Goal: Task Accomplishment & Management: Manage account settings

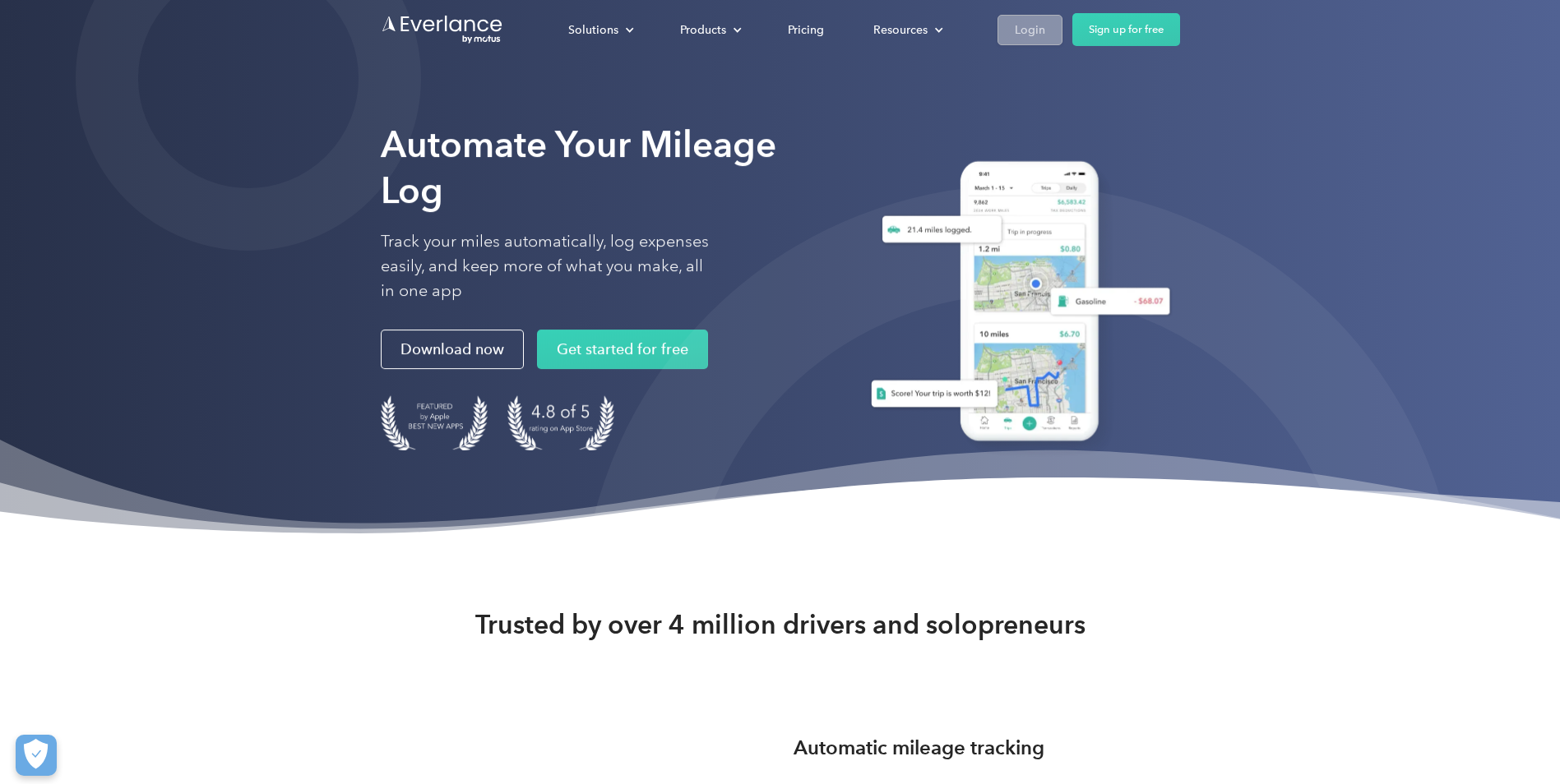
click at [1020, 40] on link "Login" at bounding box center [1029, 30] width 65 height 30
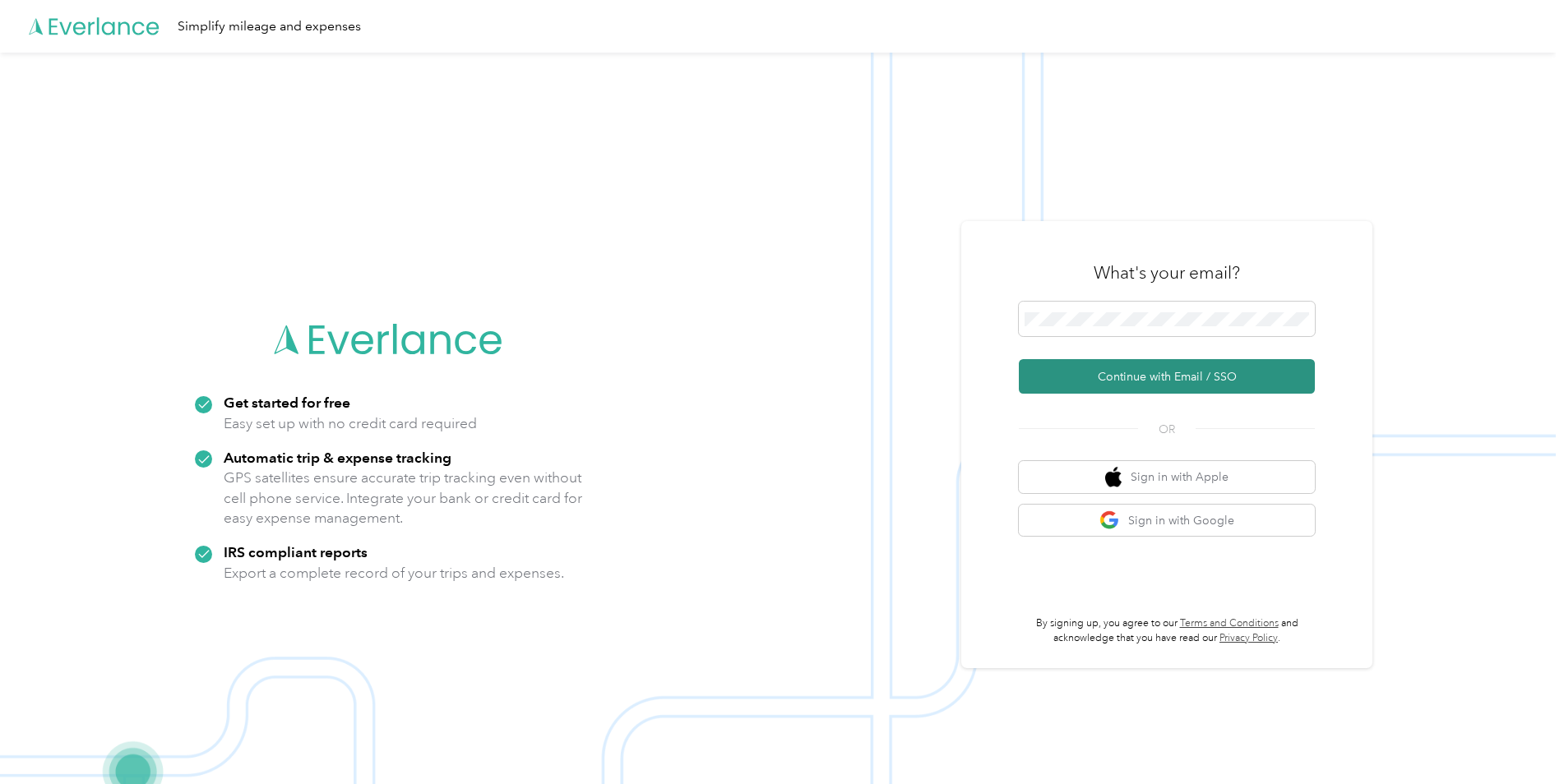
click at [1155, 377] on button "Continue with Email / SSO" at bounding box center [1167, 376] width 296 height 35
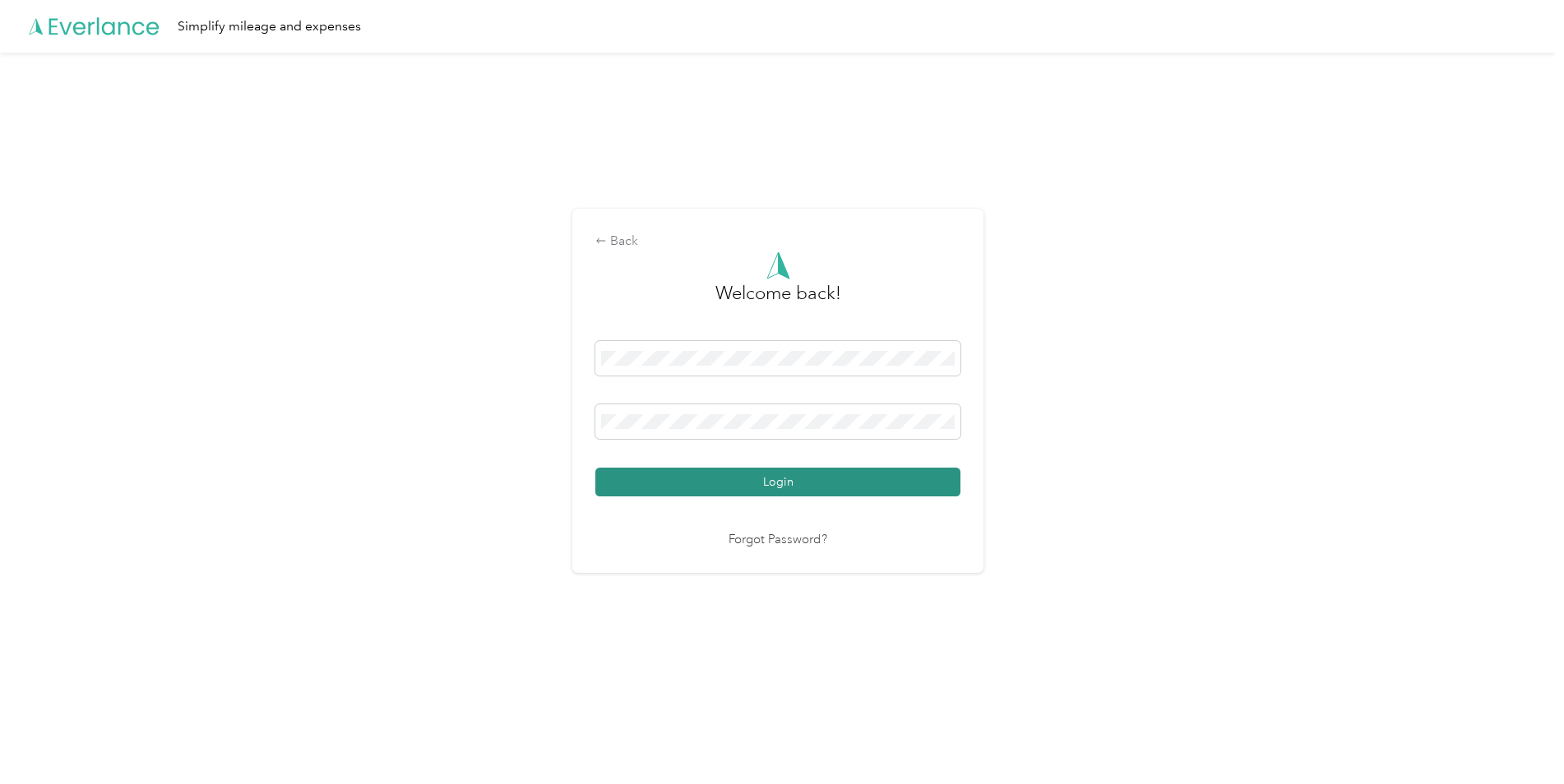
click at [936, 481] on button "Login" at bounding box center [777, 483] width 365 height 29
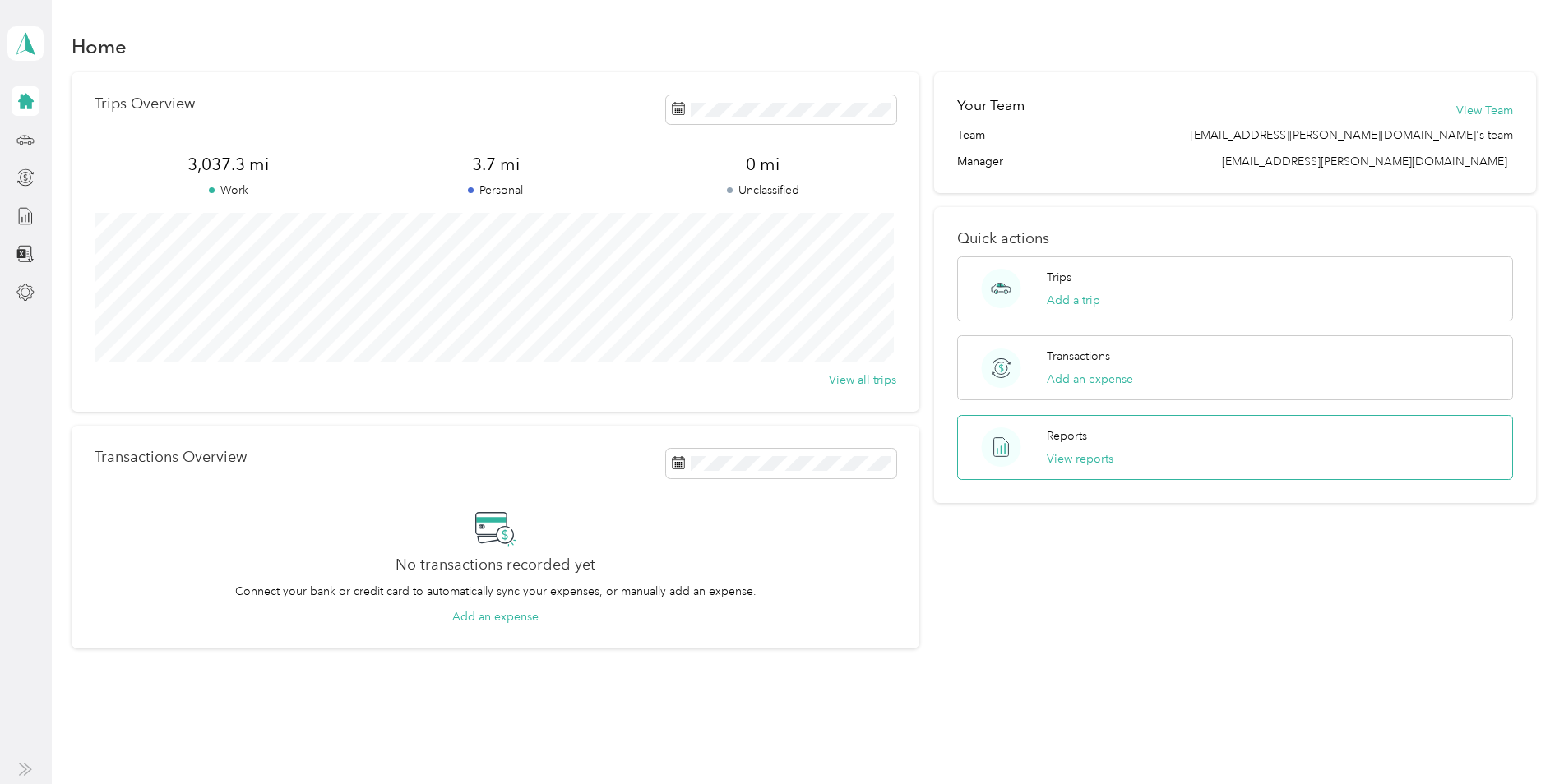
click at [1192, 455] on div "Reports View reports" at bounding box center [1235, 448] width 556 height 65
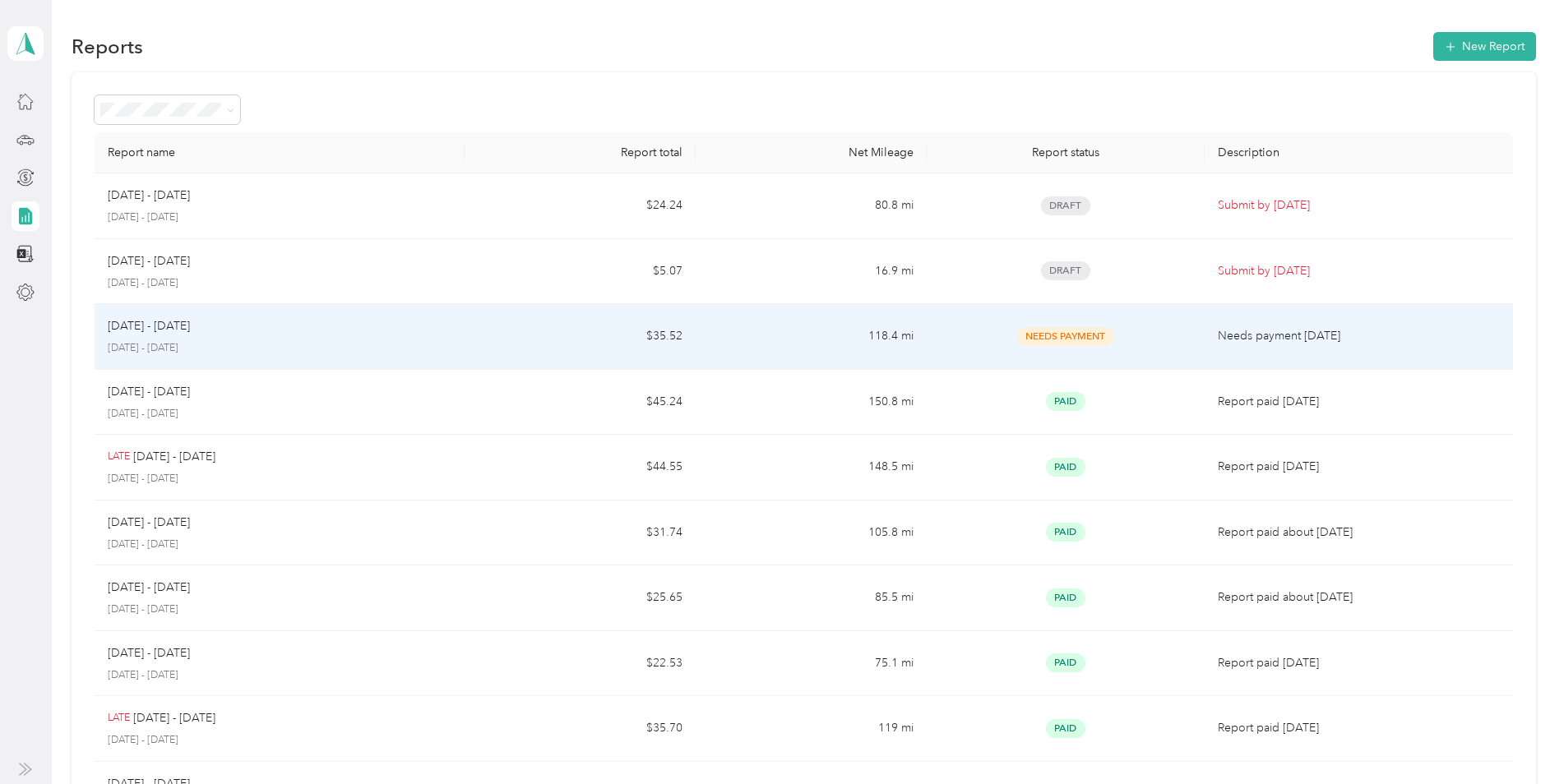
click at [423, 337] on div "[DATE] - [DATE] [DATE] - [DATE]" at bounding box center [279, 336] width 343 height 38
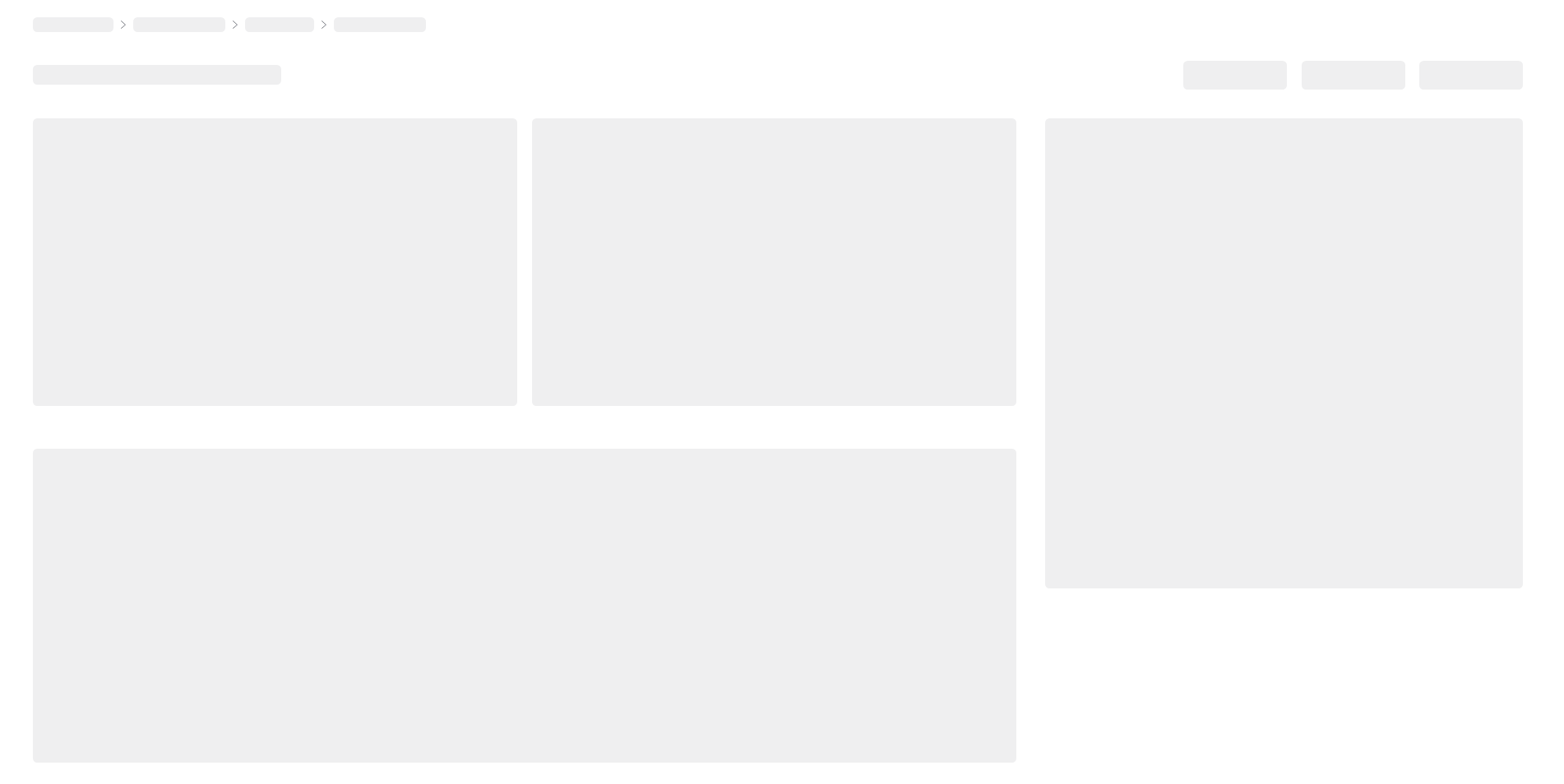
click at [423, 337] on div at bounding box center [275, 262] width 484 height 288
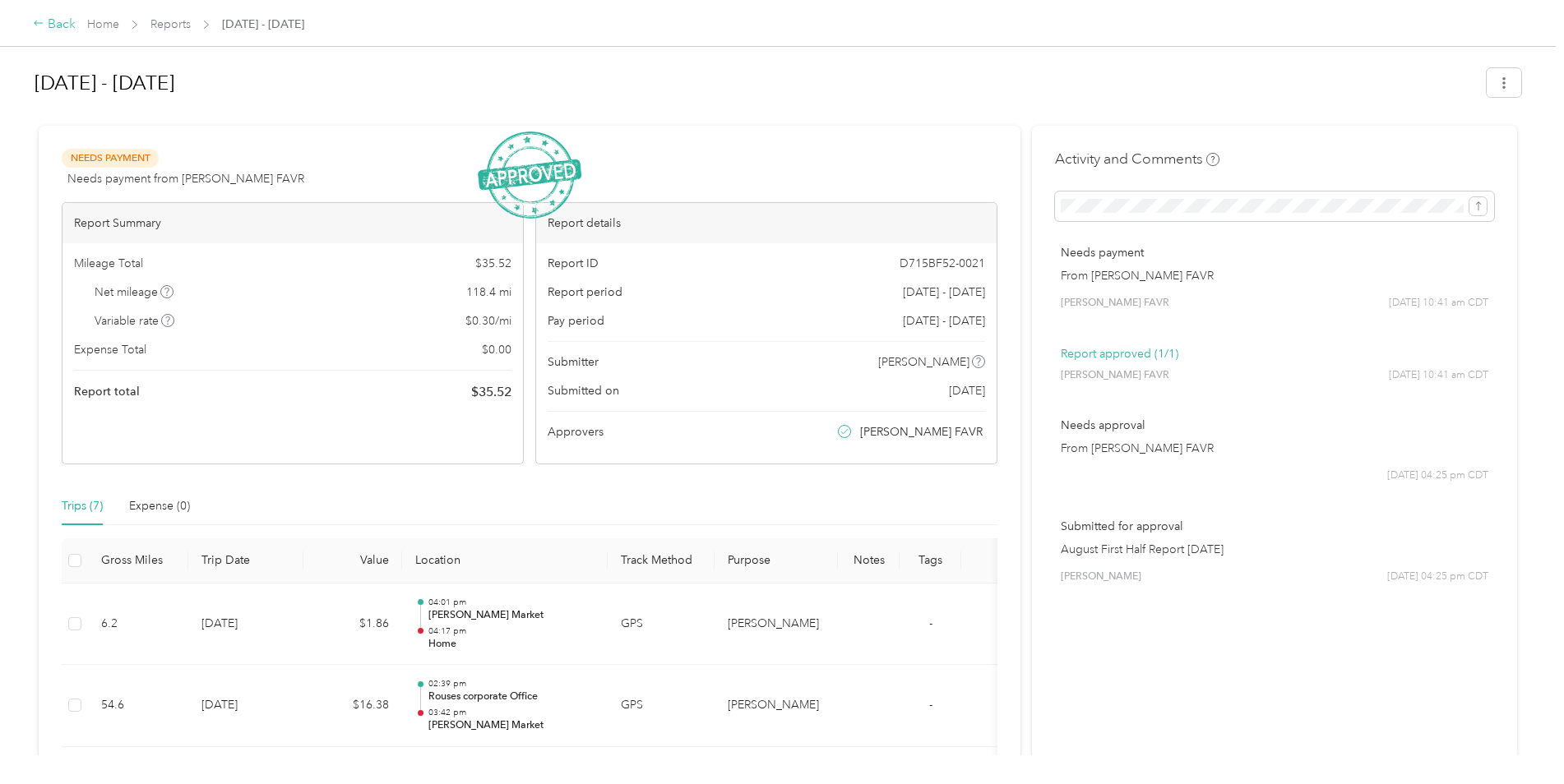
click at [52, 27] on div "Back" at bounding box center [54, 25] width 43 height 20
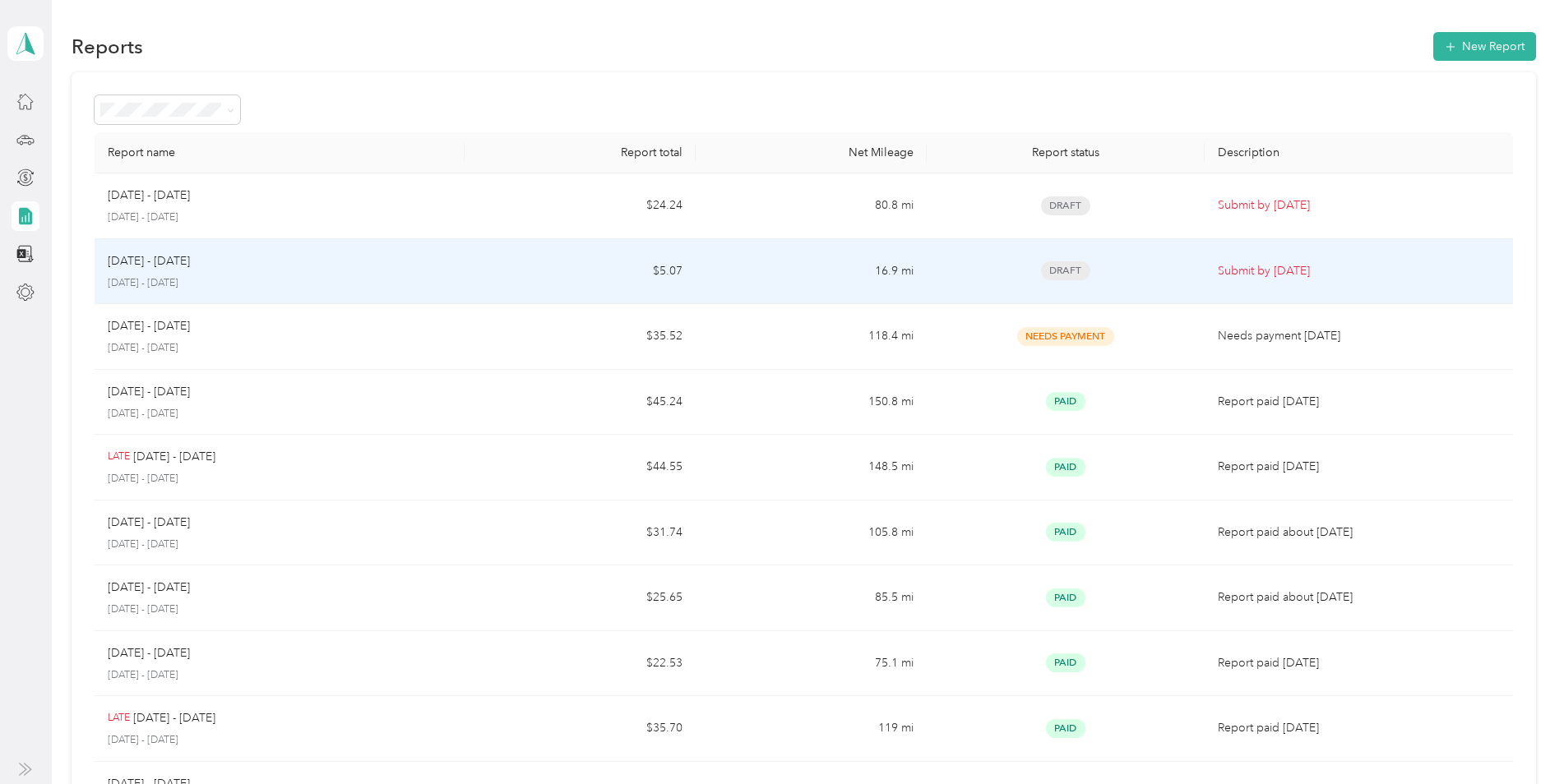
click at [283, 281] on p "[DATE] - [DATE]" at bounding box center [279, 284] width 343 height 15
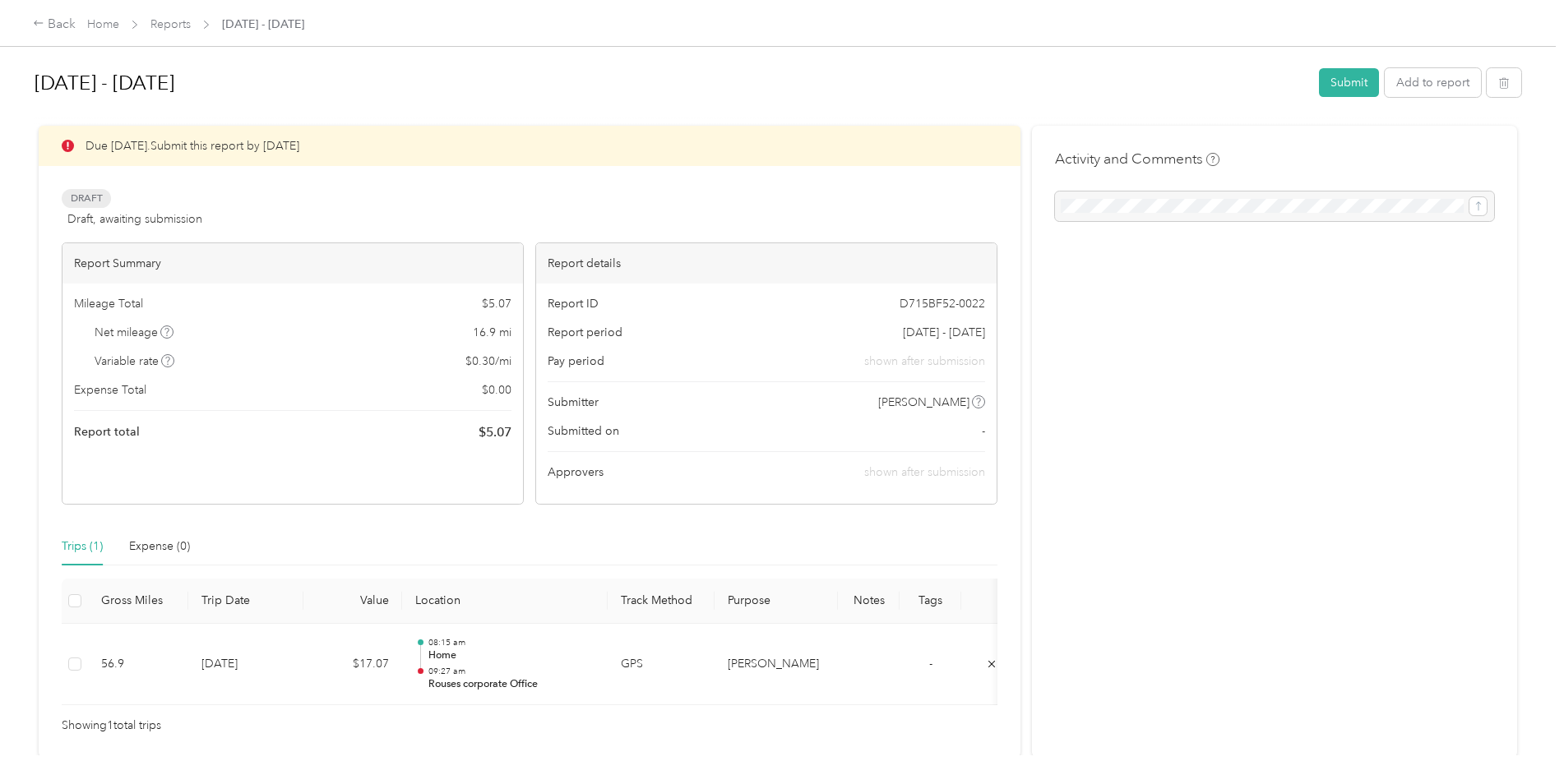
scroll to position [85, 0]
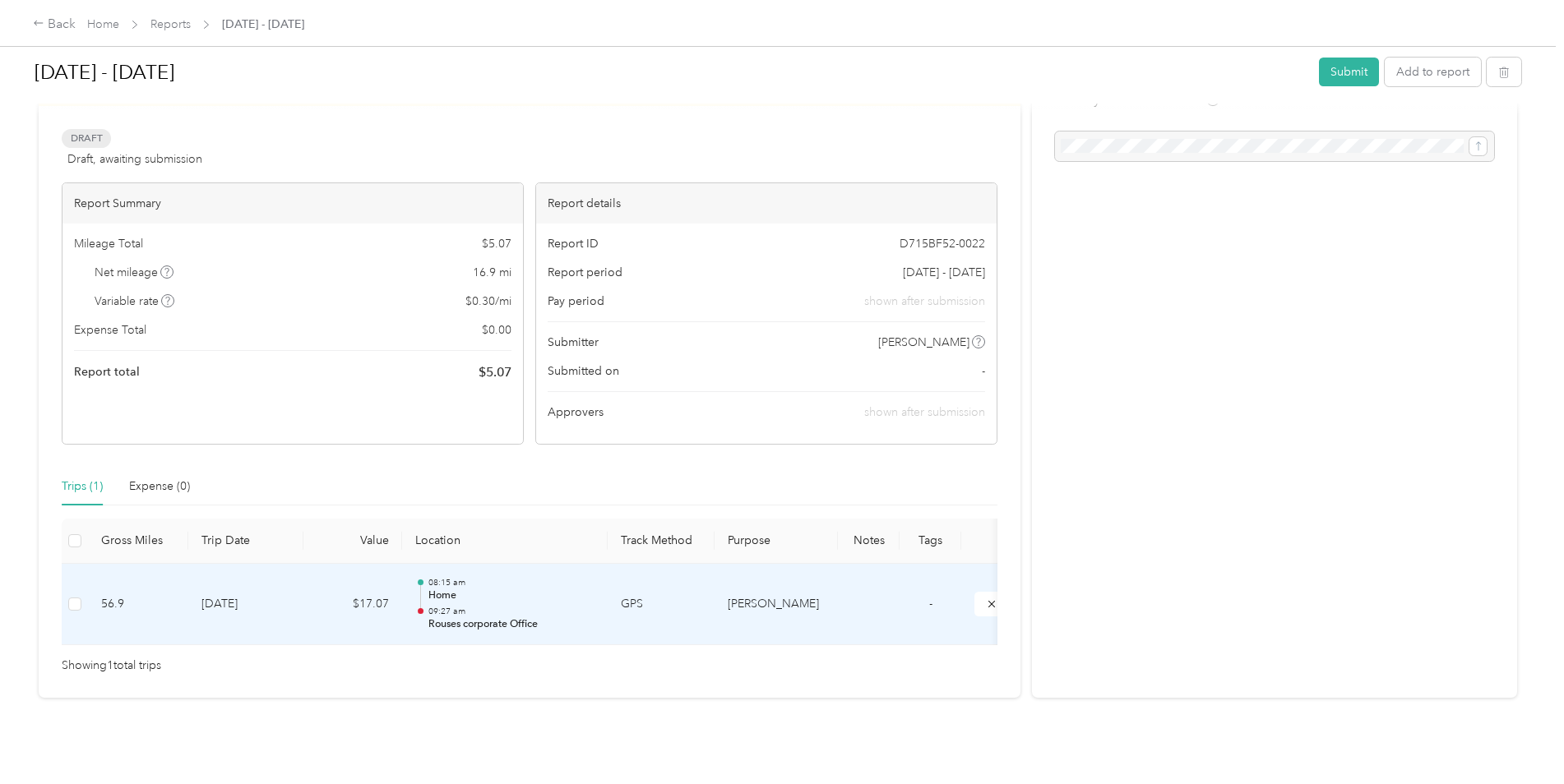
click at [443, 589] on p "Home" at bounding box center [511, 596] width 166 height 15
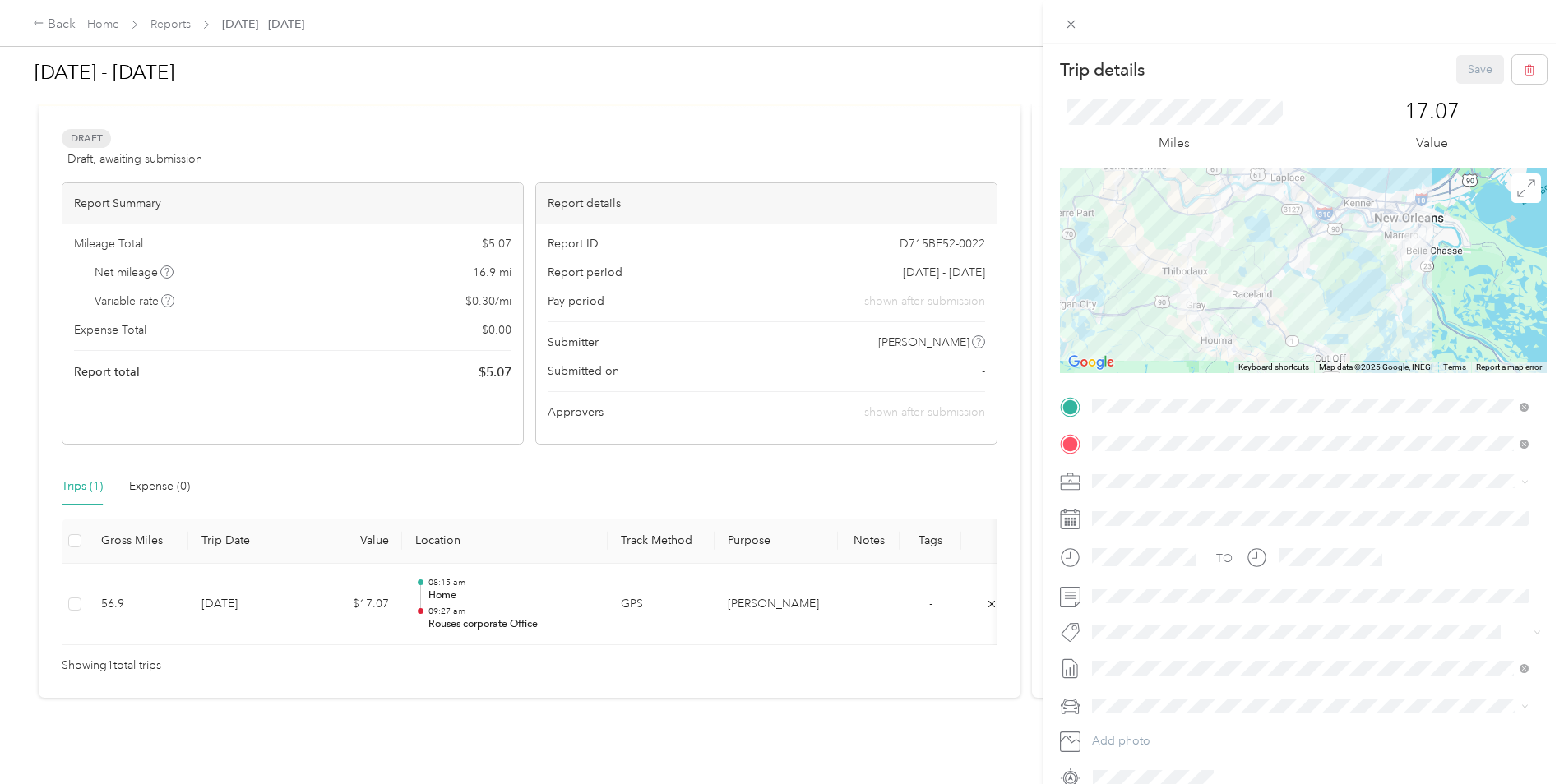
scroll to position [78, 0]
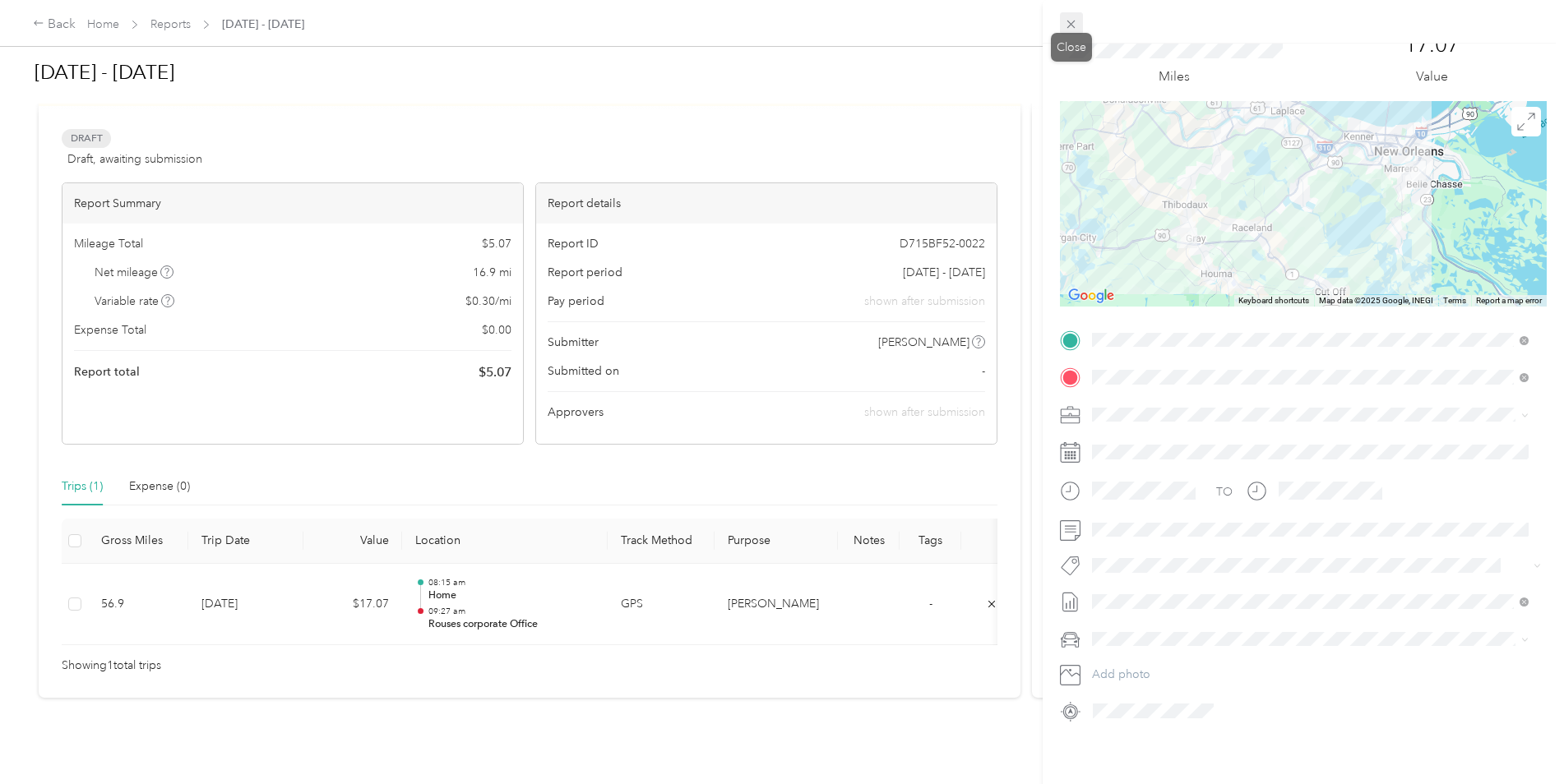
click at [1069, 25] on icon at bounding box center [1072, 24] width 14 height 14
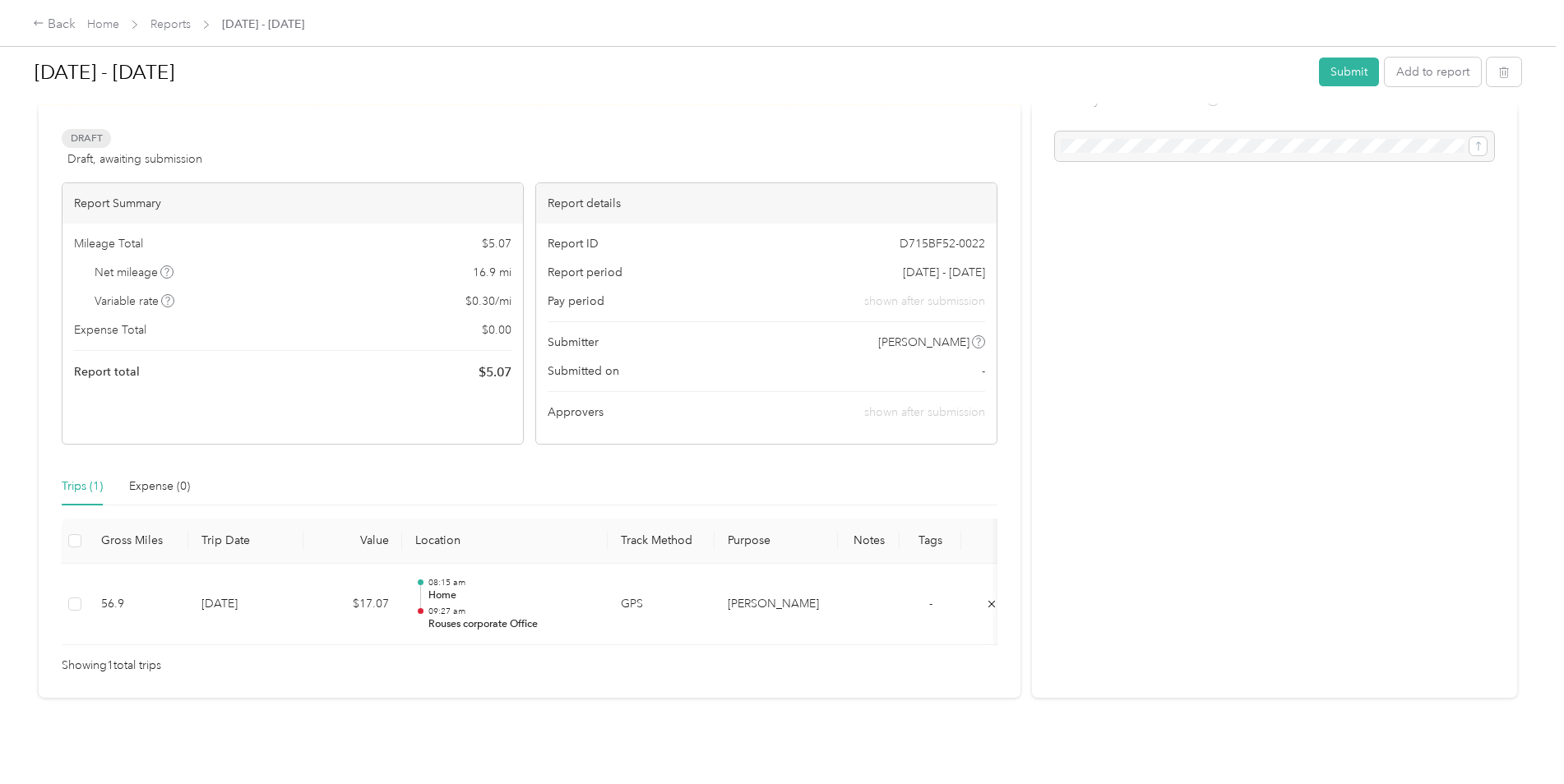
scroll to position [0, 0]
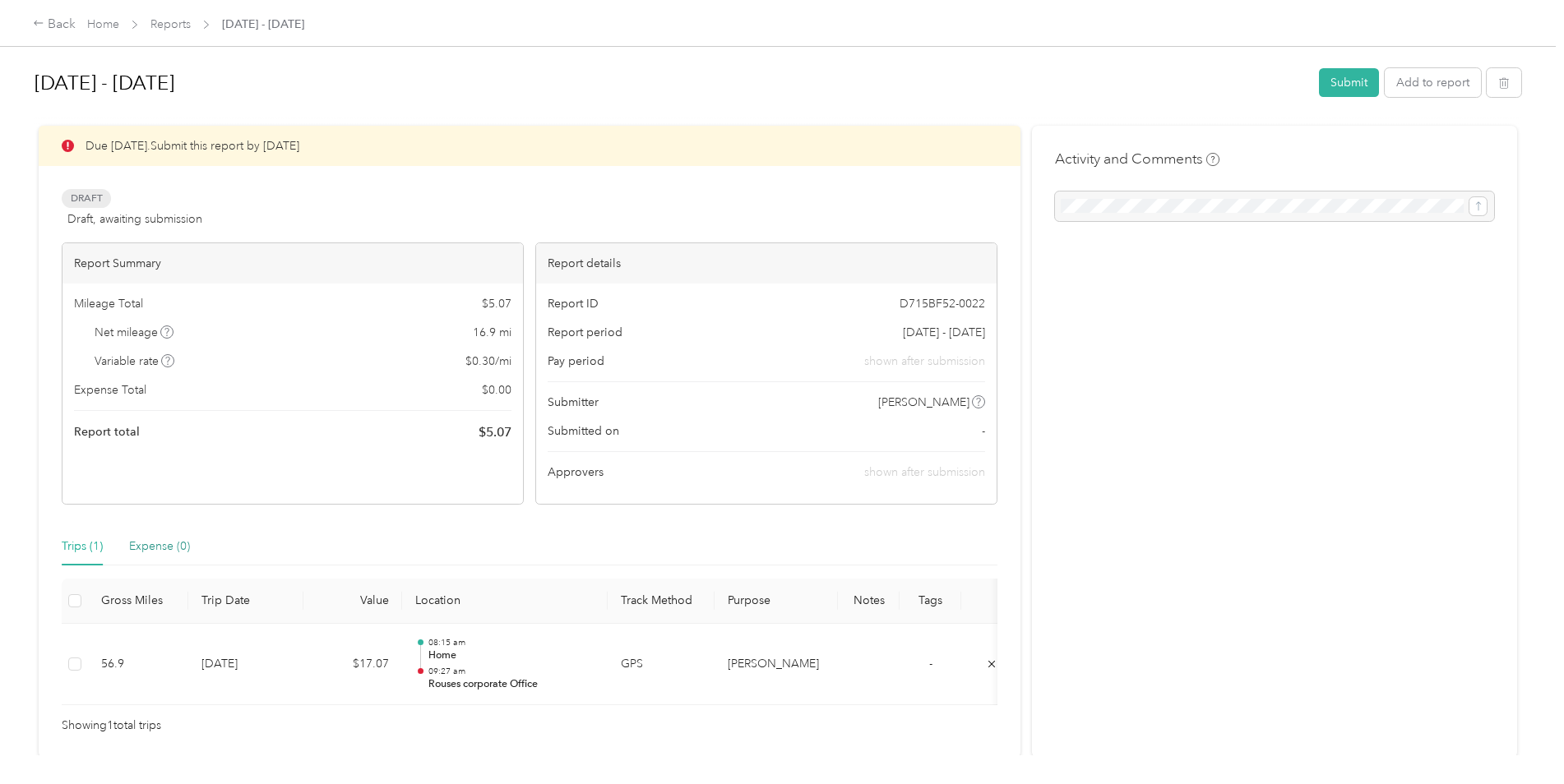
click at [149, 545] on div "Expense (0)" at bounding box center [160, 547] width 61 height 18
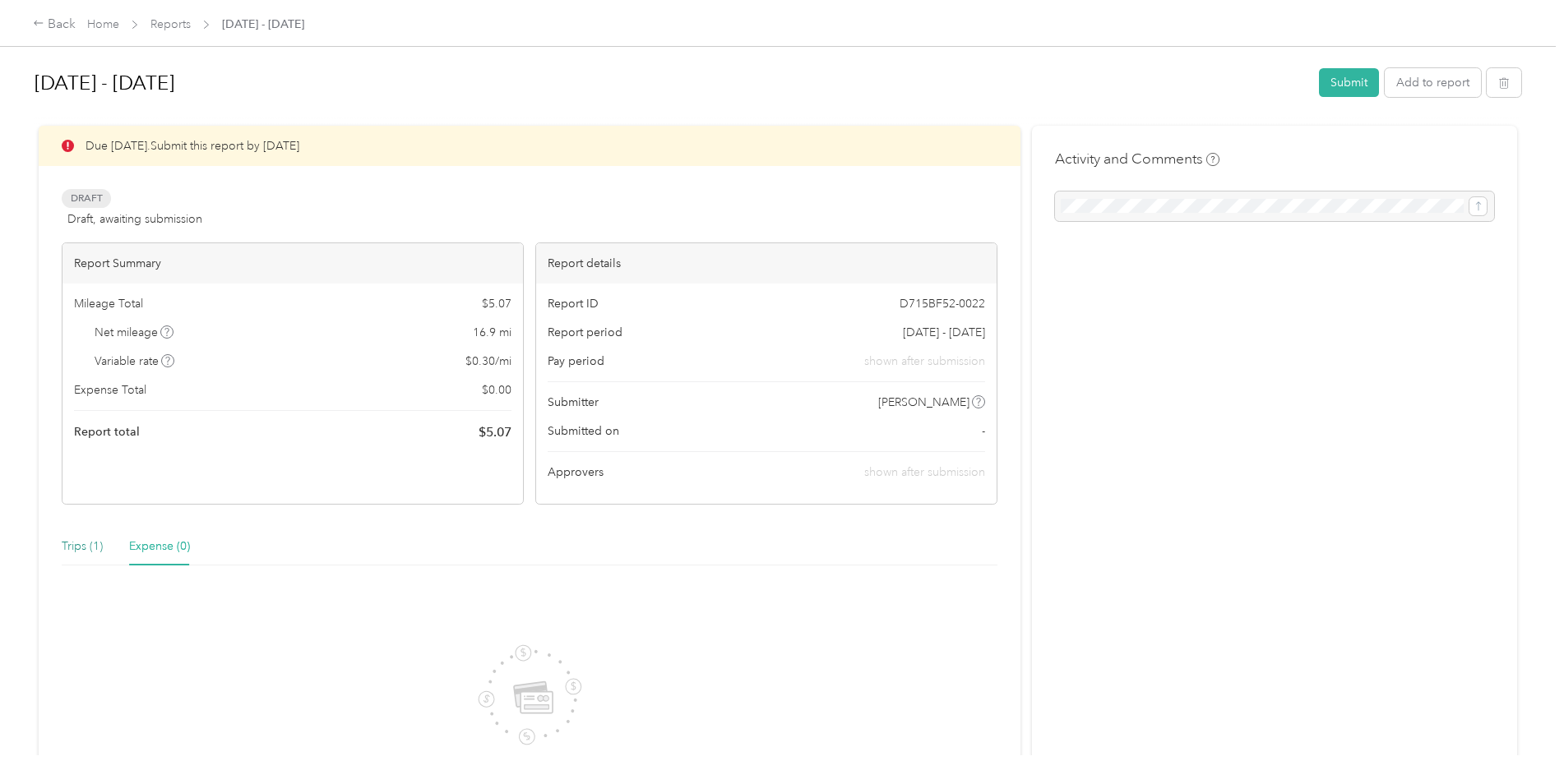
click at [68, 549] on div "Trips (1)" at bounding box center [82, 547] width 41 height 18
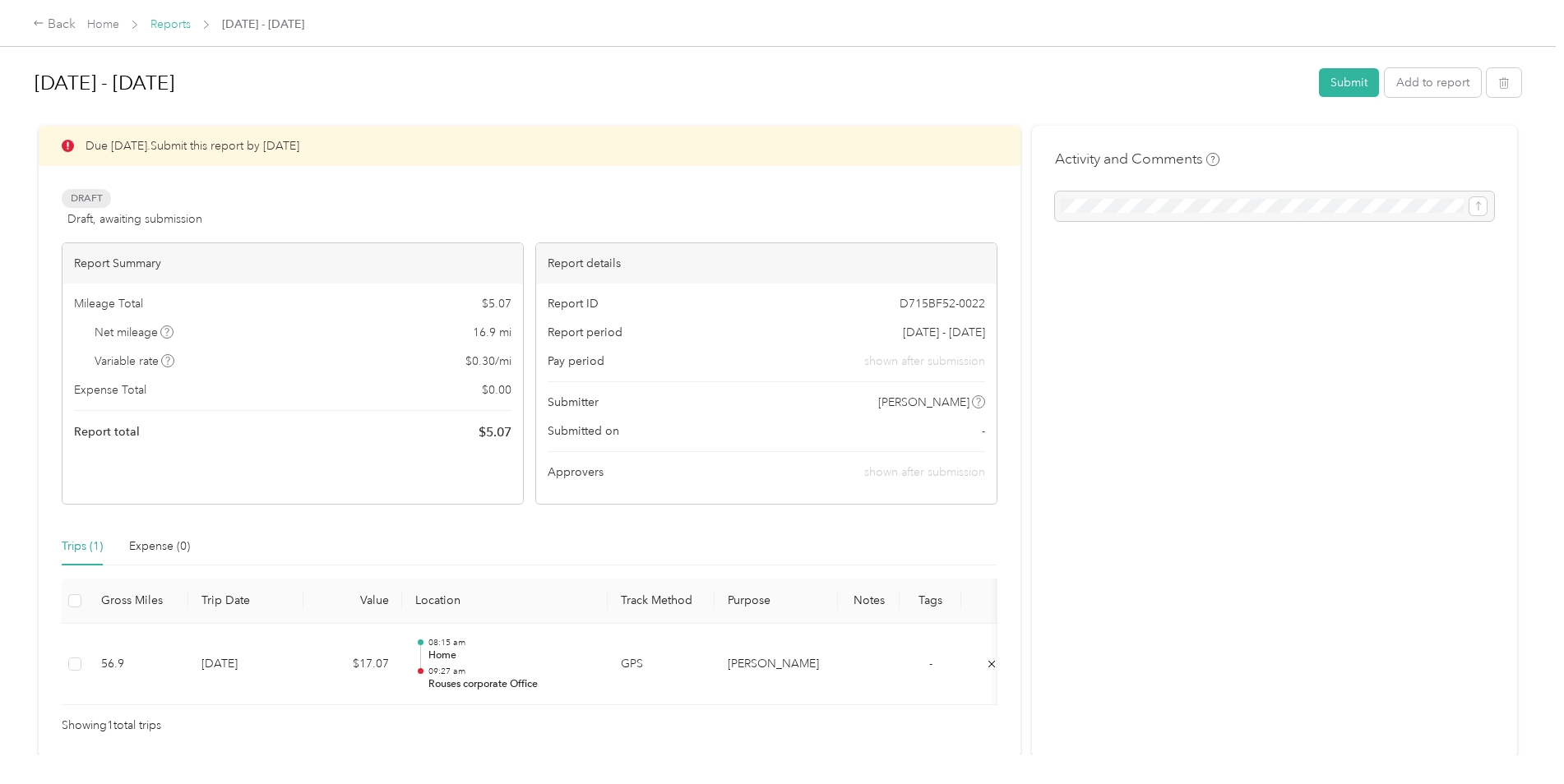
click at [156, 21] on link "Reports" at bounding box center [170, 24] width 40 height 14
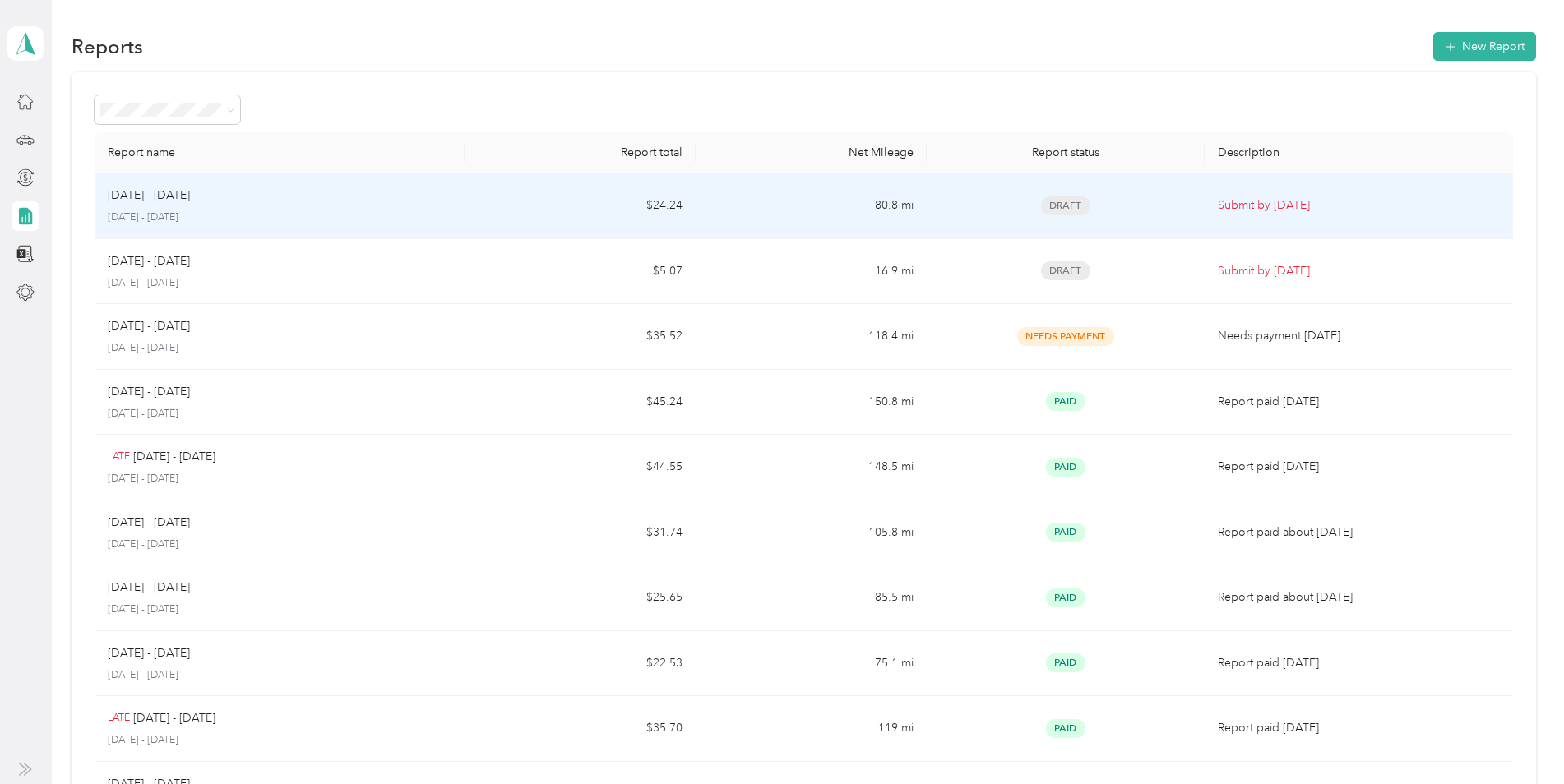
click at [399, 219] on p "[DATE] - [DATE]" at bounding box center [279, 218] width 343 height 15
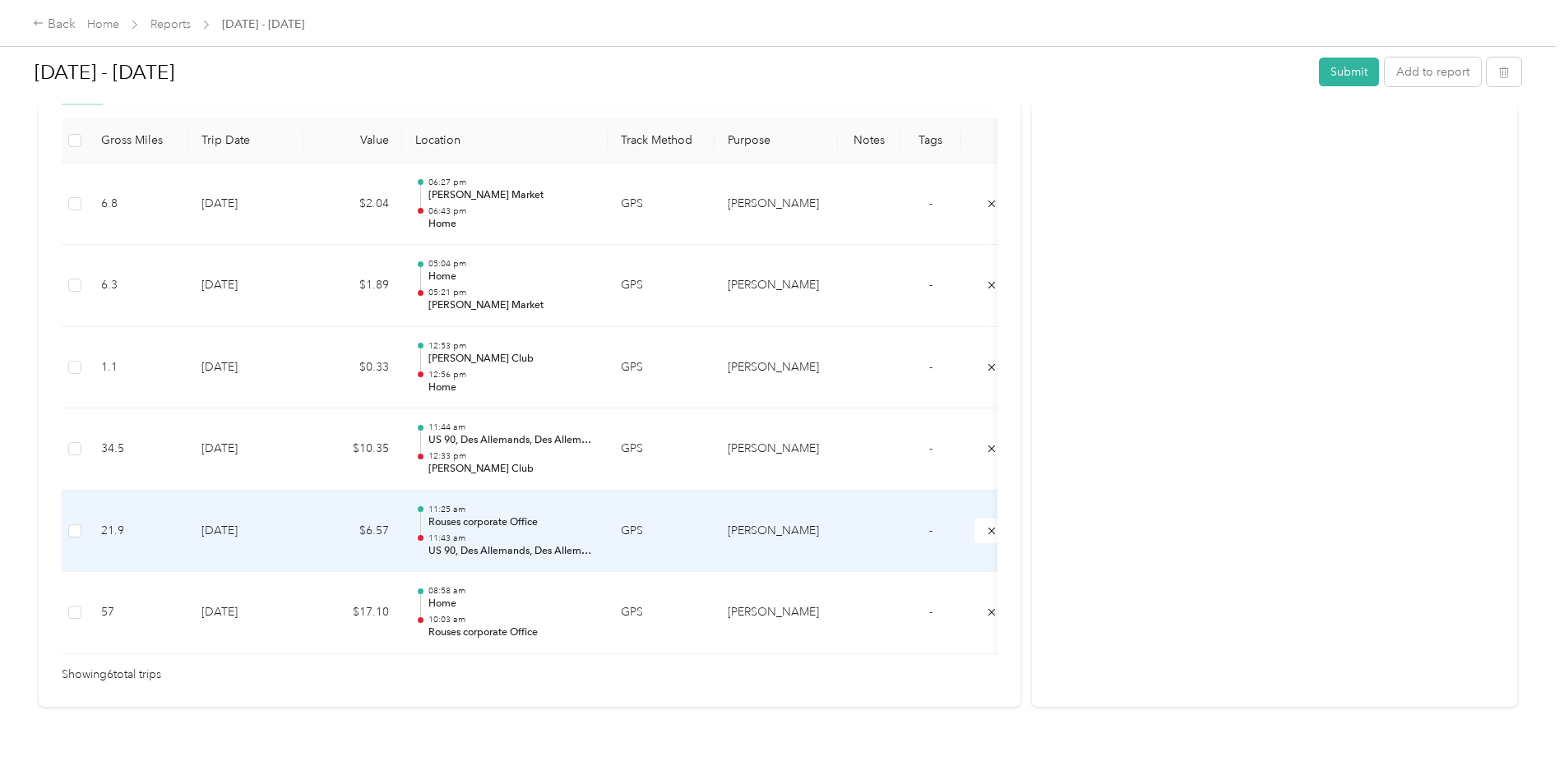
scroll to position [454, 0]
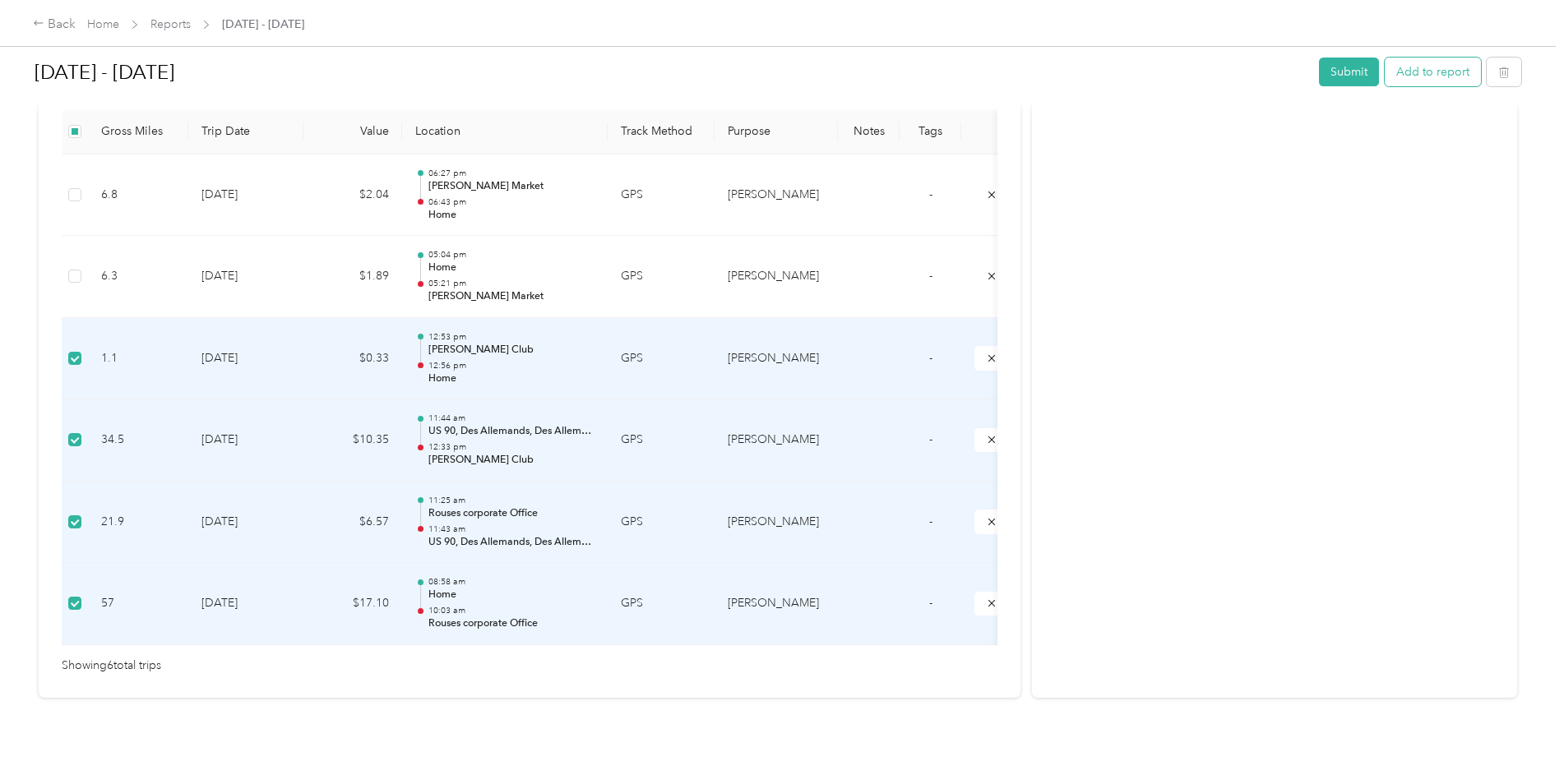
click at [1442, 76] on button "Add to report" at bounding box center [1433, 72] width 96 height 29
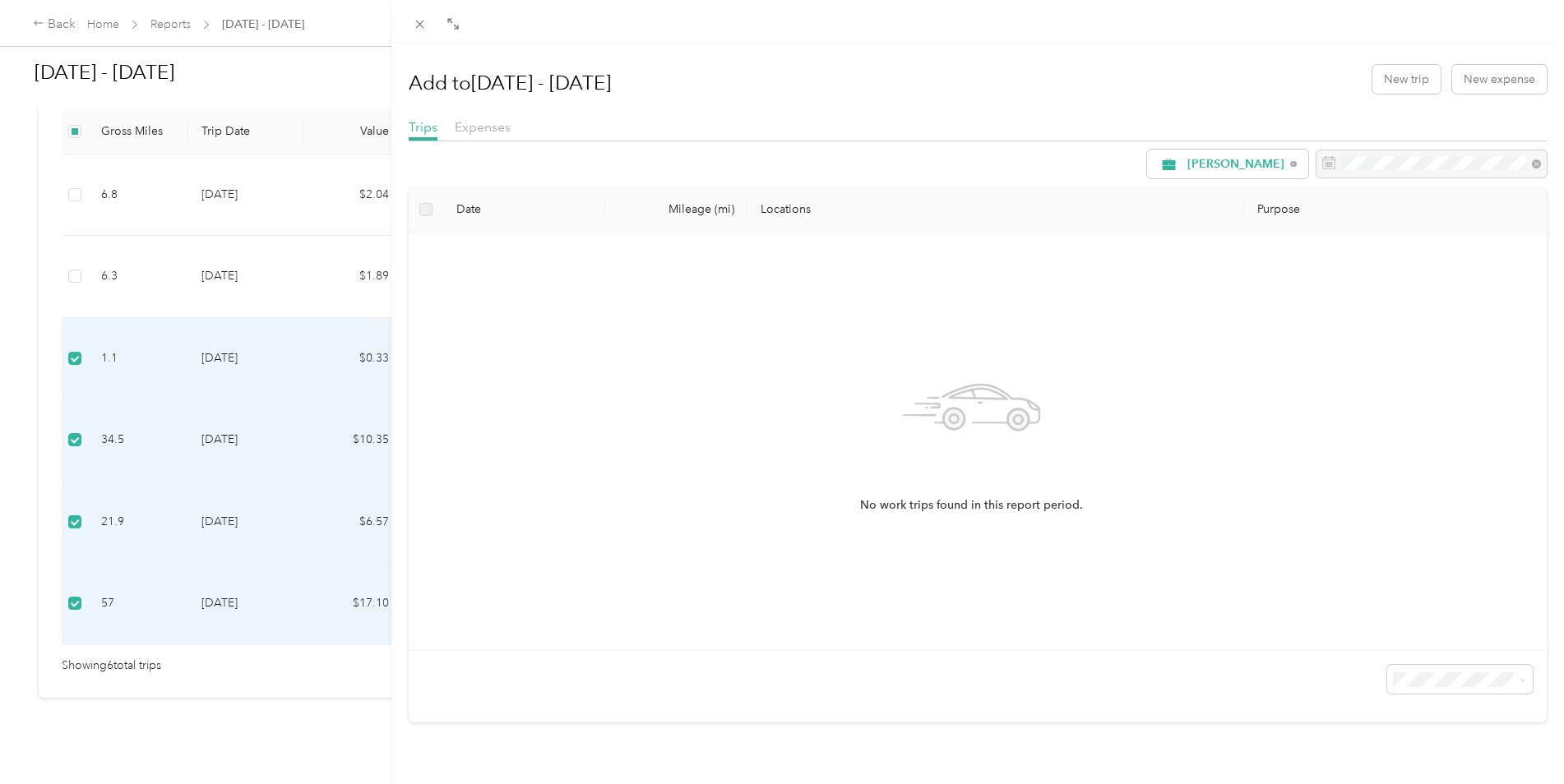
click at [424, 209] on label at bounding box center [426, 210] width 13 height 18
click at [431, 216] on label at bounding box center [426, 210] width 13 height 18
click at [500, 125] on span "Expenses" at bounding box center [483, 128] width 56 height 16
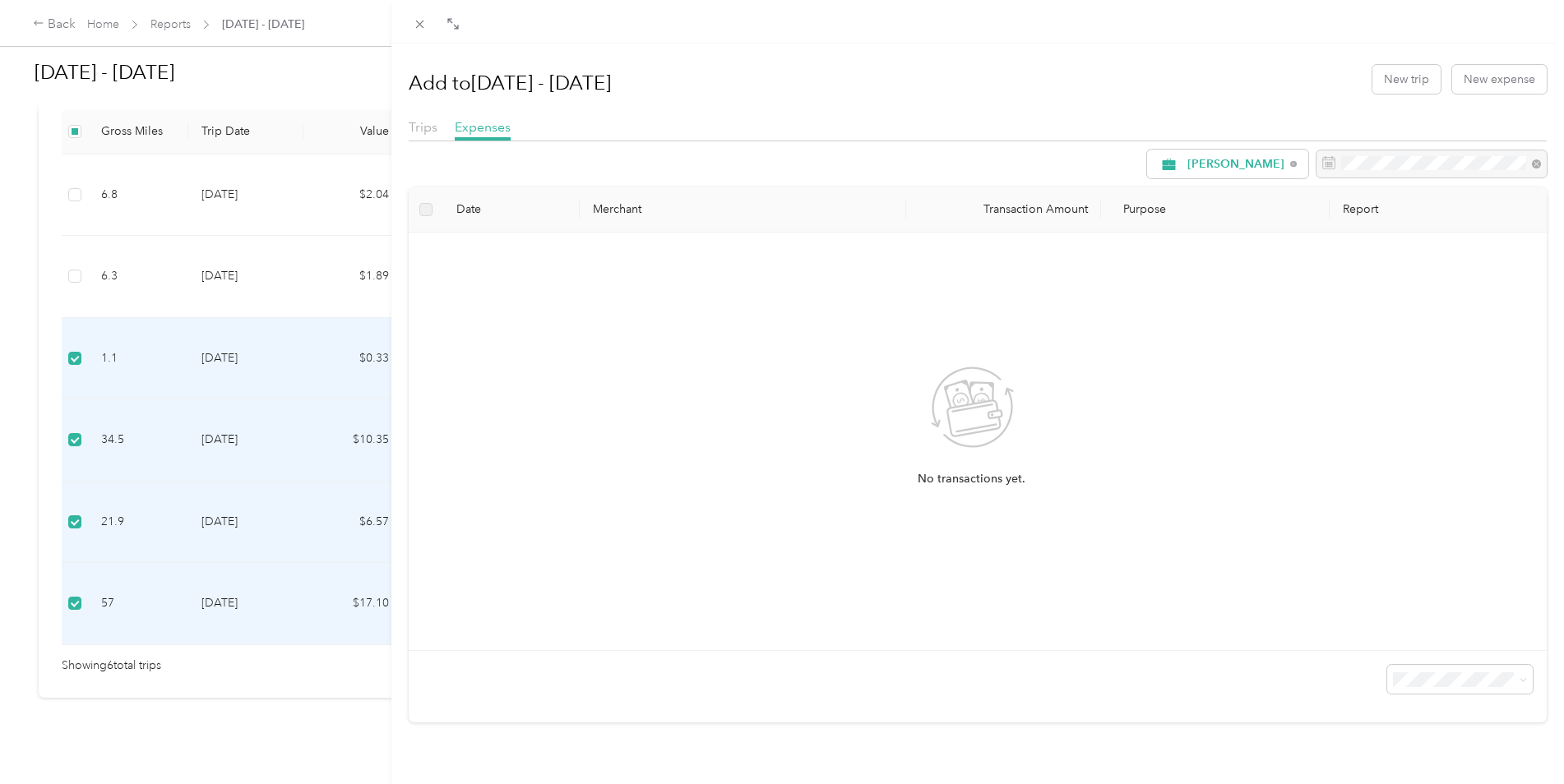
click at [328, 748] on div "Add to [DATE] - [DATE] New trip New expense Trips Expenses [PERSON_NAME] Date M…" at bounding box center [782, 392] width 1564 height 784
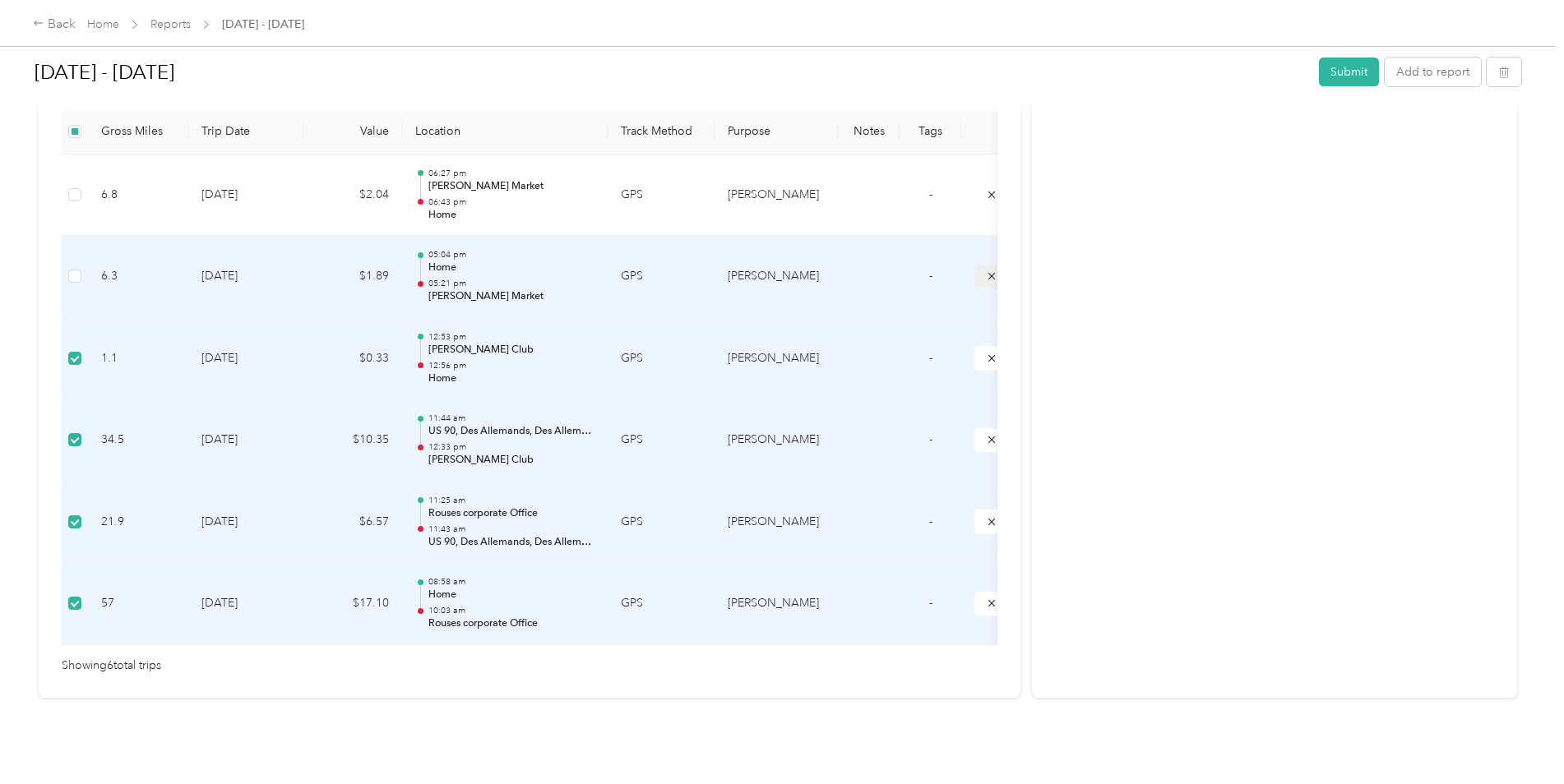
click at [990, 270] on icon "submit" at bounding box center [991, 276] width 12 height 12
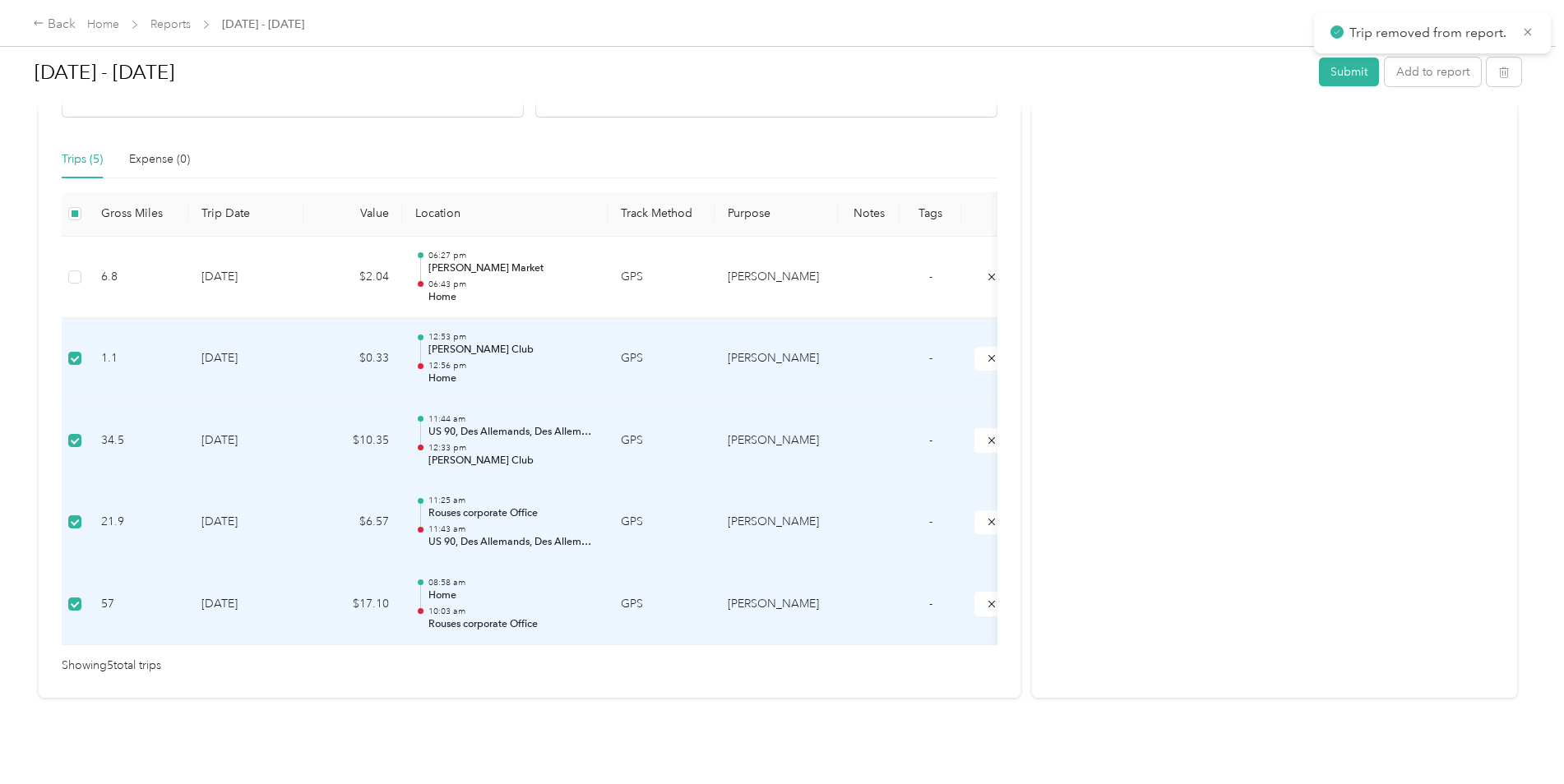
scroll to position [372, 0]
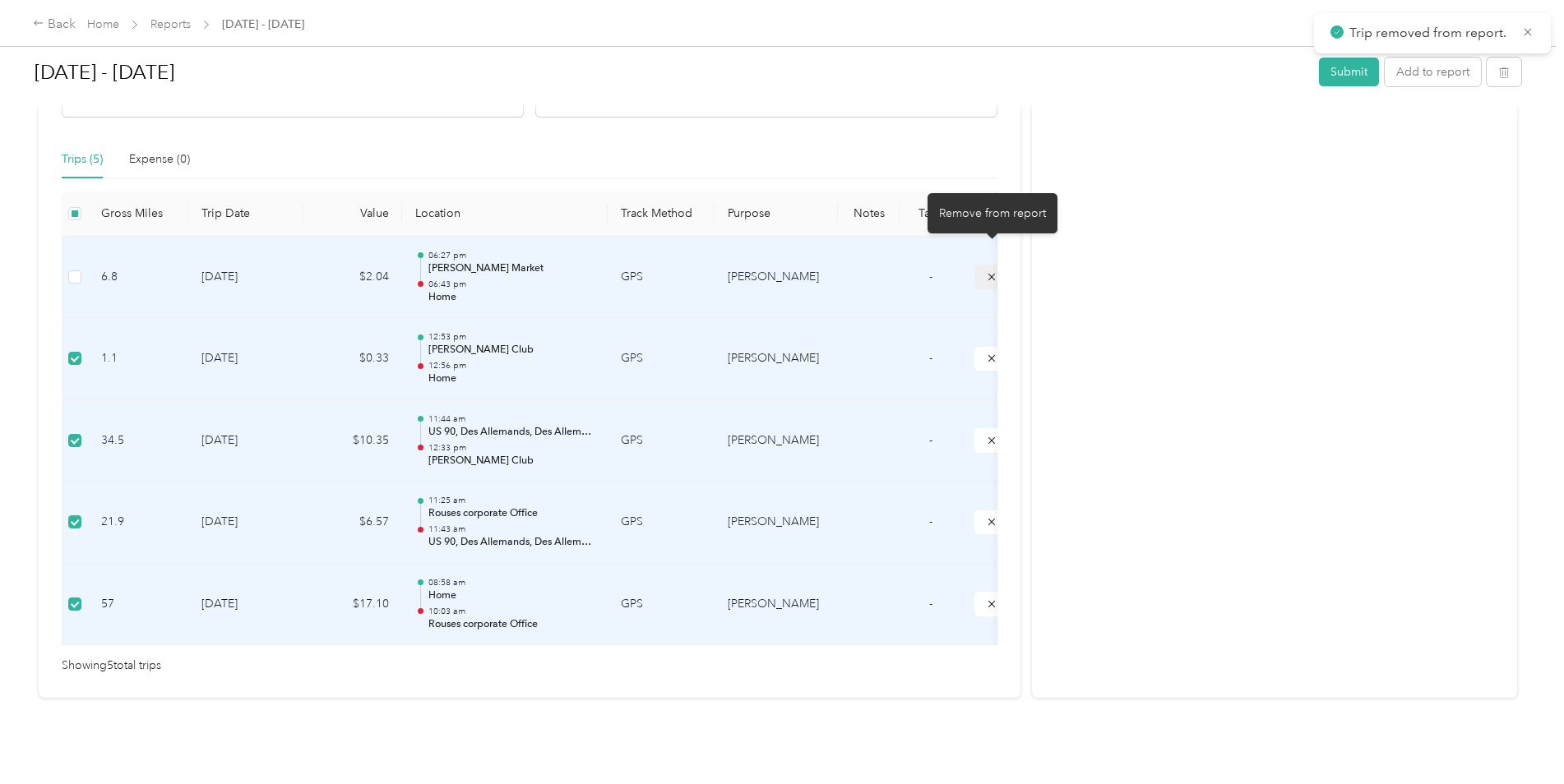
click at [990, 273] on icon "submit" at bounding box center [991, 276] width 6 height 6
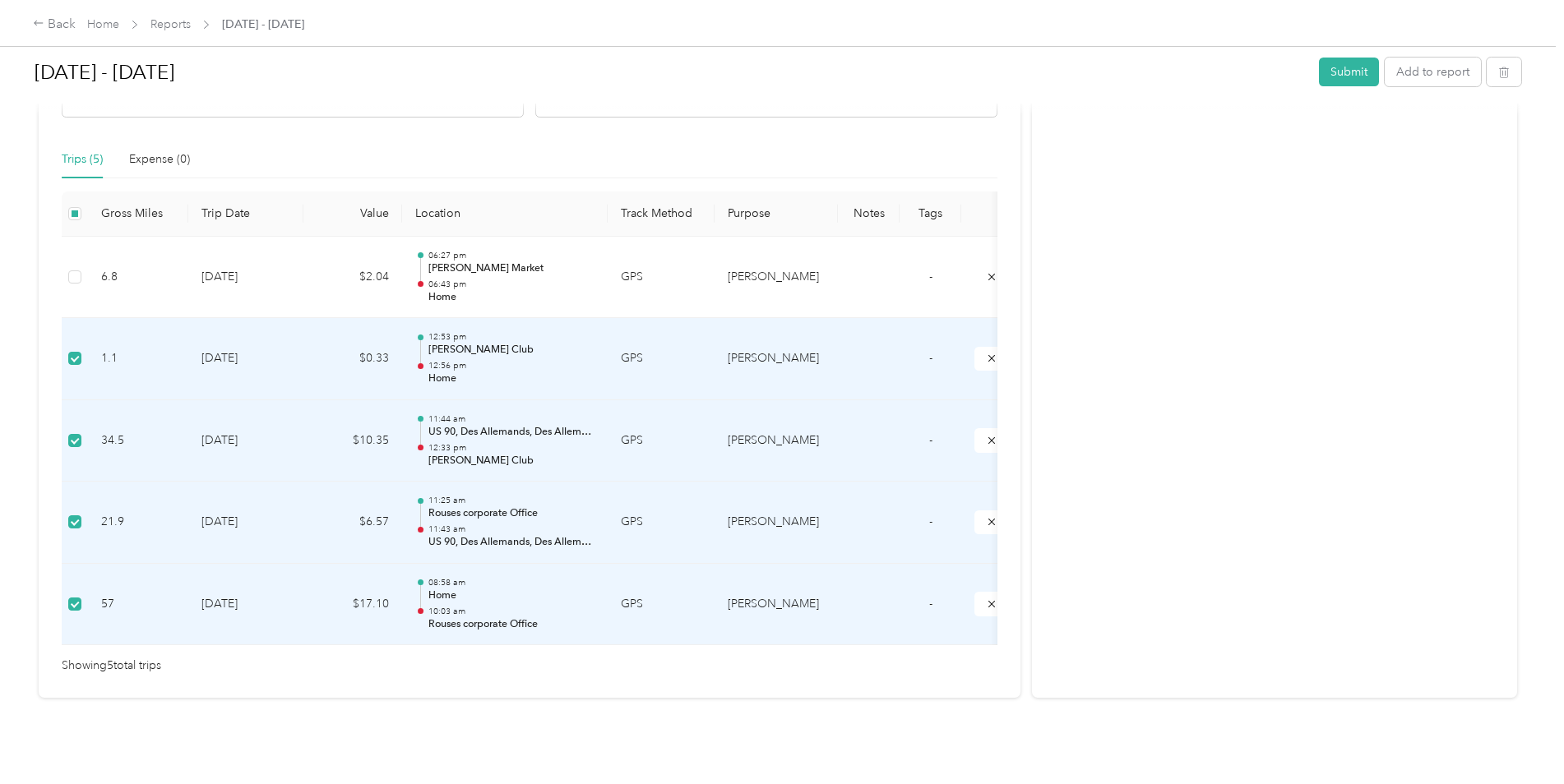
scroll to position [290, 0]
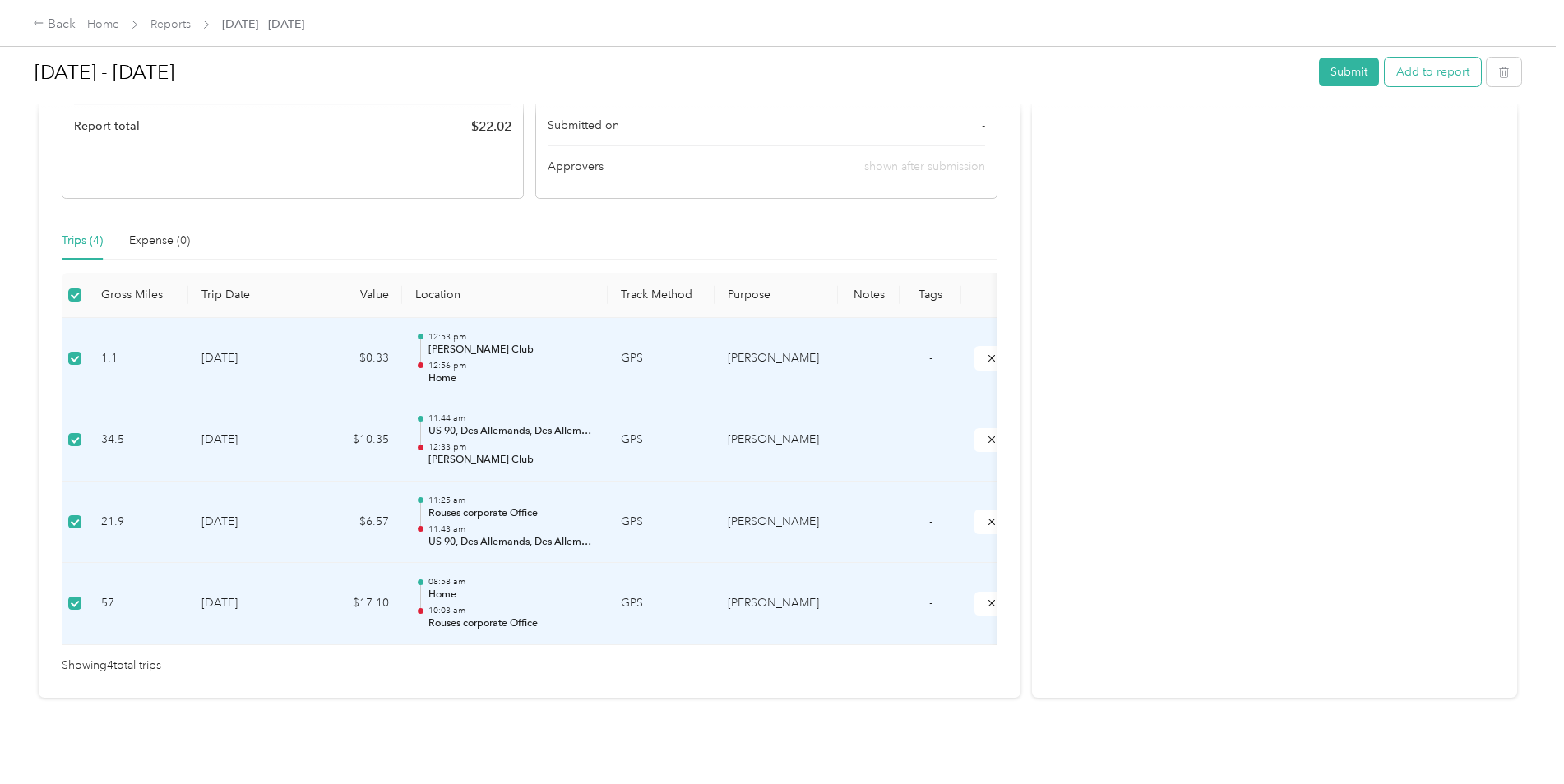
click at [1418, 72] on button "Add to report" at bounding box center [1433, 72] width 96 height 29
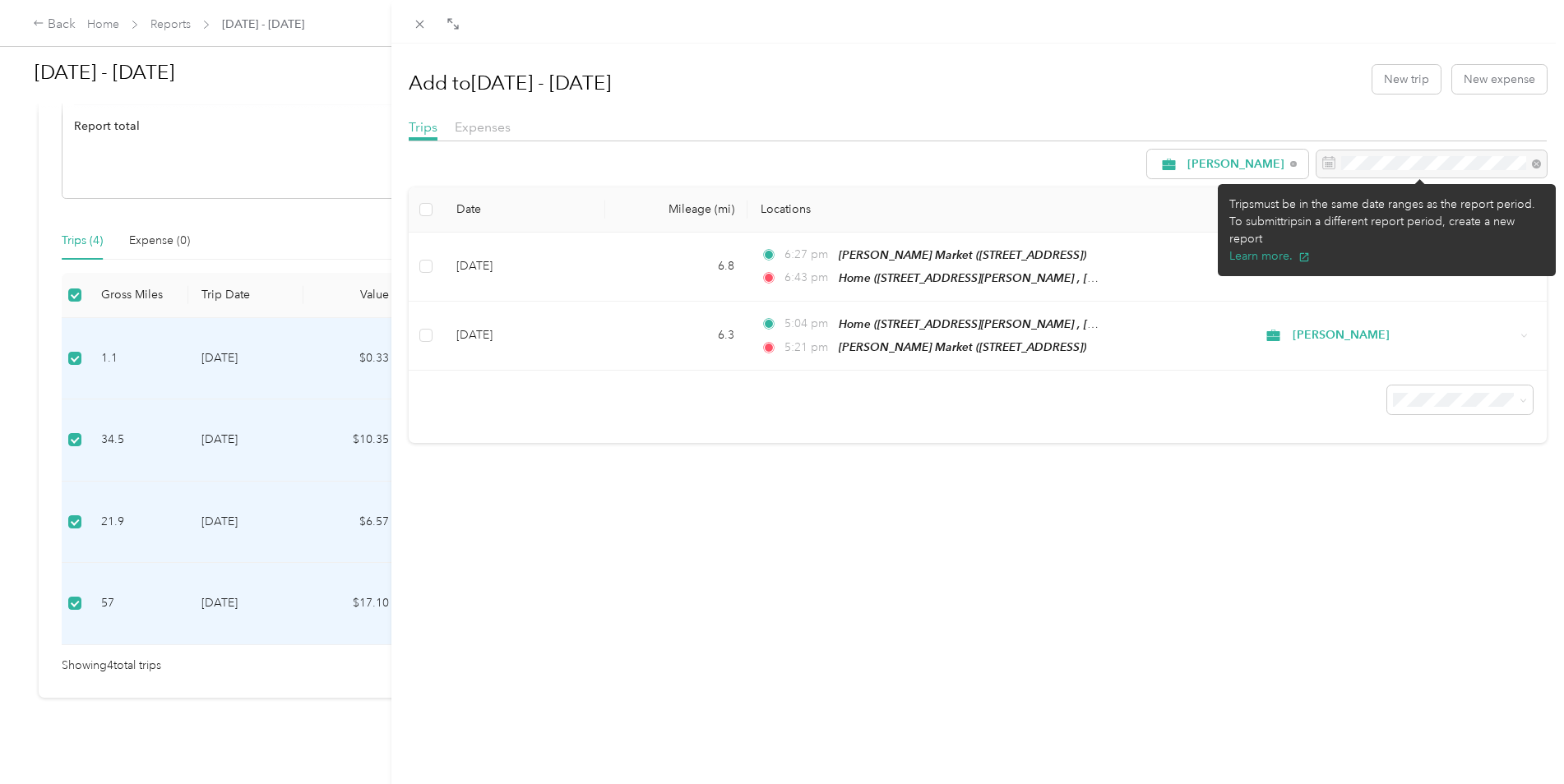
click at [1527, 163] on div at bounding box center [1432, 164] width 230 height 28
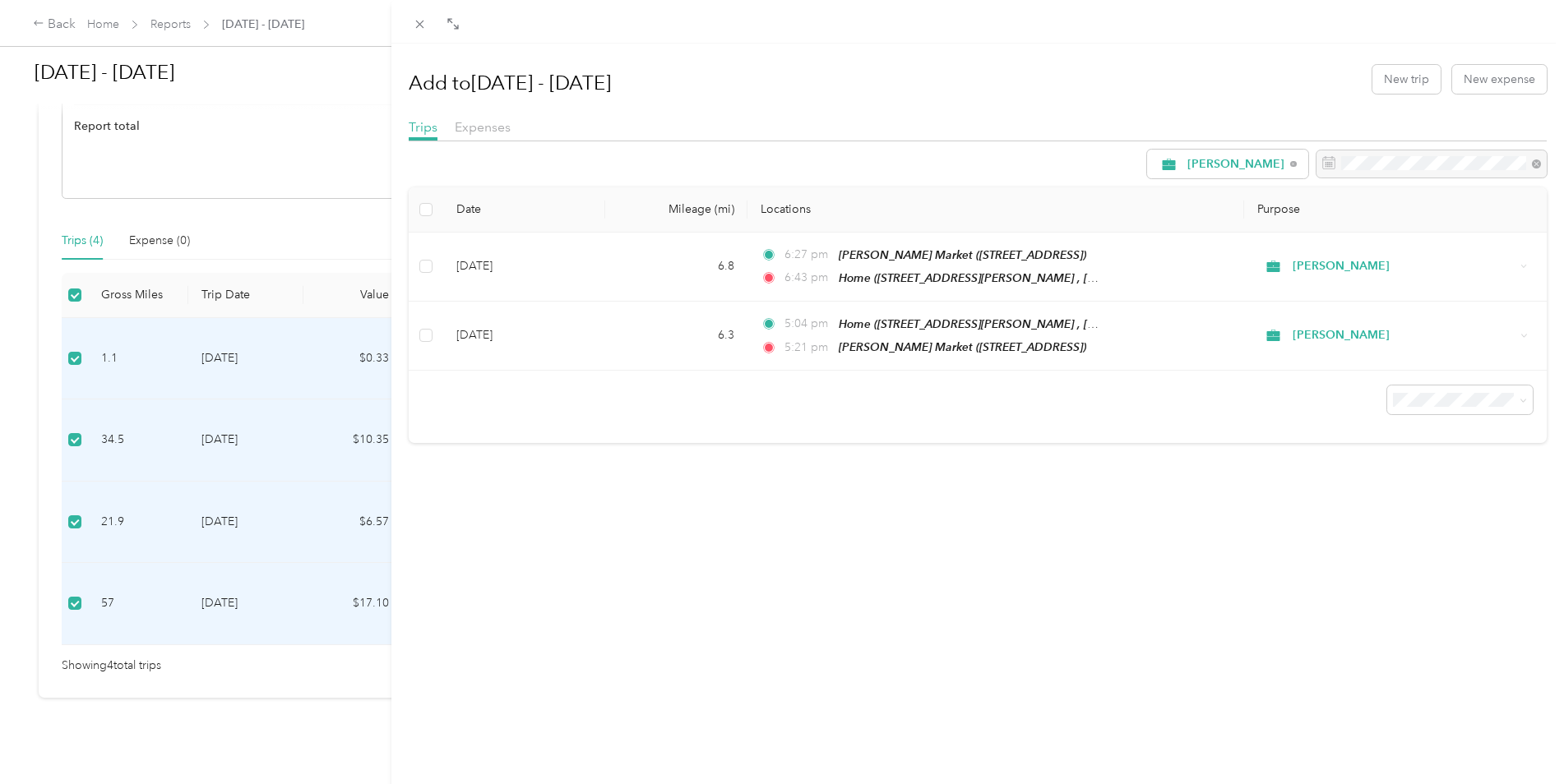
click at [870, 721] on div "Add to [DATE] - [DATE] New trip New expense Trips Expenses [PERSON_NAME] Date M…" at bounding box center [978, 435] width 1173 height 784
click at [484, 127] on span "Expenses" at bounding box center [483, 128] width 56 height 16
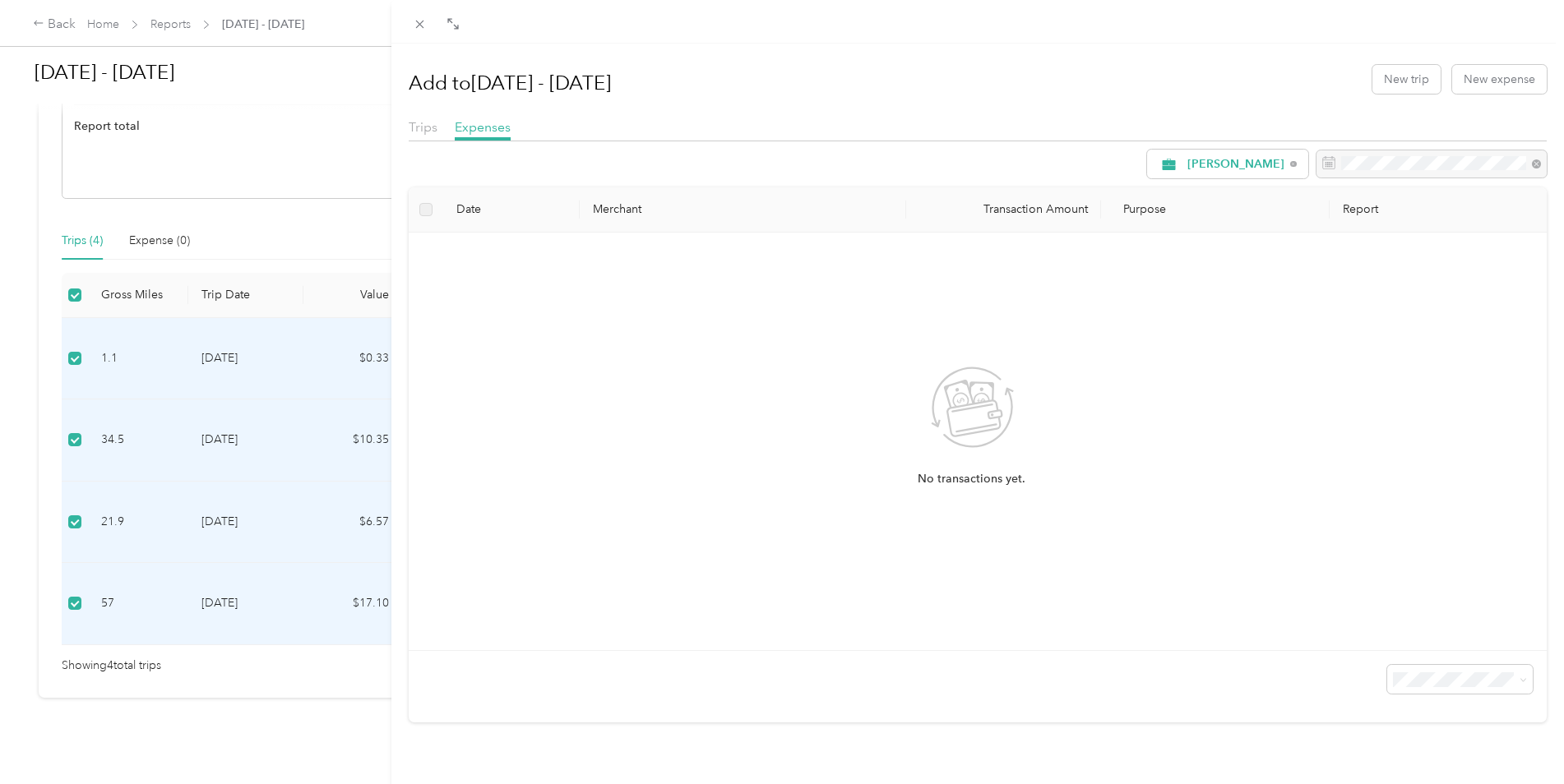
click at [184, 747] on div "Add to [DATE] - [DATE] New trip New expense Trips Expenses [PERSON_NAME] Date M…" at bounding box center [782, 392] width 1564 height 784
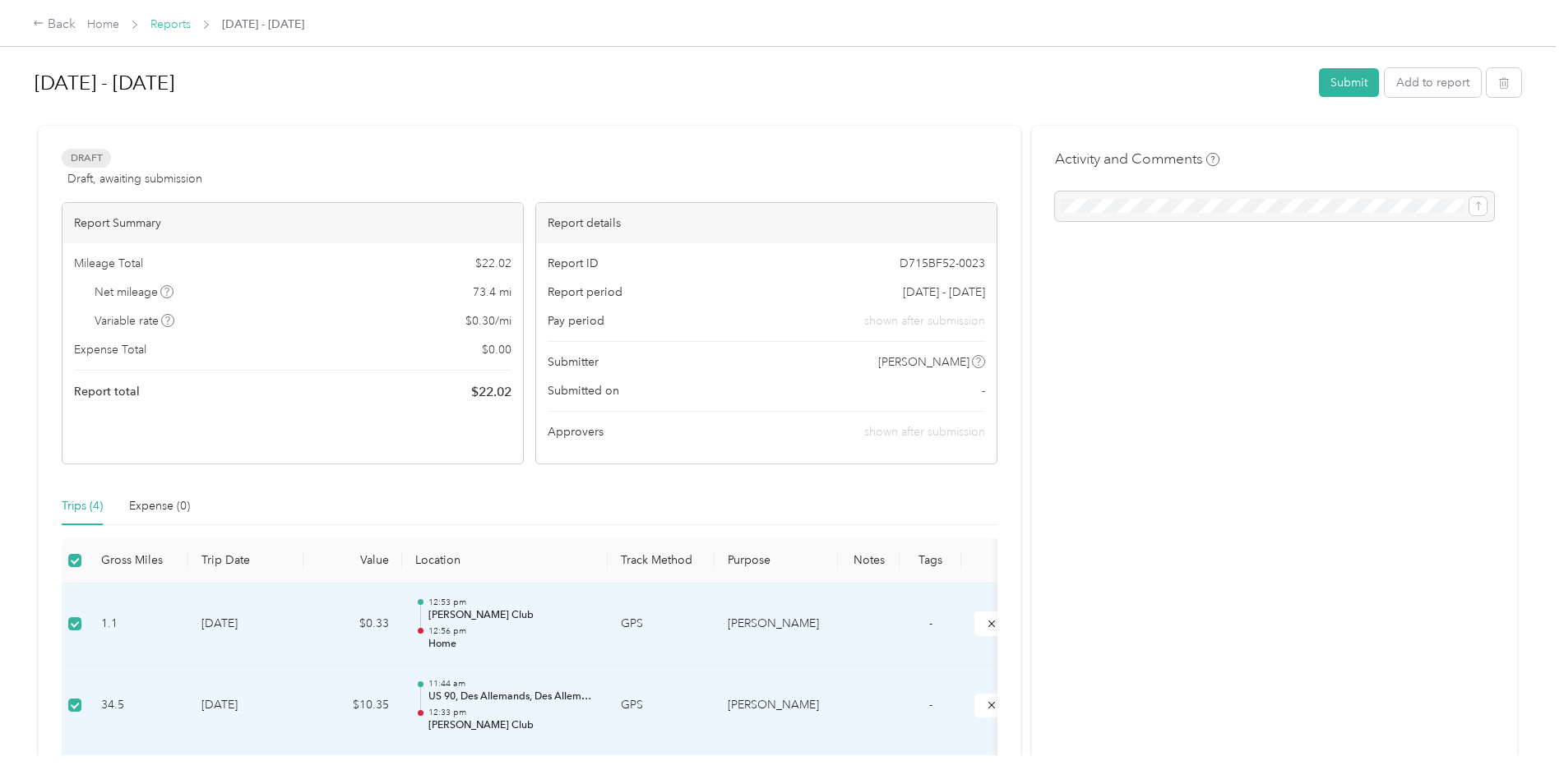
click at [184, 24] on link "Reports" at bounding box center [170, 24] width 40 height 14
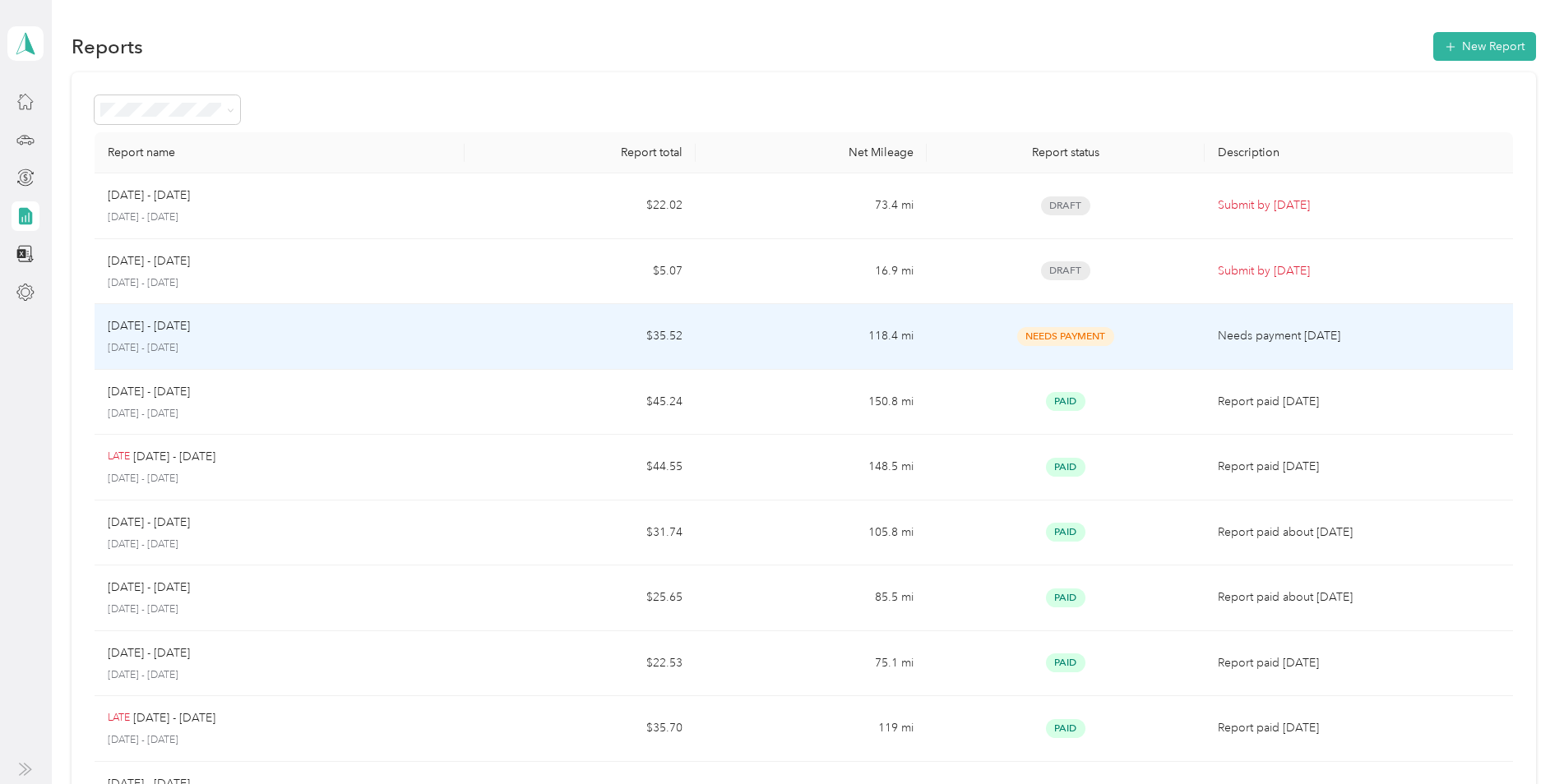
click at [245, 352] on p "[DATE] - [DATE]" at bounding box center [279, 349] width 343 height 15
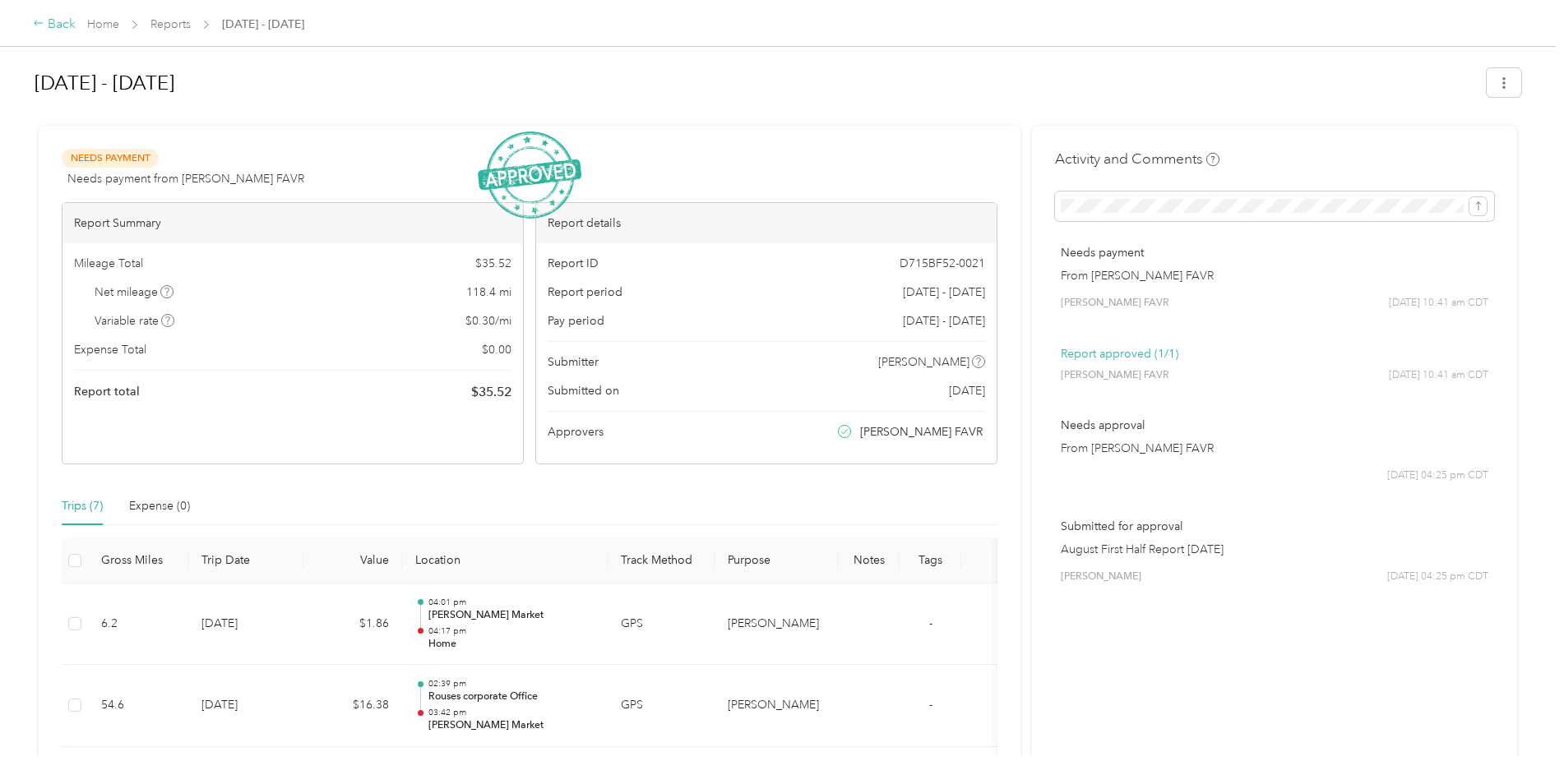
click at [58, 25] on div "Back" at bounding box center [54, 25] width 43 height 20
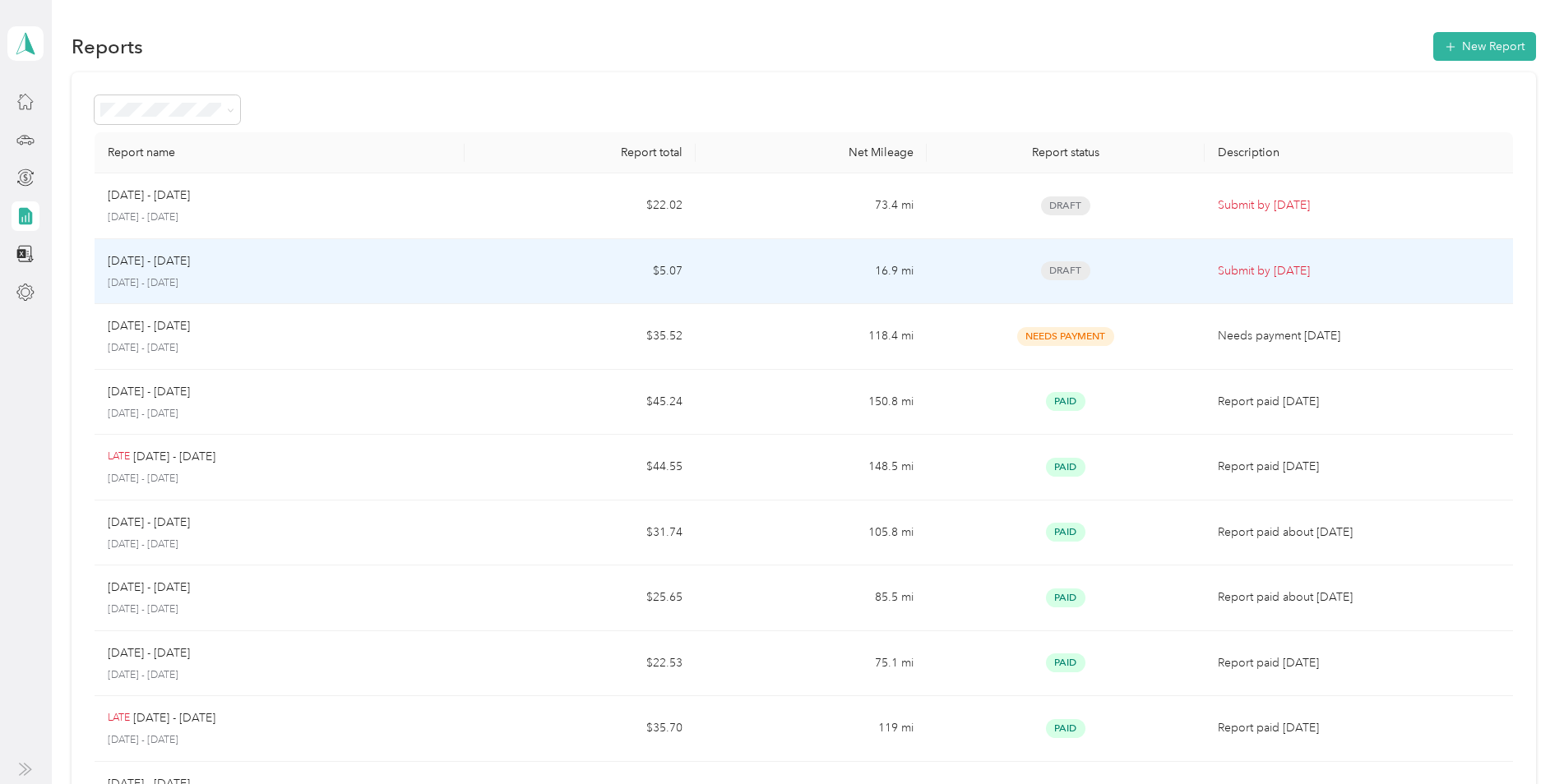
click at [246, 285] on p "[DATE] - [DATE]" at bounding box center [279, 284] width 343 height 15
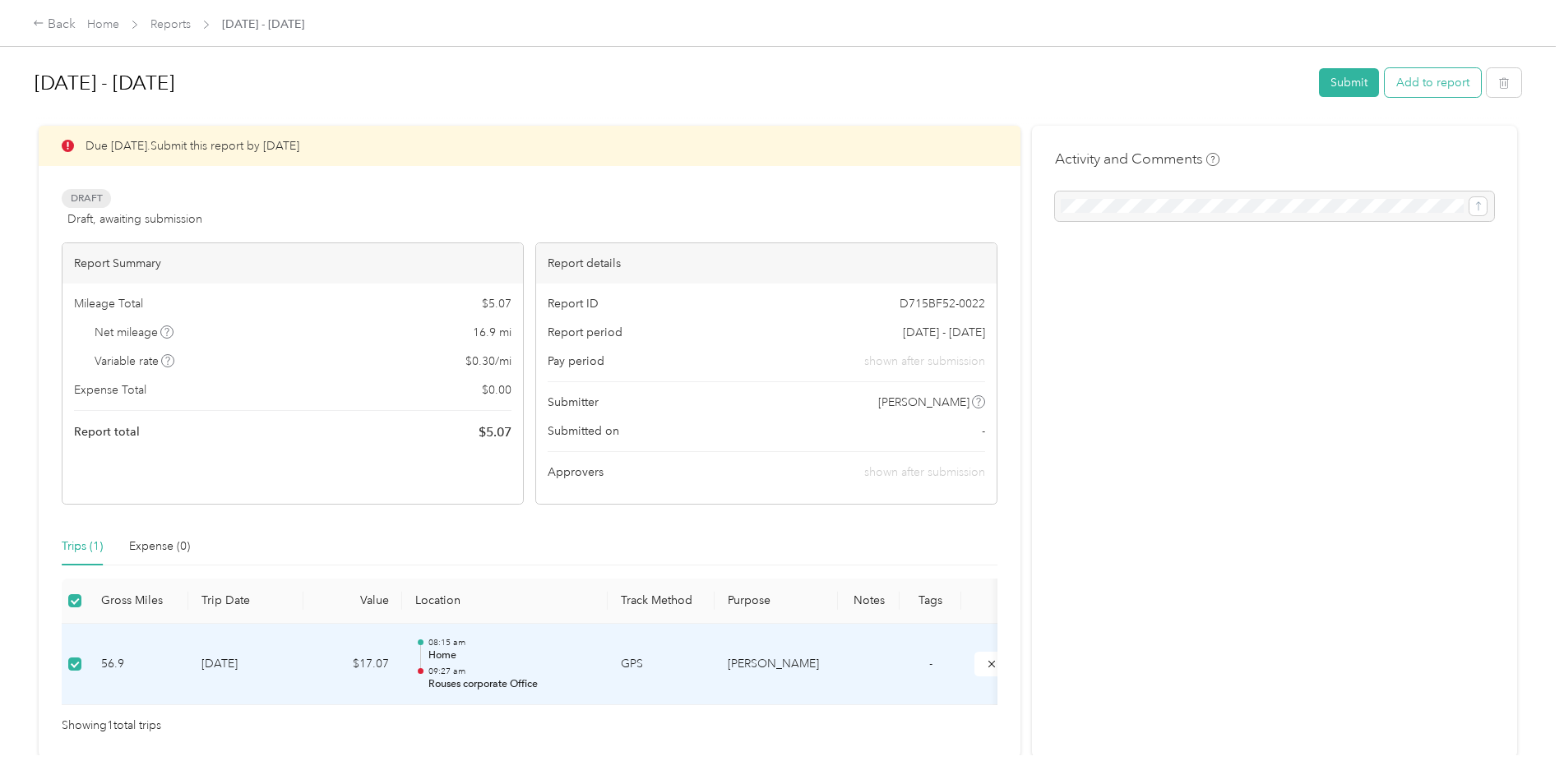
click at [1402, 81] on button "Add to report" at bounding box center [1433, 83] width 96 height 29
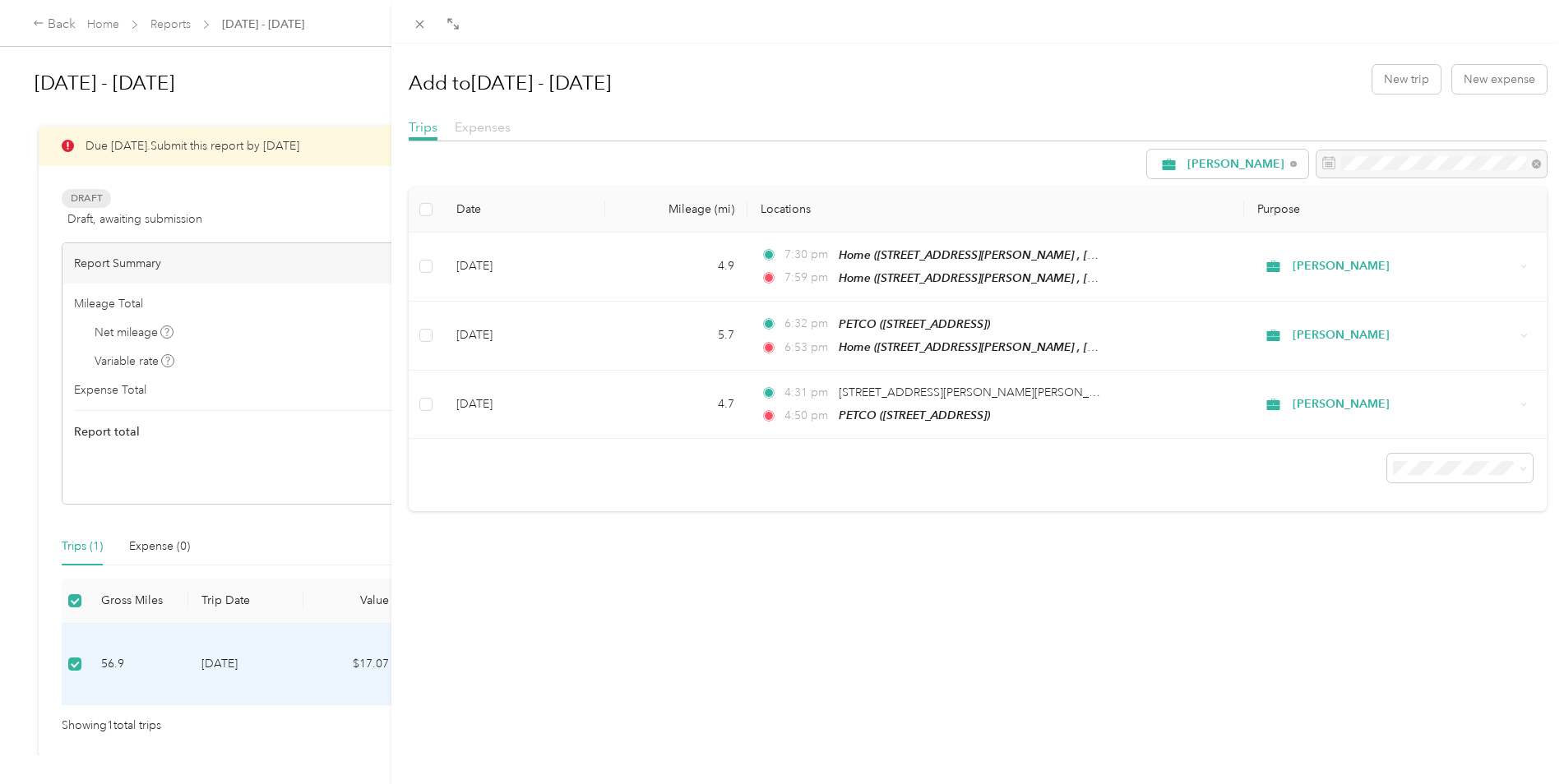
click at [487, 130] on span "Expenses" at bounding box center [483, 128] width 56 height 16
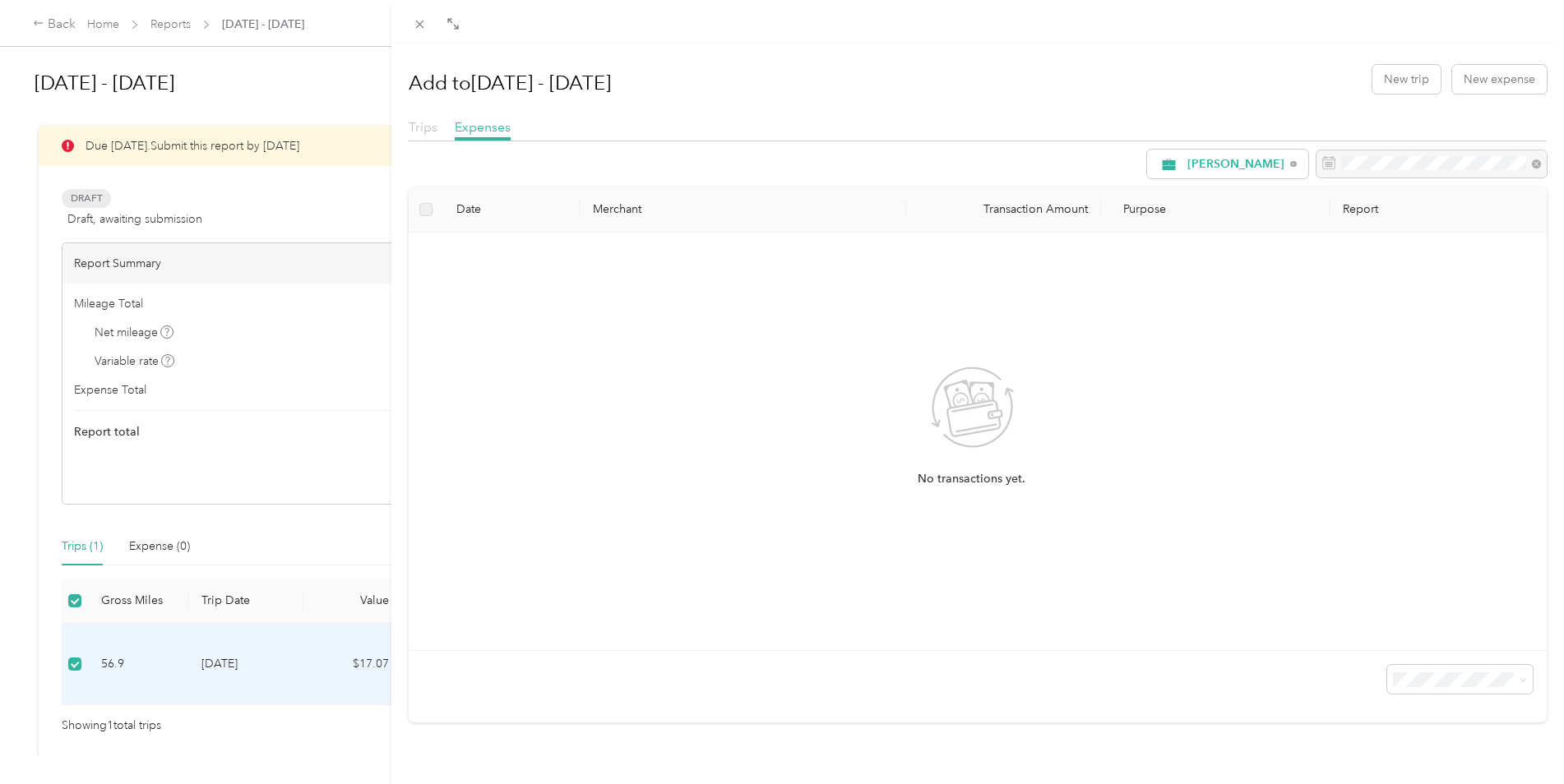
click at [426, 133] on span "Trips" at bounding box center [423, 128] width 29 height 16
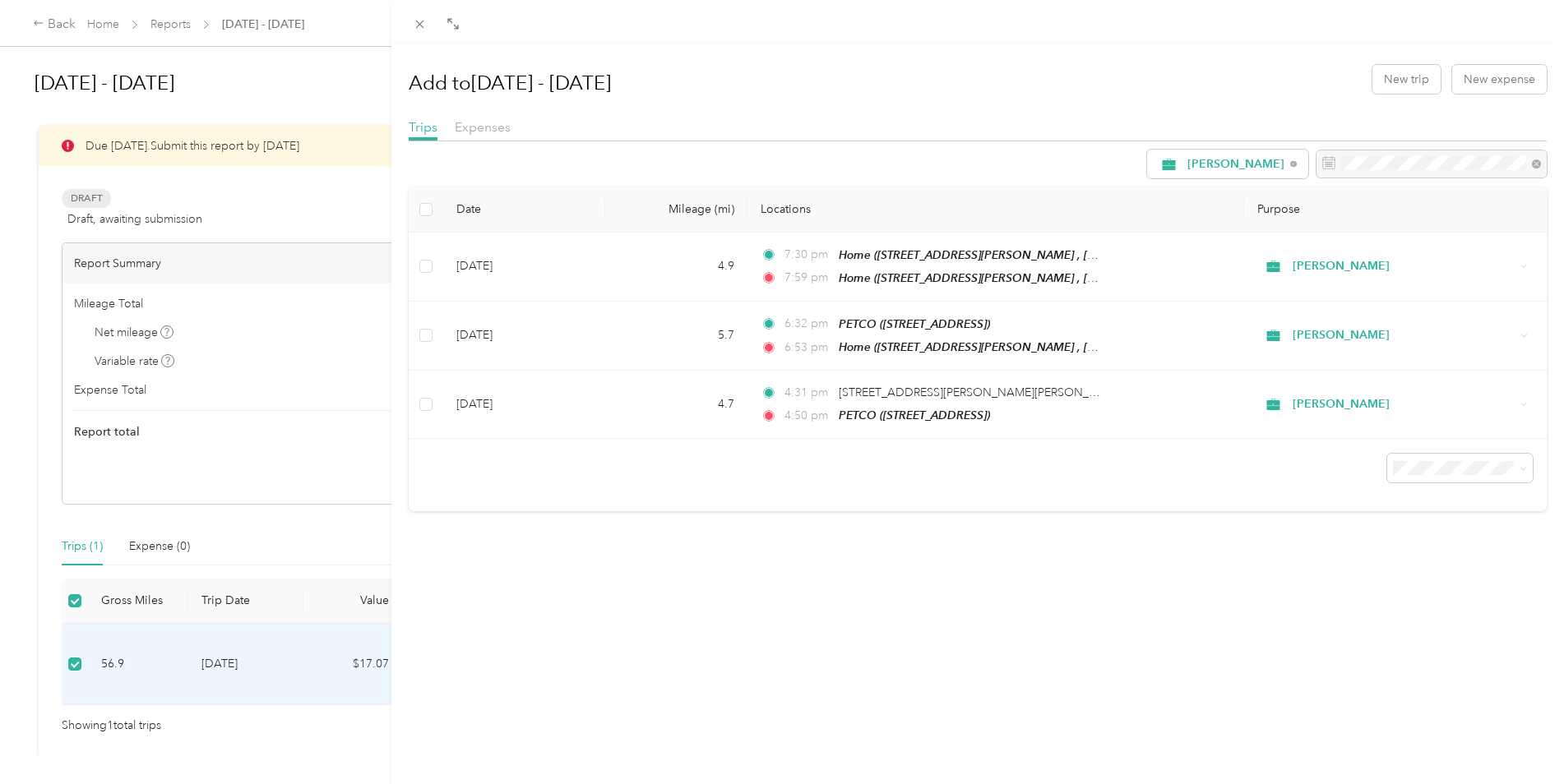
click at [605, 626] on div "Add to [DATE] - [DATE] New trip New expense Trips Expenses [PERSON_NAME] Date M…" at bounding box center [978, 435] width 1173 height 784
drag, startPoint x: 272, startPoint y: 767, endPoint x: 262, endPoint y: 750, distance: 19.7
click at [271, 764] on div "Add to [DATE] - [DATE] New trip New expense Trips Expenses [PERSON_NAME] Date M…" at bounding box center [782, 392] width 1564 height 784
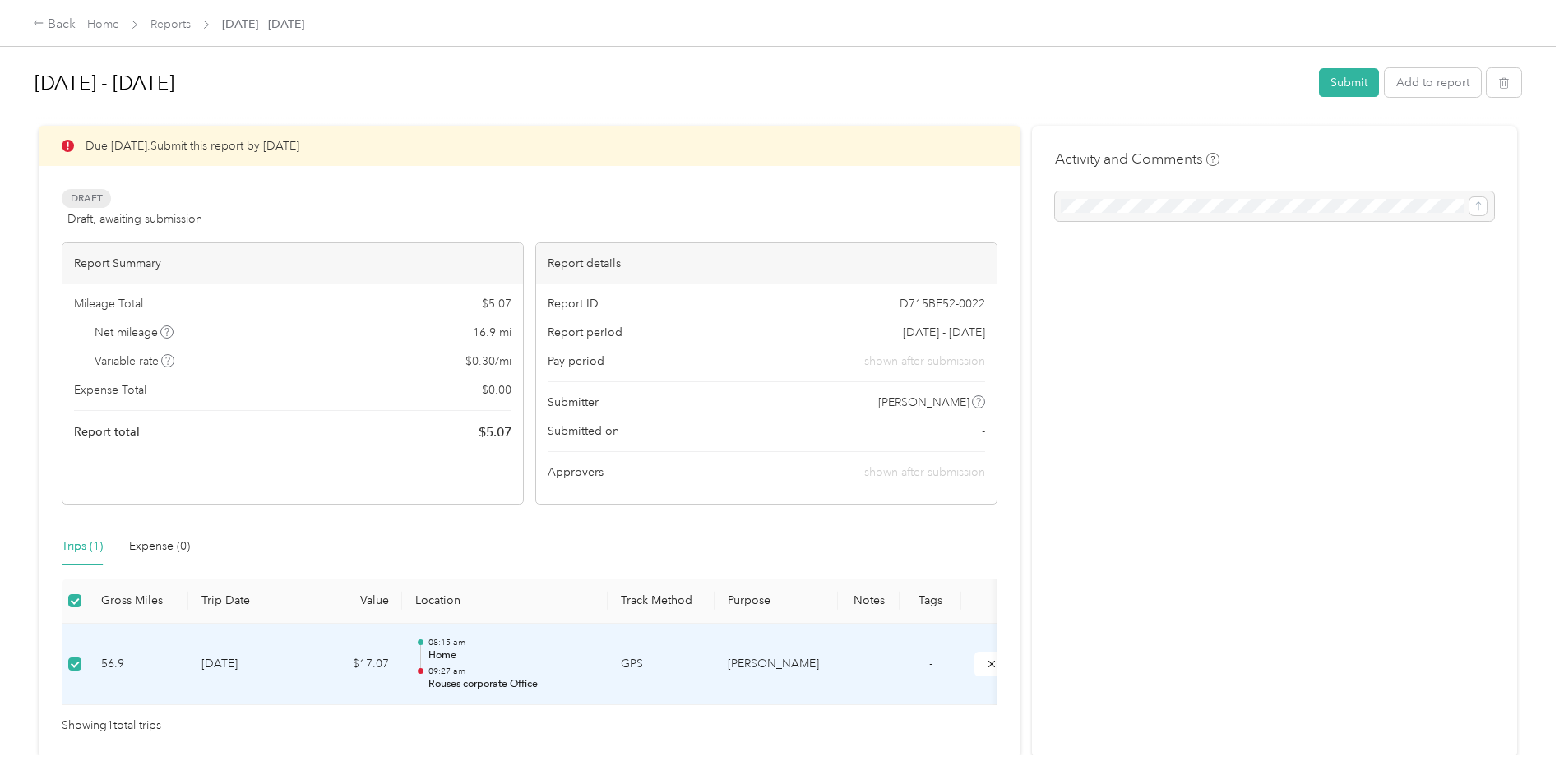
click at [1153, 203] on div at bounding box center [1275, 206] width 439 height 29
click at [1448, 81] on button "Add to report" at bounding box center [1433, 83] width 96 height 29
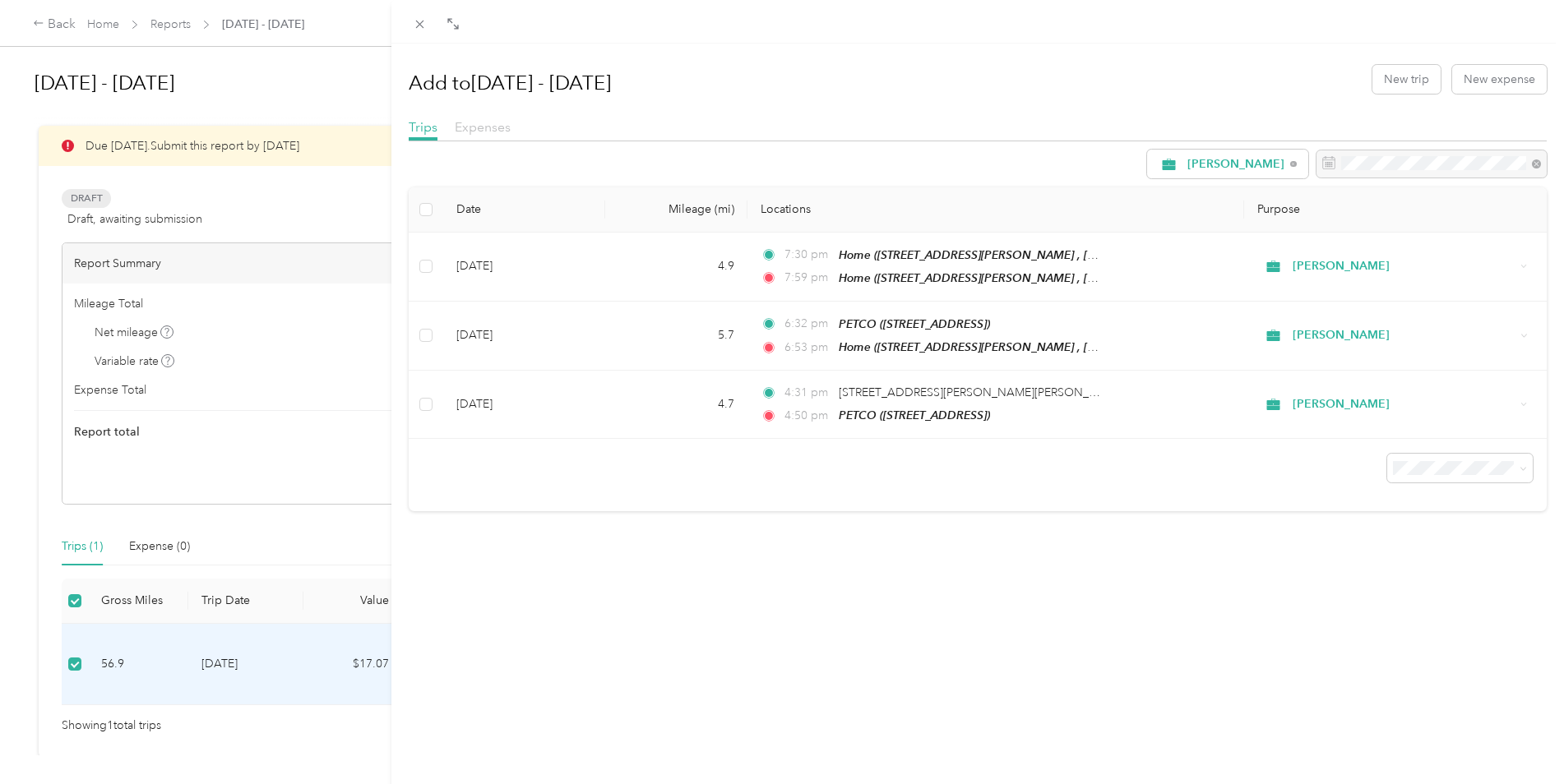
click at [488, 120] on span "Expenses" at bounding box center [483, 128] width 56 height 16
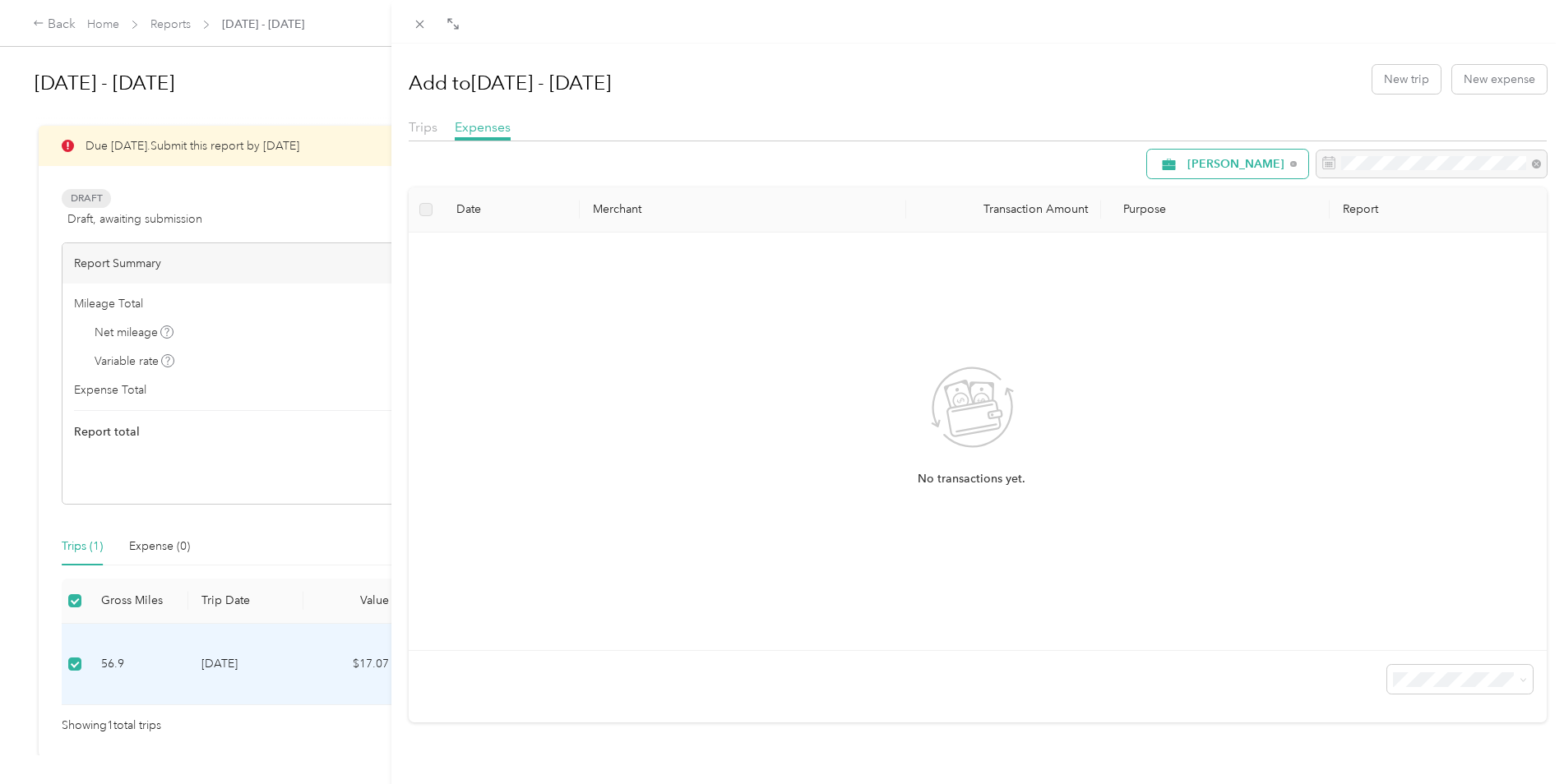
click at [1246, 167] on span "[PERSON_NAME]" at bounding box center [1236, 164] width 97 height 12
click at [1206, 249] on span "[PERSON_NAME]" at bounding box center [1225, 250] width 100 height 17
click at [419, 122] on span "Trips" at bounding box center [423, 128] width 29 height 16
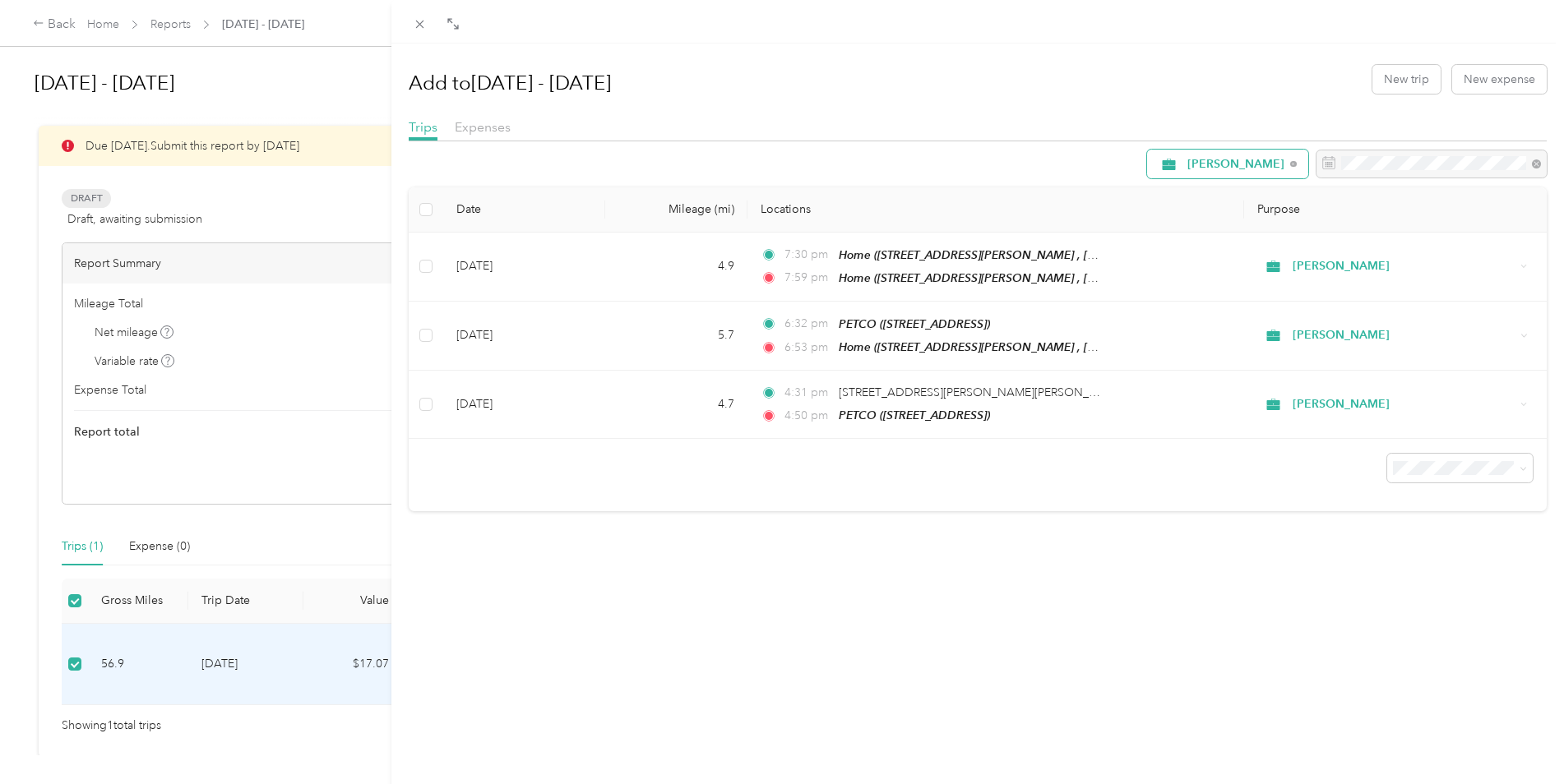
click at [1163, 166] on icon at bounding box center [1169, 163] width 13 height 12
click at [1204, 277] on span "Personal" at bounding box center [1234, 273] width 118 height 17
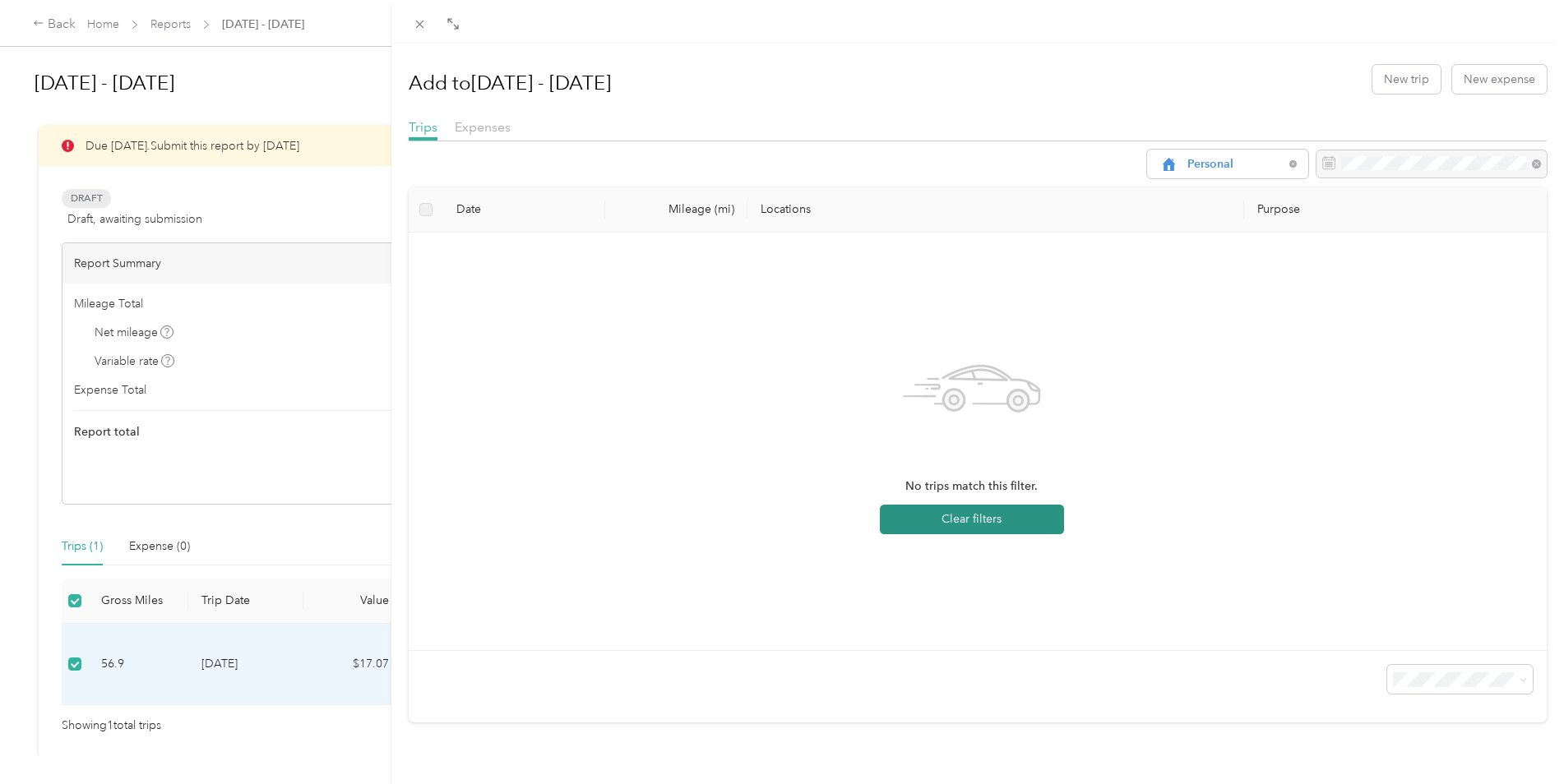
click at [962, 521] on button "Clear filters" at bounding box center [972, 519] width 184 height 29
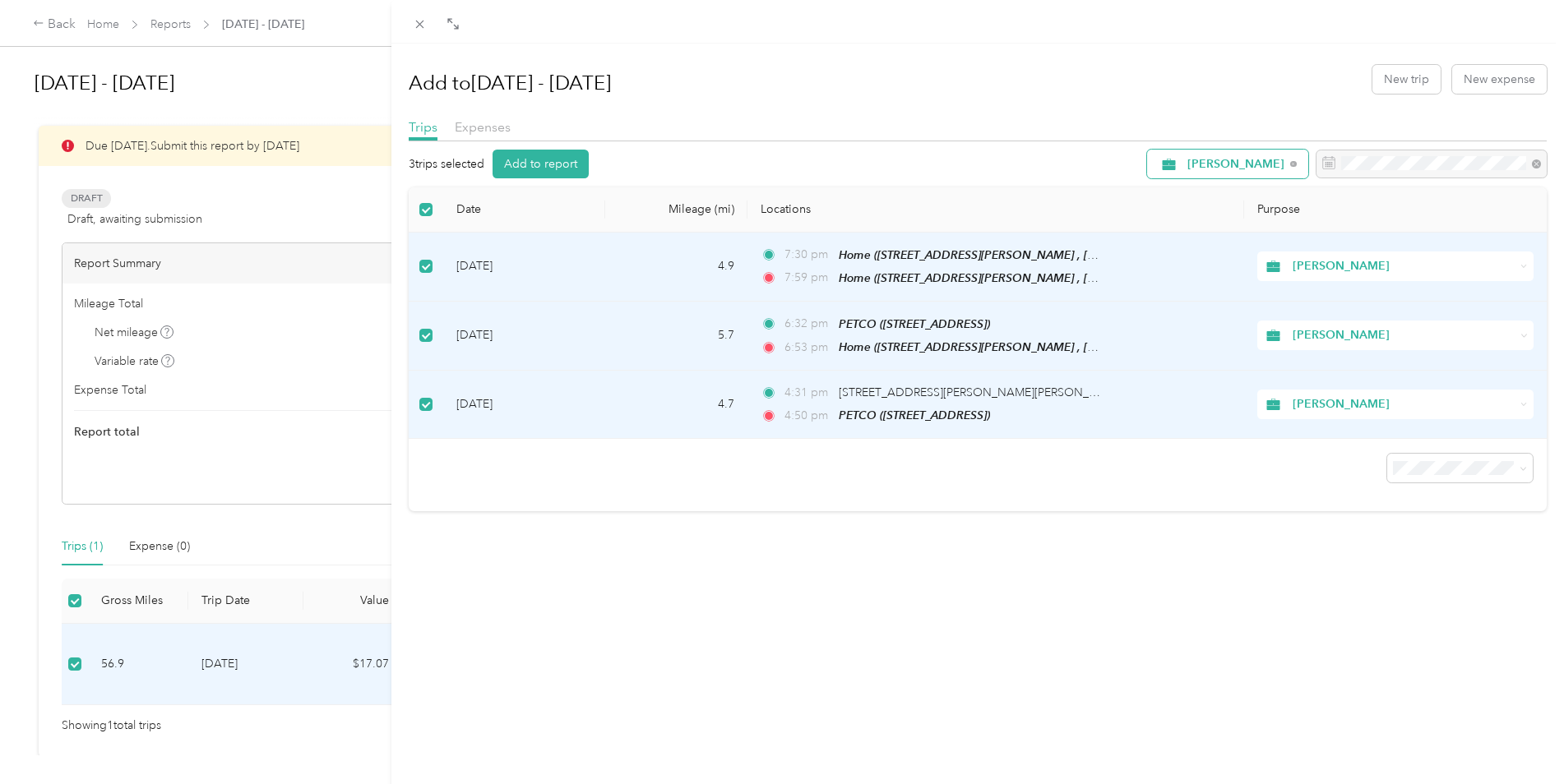
click at [1222, 159] on span "[PERSON_NAME]" at bounding box center [1236, 164] width 97 height 12
click at [1205, 278] on span "Personal" at bounding box center [1234, 276] width 118 height 17
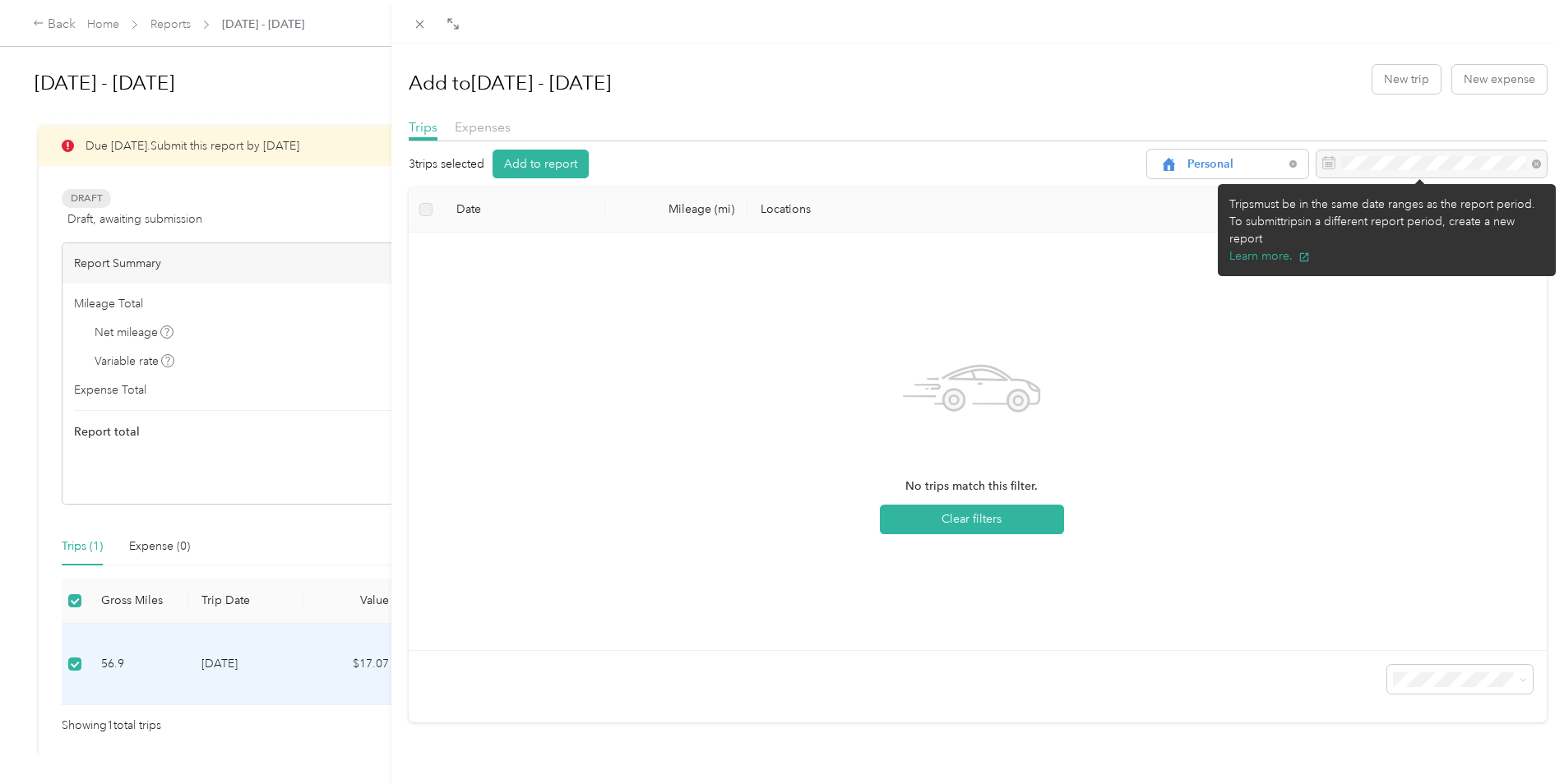
click at [1384, 172] on div at bounding box center [1432, 164] width 230 height 28
click at [1421, 164] on div at bounding box center [1432, 164] width 230 height 28
click at [1422, 164] on div at bounding box center [1432, 164] width 230 height 28
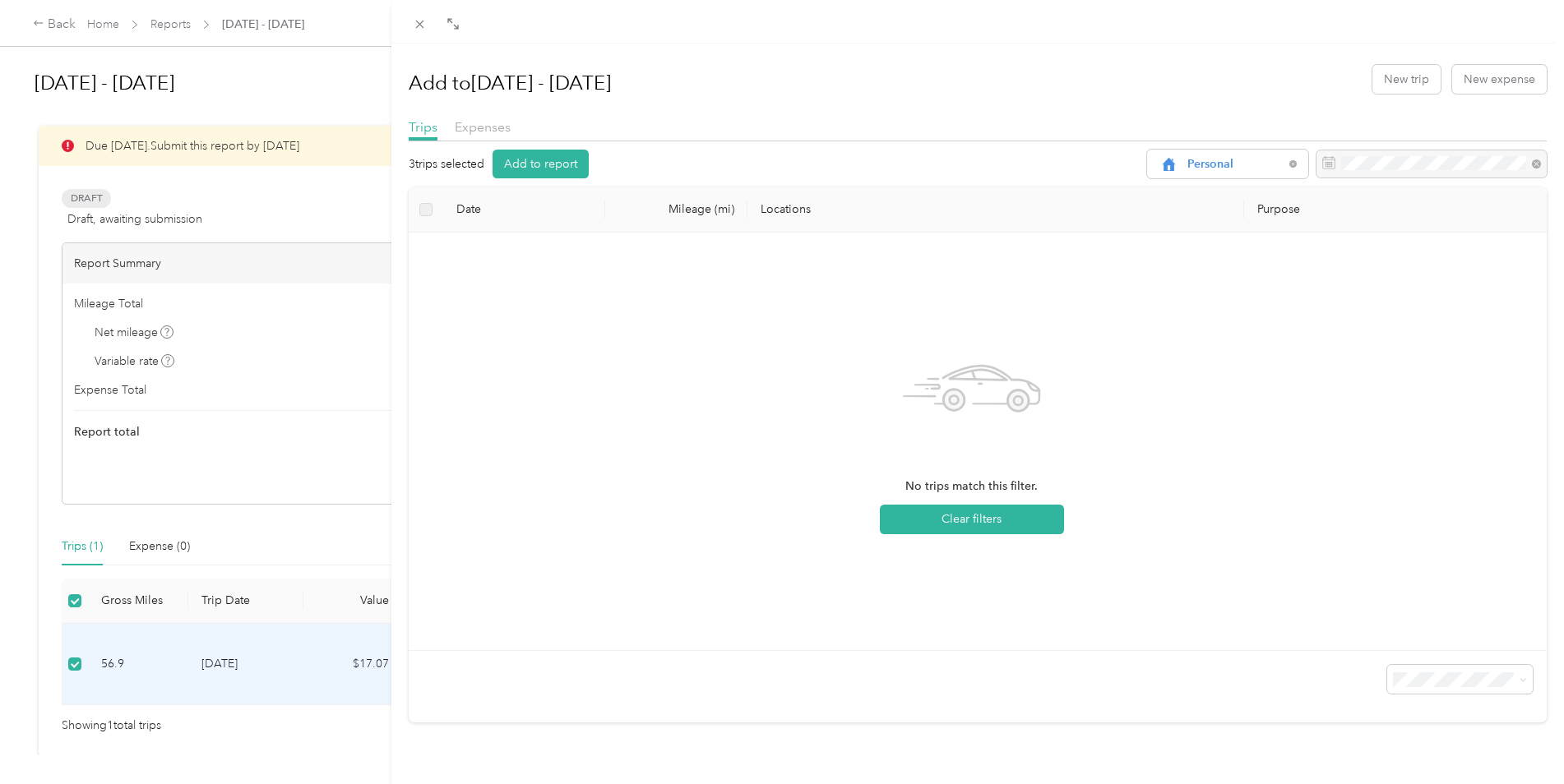
click at [319, 760] on div "Add to [DATE] - [DATE] New trip New expense Trips Expenses 3 trips selected Add…" at bounding box center [782, 392] width 1564 height 784
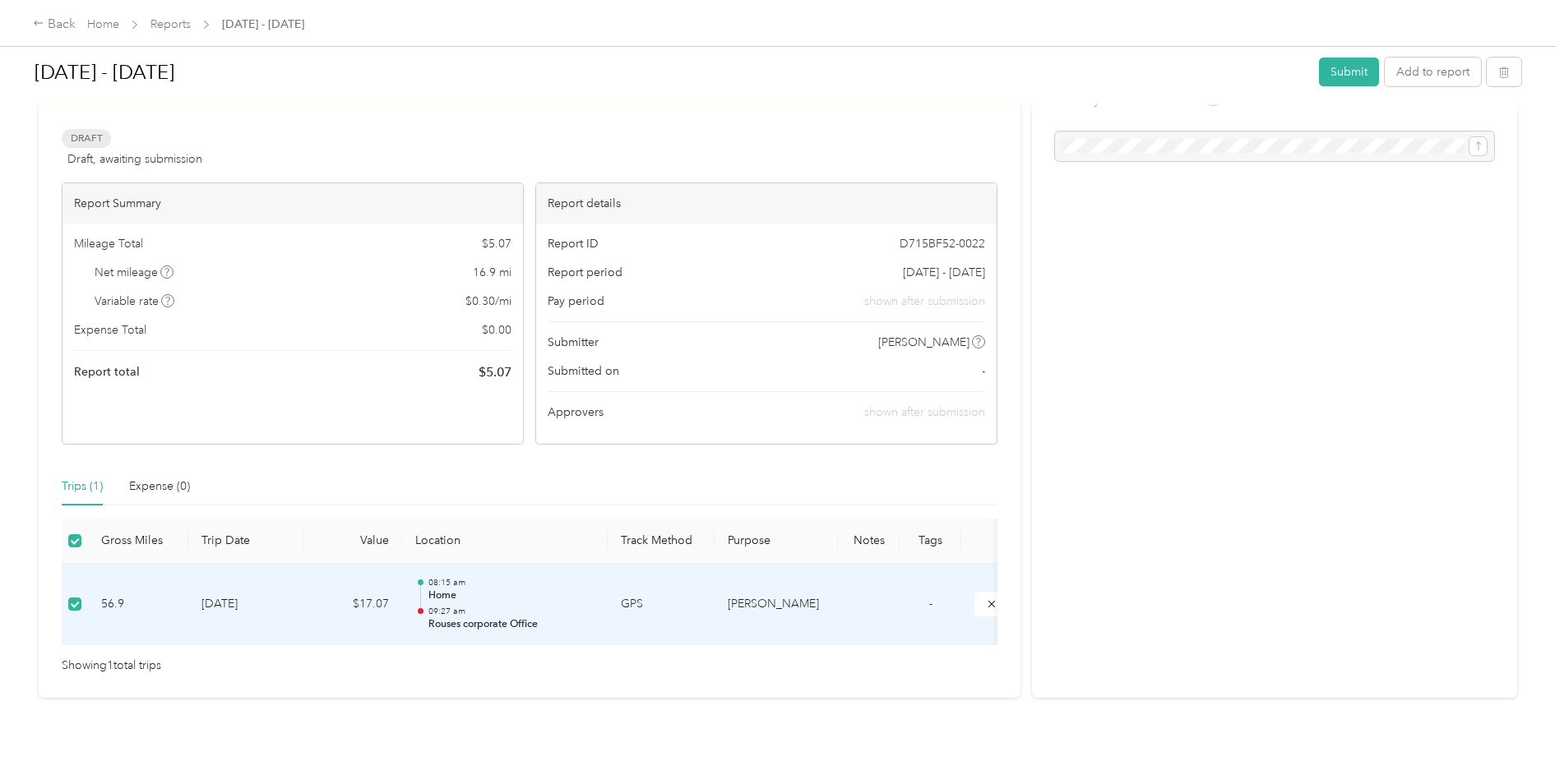
scroll to position [85, 0]
click at [534, 617] on p "Rouses corporate Office" at bounding box center [511, 624] width 166 height 15
click at [567, 617] on p "Rouses corporate Office" at bounding box center [511, 624] width 166 height 15
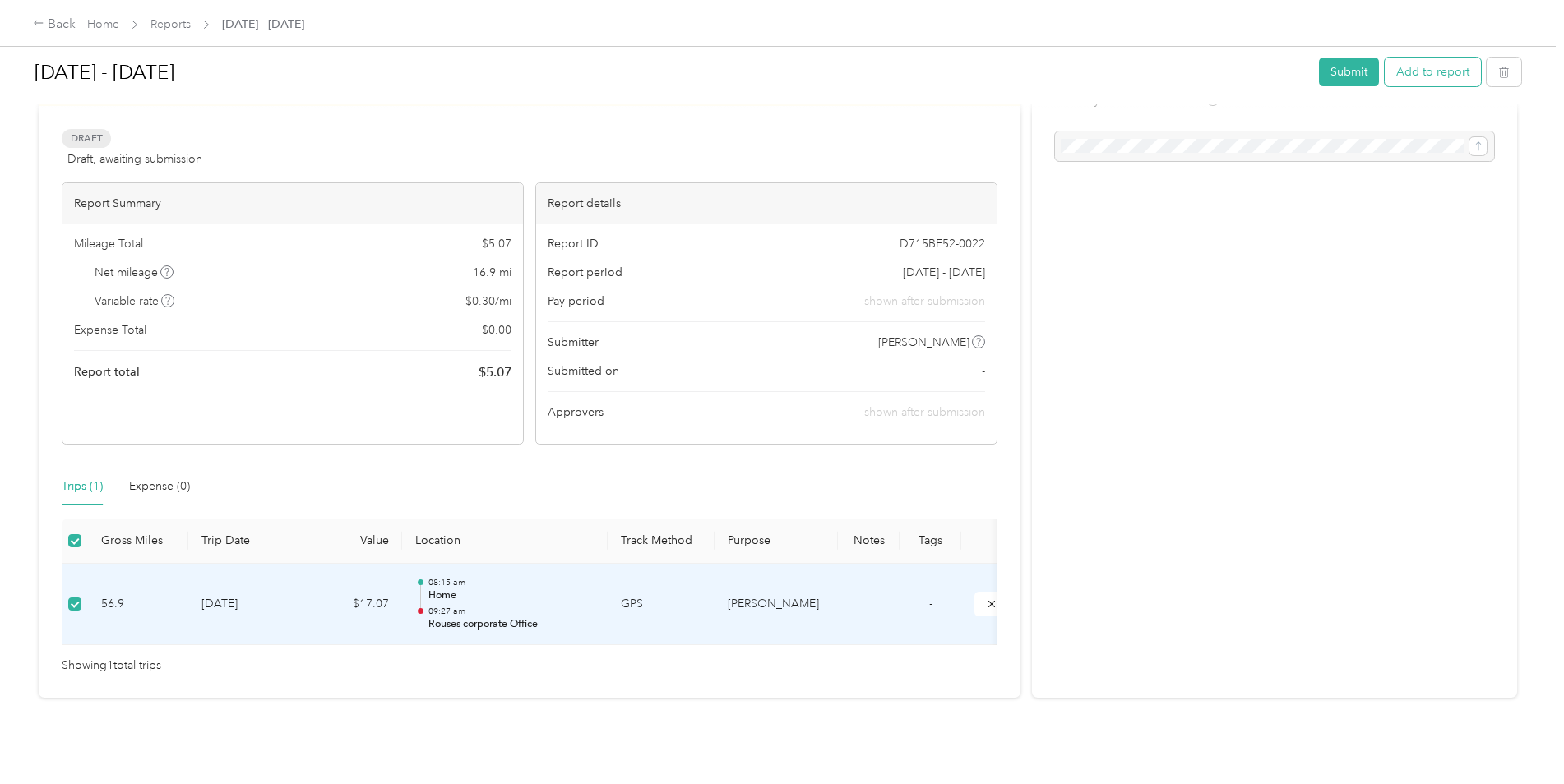
click at [1418, 78] on button "Add to report" at bounding box center [1433, 72] width 96 height 29
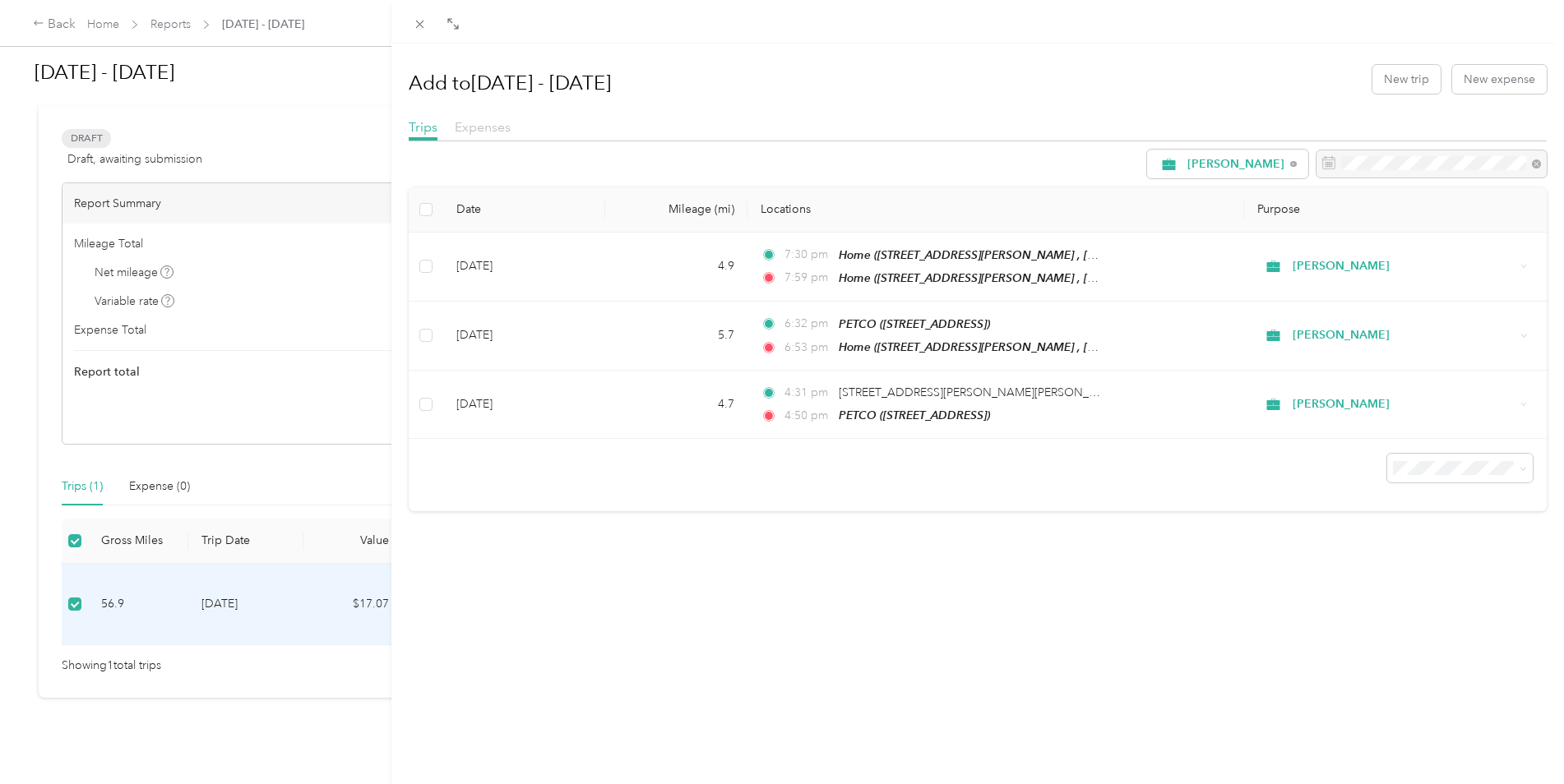
click at [494, 133] on span "Expenses" at bounding box center [483, 128] width 56 height 16
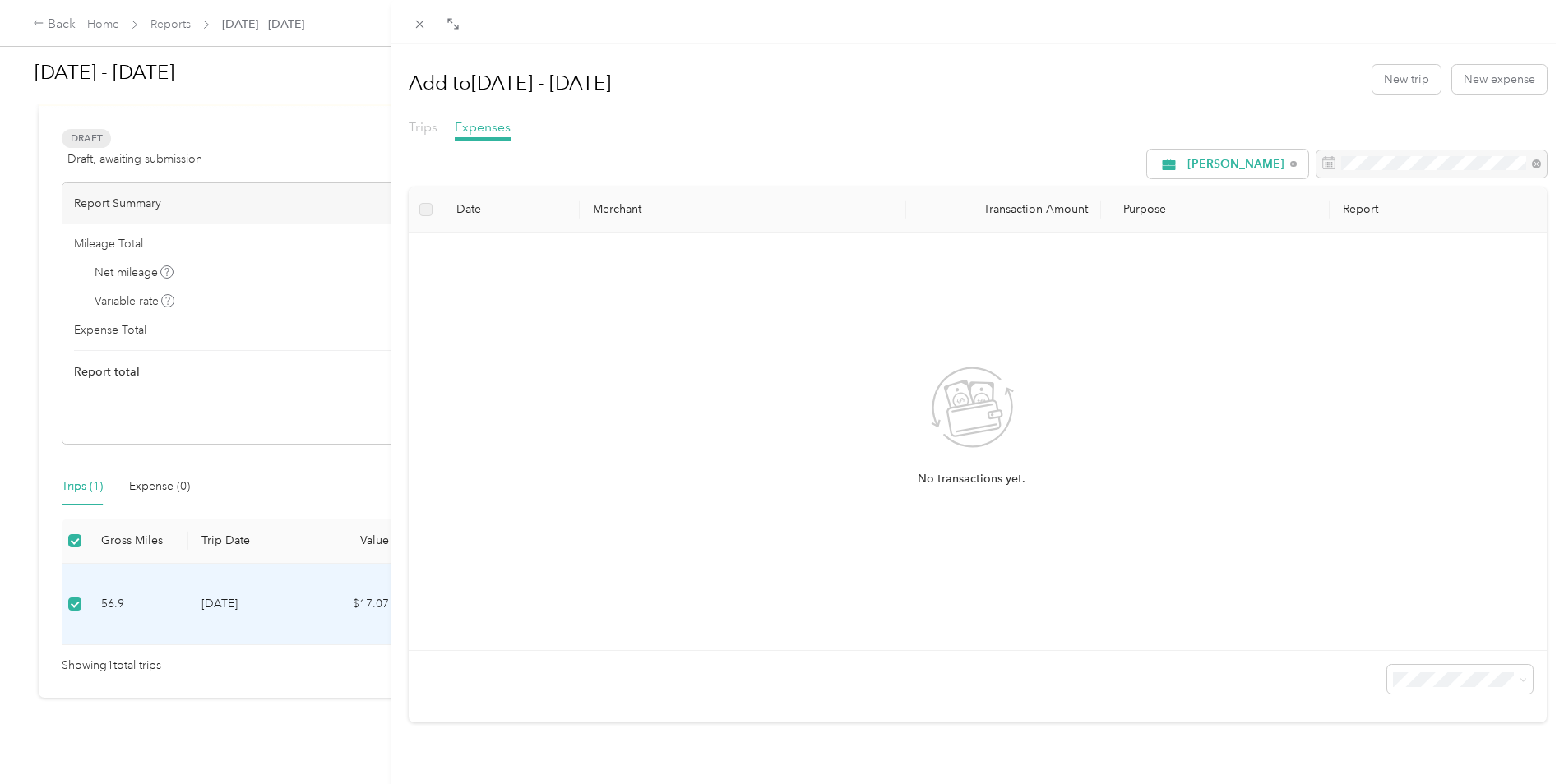
click at [423, 127] on span "Trips" at bounding box center [423, 128] width 29 height 16
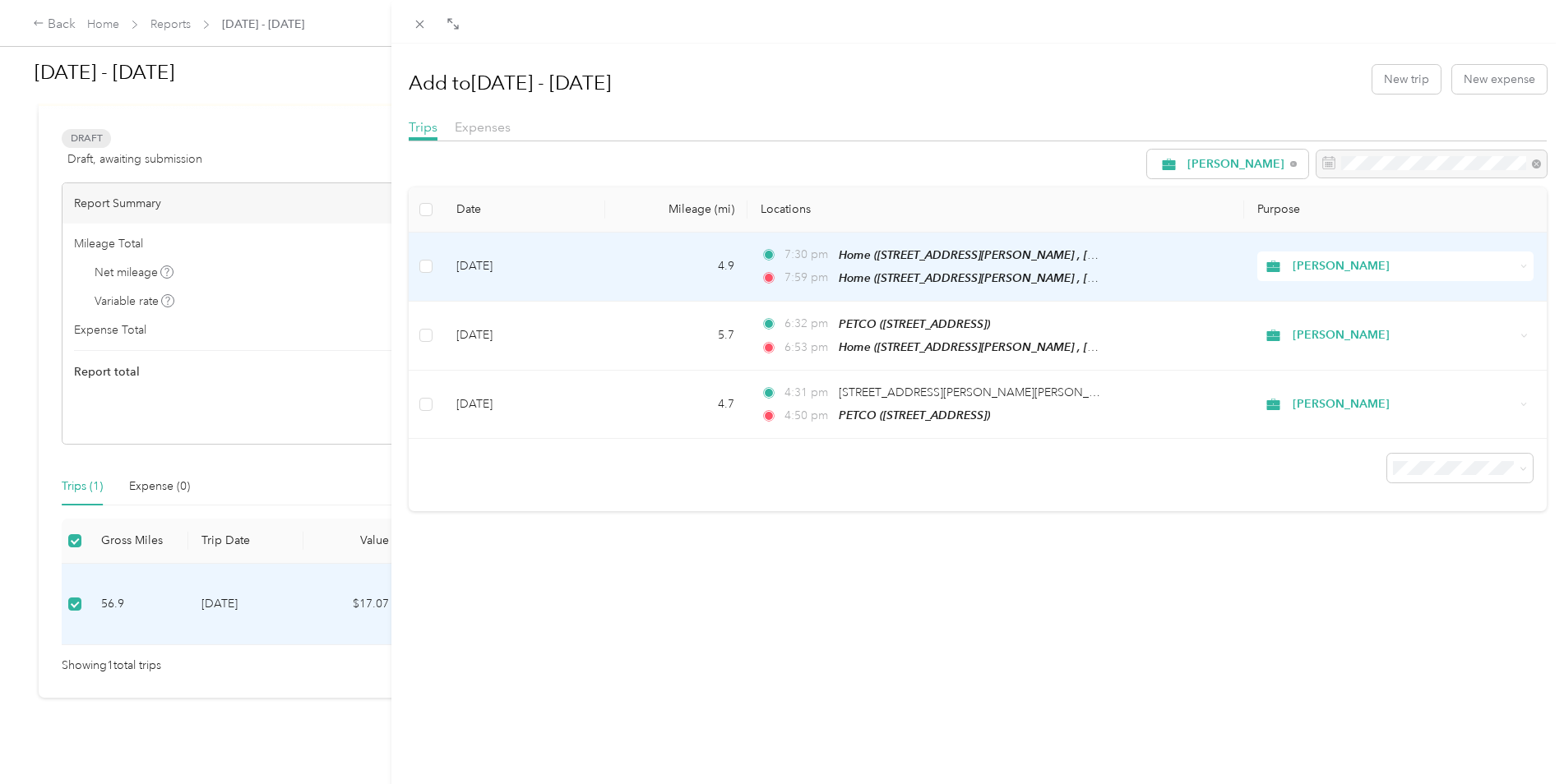
click at [452, 273] on td "[DATE]" at bounding box center [525, 267] width 162 height 69
click at [1268, 269] on icon at bounding box center [1274, 266] width 13 height 12
click at [1272, 327] on li "Personal" at bounding box center [1385, 318] width 273 height 29
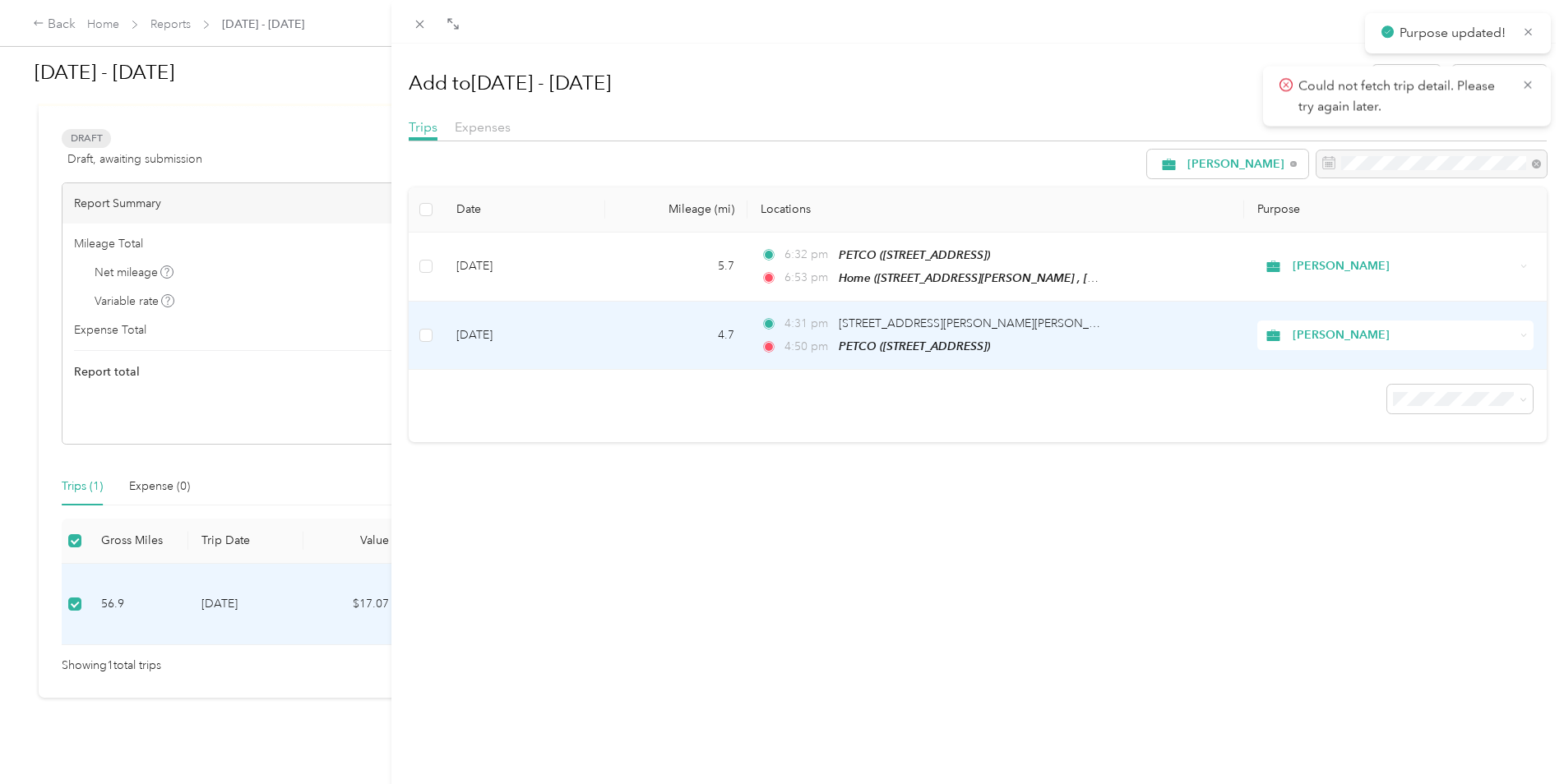
click at [1268, 338] on icon at bounding box center [1274, 335] width 13 height 12
click at [1270, 394] on li "Personal" at bounding box center [1385, 384] width 273 height 29
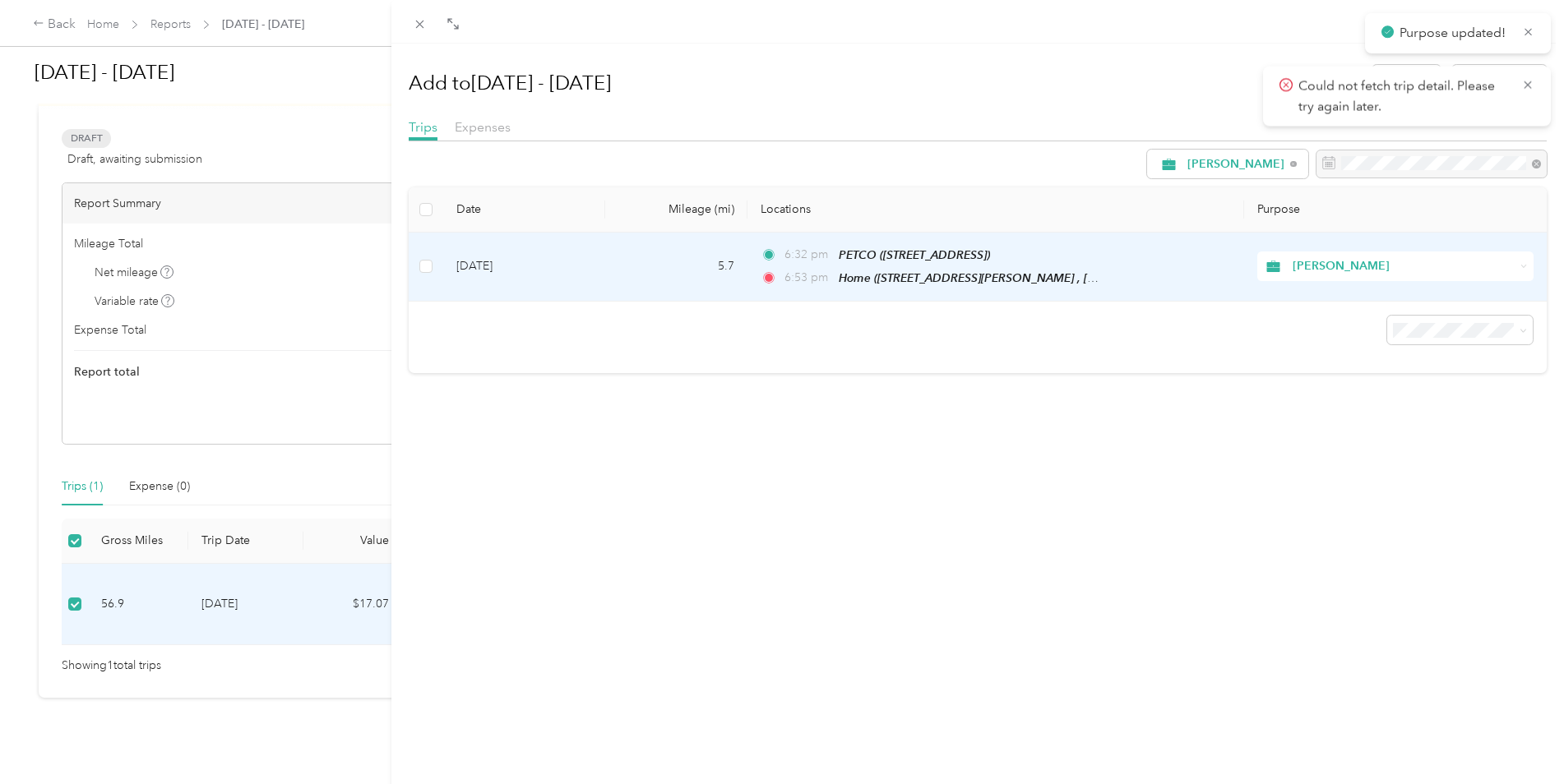
click at [1268, 268] on icon at bounding box center [1274, 266] width 13 height 12
click at [1267, 326] on li "Personal" at bounding box center [1385, 323] width 273 height 29
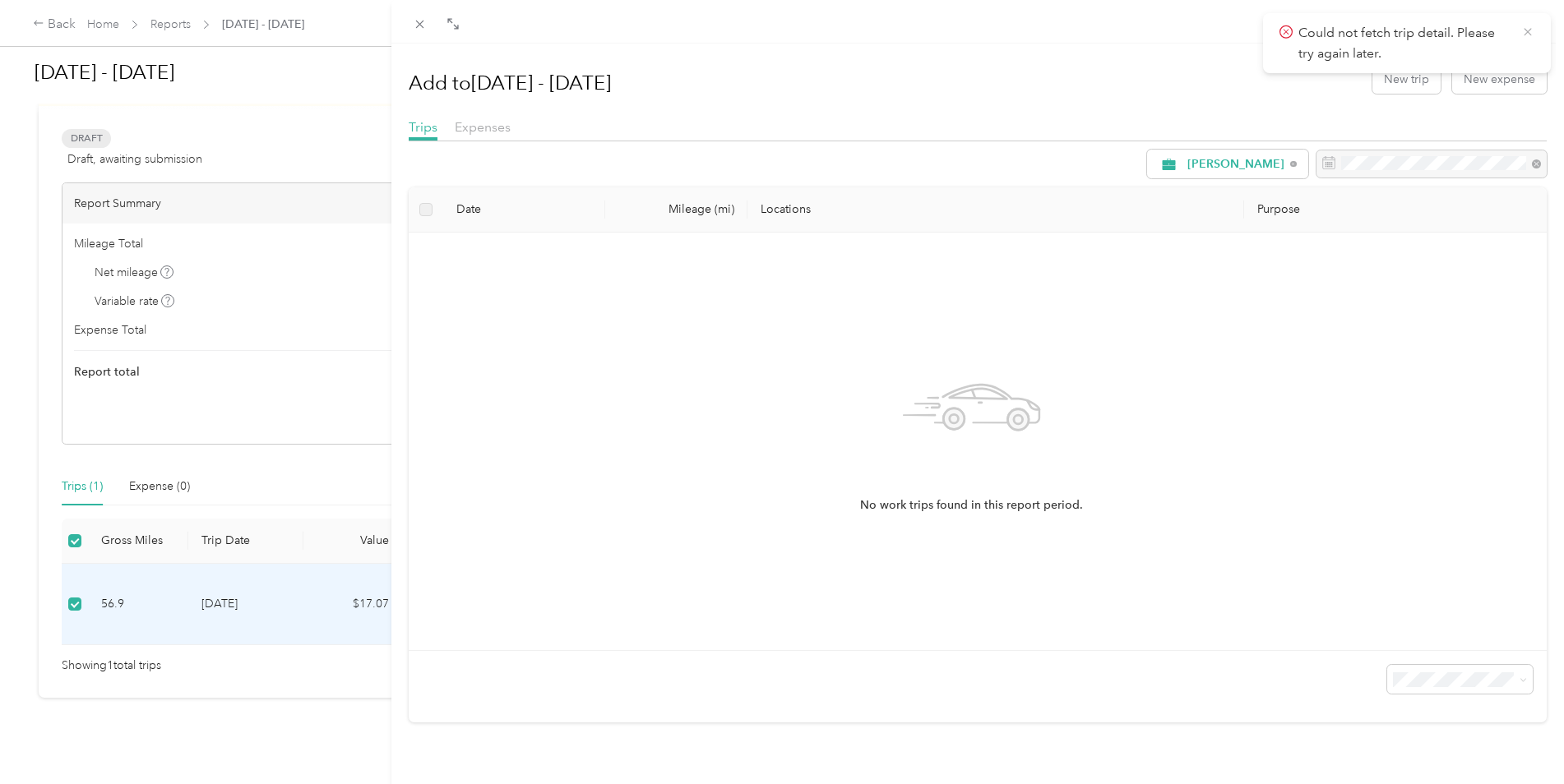
click at [1526, 35] on icon at bounding box center [1527, 31] width 7 height 7
click at [86, 707] on div "Add to [DATE] - [DATE] New trip New expense Trips Expenses [PERSON_NAME] Date M…" at bounding box center [782, 392] width 1564 height 784
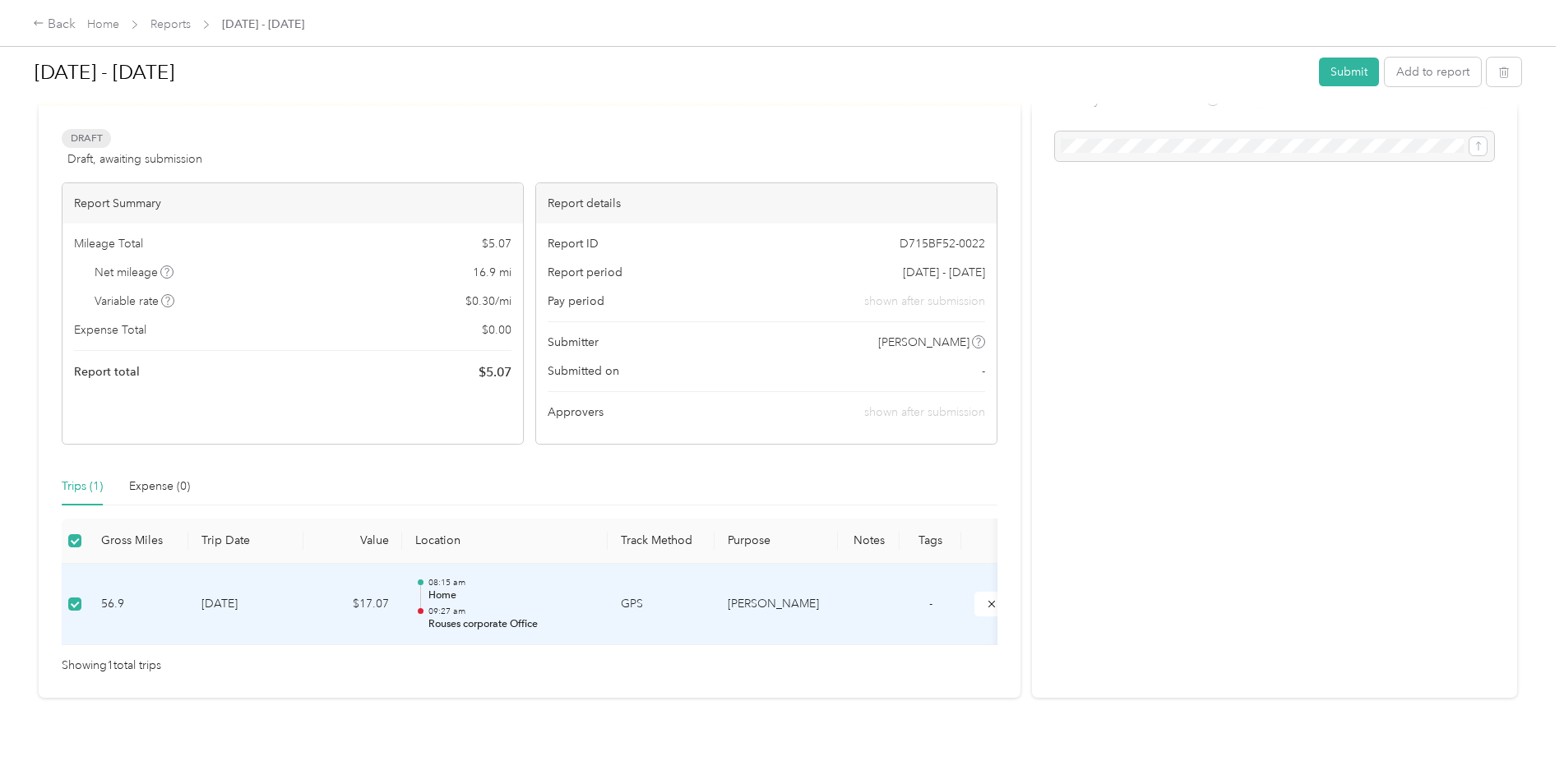
click at [232, 129] on div "Draft Draft, awaiting submission View activity & comments" at bounding box center [529, 149] width 936 height 39
click at [1231, 131] on div at bounding box center [1275, 145] width 439 height 29
click at [1479, 131] on div at bounding box center [1275, 145] width 439 height 29
click at [1329, 131] on div at bounding box center [1275, 145] width 439 height 29
click at [1302, 131] on div at bounding box center [1275, 145] width 439 height 29
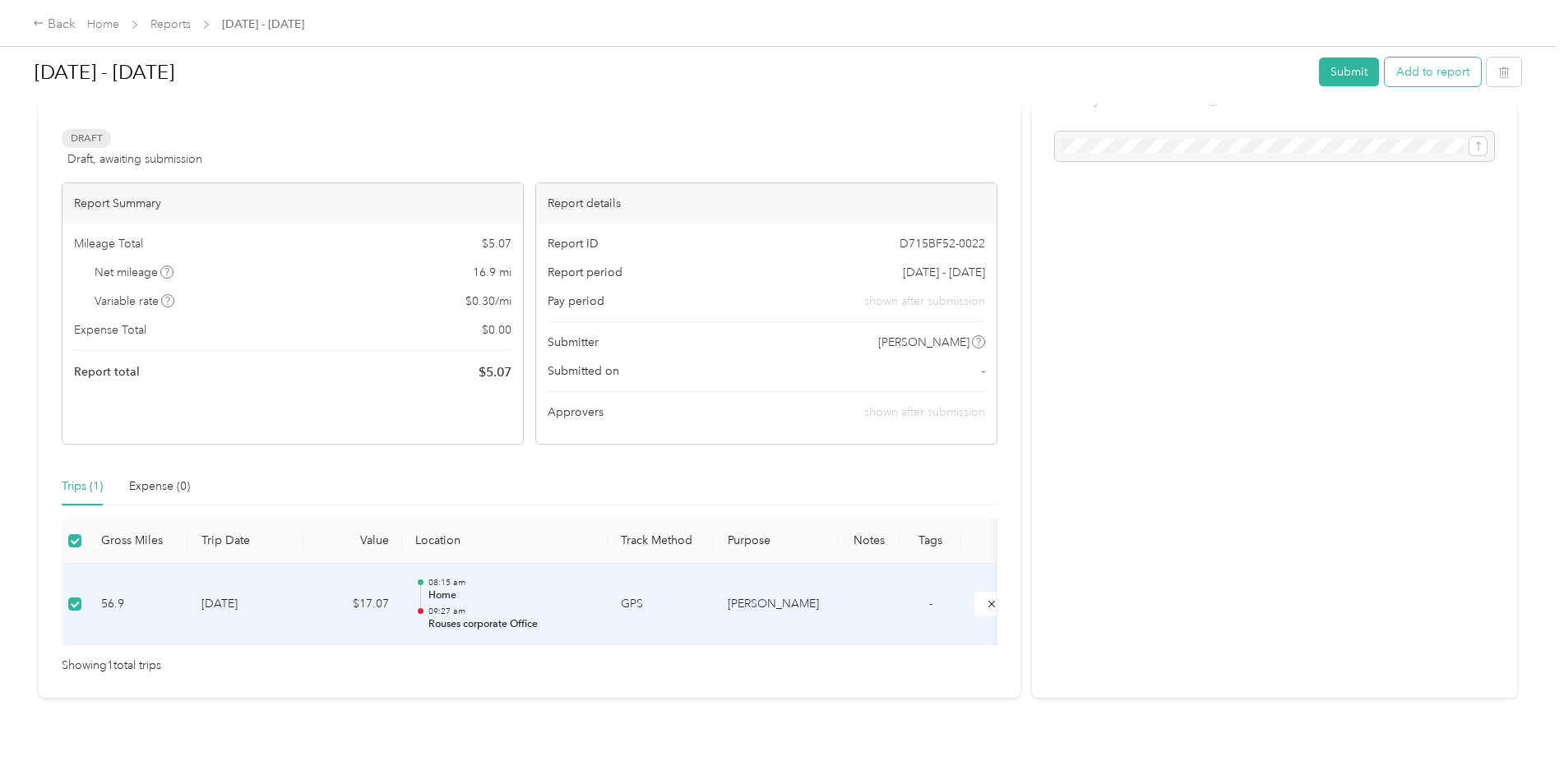
click at [1427, 70] on button "Add to report" at bounding box center [1433, 72] width 96 height 29
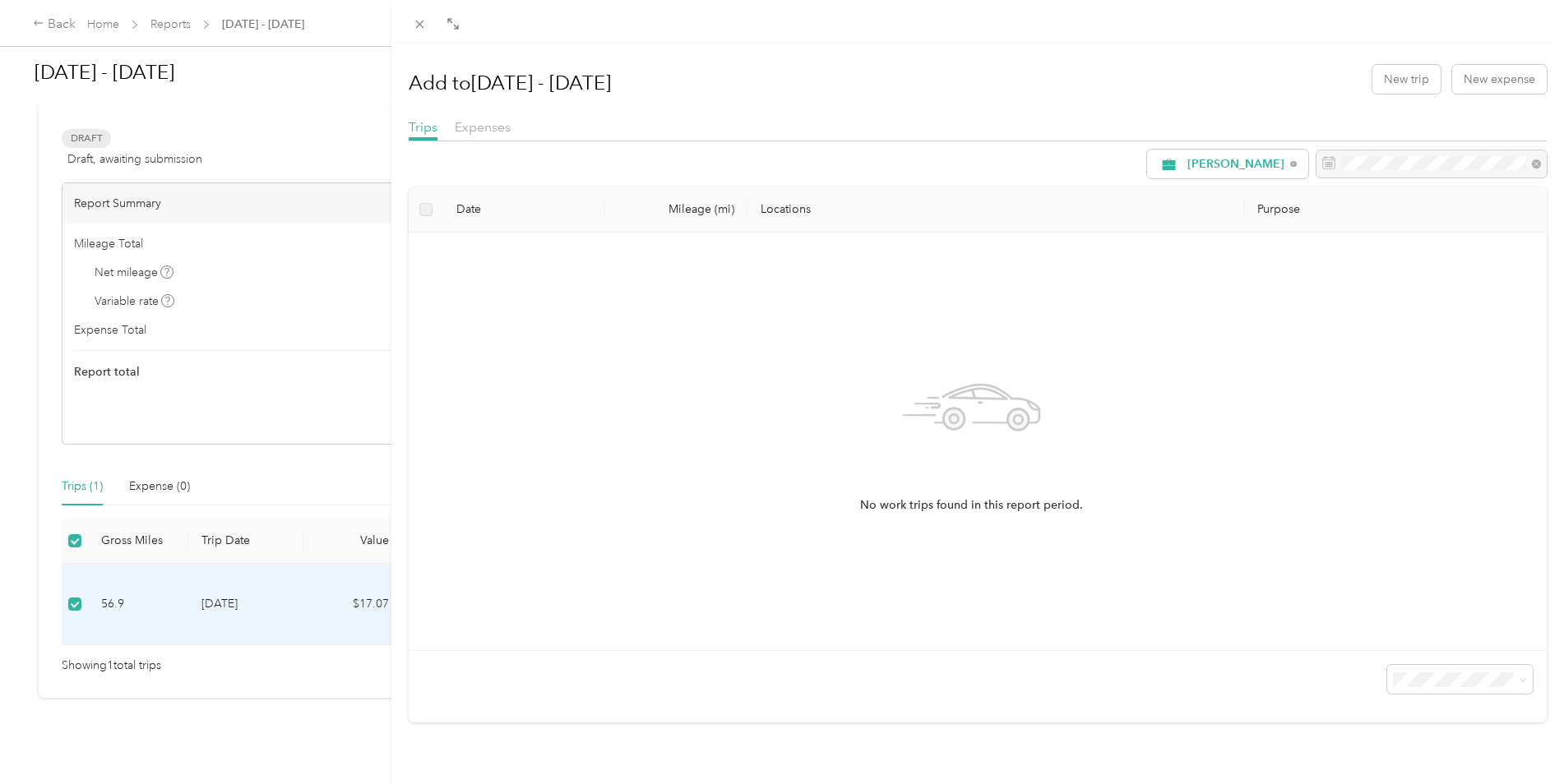
click at [426, 210] on label at bounding box center [426, 210] width 13 height 18
click at [433, 238] on div "No work trips found in this report period." at bounding box center [972, 442] width 1127 height 417
click at [1378, 78] on button "New trip" at bounding box center [1407, 79] width 69 height 29
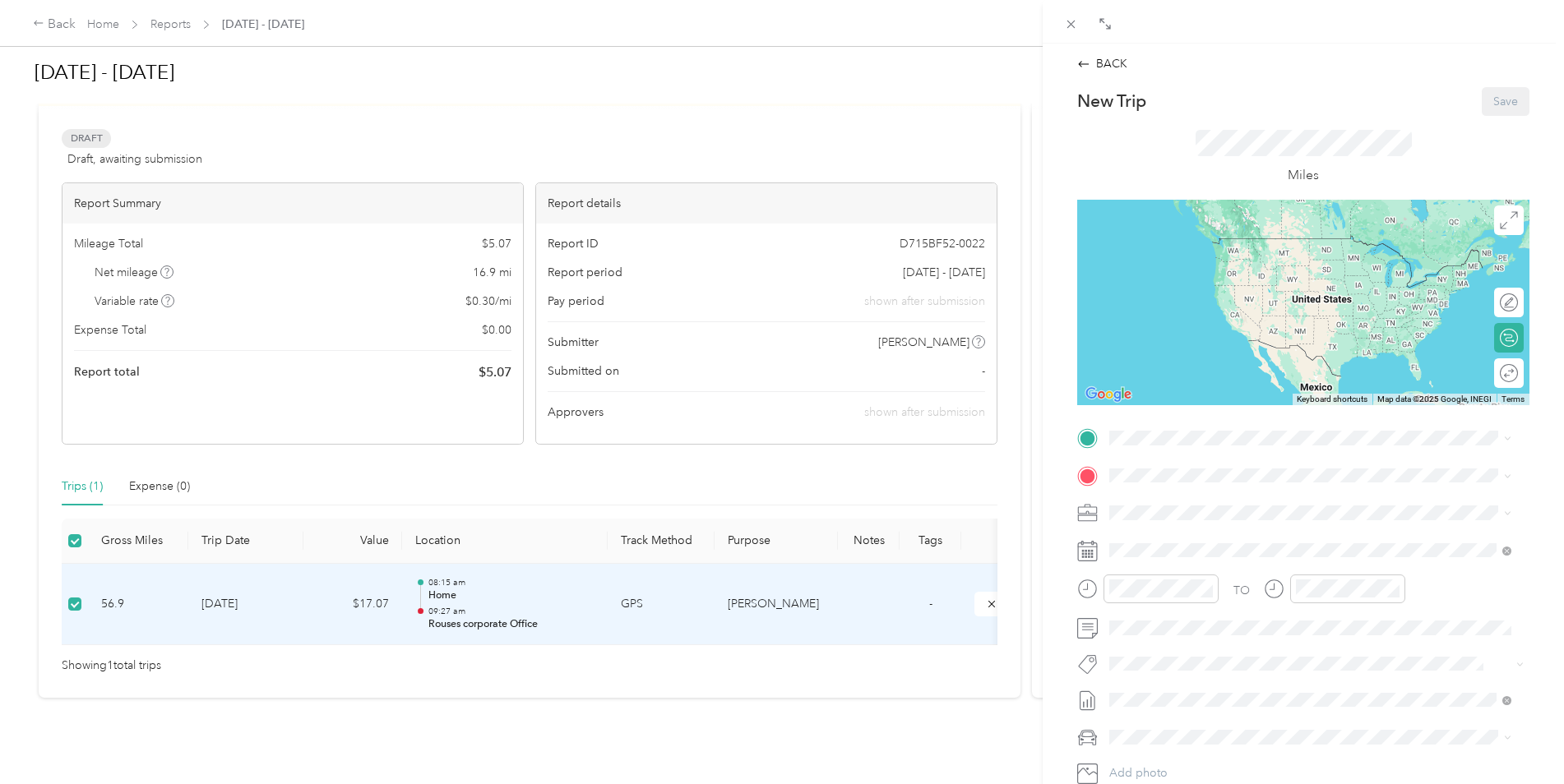
click at [1090, 552] on icon at bounding box center [1088, 551] width 21 height 21
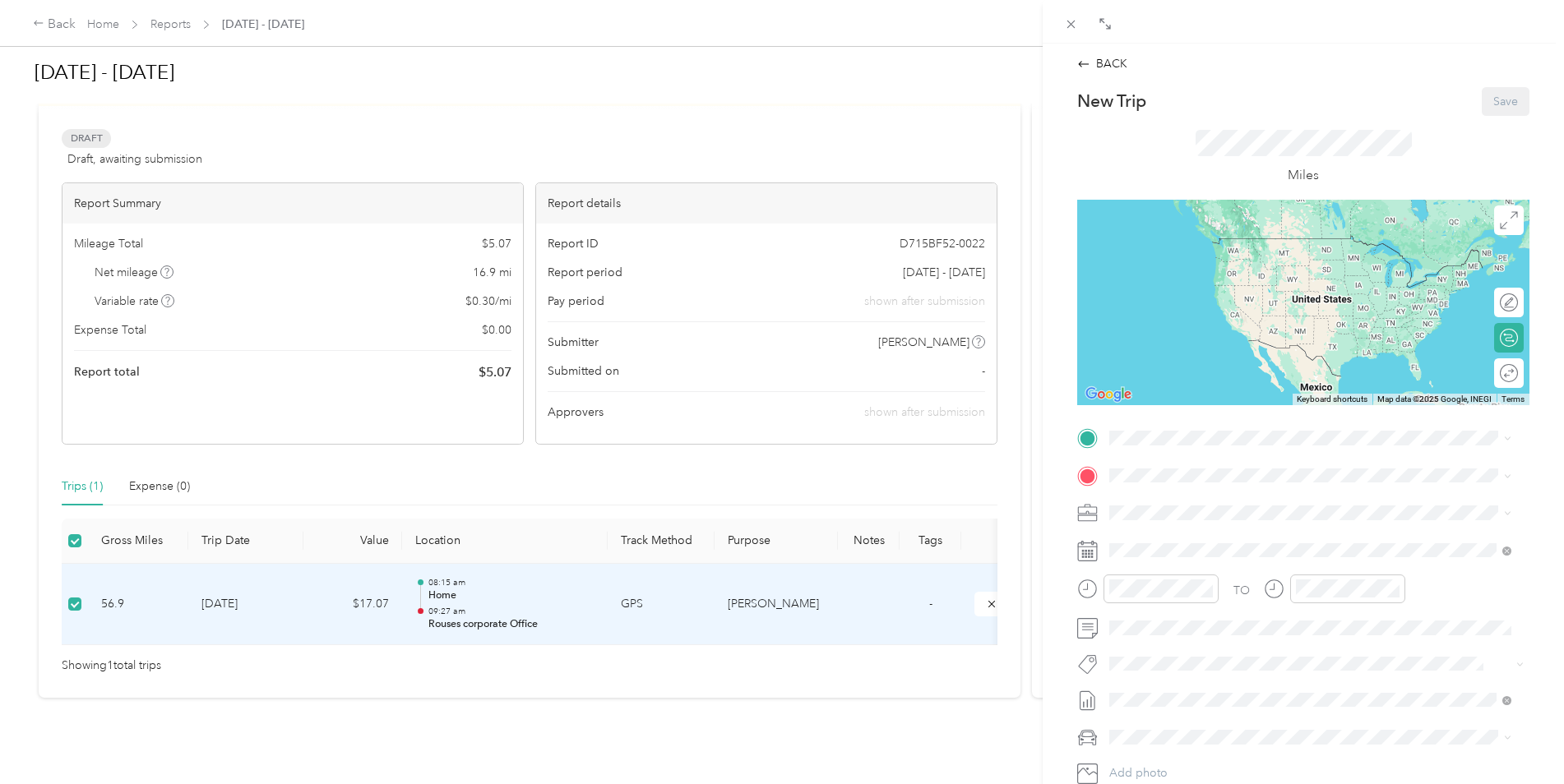
click at [1090, 435] on icon at bounding box center [1088, 439] width 15 height 15
click at [1092, 556] on rect at bounding box center [1092, 557] width 3 height 3
click at [1087, 700] on icon at bounding box center [1088, 700] width 21 height 21
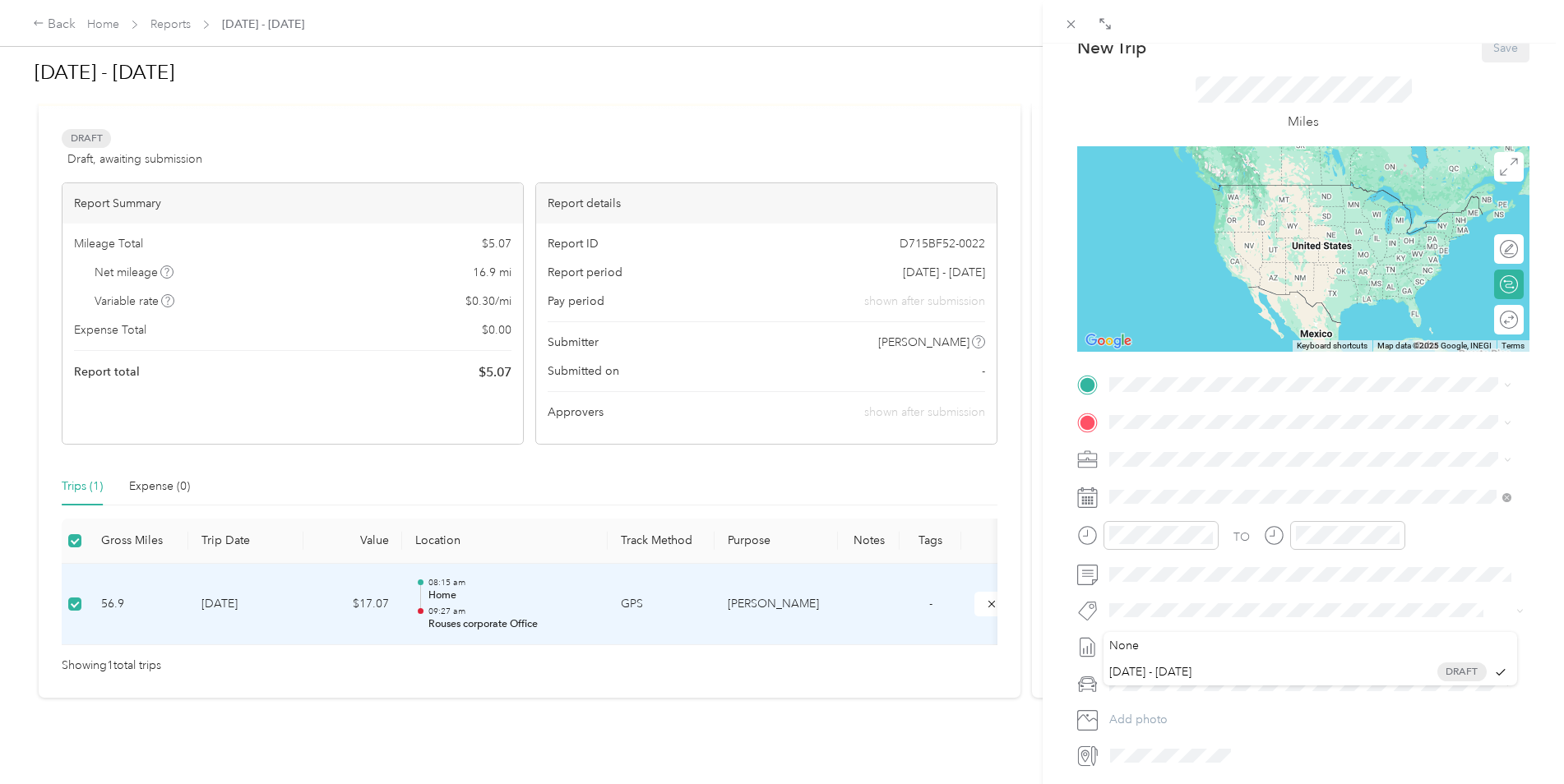
scroll to position [82, 0]
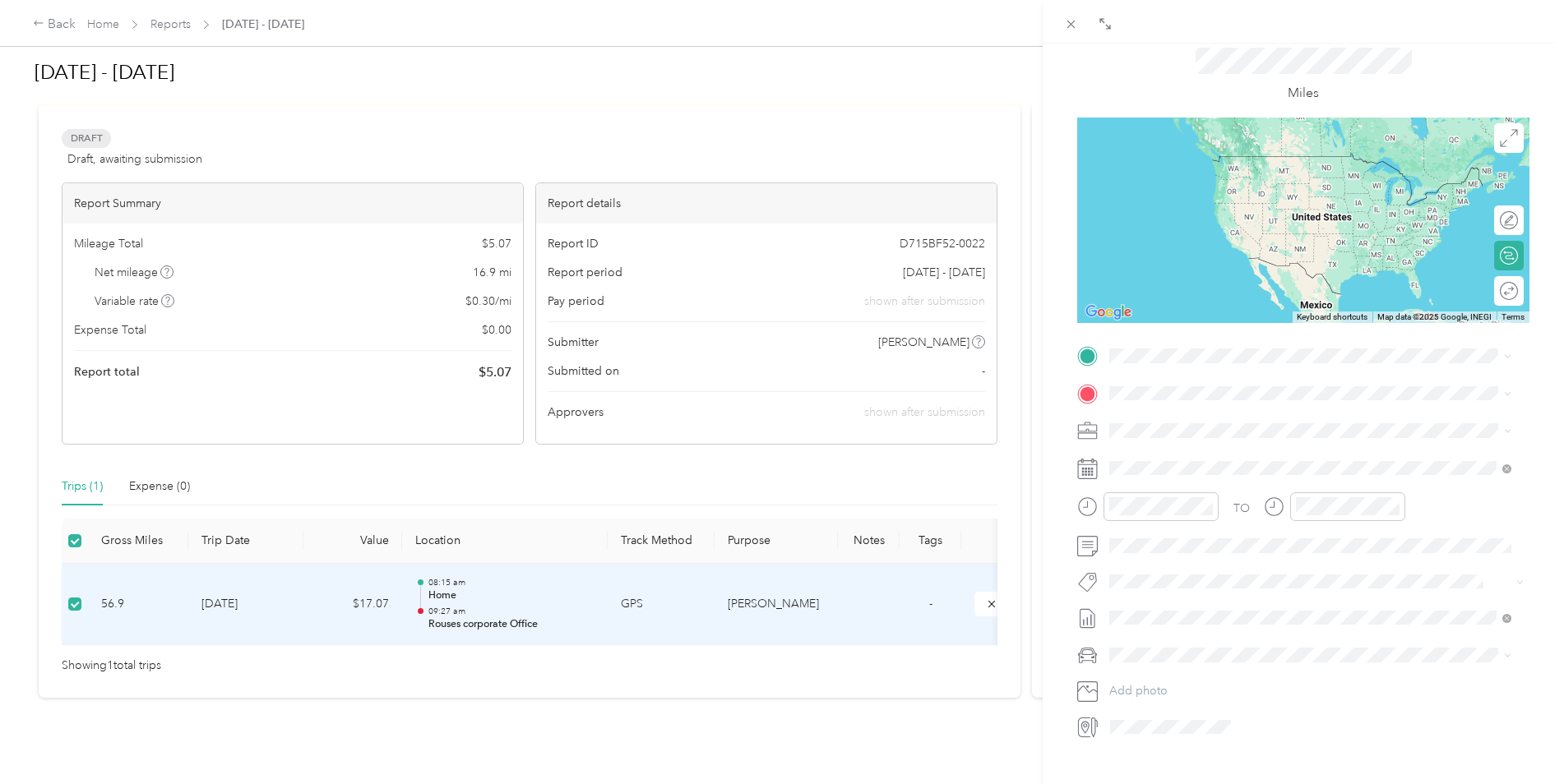
click at [1093, 618] on icon at bounding box center [1088, 618] width 21 height 21
click at [1089, 657] on icon at bounding box center [1088, 656] width 21 height 21
click at [1092, 732] on icon at bounding box center [1094, 728] width 4 height 19
click at [1180, 746] on div "BACK New Trip Save This trip cannot be edited because it is either under review…" at bounding box center [1303, 435] width 521 height 784
click at [1085, 547] on icon at bounding box center [1088, 546] width 21 height 21
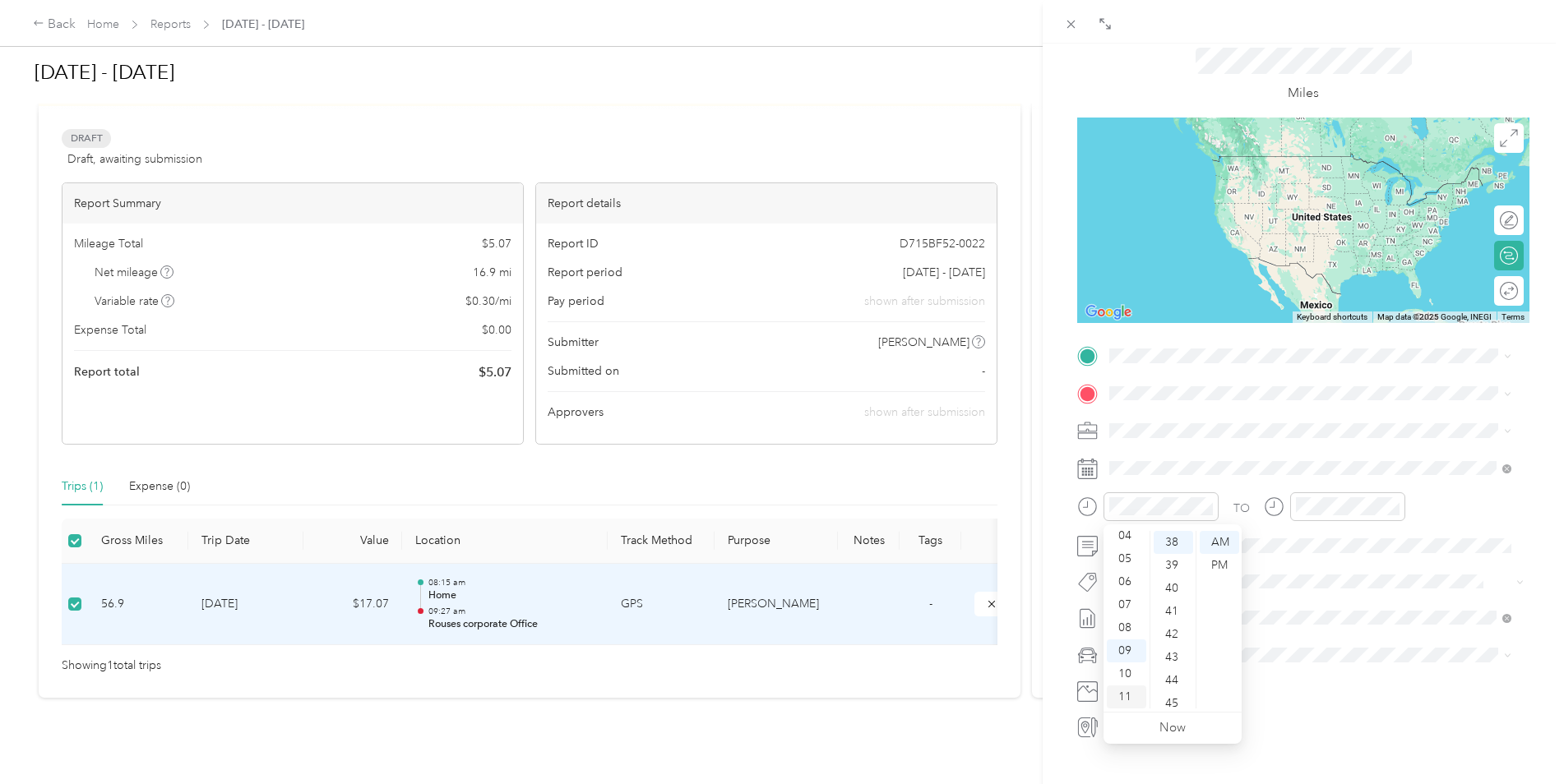
click at [1125, 694] on div "11" at bounding box center [1127, 697] width 39 height 23
click at [1171, 546] on div "00" at bounding box center [1173, 543] width 39 height 23
click at [1087, 435] on icon at bounding box center [1088, 431] width 21 height 21
click at [1079, 392] on icon at bounding box center [1088, 394] width 21 height 21
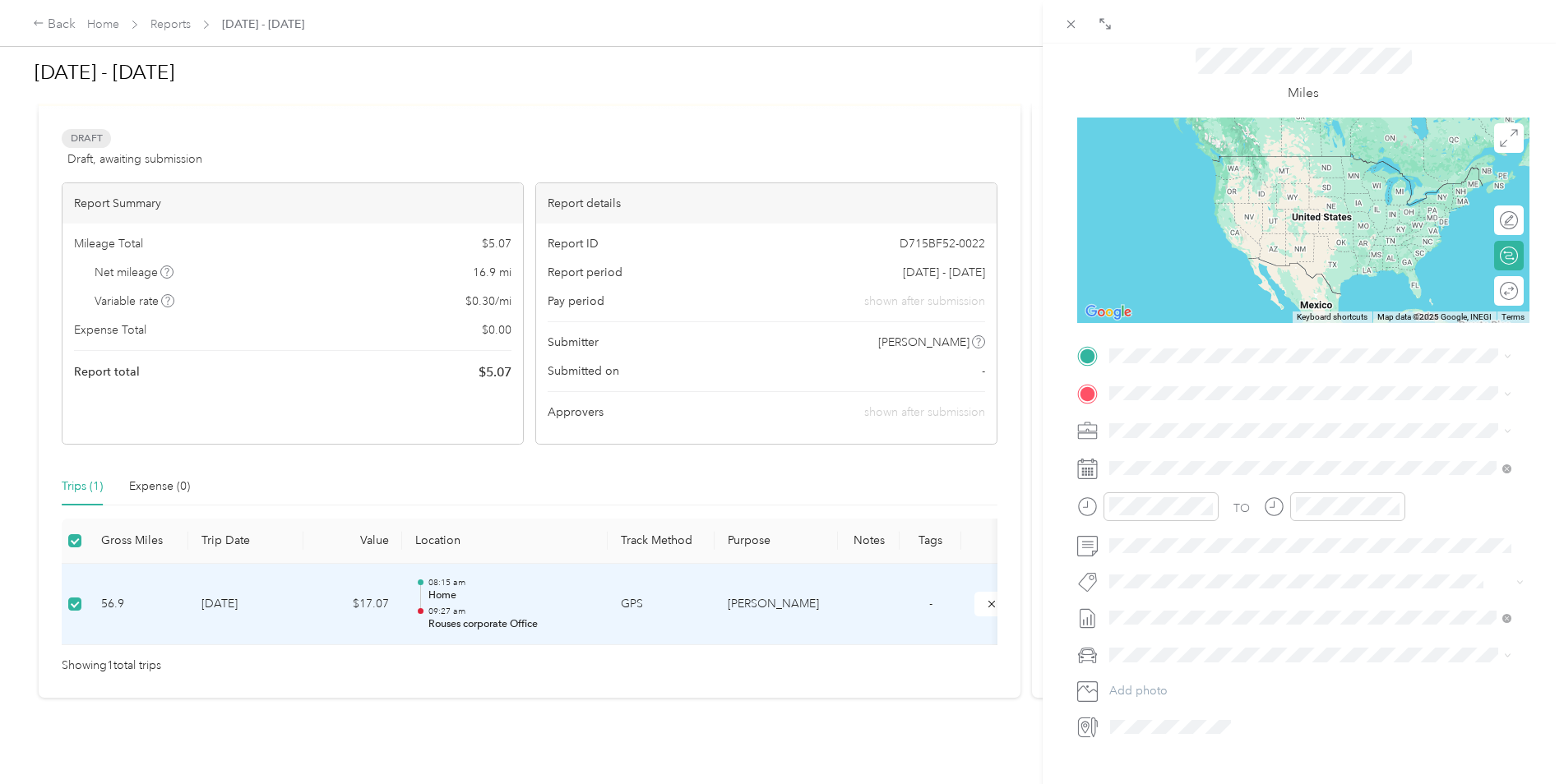
click at [1085, 357] on icon at bounding box center [1088, 357] width 15 height 15
click at [1091, 396] on icon at bounding box center [1088, 393] width 15 height 15
click at [1294, 454] on span "[STREET_ADDRESS][US_STATE]" at bounding box center [1223, 446] width 164 height 15
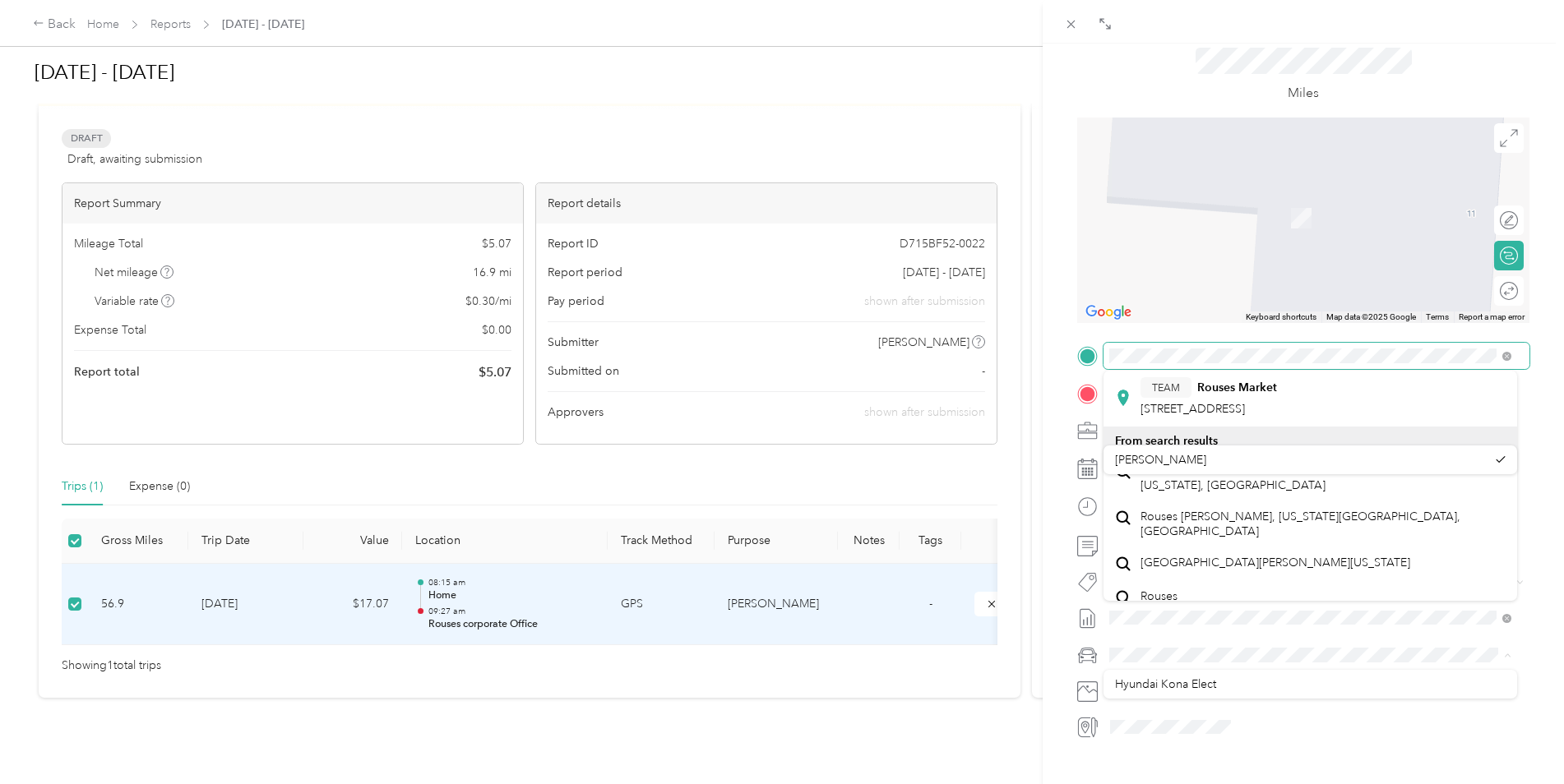
scroll to position [639, 0]
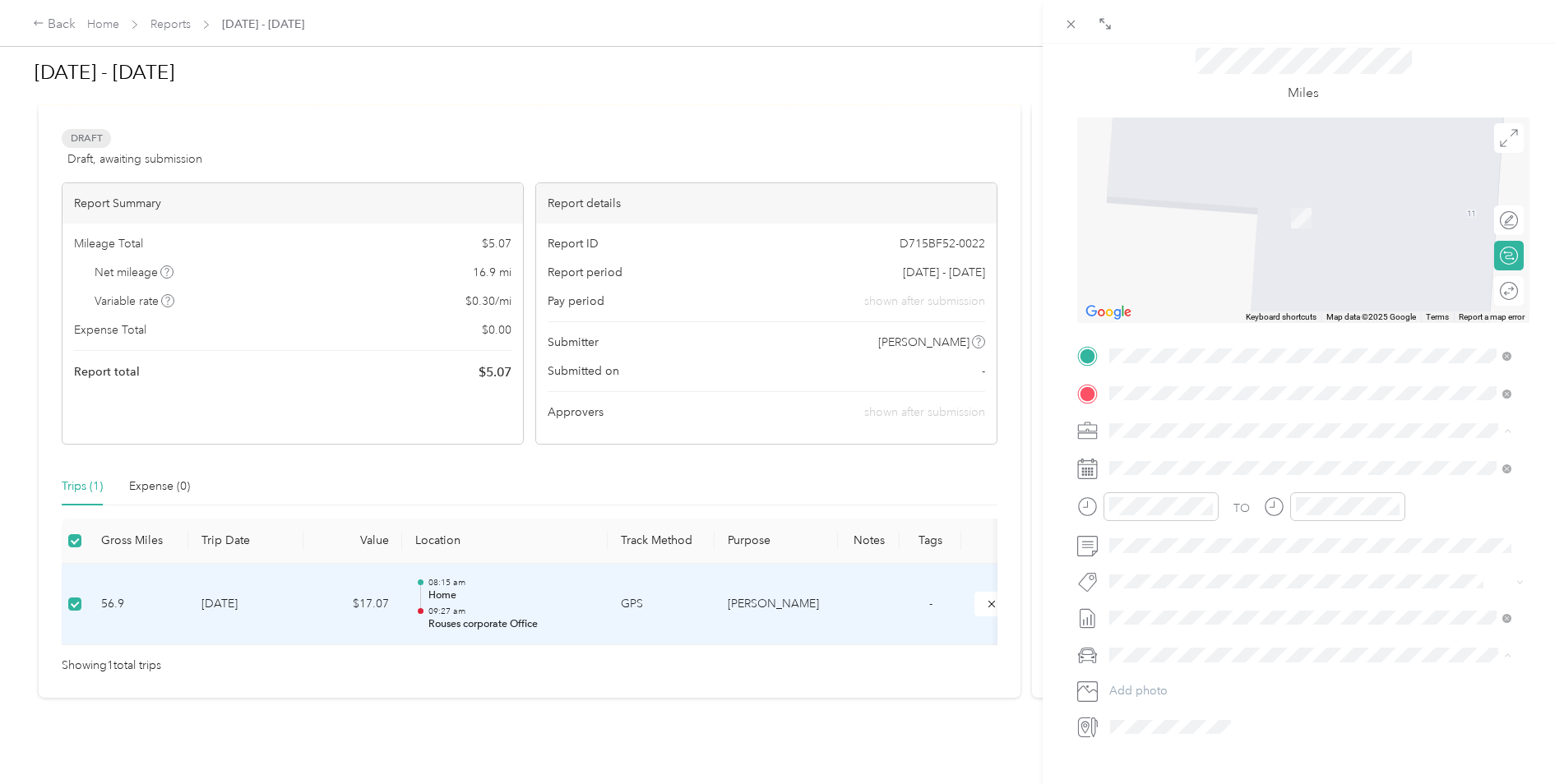
click at [1220, 426] on strong "[PERSON_NAME] Corporate Office" at bounding box center [1294, 424] width 194 height 15
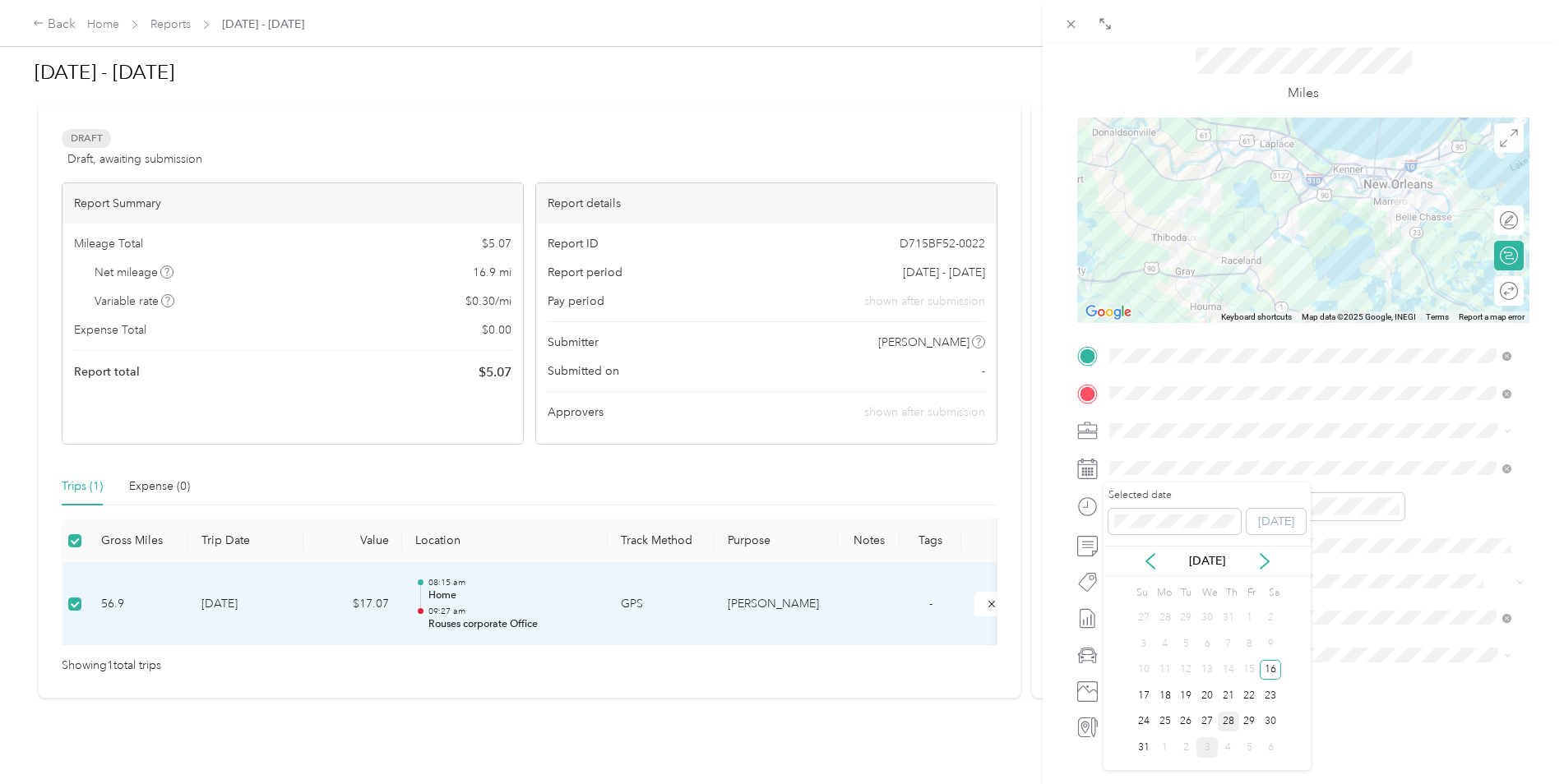
click at [1232, 721] on div "28" at bounding box center [1229, 722] width 21 height 21
click at [1361, 636] on div "15" at bounding box center [1360, 638] width 39 height 23
click at [1309, 543] on div "12" at bounding box center [1312, 543] width 39 height 23
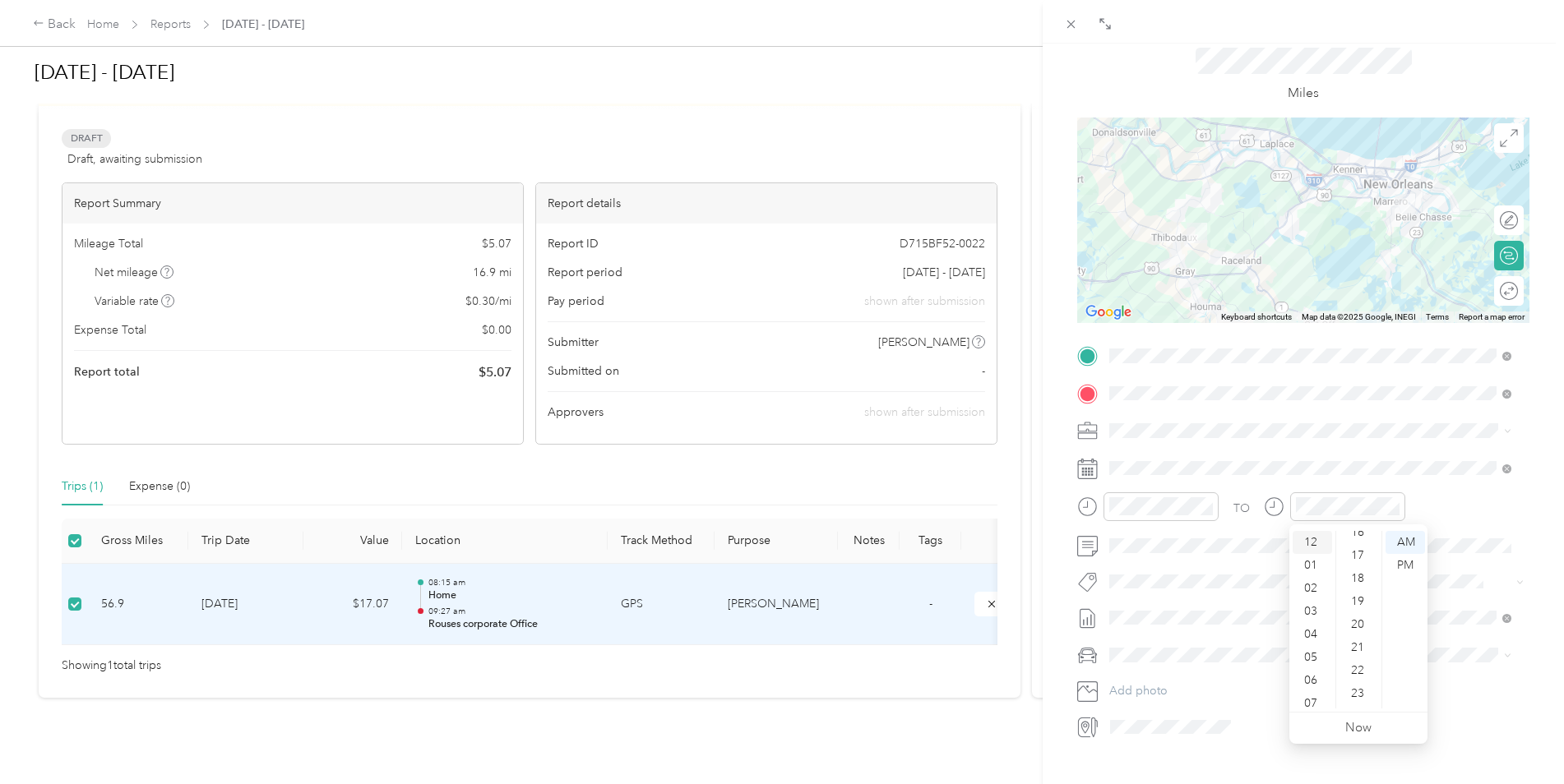
scroll to position [345, 0]
click at [1403, 566] on div "PM" at bounding box center [1405, 565] width 39 height 23
click at [897, 726] on div "BACK New Trip Save This trip cannot be edited because it is either under review…" at bounding box center [782, 392] width 1564 height 784
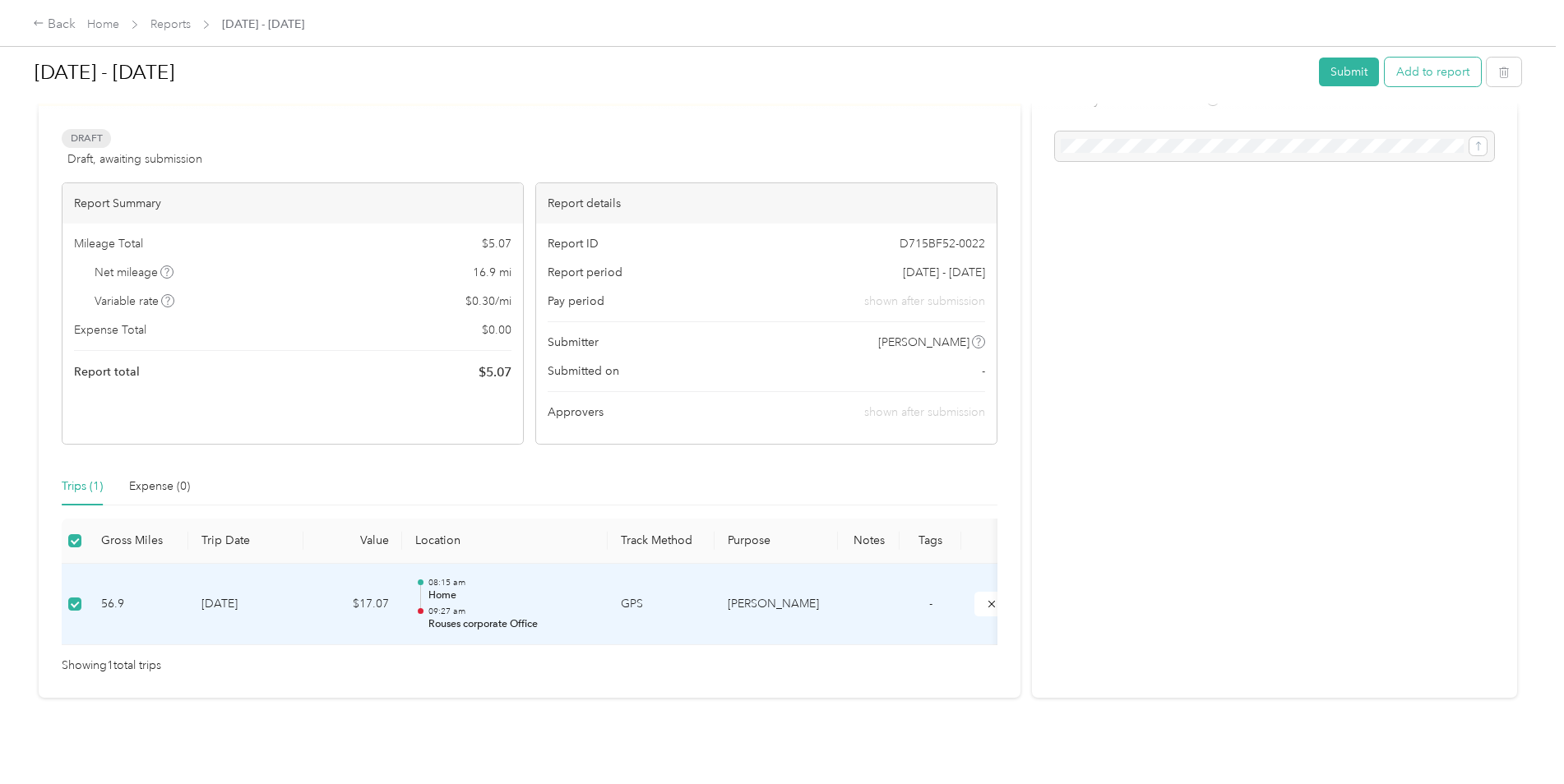
click at [1458, 65] on button "Add to report" at bounding box center [1433, 72] width 96 height 29
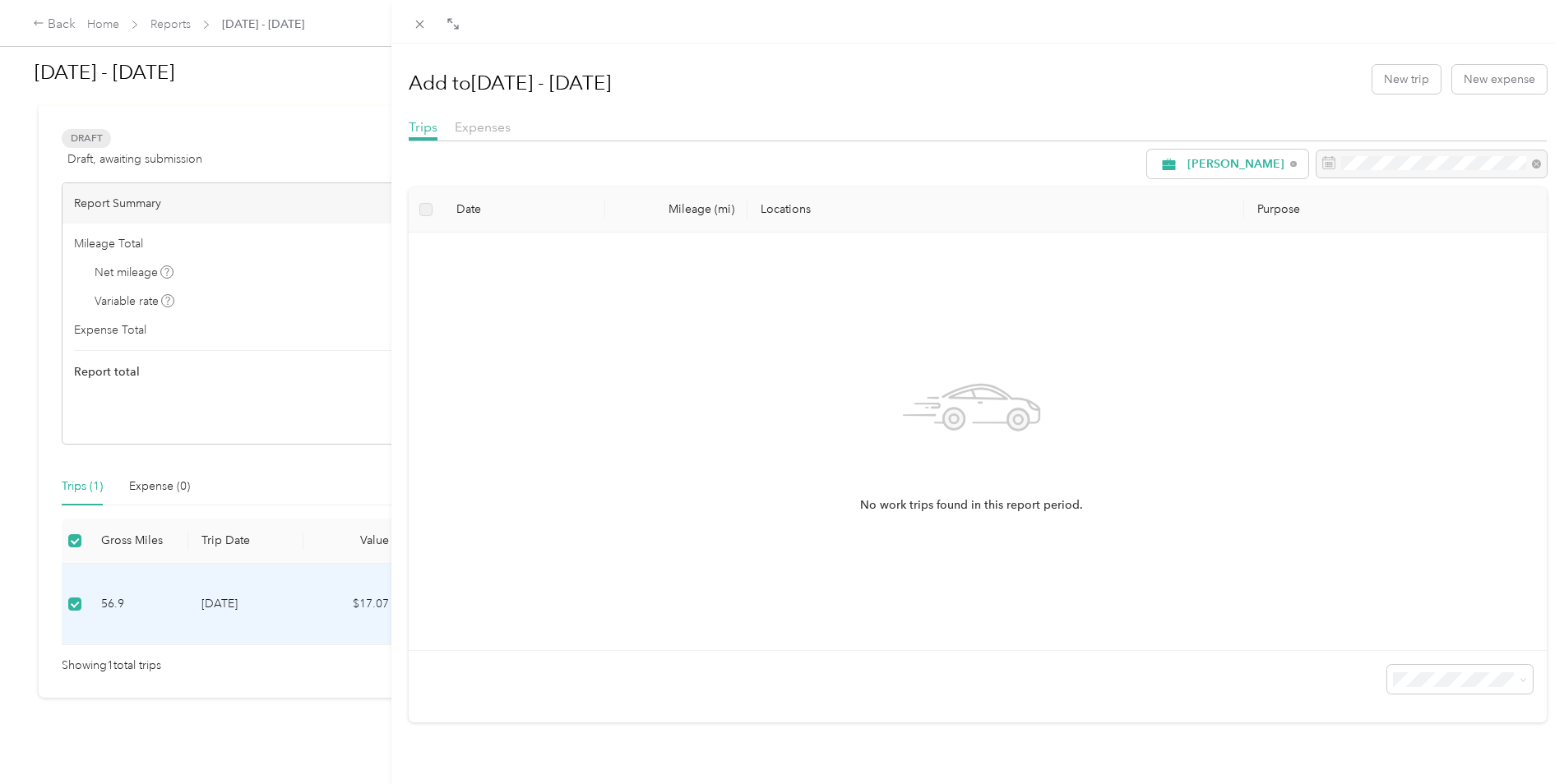
click at [428, 211] on label at bounding box center [426, 210] width 13 height 18
drag, startPoint x: 549, startPoint y: 356, endPoint x: 510, endPoint y: 156, distance: 203.8
click at [549, 351] on div "No work trips found in this report period." at bounding box center [972, 442] width 1100 height 392
click at [489, 130] on span "Expenses" at bounding box center [483, 128] width 56 height 16
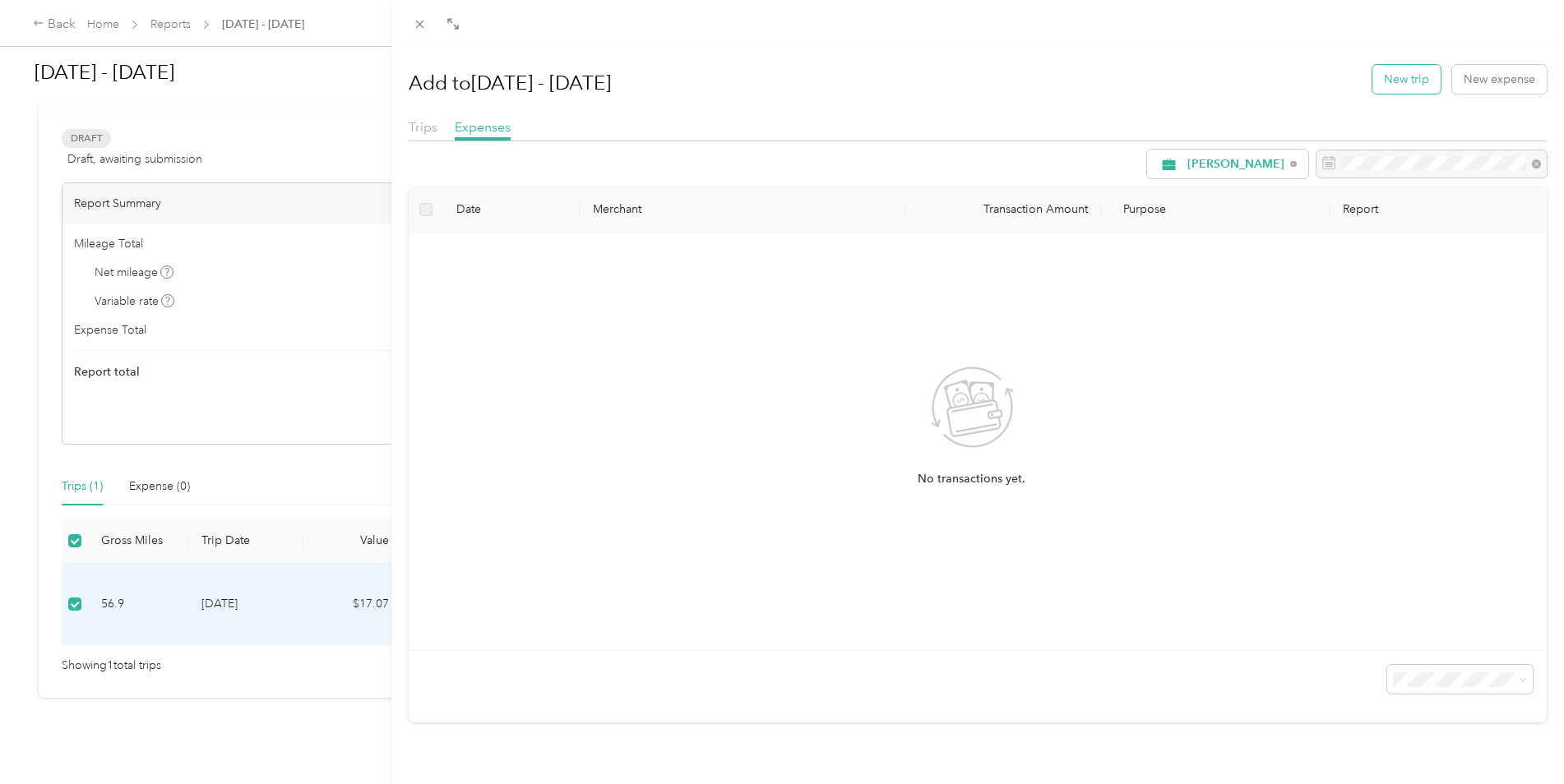
click at [1398, 84] on button "New trip" at bounding box center [1407, 79] width 69 height 29
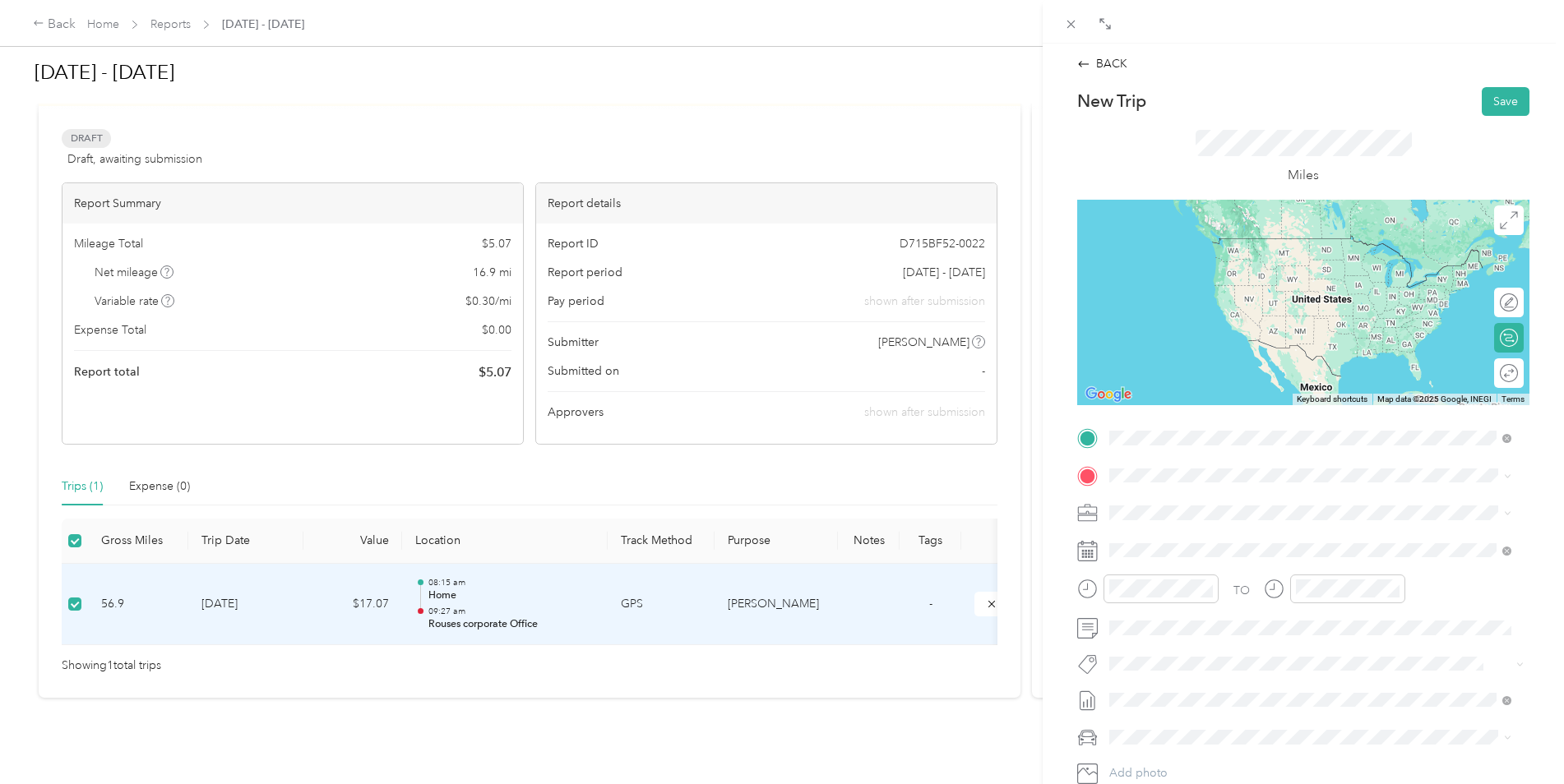
click at [1240, 519] on div "TEAM [PERSON_NAME] Corporate Office [STREET_ADDRESS]" at bounding box center [1266, 516] width 250 height 40
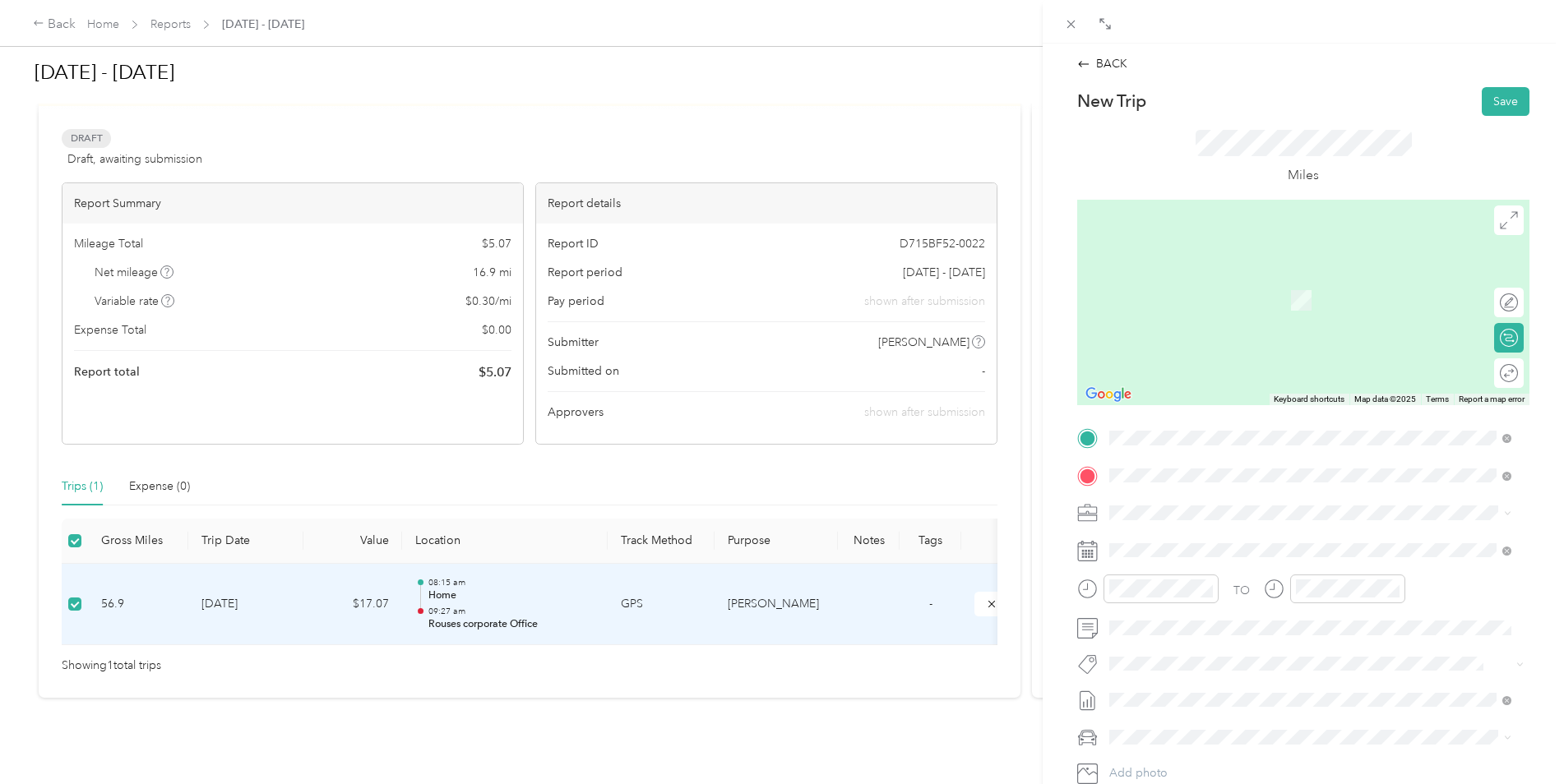
click at [1189, 535] on span "[STREET_ADDRESS][US_STATE]" at bounding box center [1223, 535] width 164 height 15
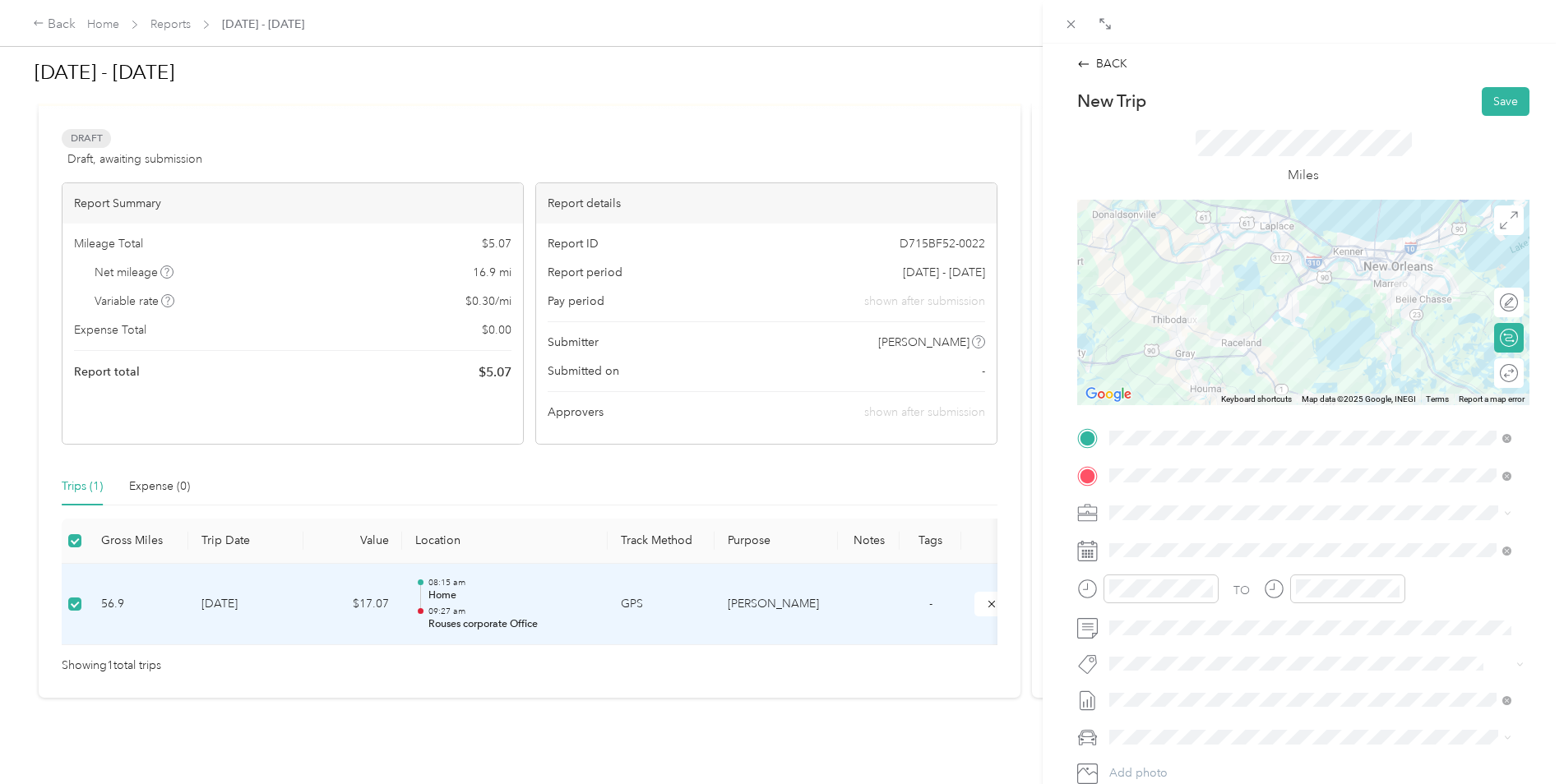
click at [1093, 554] on rect at bounding box center [1092, 553] width 3 height 3
click at [1088, 554] on icon at bounding box center [1088, 551] width 21 height 21
click at [1094, 591] on icon at bounding box center [1088, 589] width 21 height 21
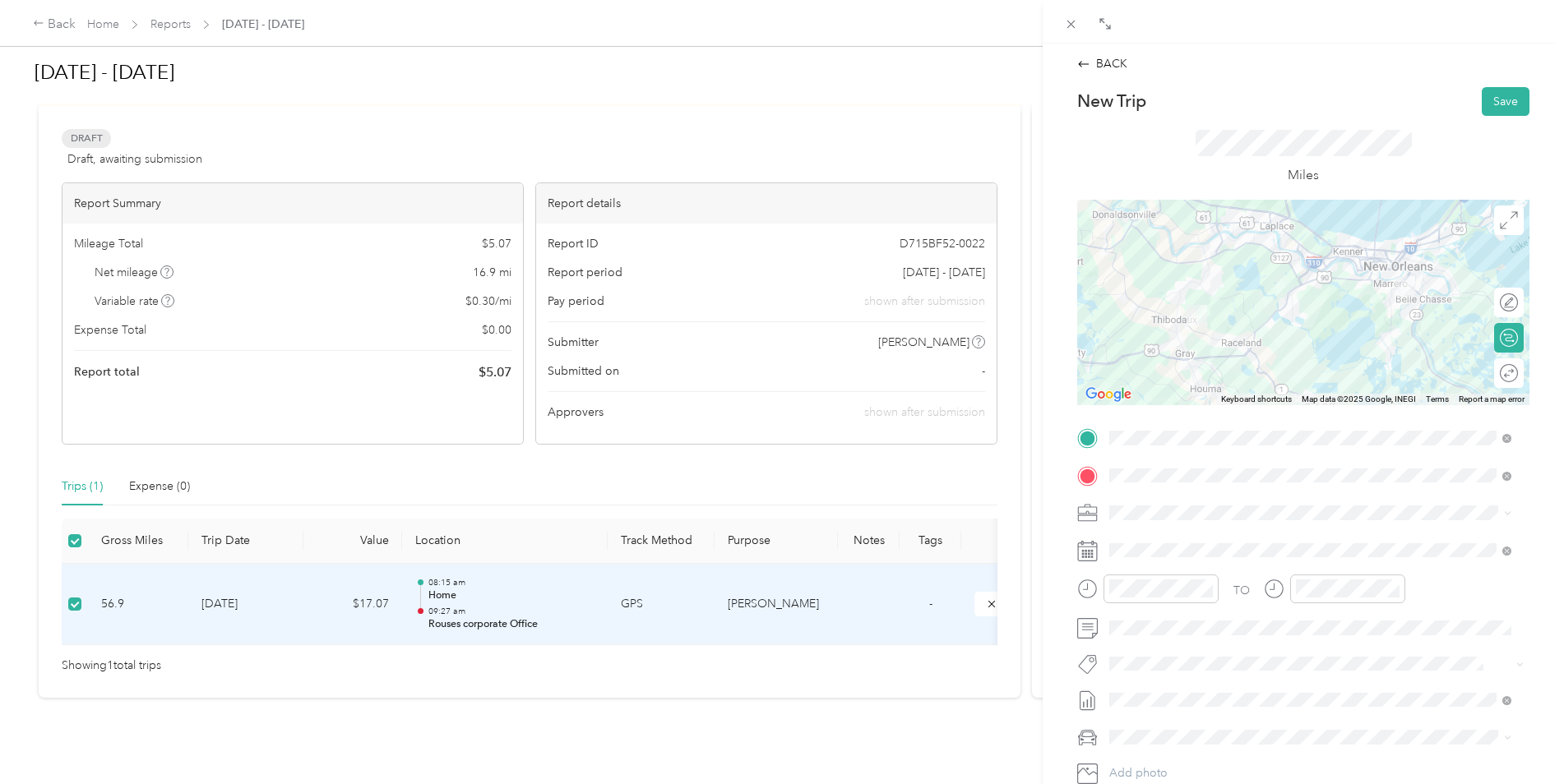
click at [1086, 589] on icon at bounding box center [1088, 589] width 21 height 21
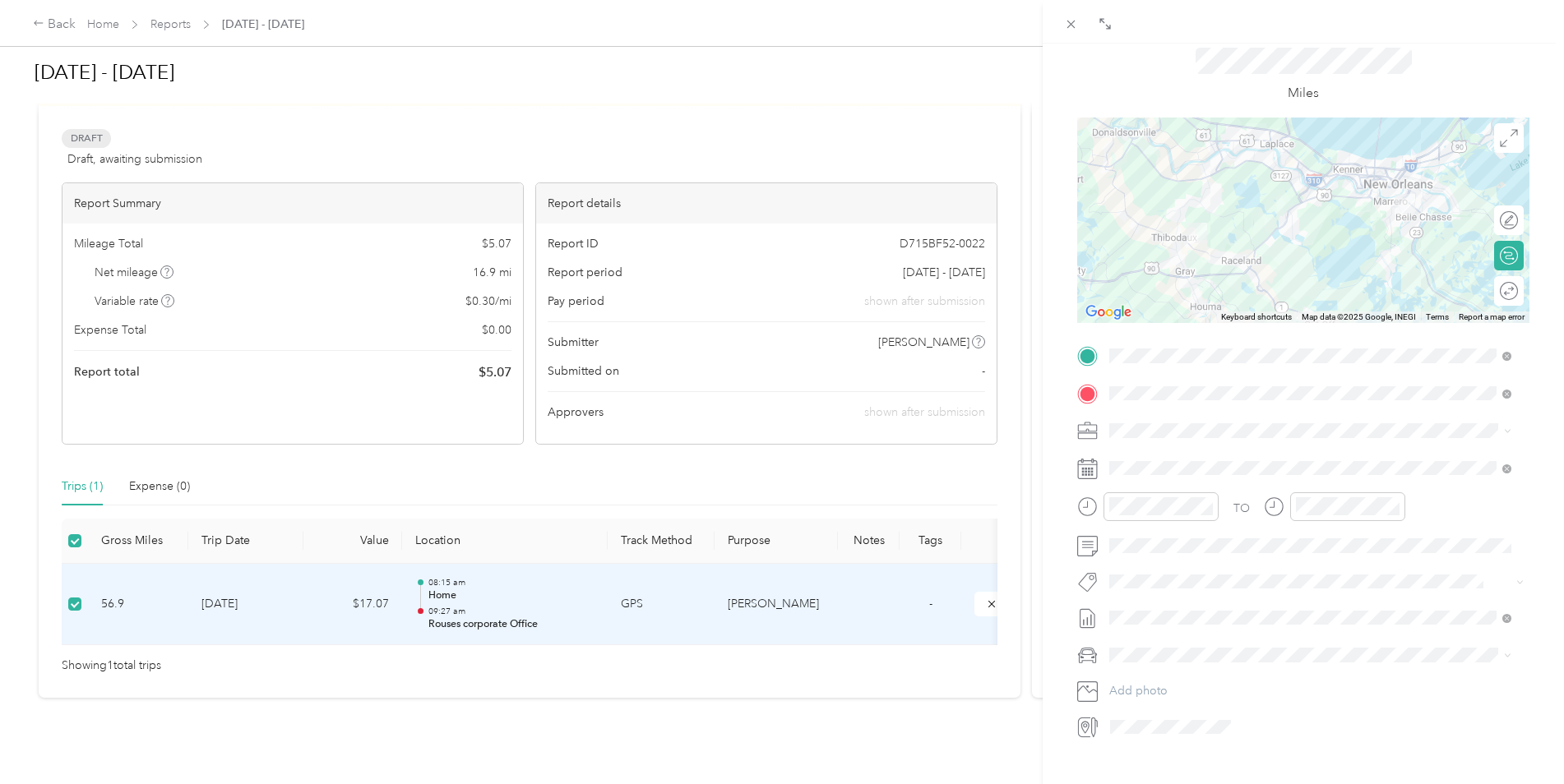
click at [1088, 729] on icon at bounding box center [1085, 728] width 10 height 14
click at [1226, 719] on div "28" at bounding box center [1229, 722] width 21 height 21
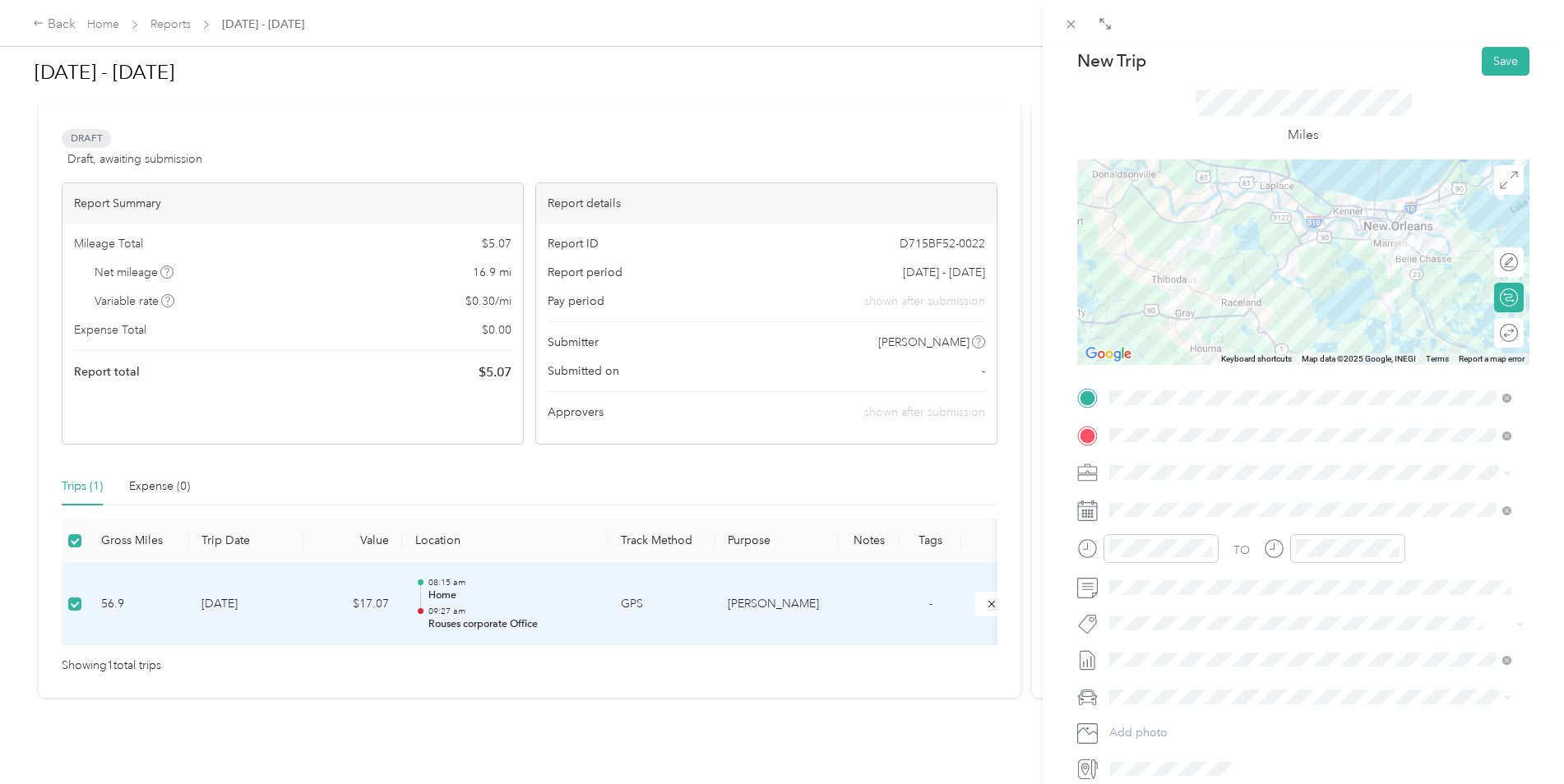
scroll to position [0, 0]
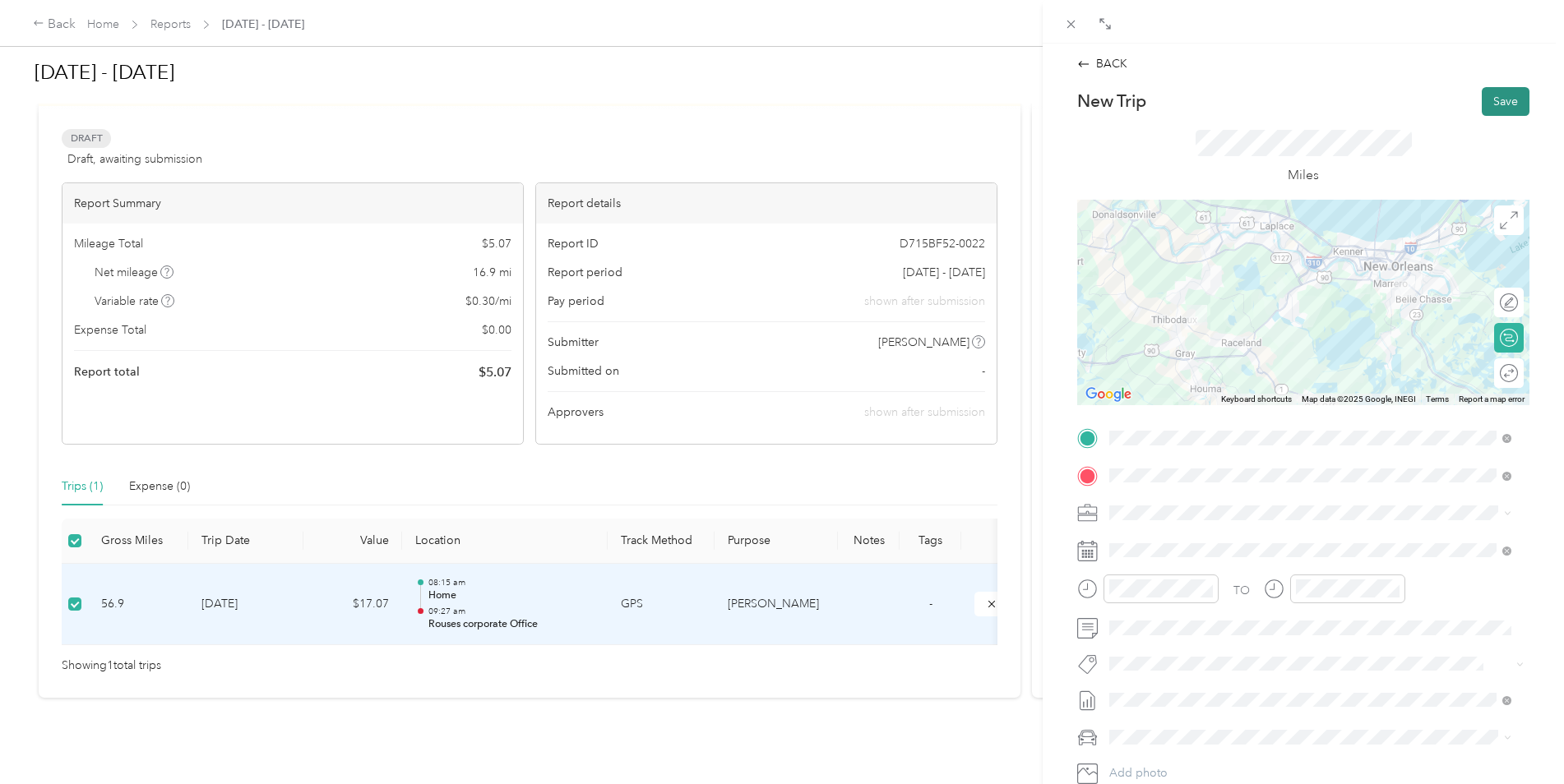
click at [1496, 100] on button "Save" at bounding box center [1505, 102] width 47 height 29
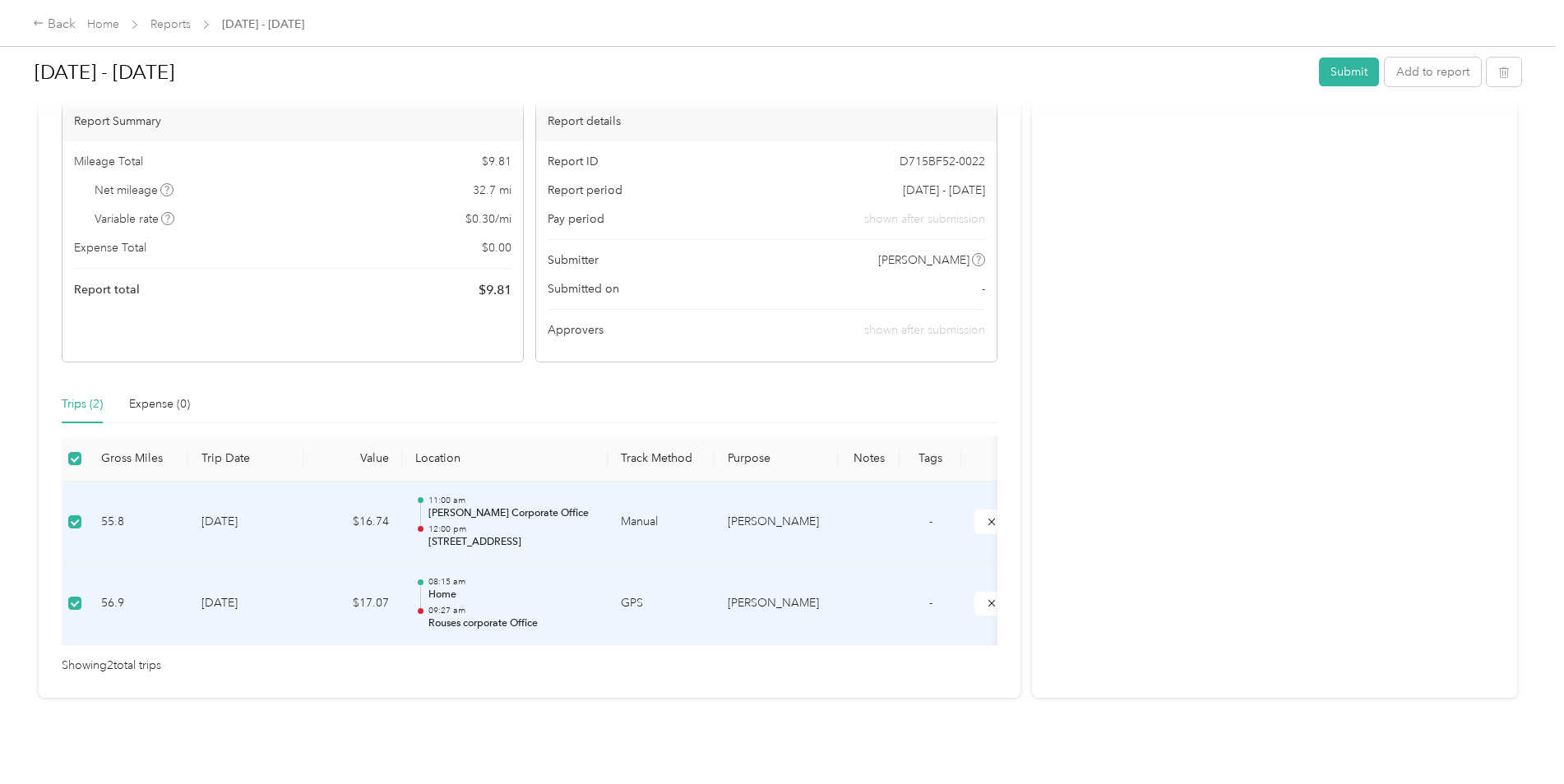
scroll to position [167, 0]
click at [1441, 71] on button "Add to report" at bounding box center [1433, 72] width 96 height 29
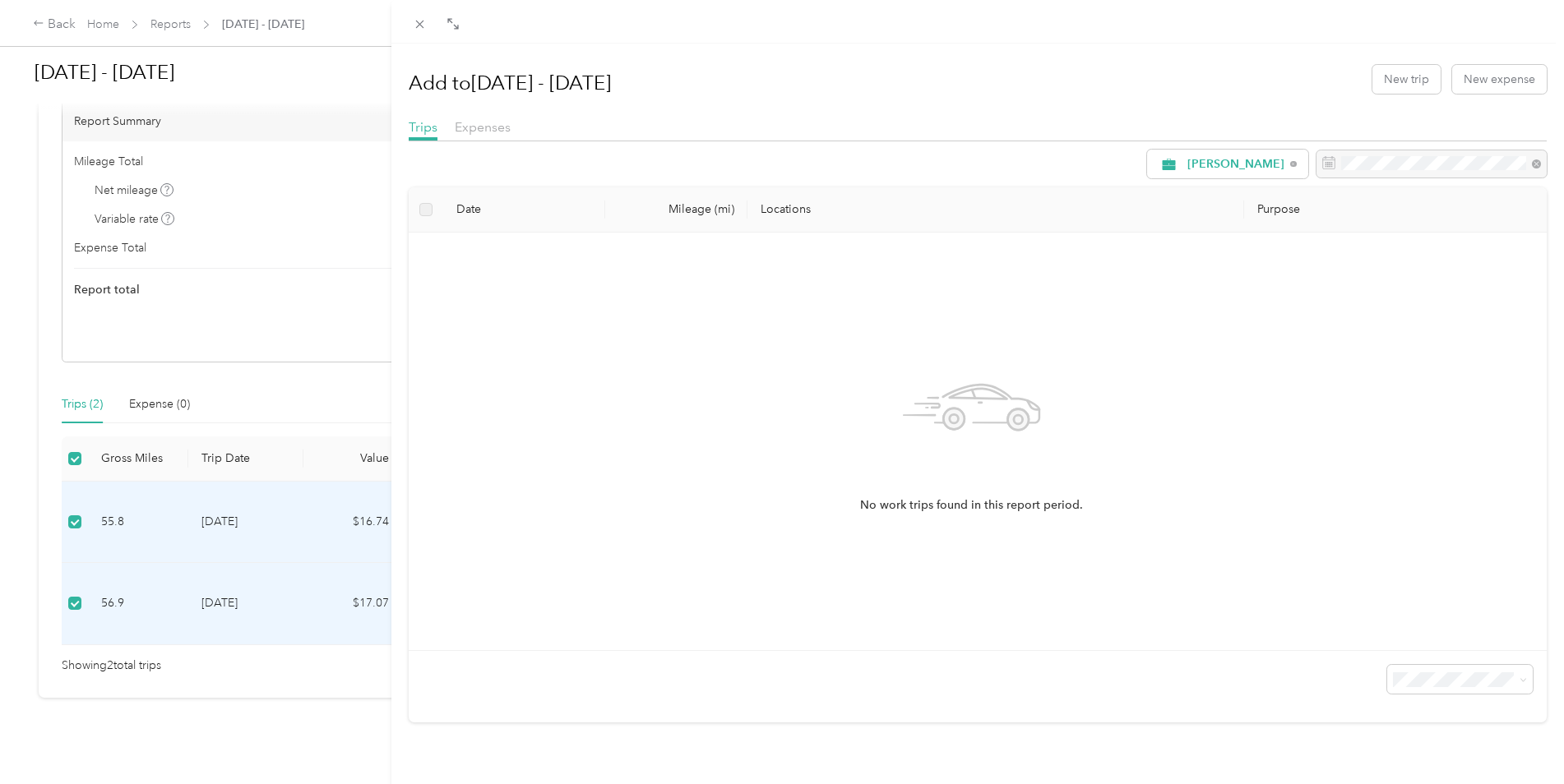
click at [426, 211] on label at bounding box center [426, 210] width 13 height 18
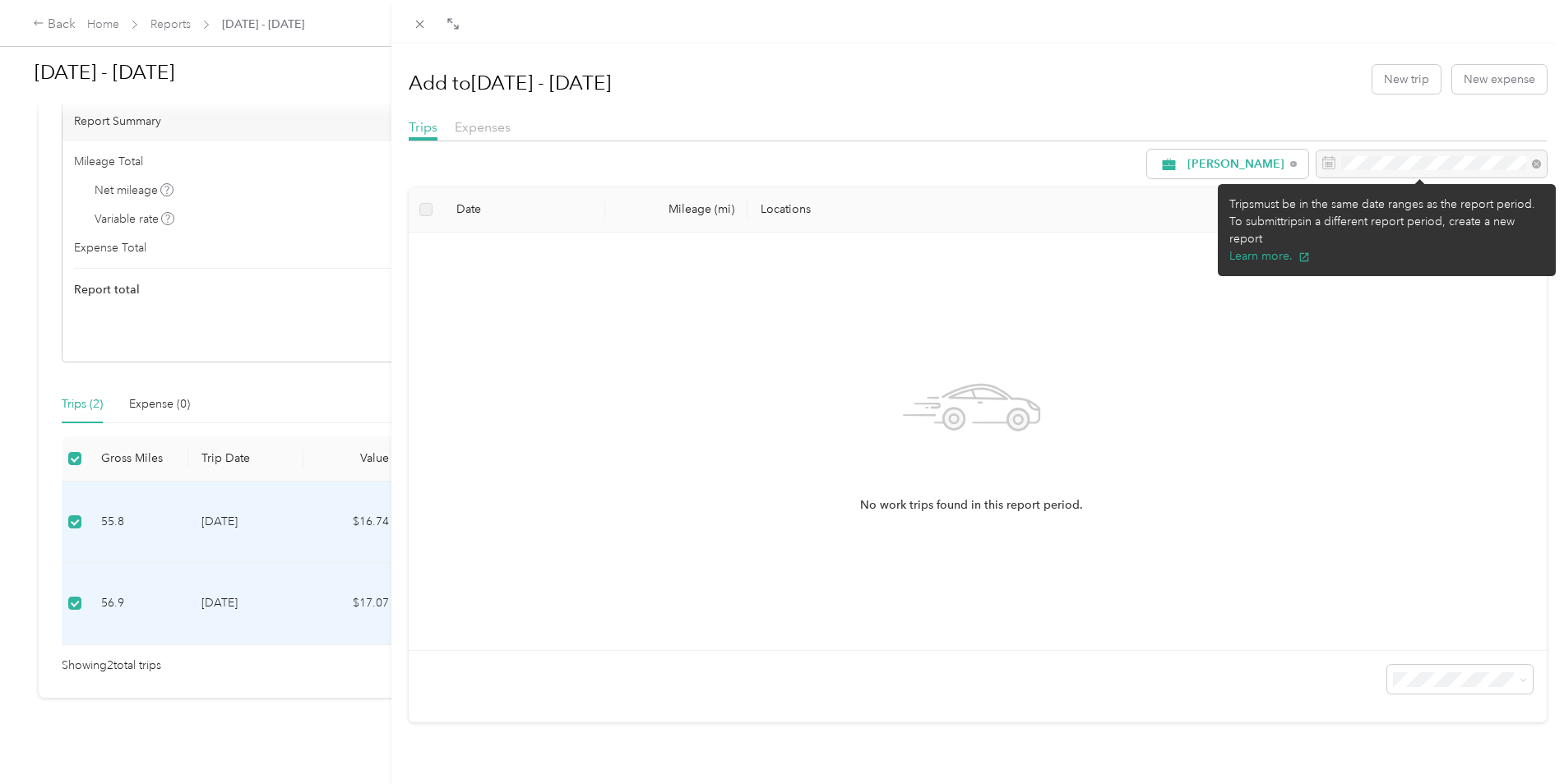
click at [1410, 159] on div at bounding box center [1432, 164] width 230 height 28
click at [1405, 164] on div at bounding box center [1432, 164] width 230 height 28
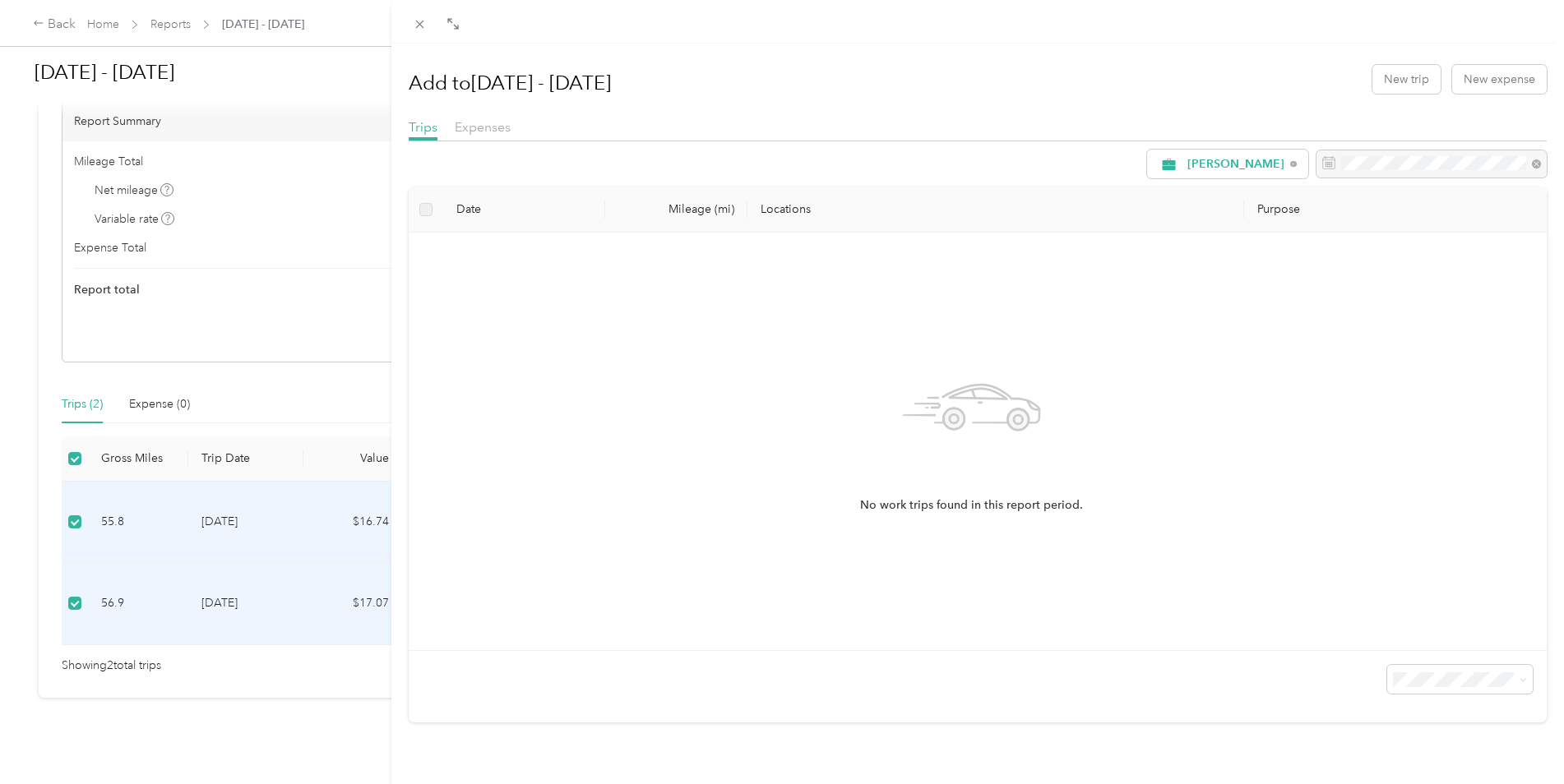
click at [306, 742] on div "Add to [DATE] - [DATE] New trip New expense Trips Expenses [PERSON_NAME] Date M…" at bounding box center [782, 392] width 1564 height 784
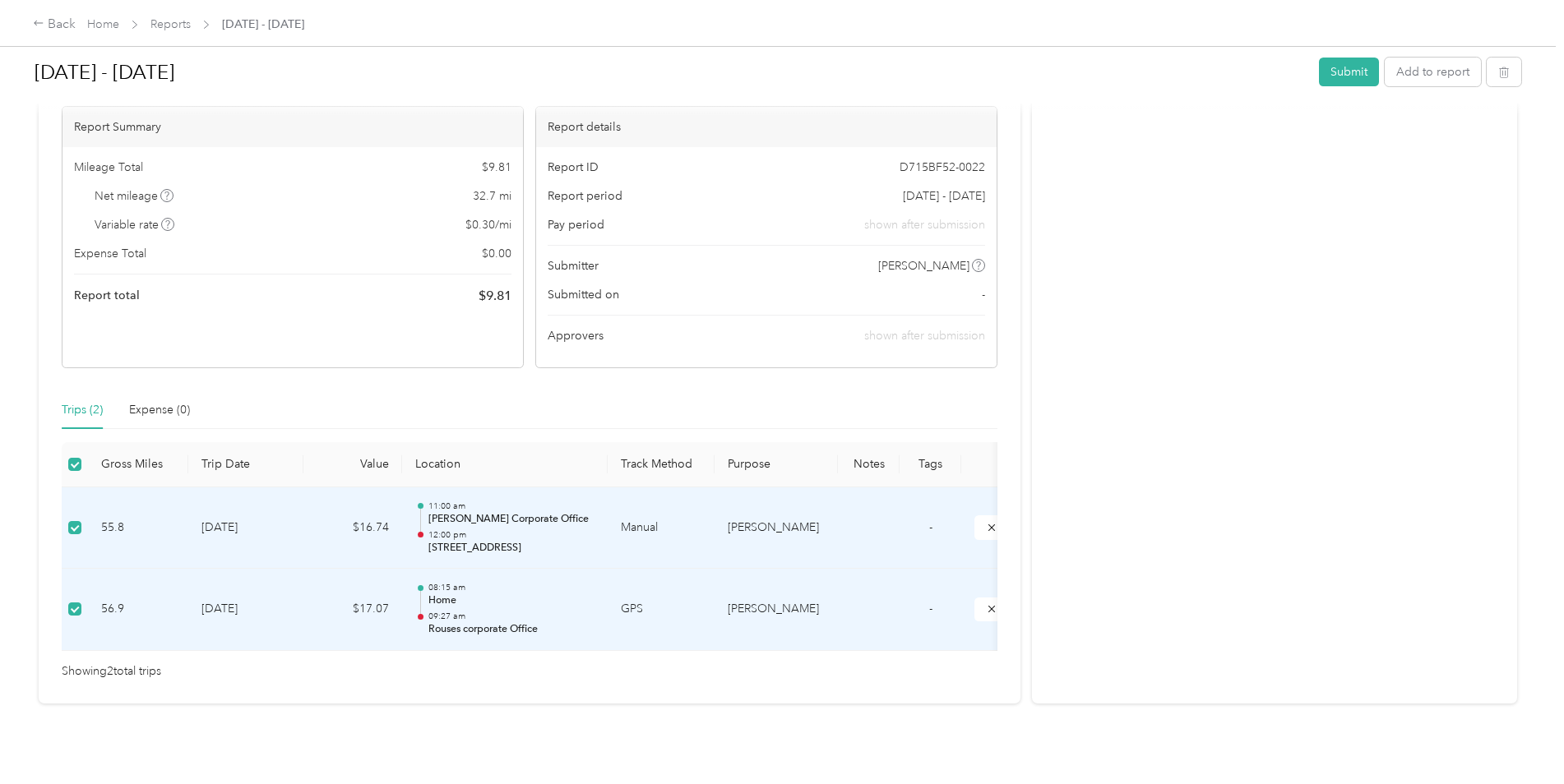
scroll to position [167, 0]
click at [168, 665] on div "Due [DATE]. Submit this report by [DATE] Draft Draft, awaiting submission View …" at bounding box center [529, 341] width 982 height 714
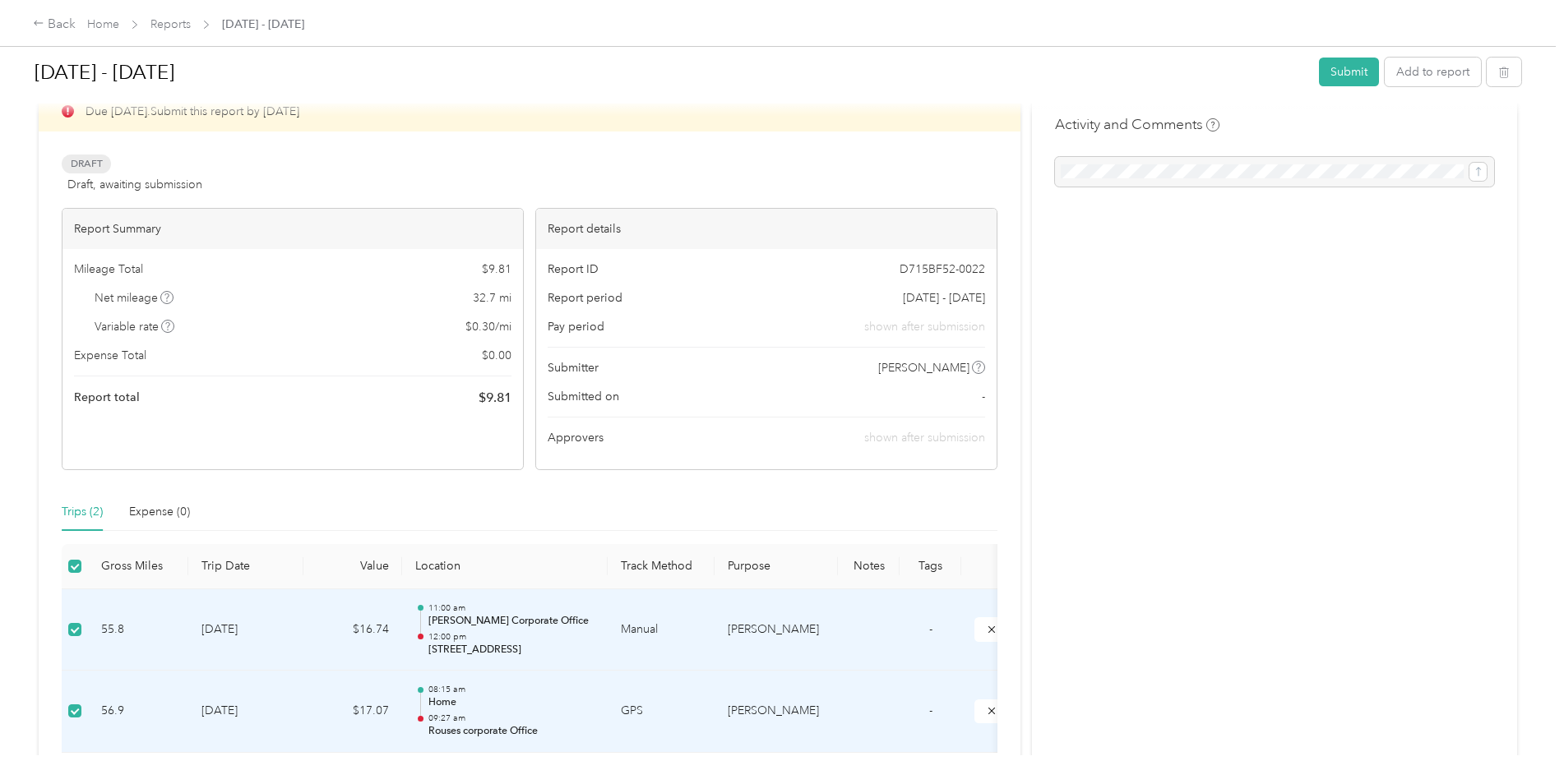
scroll to position [0, 0]
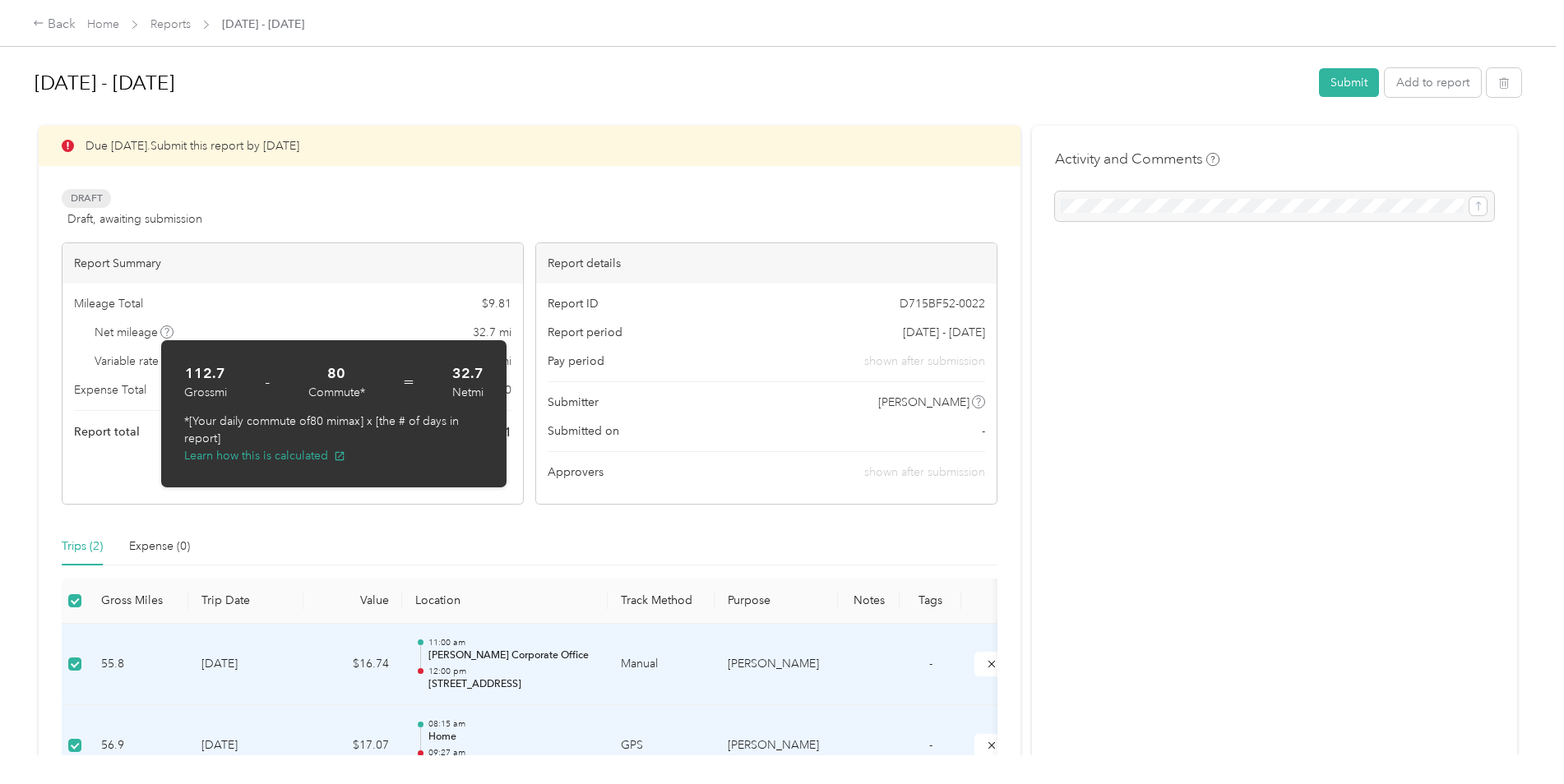
click at [297, 539] on div "Trips (2) Expense (0)" at bounding box center [529, 547] width 936 height 37
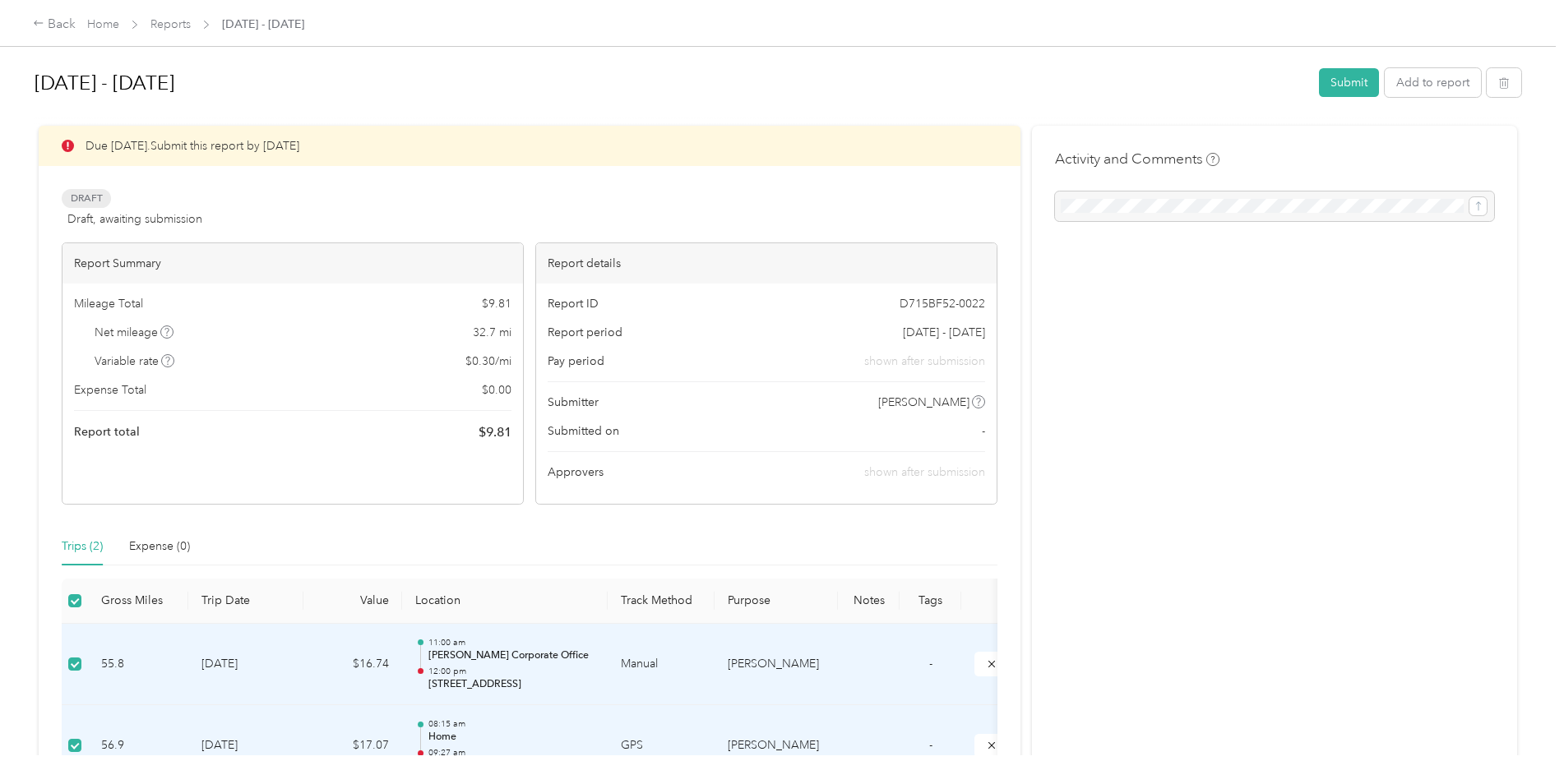
click at [1274, 426] on div "Activity and Comments" at bounding box center [1275, 483] width 485 height 714
click at [1436, 87] on button "Add to report" at bounding box center [1433, 83] width 96 height 29
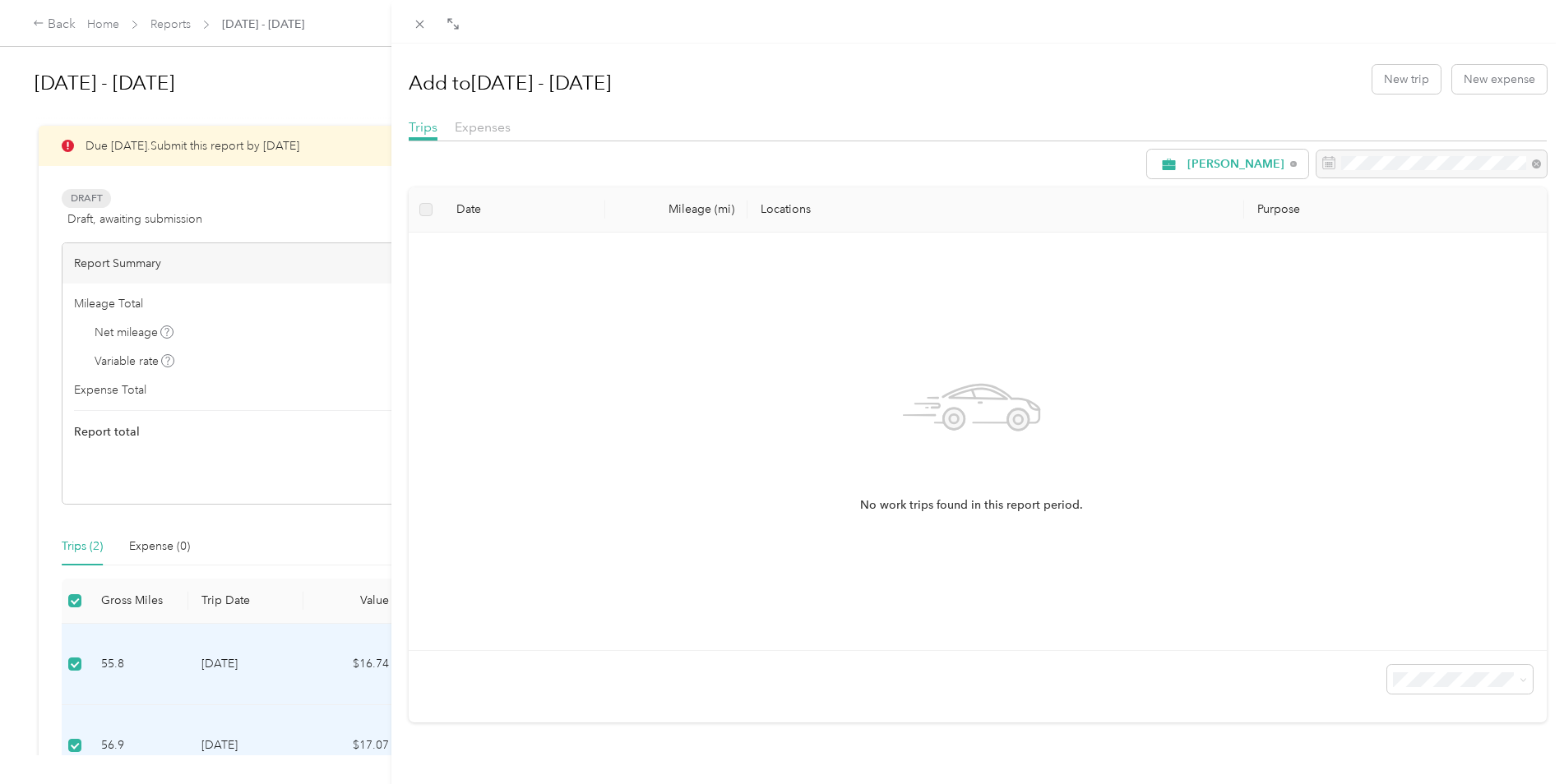
click at [287, 461] on div "Add to [DATE] - [DATE] New trip New expense Trips Expenses [PERSON_NAME] Date M…" at bounding box center [782, 392] width 1564 height 784
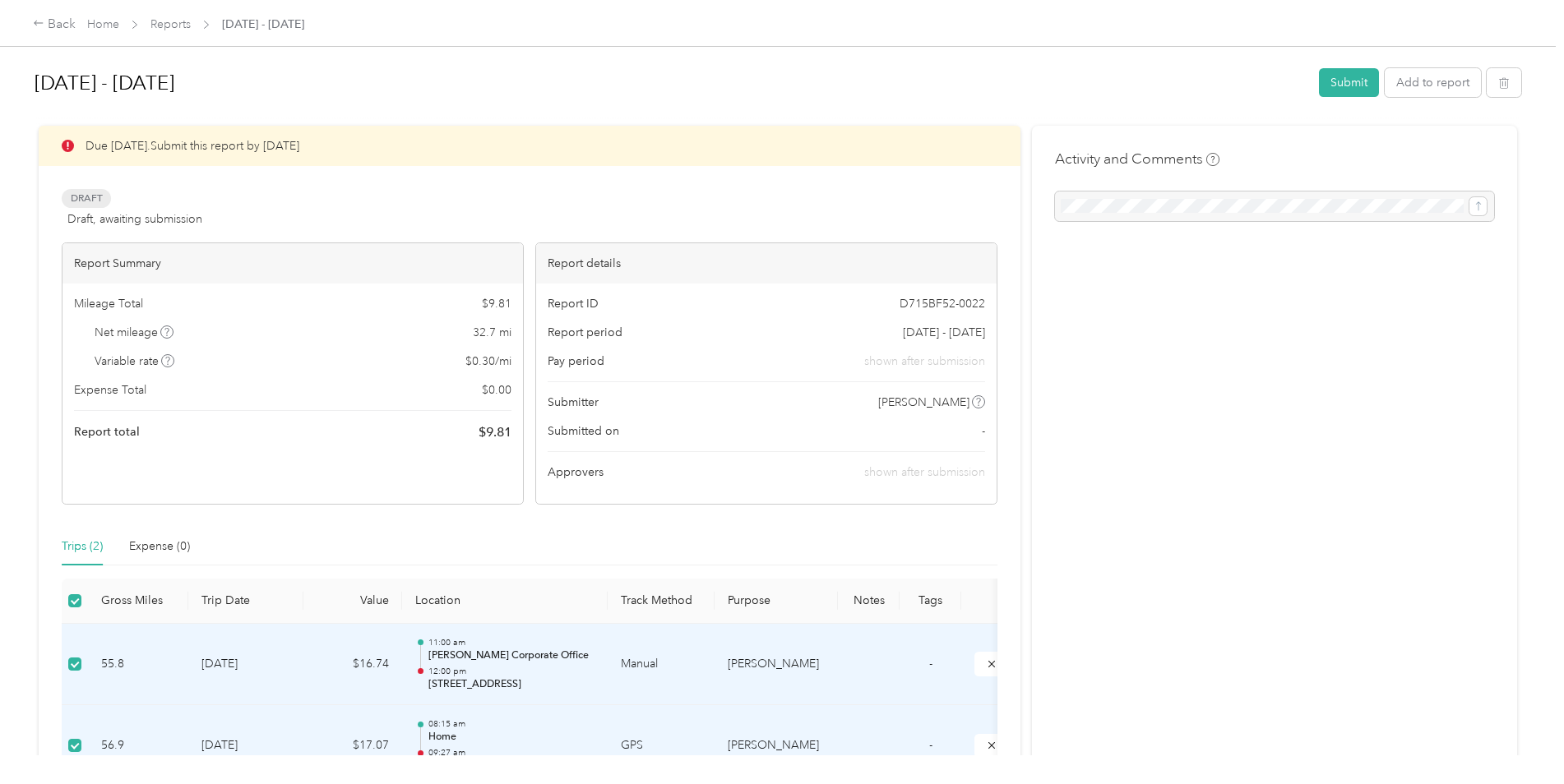
click at [944, 475] on span "shown after submission" at bounding box center [925, 473] width 121 height 14
click at [1322, 84] on button "Submit" at bounding box center [1349, 83] width 60 height 29
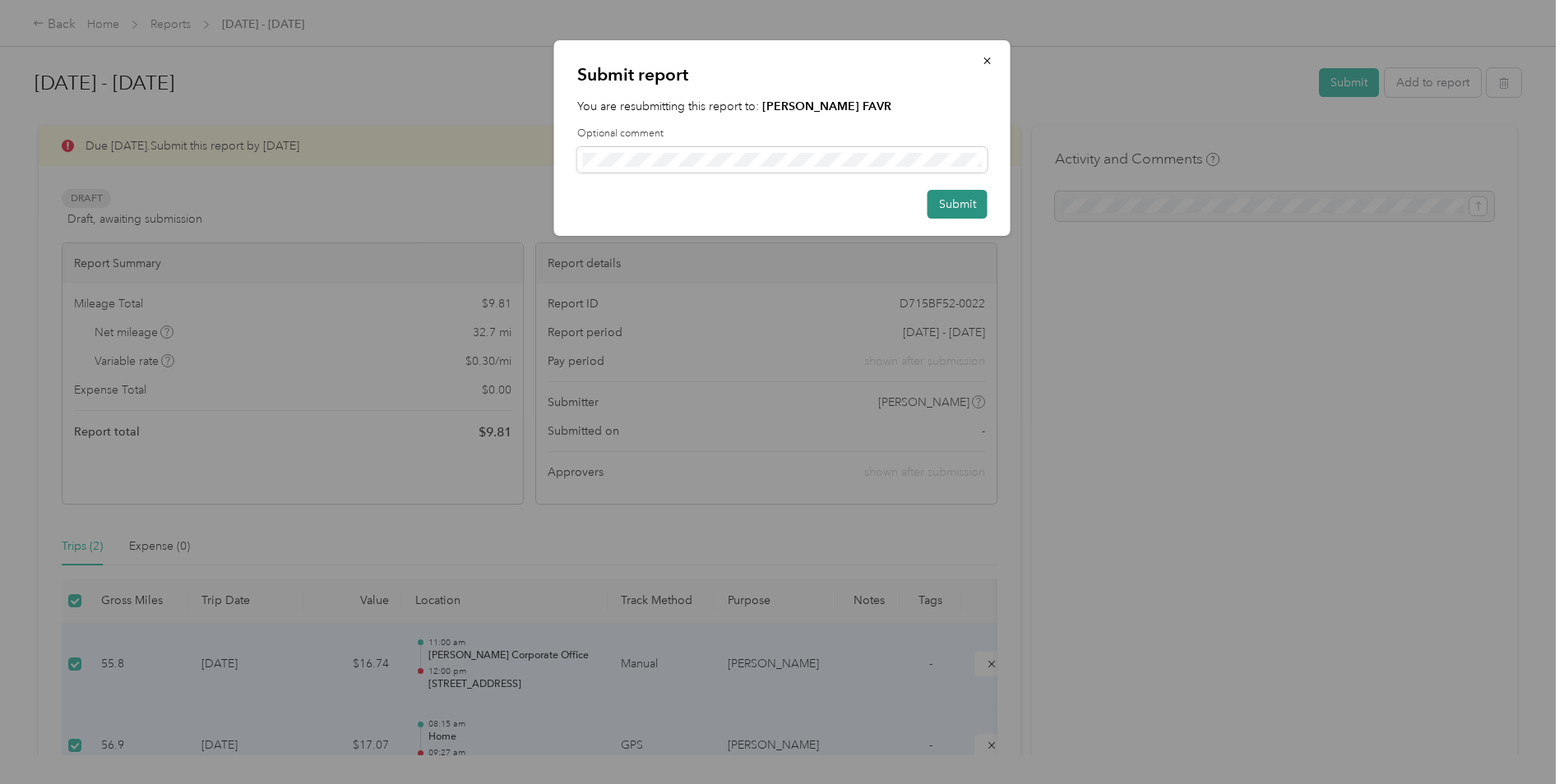
click at [949, 200] on button "Submit" at bounding box center [957, 204] width 60 height 29
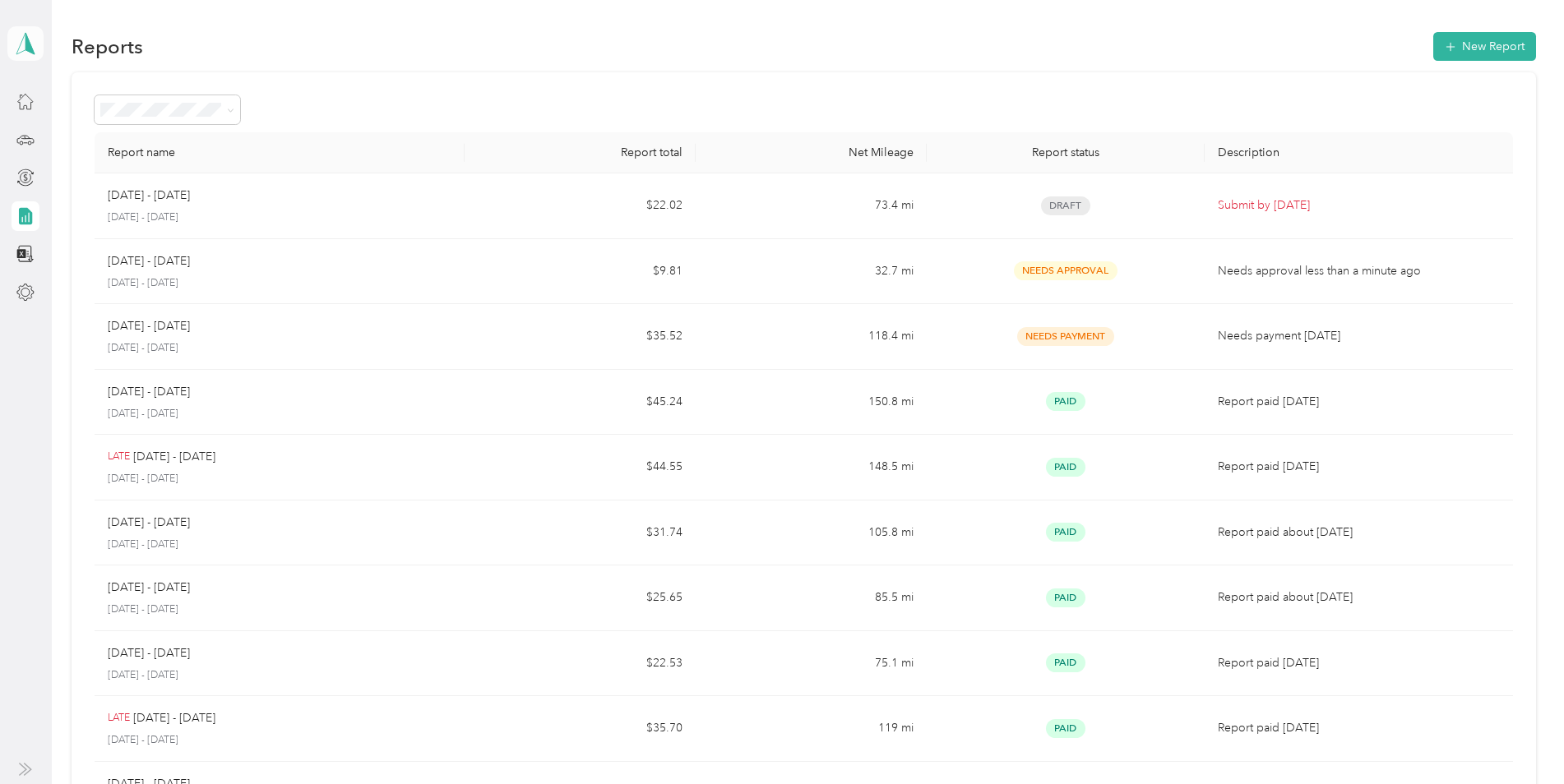
click at [18, 35] on icon at bounding box center [26, 44] width 25 height 23
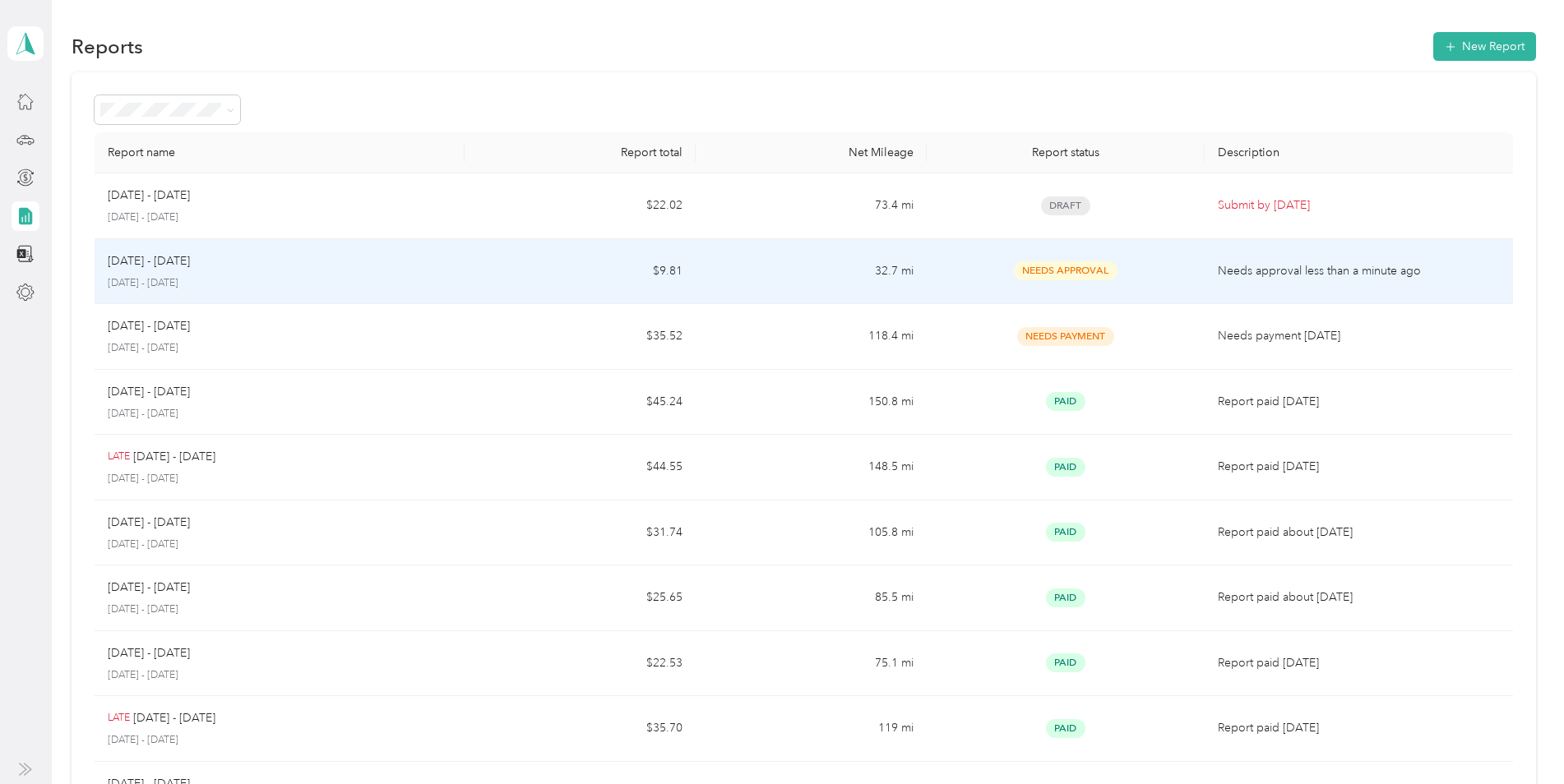
click at [285, 254] on div "[DATE] - [DATE]" at bounding box center [279, 261] width 343 height 18
click at [258, 273] on div "[DATE] - [DATE] [DATE] - [DATE]" at bounding box center [279, 271] width 343 height 38
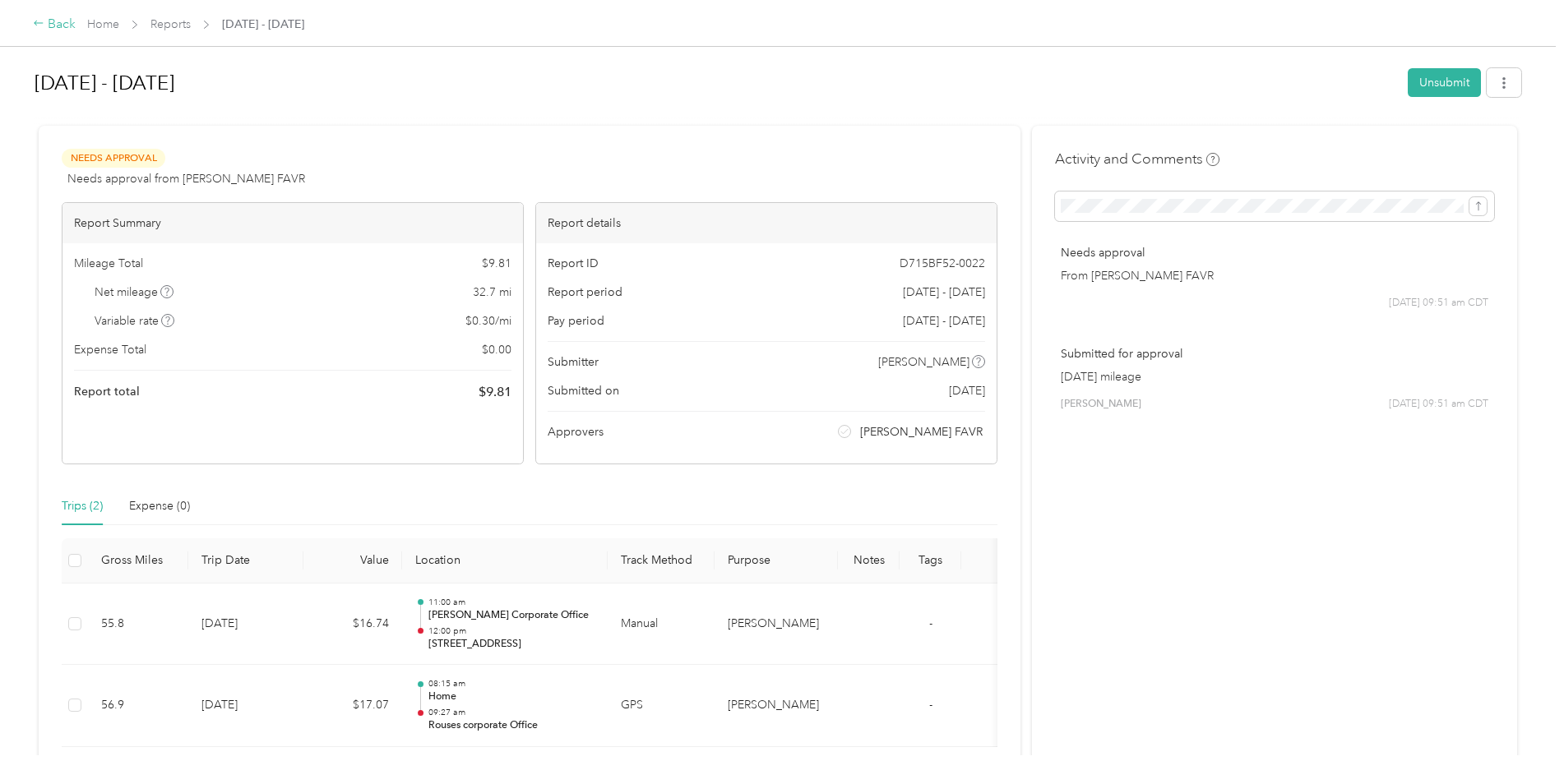
click at [48, 22] on div "Back" at bounding box center [54, 25] width 43 height 20
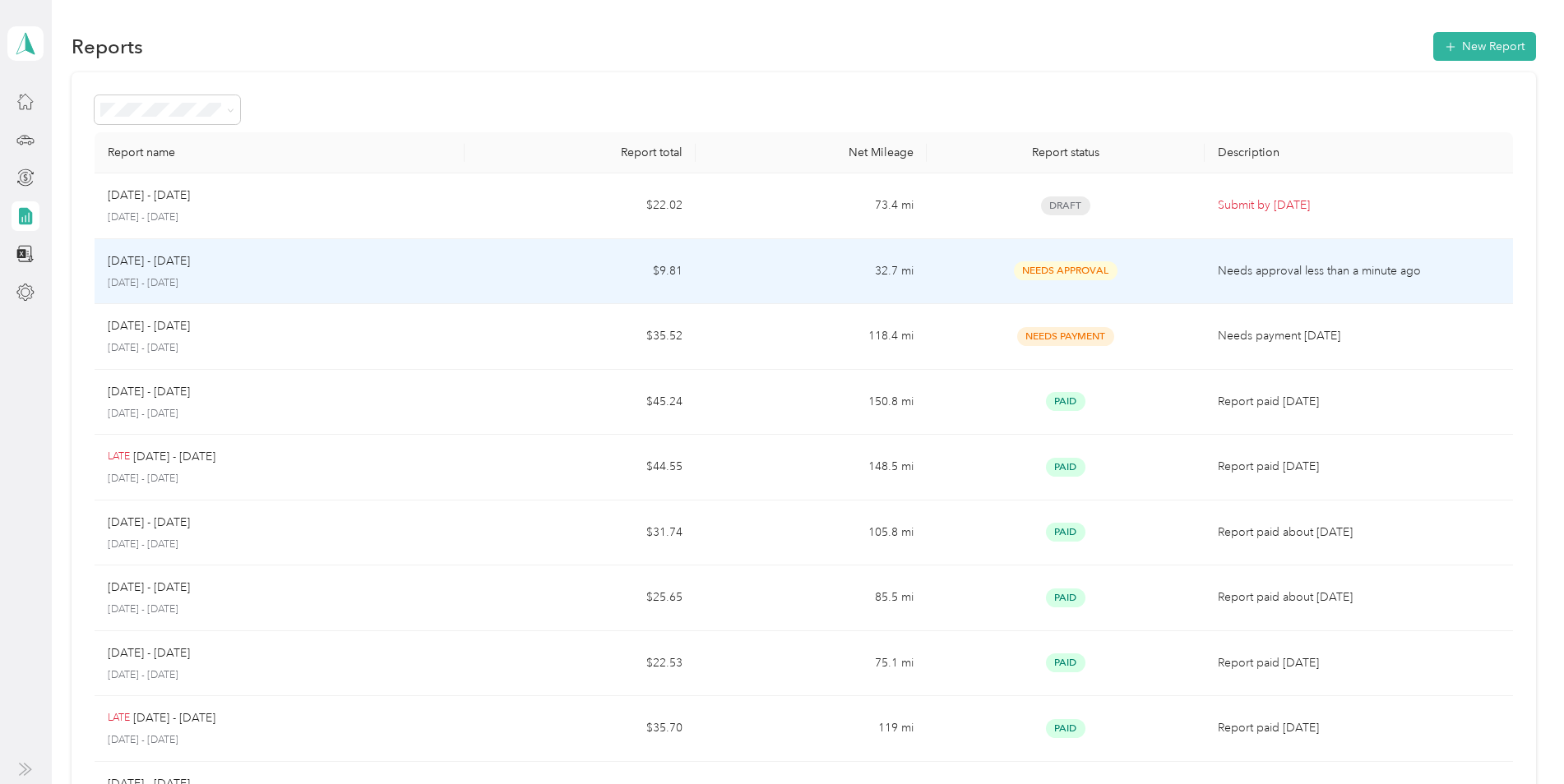
click at [228, 273] on div "[DATE] - [DATE] [DATE] - [DATE]" at bounding box center [279, 271] width 343 height 38
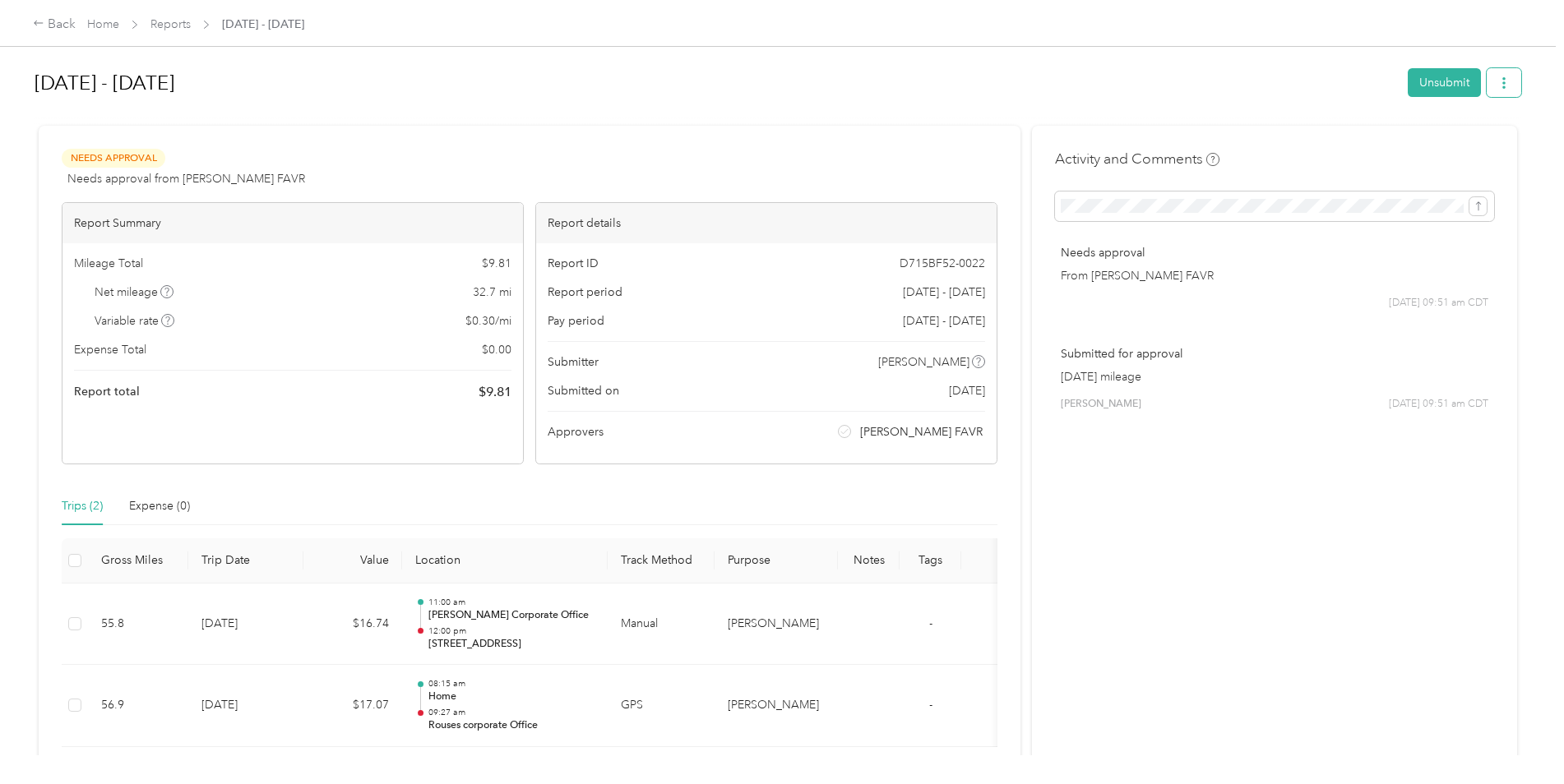
click at [1502, 83] on icon "button" at bounding box center [1504, 83] width 4 height 12
click at [1262, 565] on div "Activity and Comments Needs approval From [PERSON_NAME] FAVR [DATE] 09:51 am CD…" at bounding box center [1275, 463] width 485 height 674
click at [1500, 86] on icon "button" at bounding box center [1504, 83] width 12 height 12
click at [1447, 75] on button "Unsubmit" at bounding box center [1444, 83] width 73 height 29
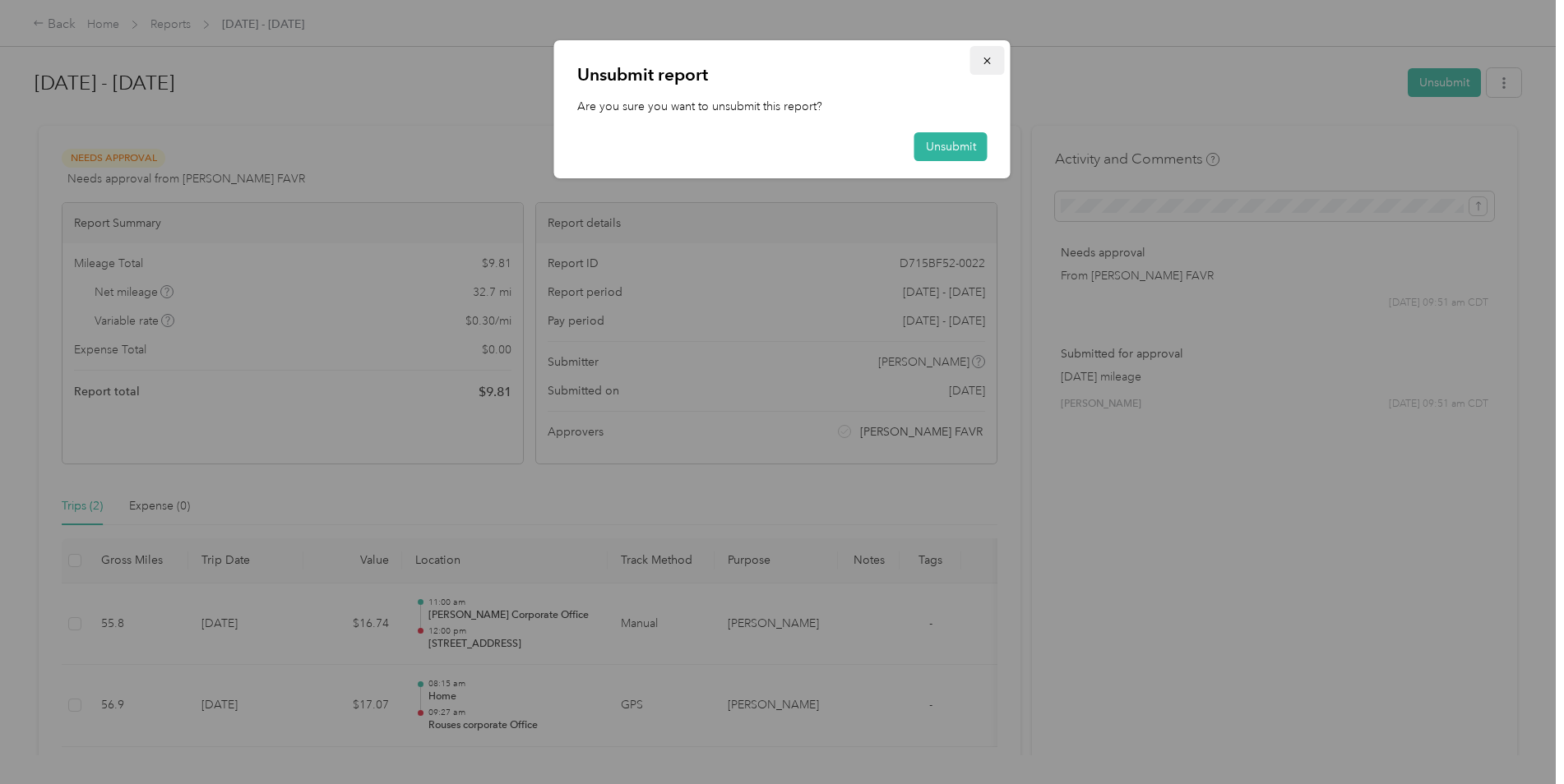
click at [982, 61] on icon "button" at bounding box center [988, 61] width 12 height 12
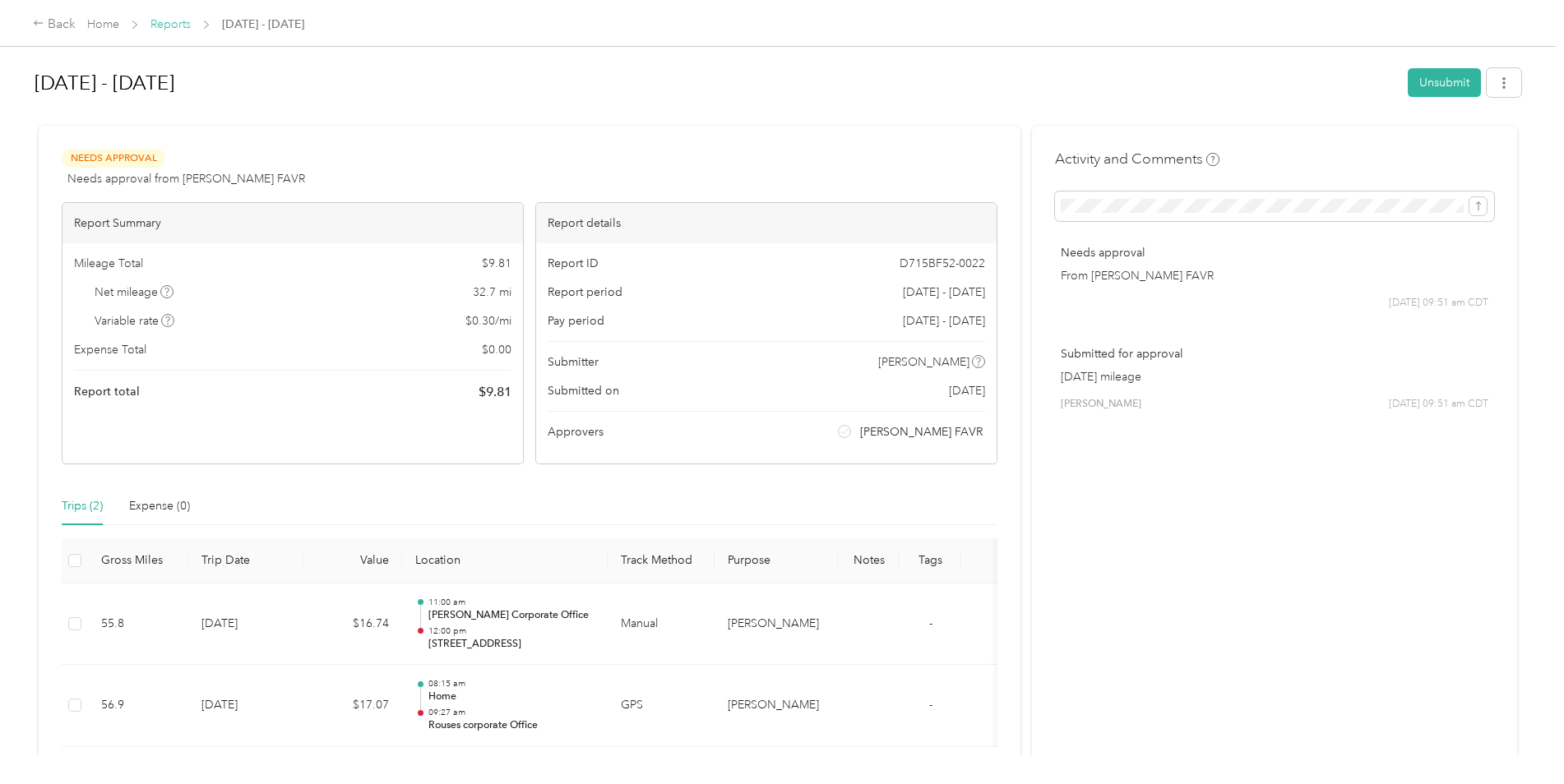
click at [168, 26] on link "Reports" at bounding box center [170, 24] width 40 height 14
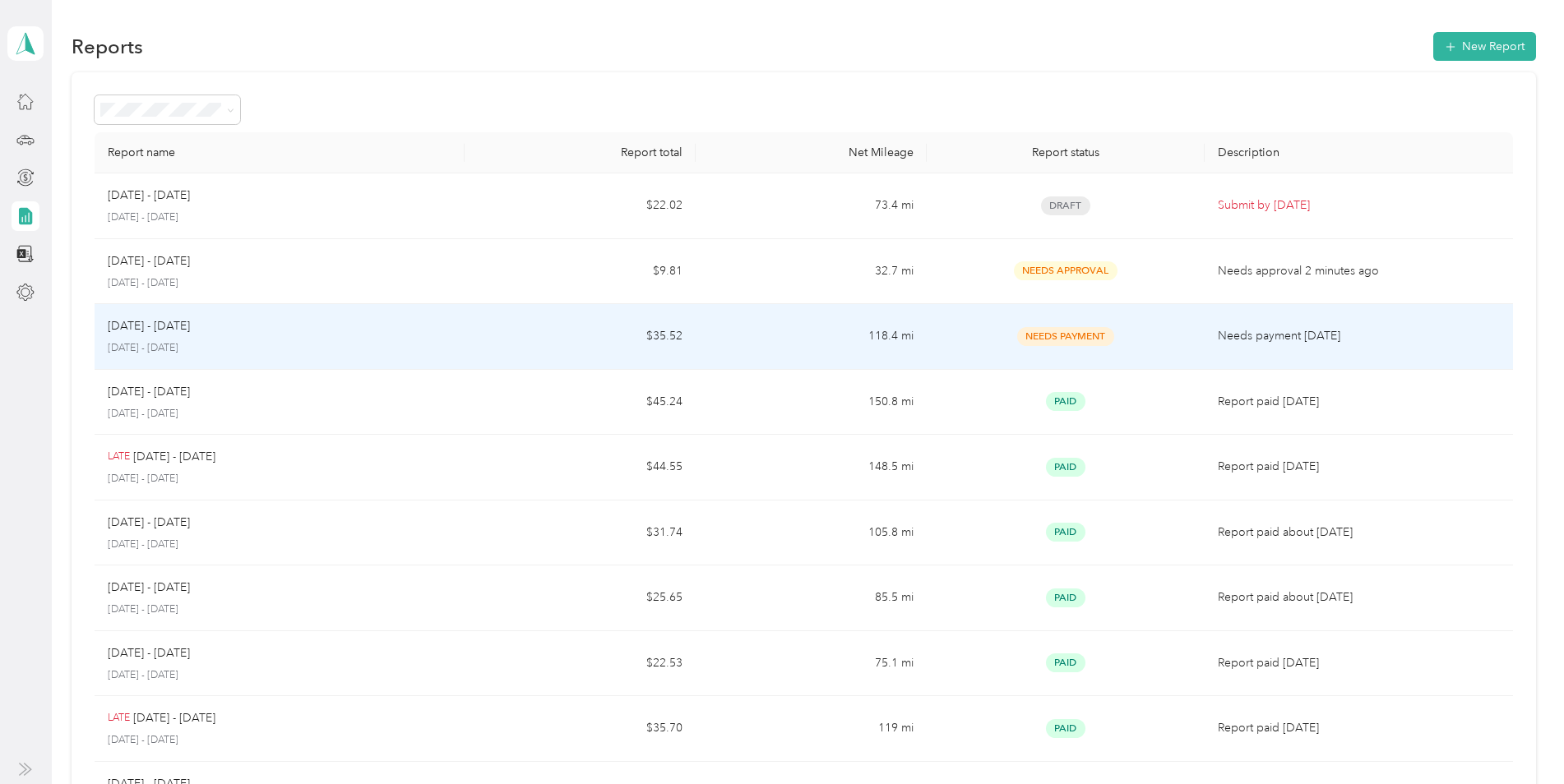
click at [256, 337] on div "[DATE] - [DATE] [DATE] - [DATE]" at bounding box center [279, 336] width 343 height 38
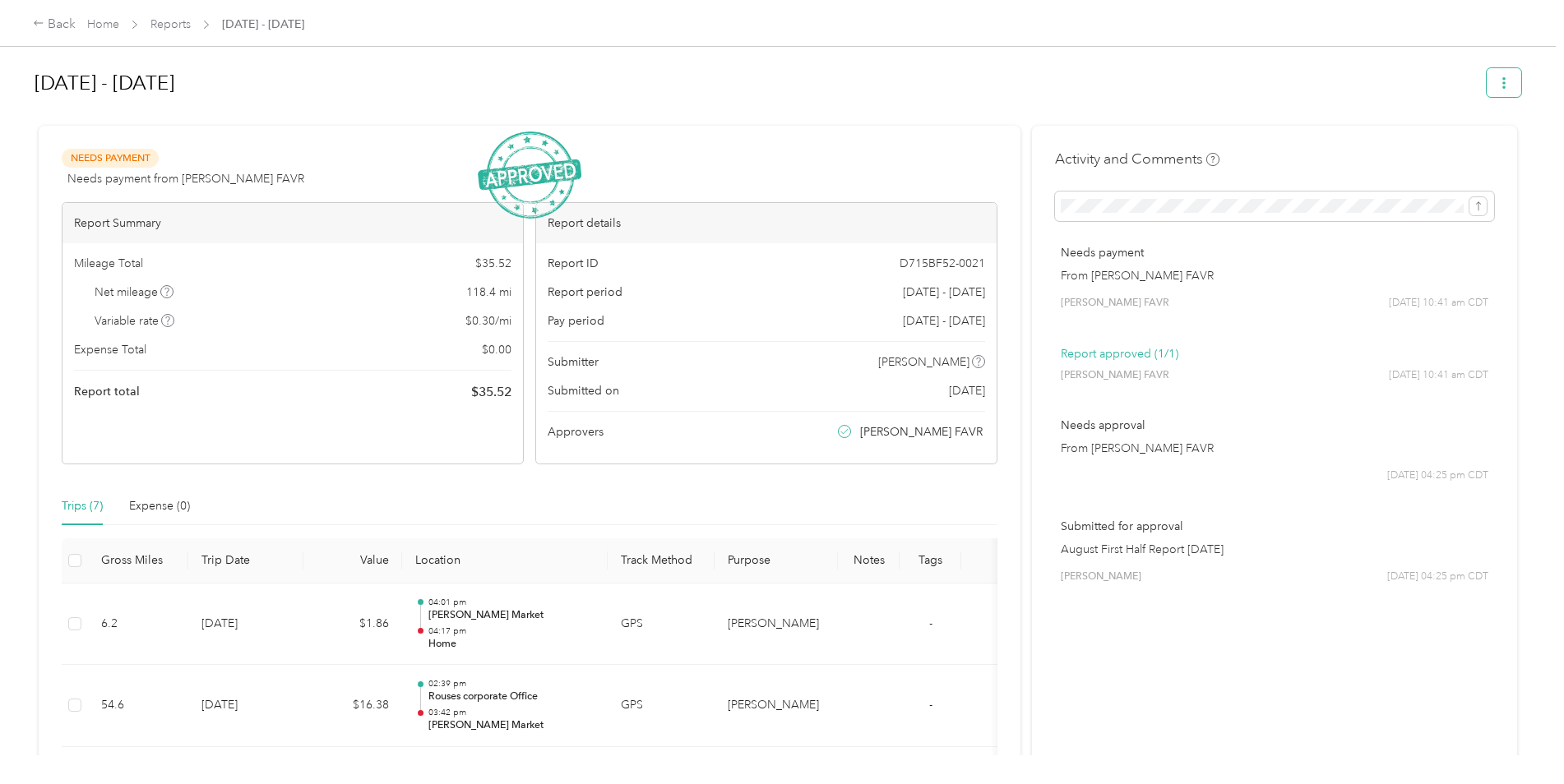
click at [1497, 89] on button "button" at bounding box center [1504, 83] width 35 height 29
click at [1301, 75] on h1 "[DATE] - [DATE]" at bounding box center [755, 83] width 1441 height 39
click at [153, 26] on link "Reports" at bounding box center [170, 24] width 40 height 14
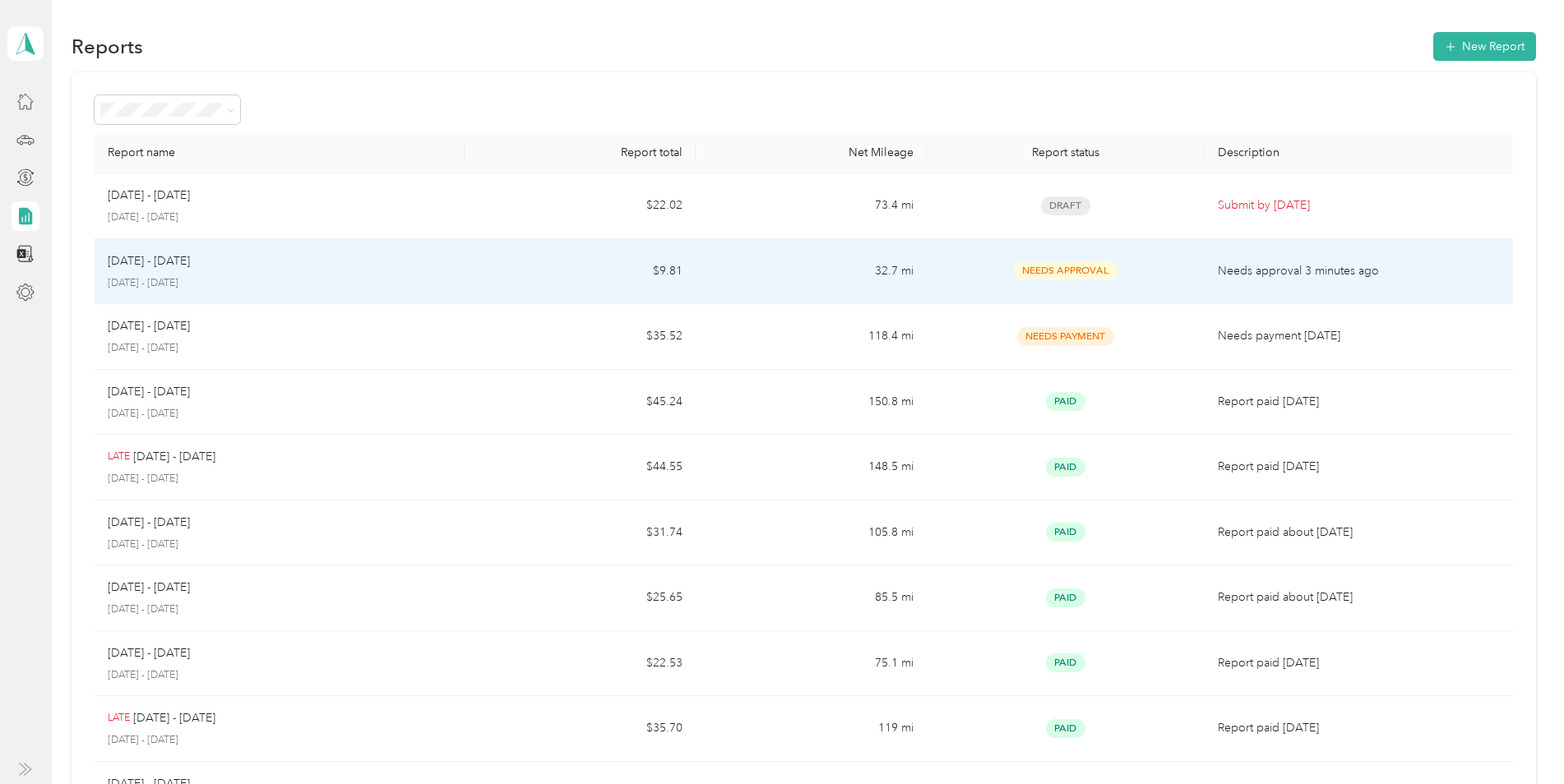
click at [212, 282] on p "[DATE] - [DATE]" at bounding box center [279, 284] width 343 height 15
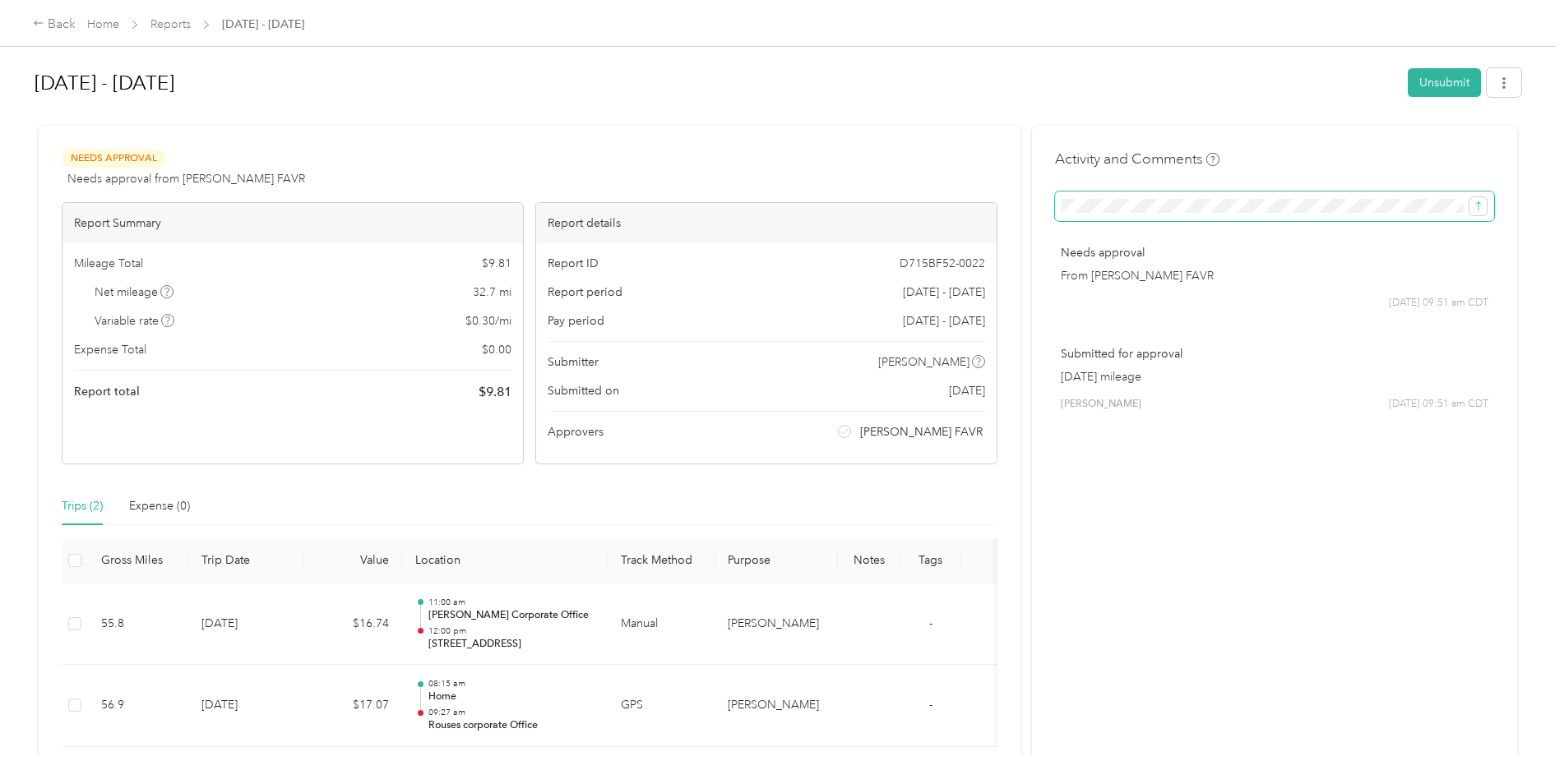
click at [1152, 215] on span at bounding box center [1275, 206] width 439 height 29
click at [1184, 627] on div "Activity and Comments Needs approval From [PERSON_NAME] FAVR [DATE] 09:51 am CD…" at bounding box center [1275, 463] width 485 height 674
click at [162, 29] on link "Reports" at bounding box center [170, 24] width 40 height 14
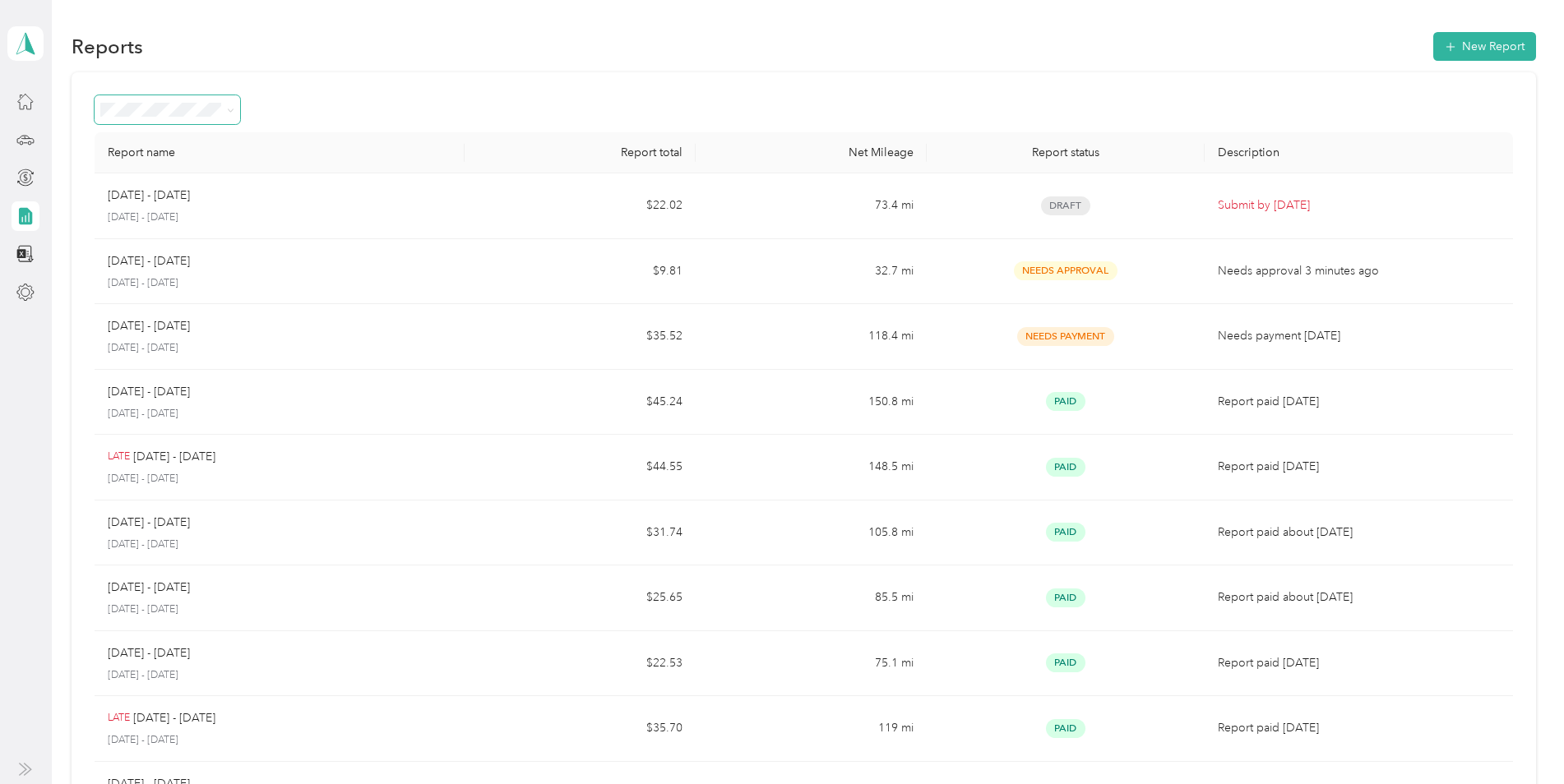
click at [227, 115] on span at bounding box center [228, 109] width 13 height 17
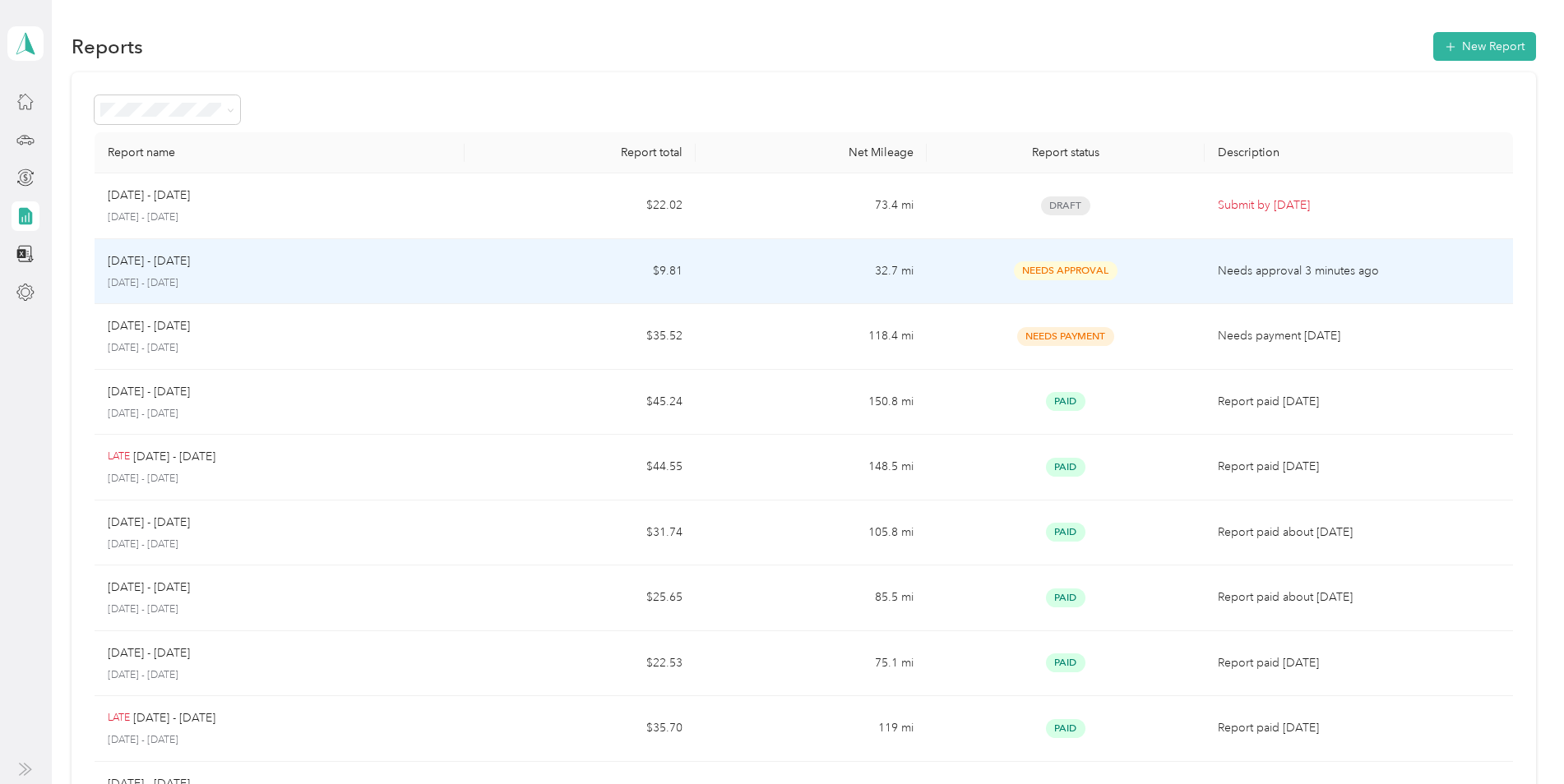
click at [251, 270] on div "[DATE] - [DATE] [DATE] - [DATE]" at bounding box center [279, 271] width 343 height 38
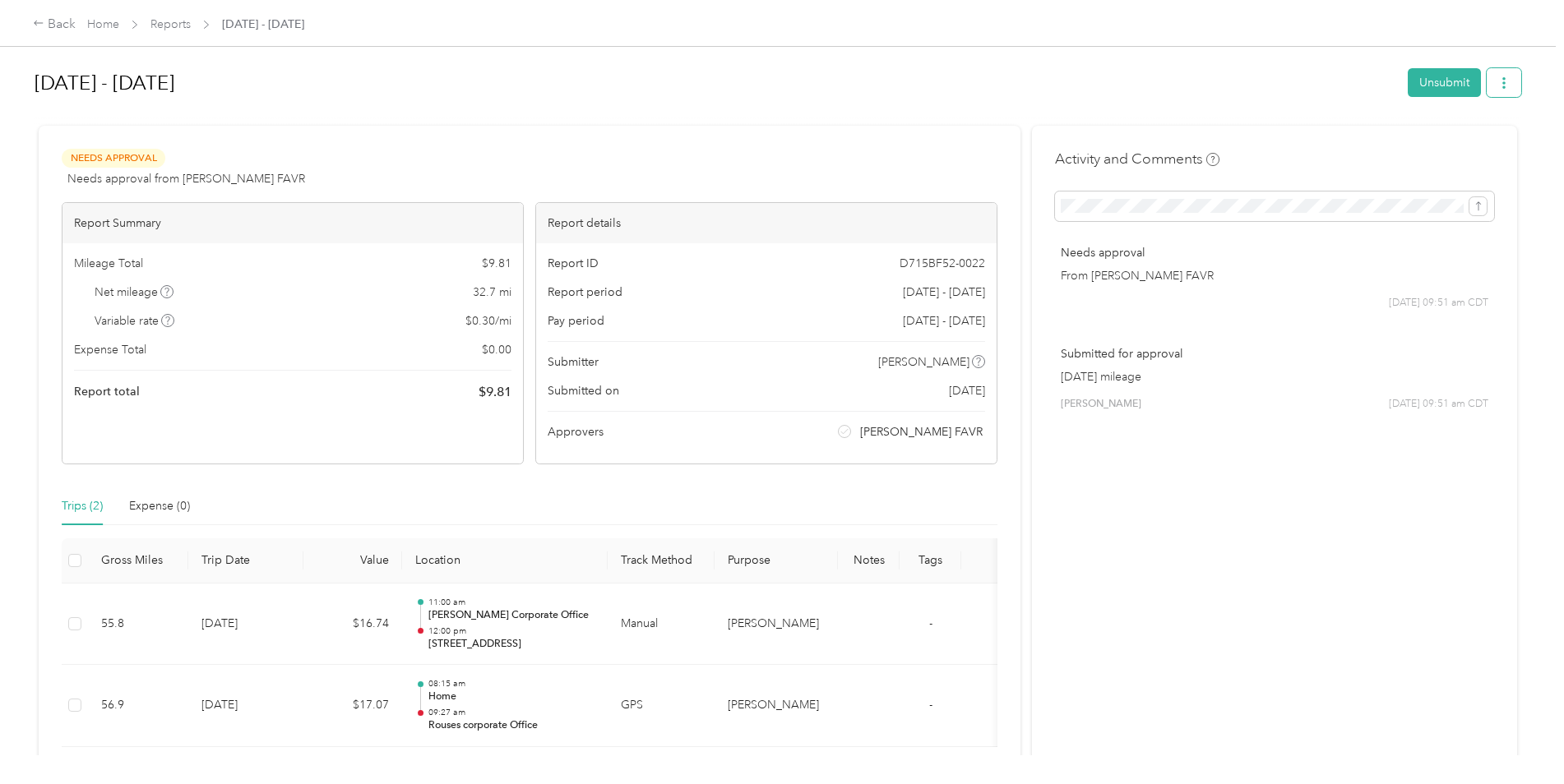
click at [1494, 90] on button "button" at bounding box center [1504, 83] width 35 height 29
click at [1375, 488] on div "Activity and Comments Needs approval From [PERSON_NAME] FAVR [DATE] 09:51 am CD…" at bounding box center [1275, 463] width 485 height 674
click at [96, 29] on link "Home" at bounding box center [103, 24] width 32 height 14
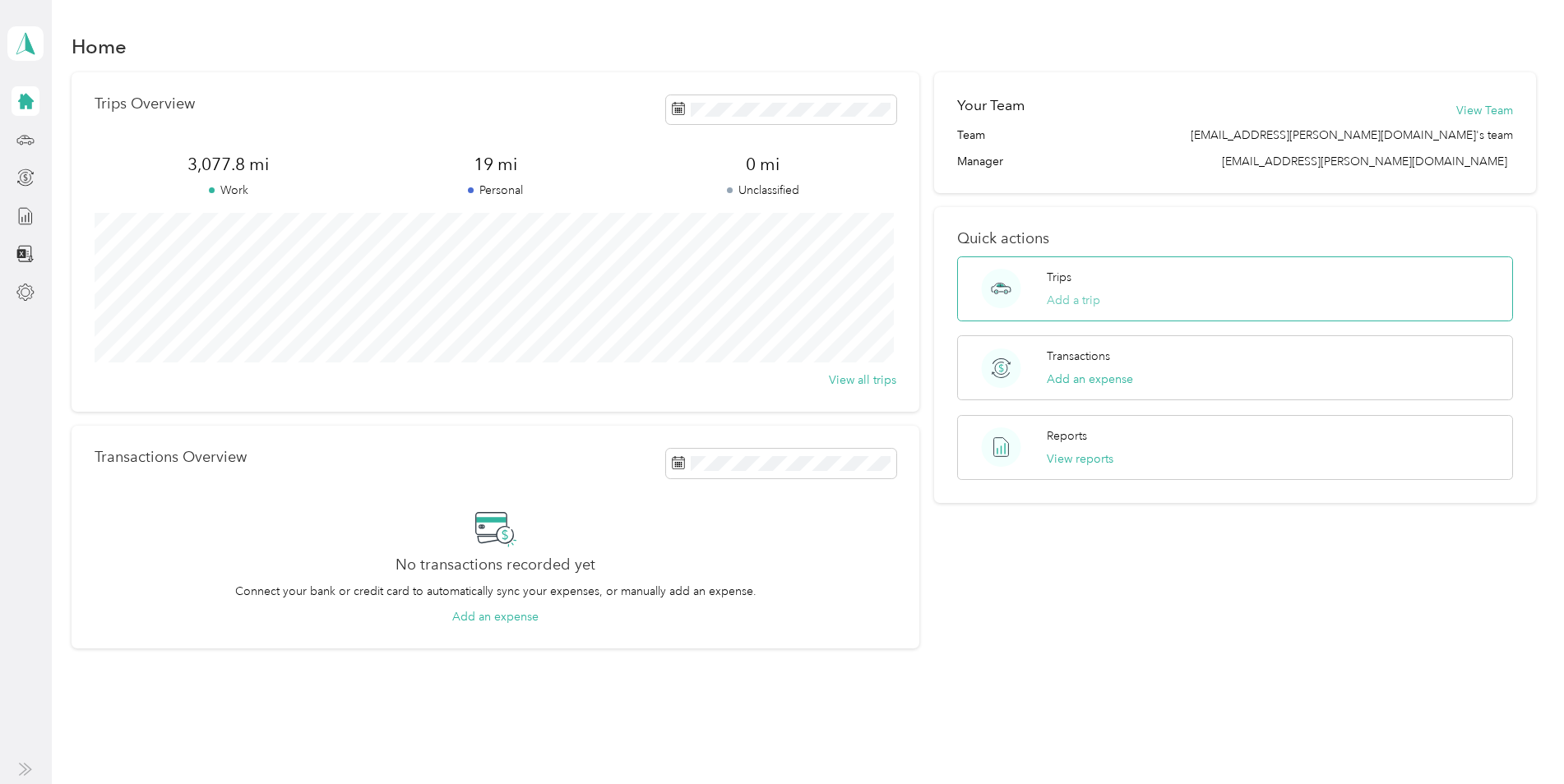
click at [1086, 294] on button "Add a trip" at bounding box center [1074, 300] width 54 height 17
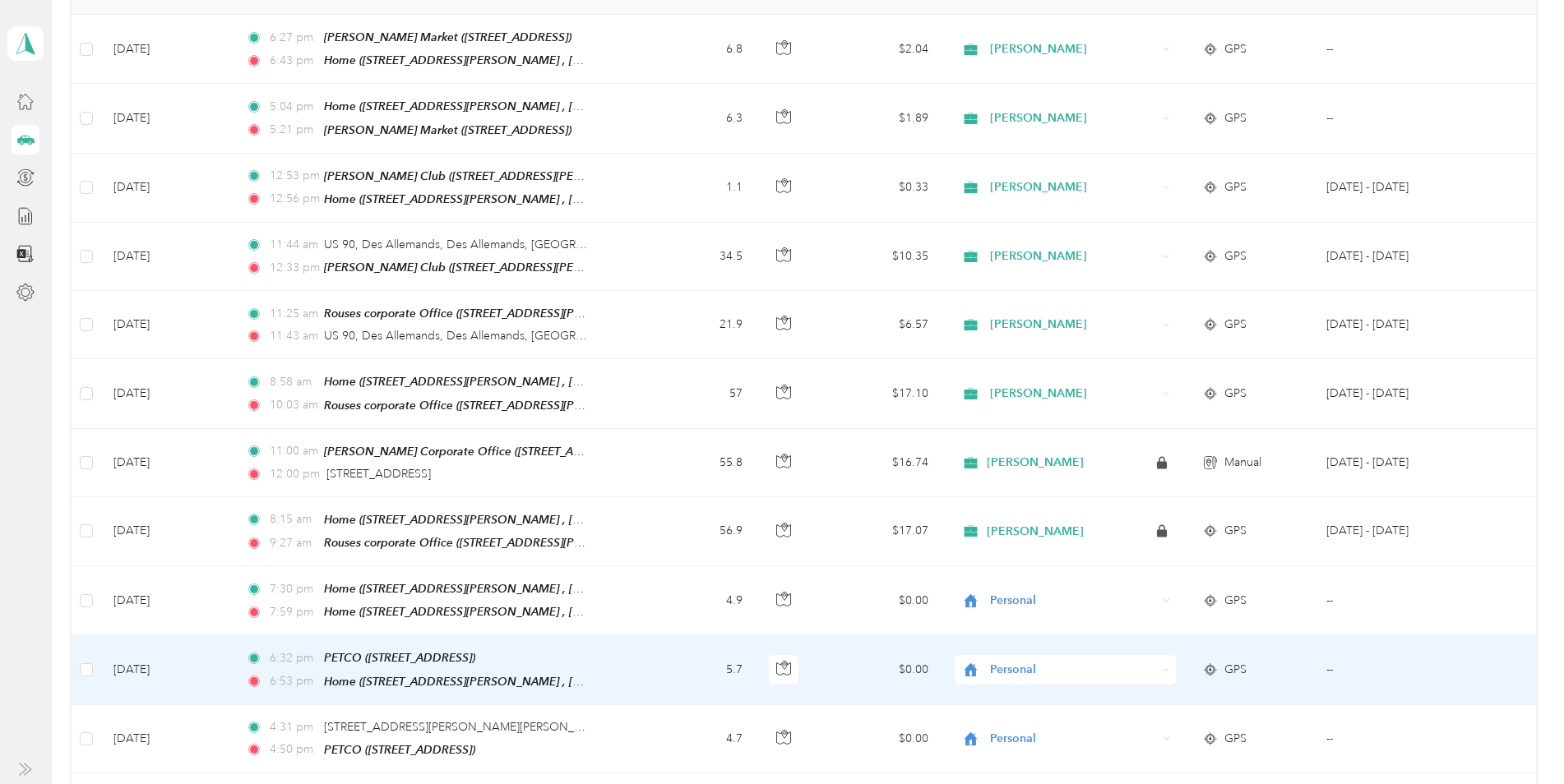
scroll to position [164, 0]
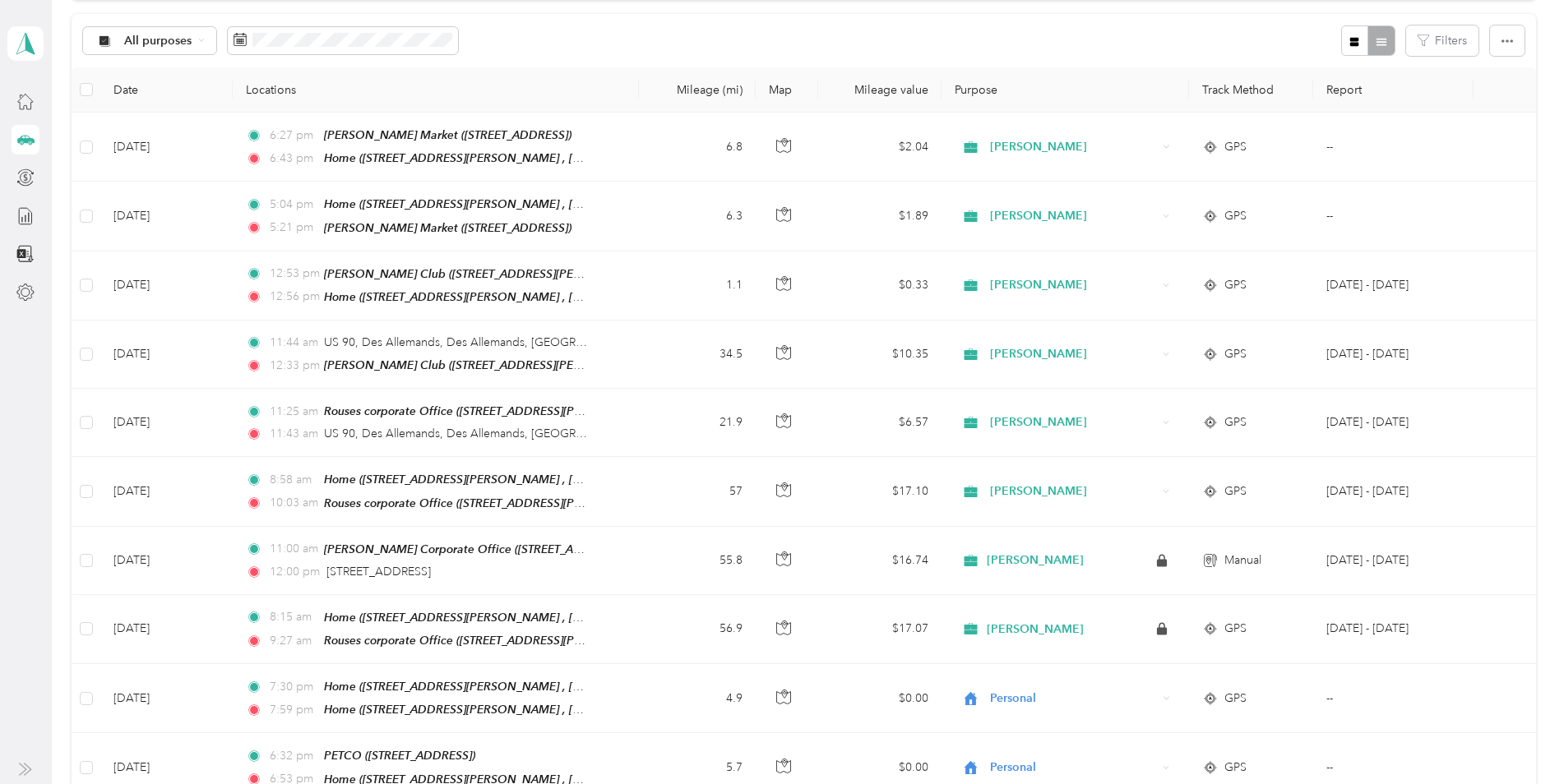
click at [1378, 45] on div at bounding box center [1369, 41] width 54 height 30
click at [1454, 37] on button "Filters" at bounding box center [1442, 41] width 72 height 30
click at [26, 287] on icon at bounding box center [25, 293] width 18 height 18
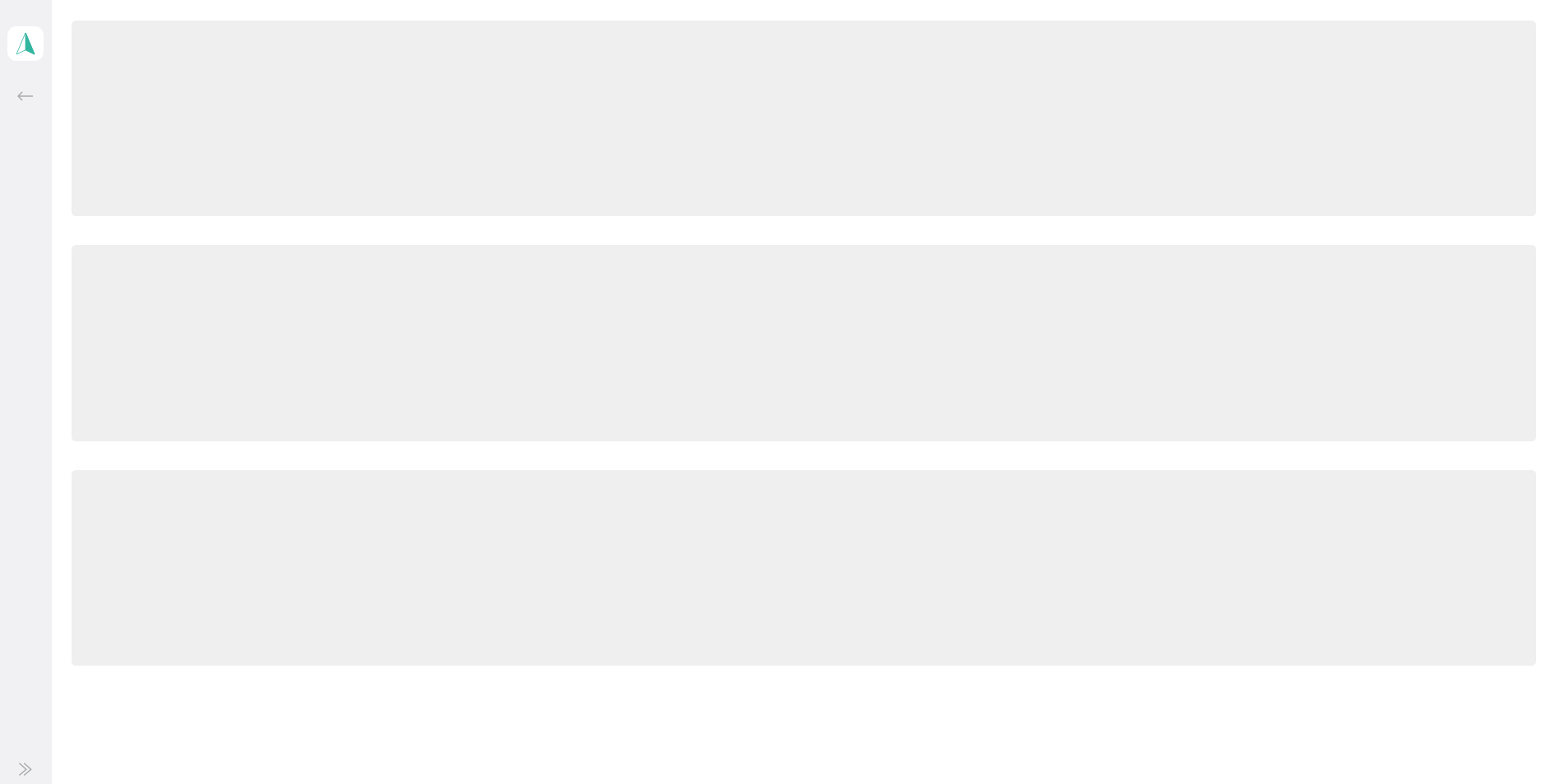
scroll to position [164, 0]
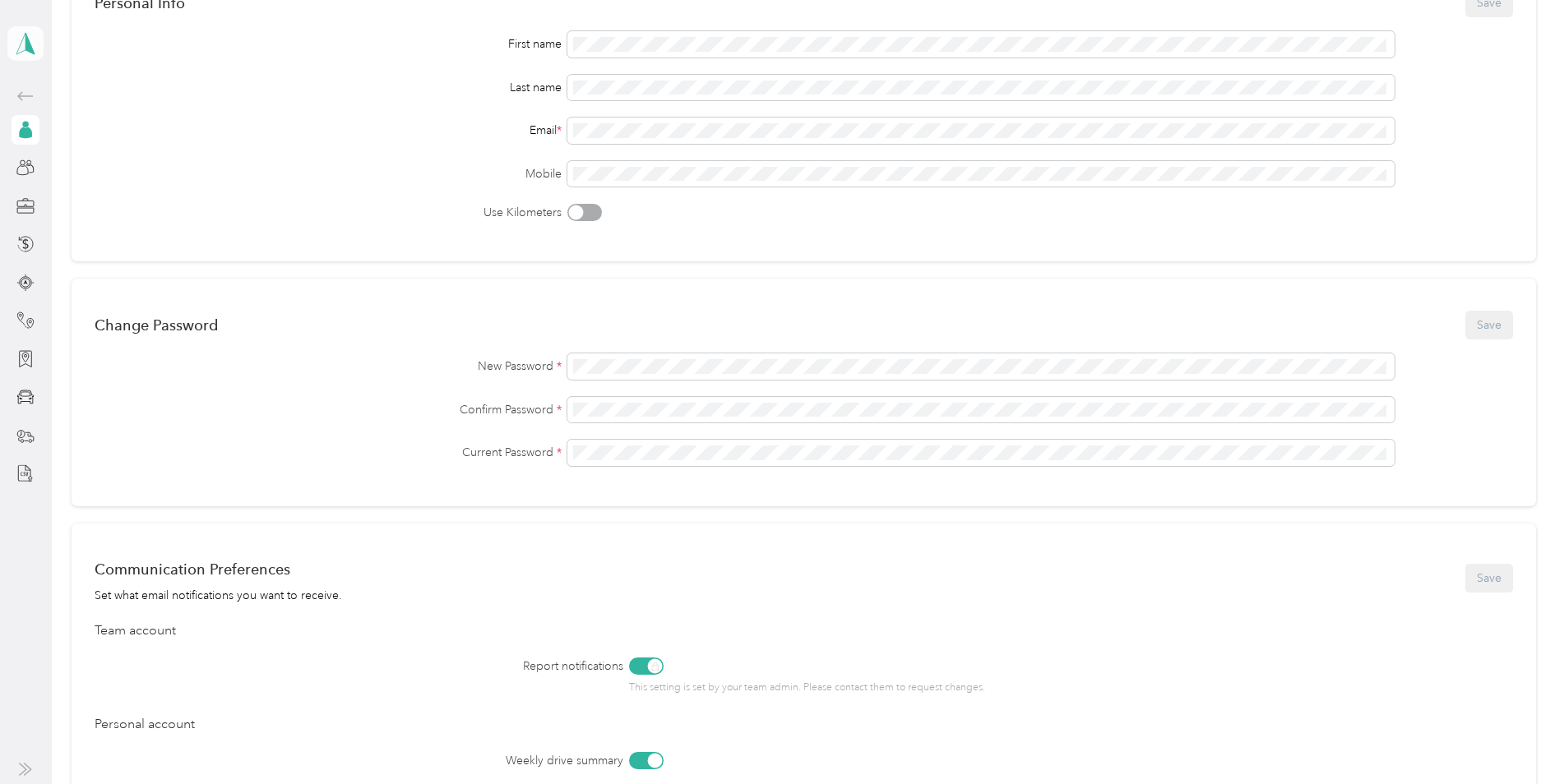
click at [31, 55] on span at bounding box center [25, 43] width 37 height 35
click at [332, 205] on div "First name Last name Email * Mobile Use Kilometers" at bounding box center [803, 126] width 1418 height 190
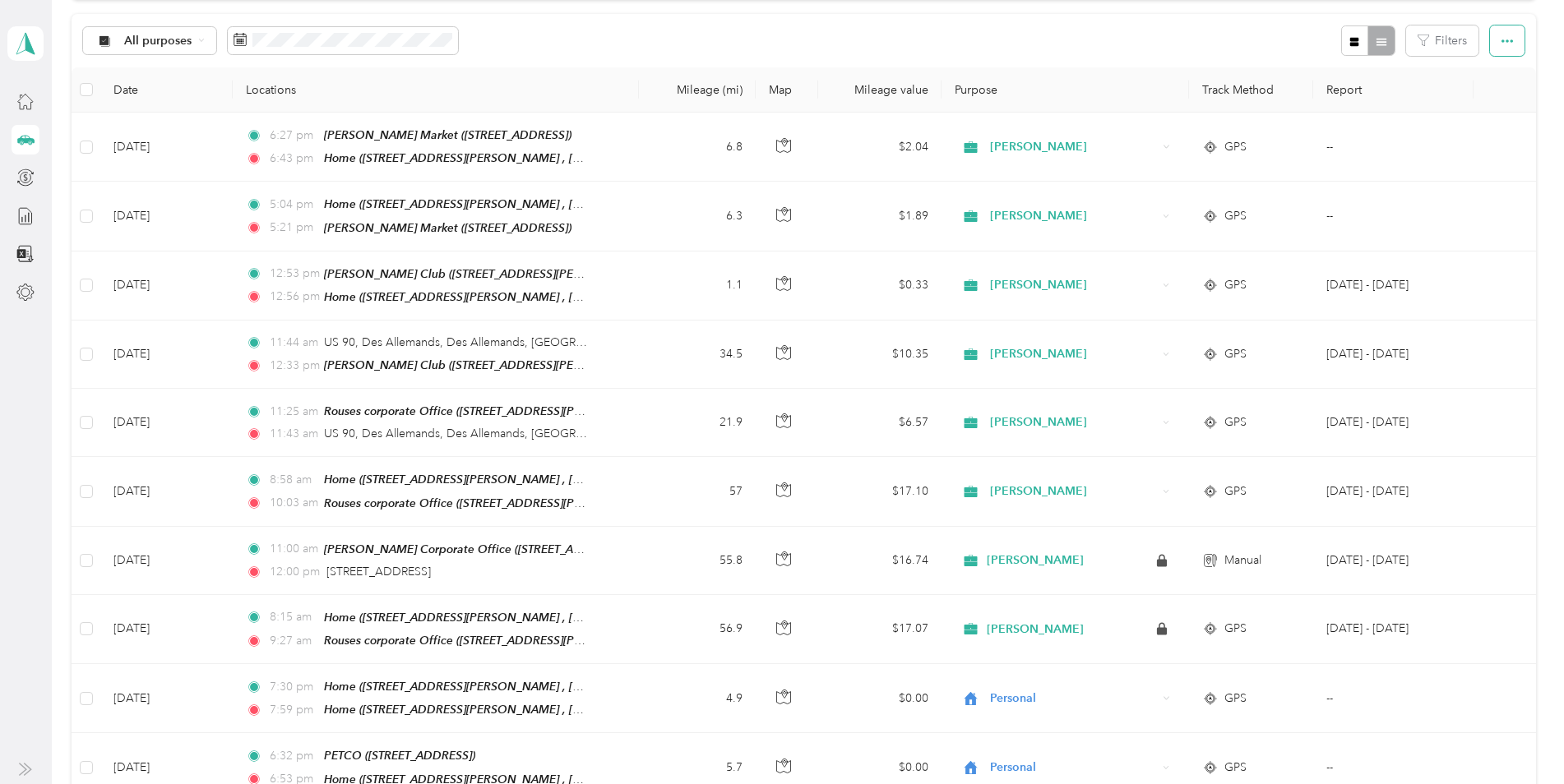
click at [1510, 40] on button "button" at bounding box center [1507, 41] width 35 height 30
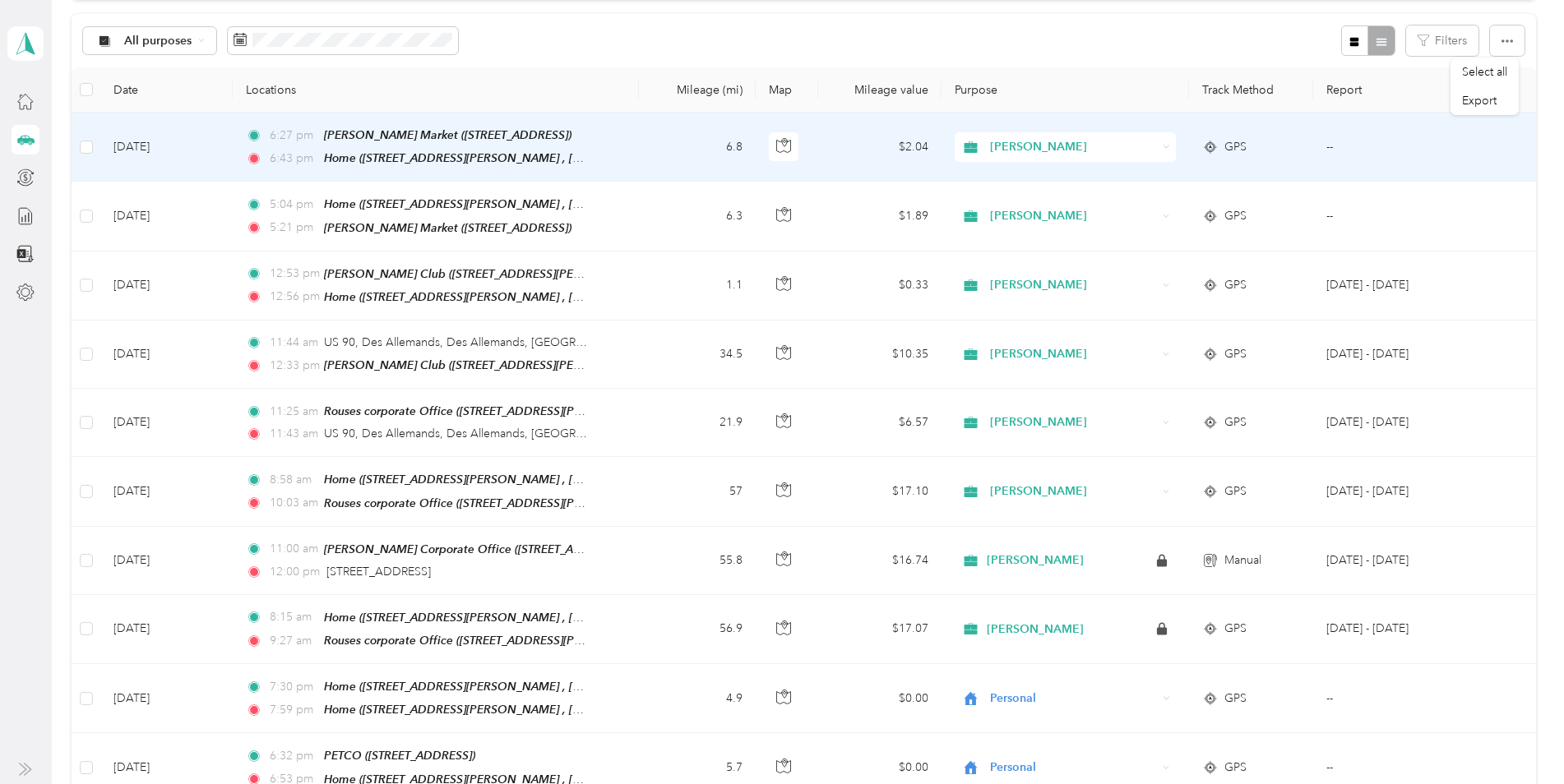
click at [1437, 152] on td "--" at bounding box center [1394, 146] width 161 height 69
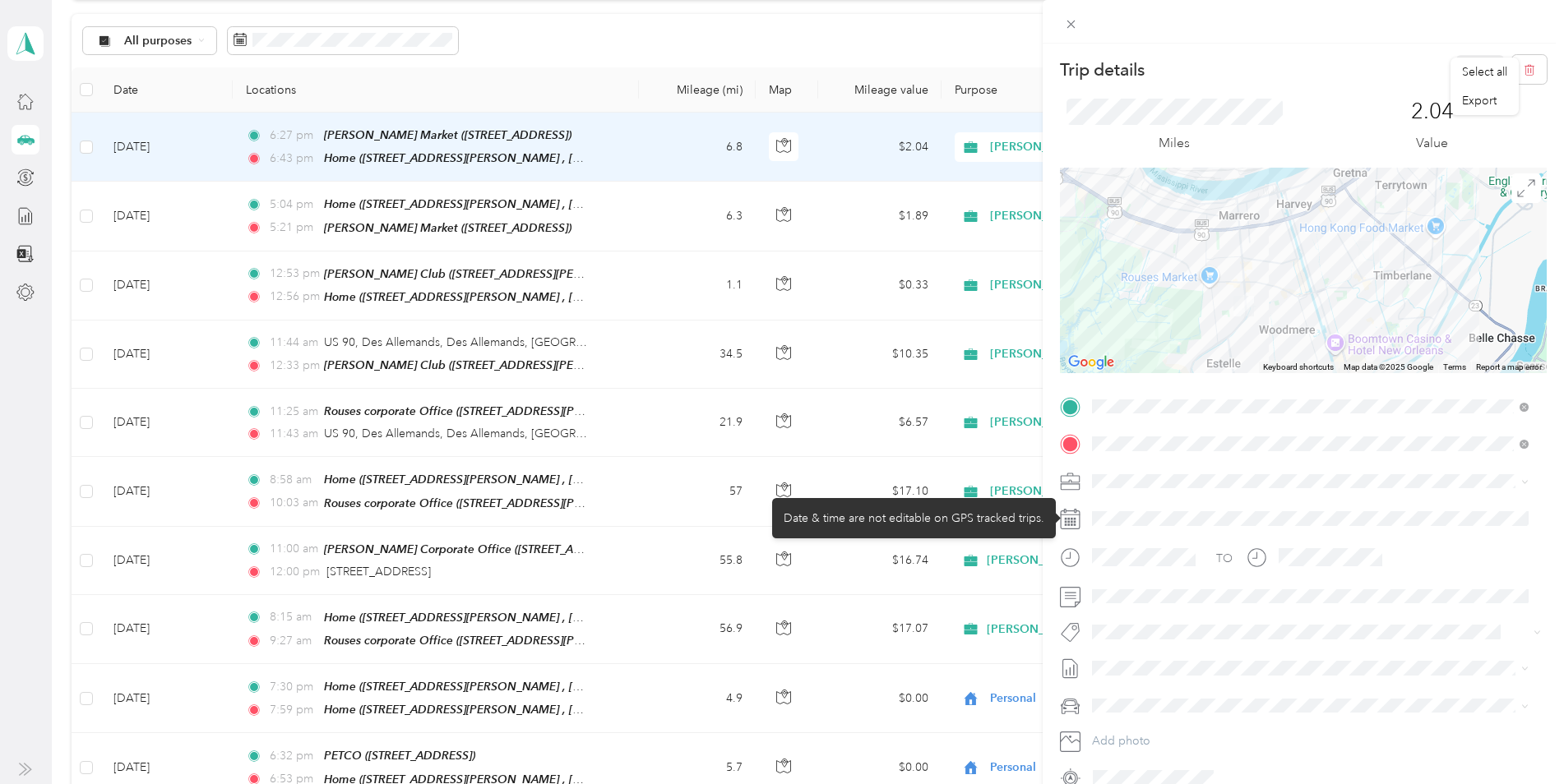
click at [1063, 519] on icon at bounding box center [1070, 519] width 21 height 21
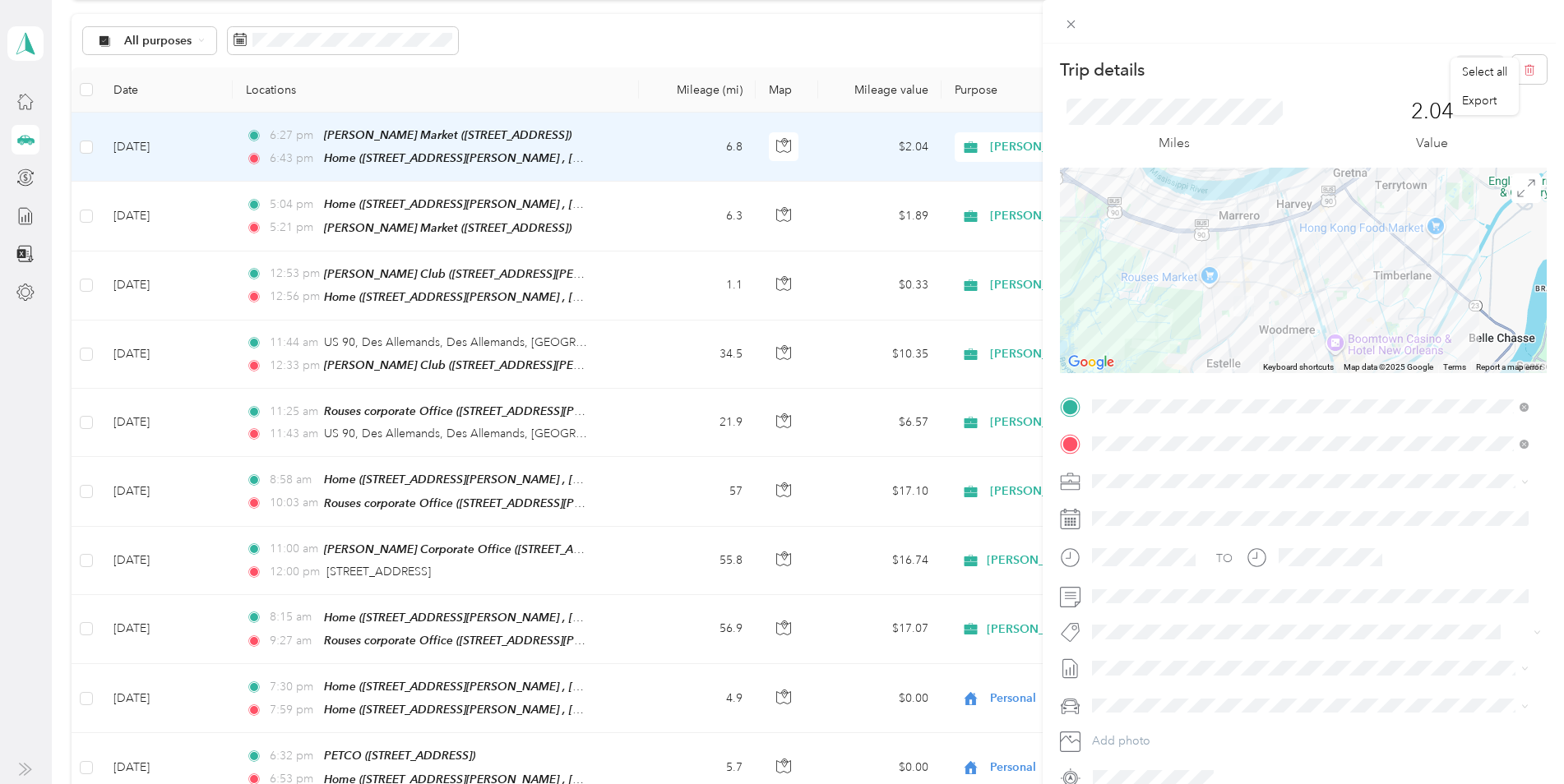
click at [1447, 649] on div "TO Add photo" at bounding box center [1303, 592] width 487 height 397
click at [1060, 486] on icon at bounding box center [1070, 482] width 21 height 21
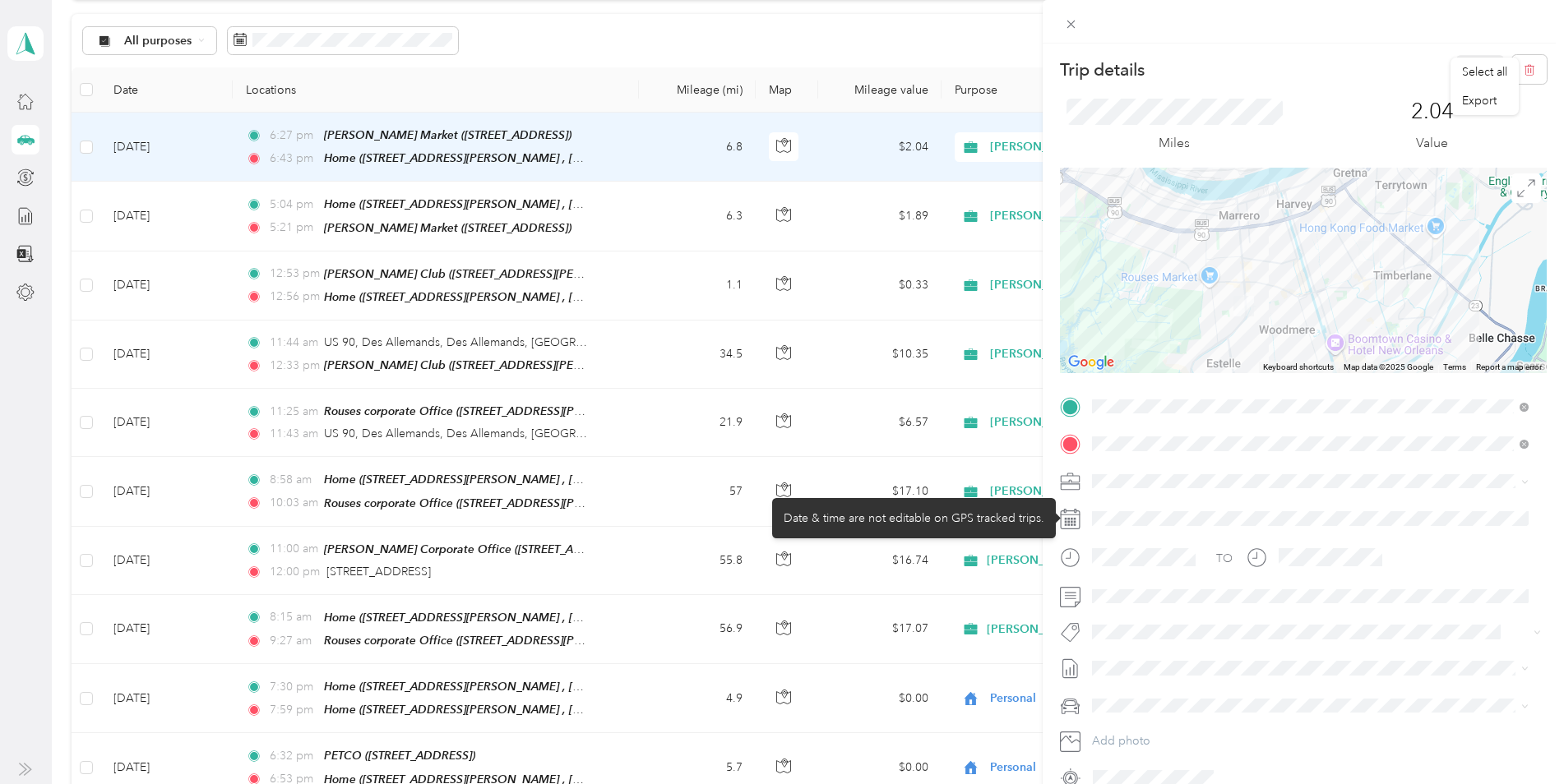
click at [1077, 519] on icon at bounding box center [1070, 519] width 21 height 21
click at [1072, 522] on rect at bounding box center [1072, 522] width 3 height 3
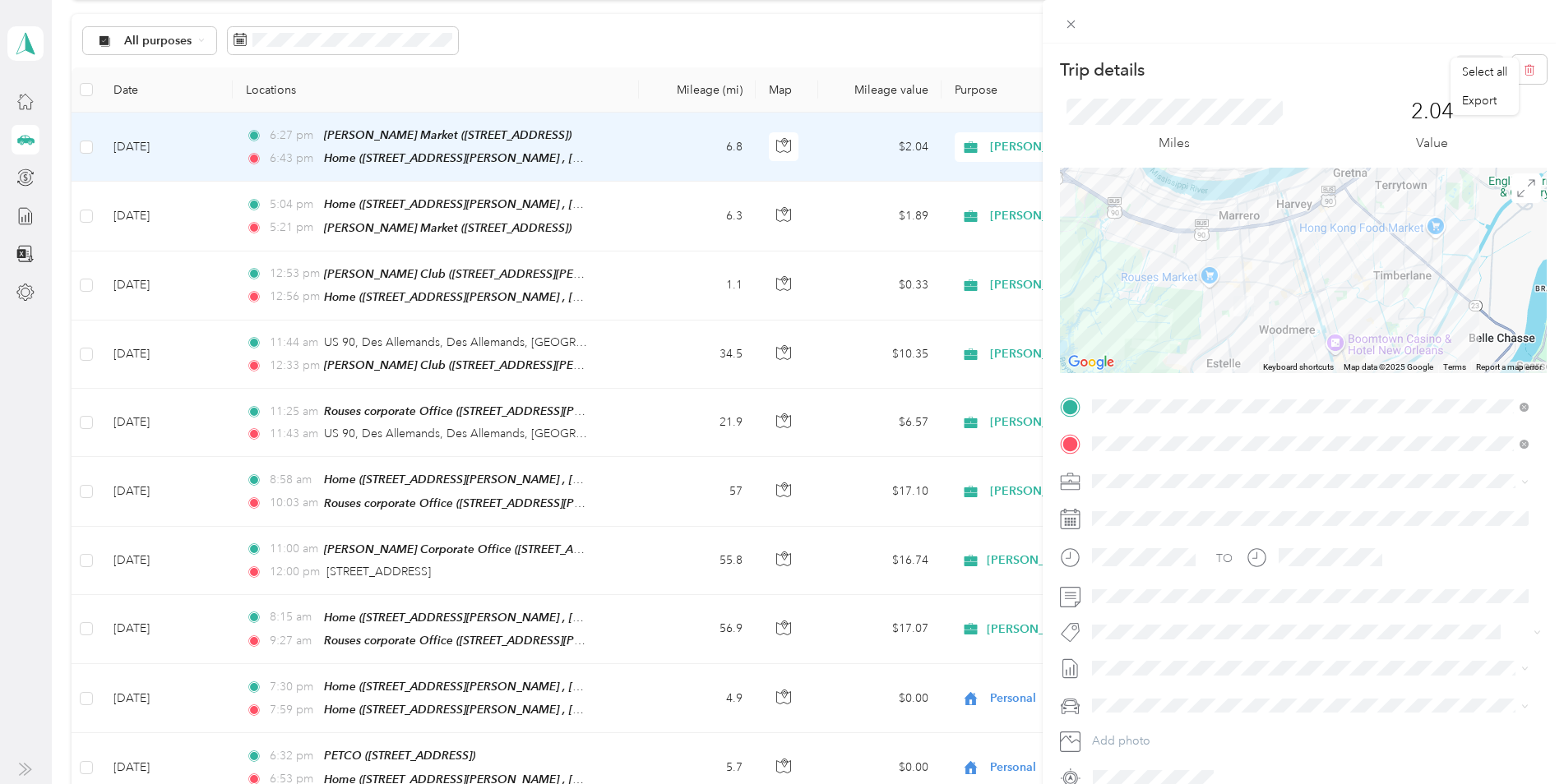
click at [30, 103] on div "Trip details Save This trip cannot be edited because it is either under review,…" at bounding box center [782, 392] width 1564 height 784
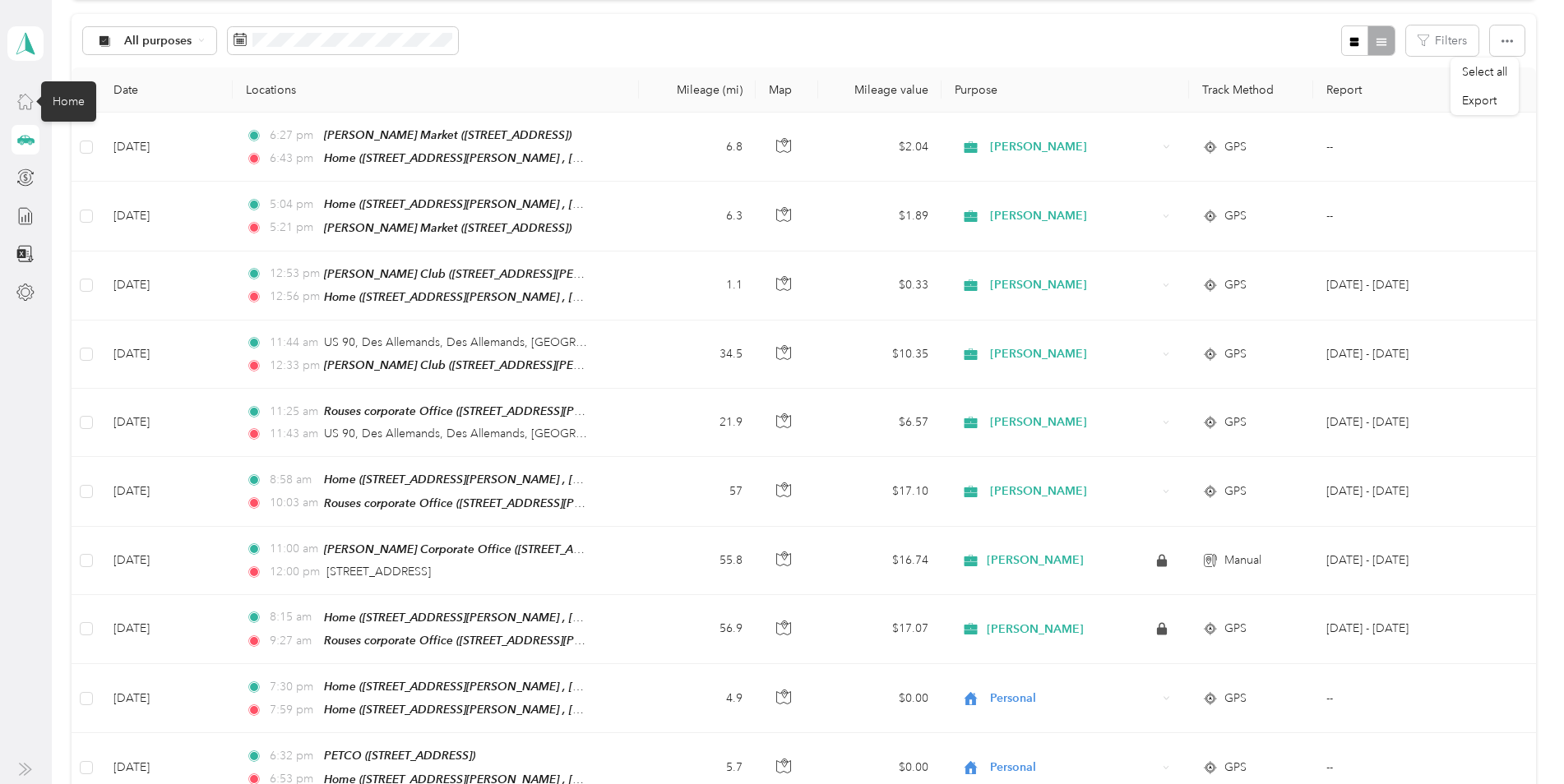
click at [19, 104] on icon at bounding box center [25, 101] width 18 height 18
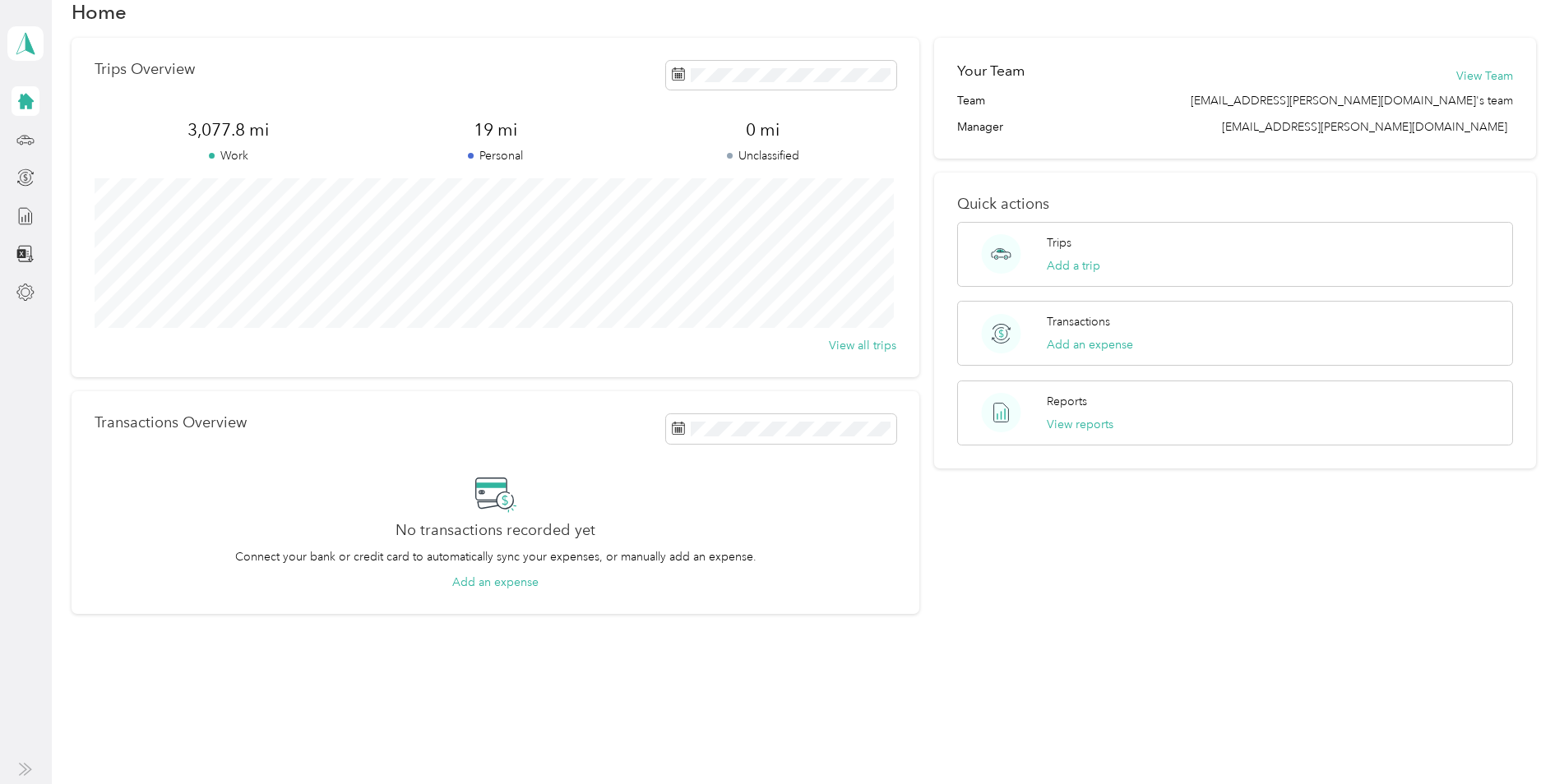
scroll to position [35, 0]
click at [1067, 268] on button "Add a trip" at bounding box center [1074, 266] width 54 height 17
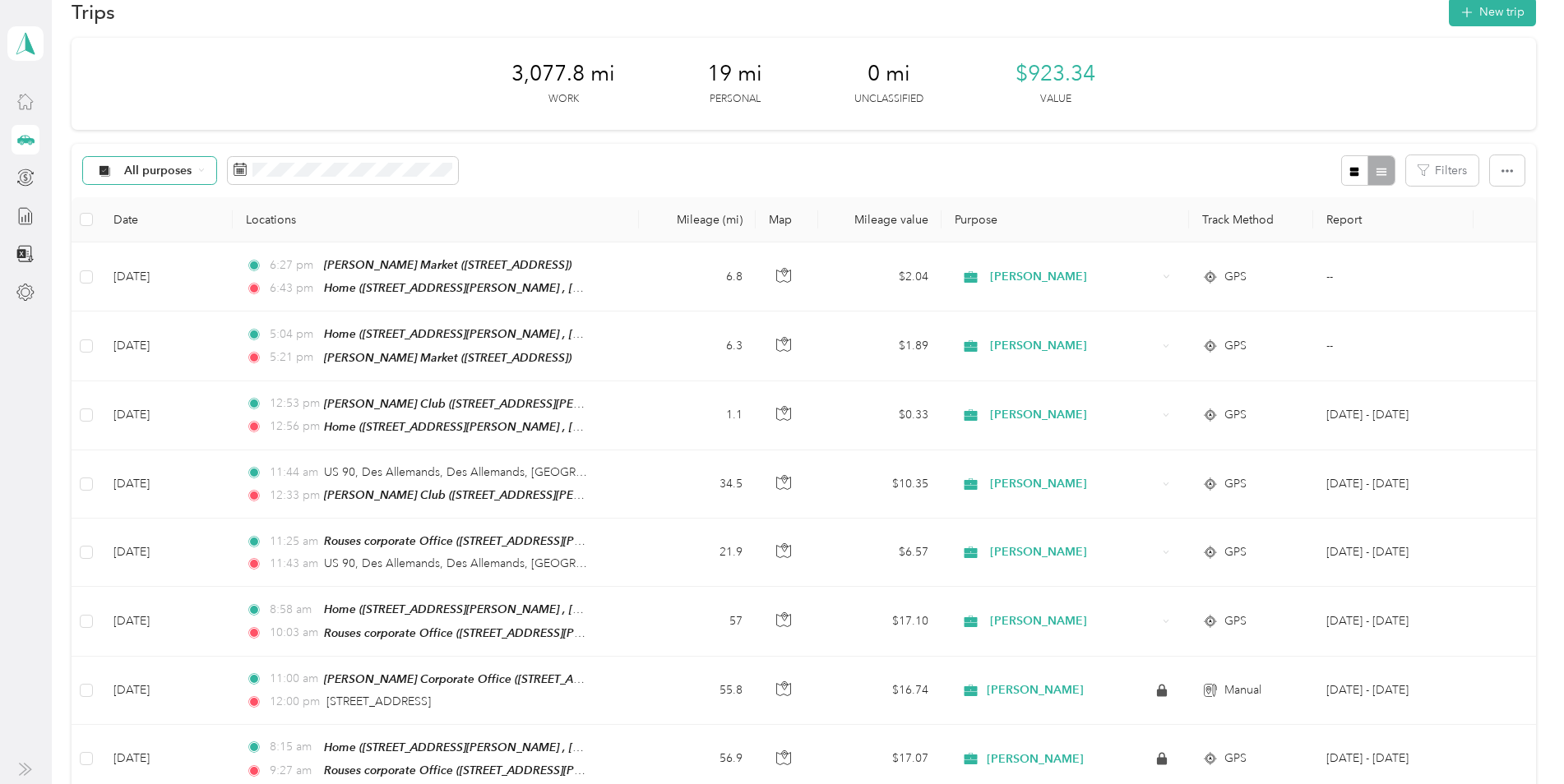
click at [194, 171] on div "All purposes" at bounding box center [149, 170] width 133 height 28
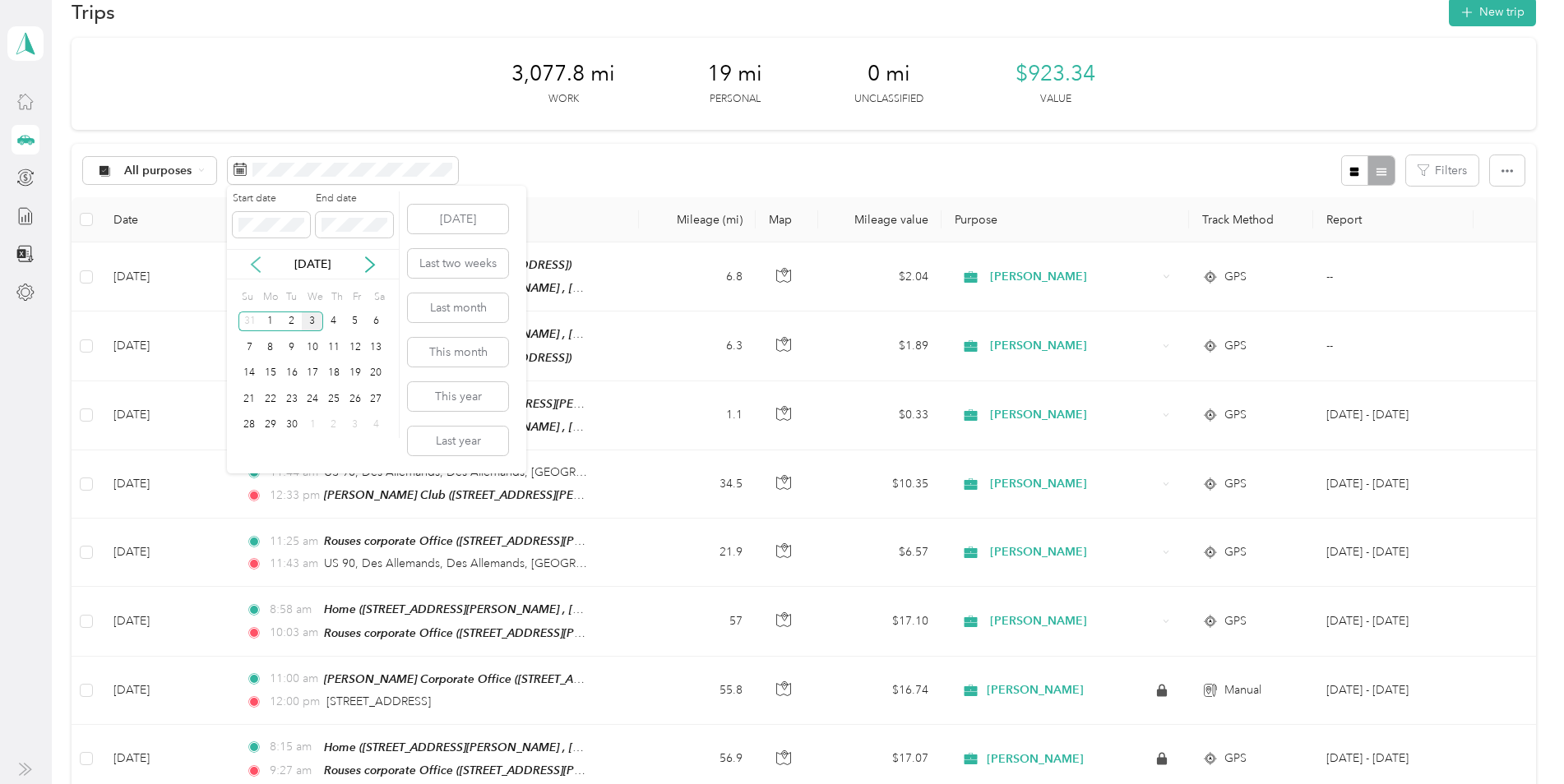
click at [250, 263] on icon at bounding box center [255, 265] width 16 height 16
click at [296, 400] on div "19" at bounding box center [292, 399] width 21 height 21
click at [475, 400] on button "This year" at bounding box center [458, 397] width 100 height 29
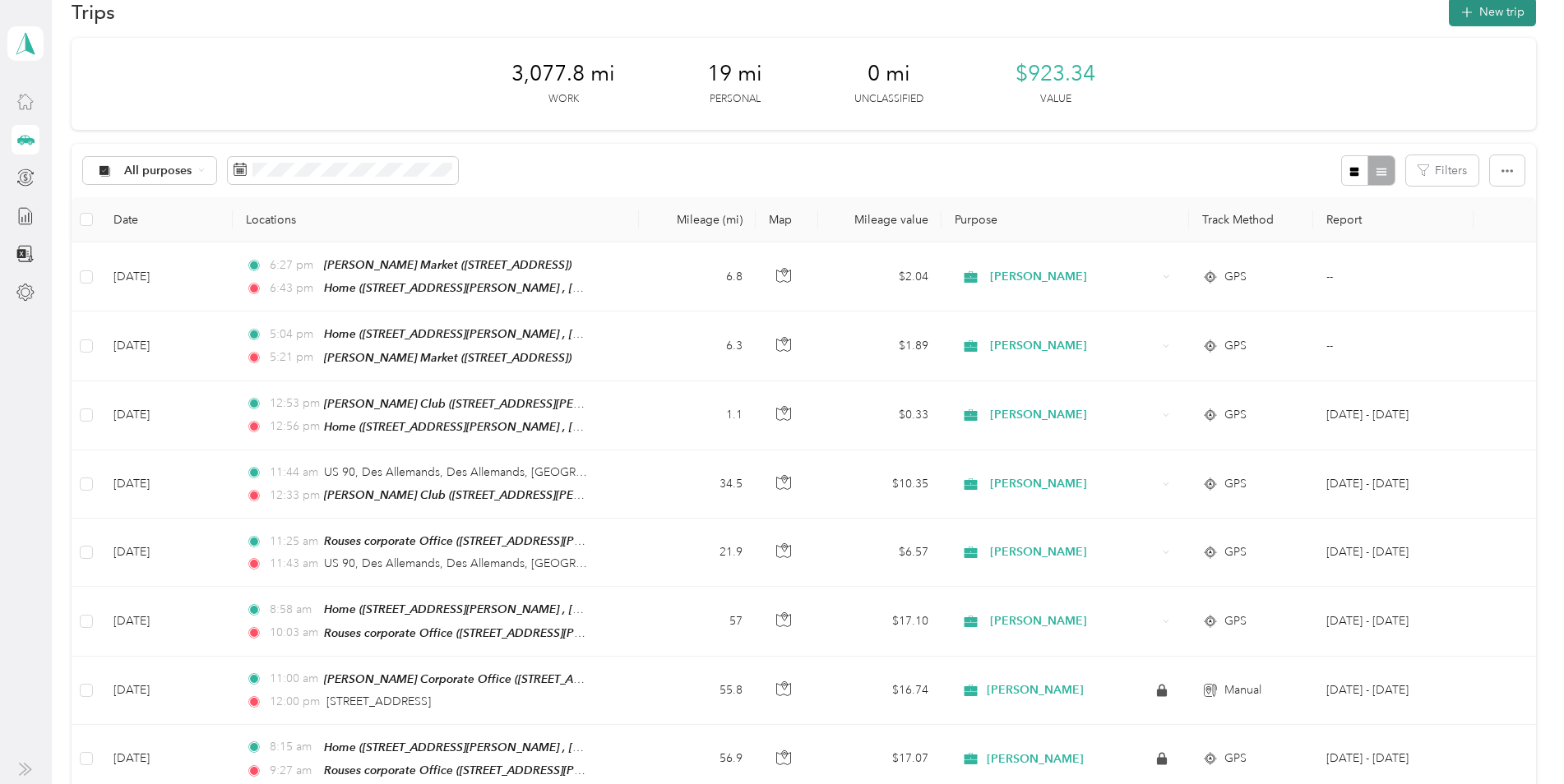
click at [1494, 12] on button "New trip" at bounding box center [1493, 12] width 87 height 29
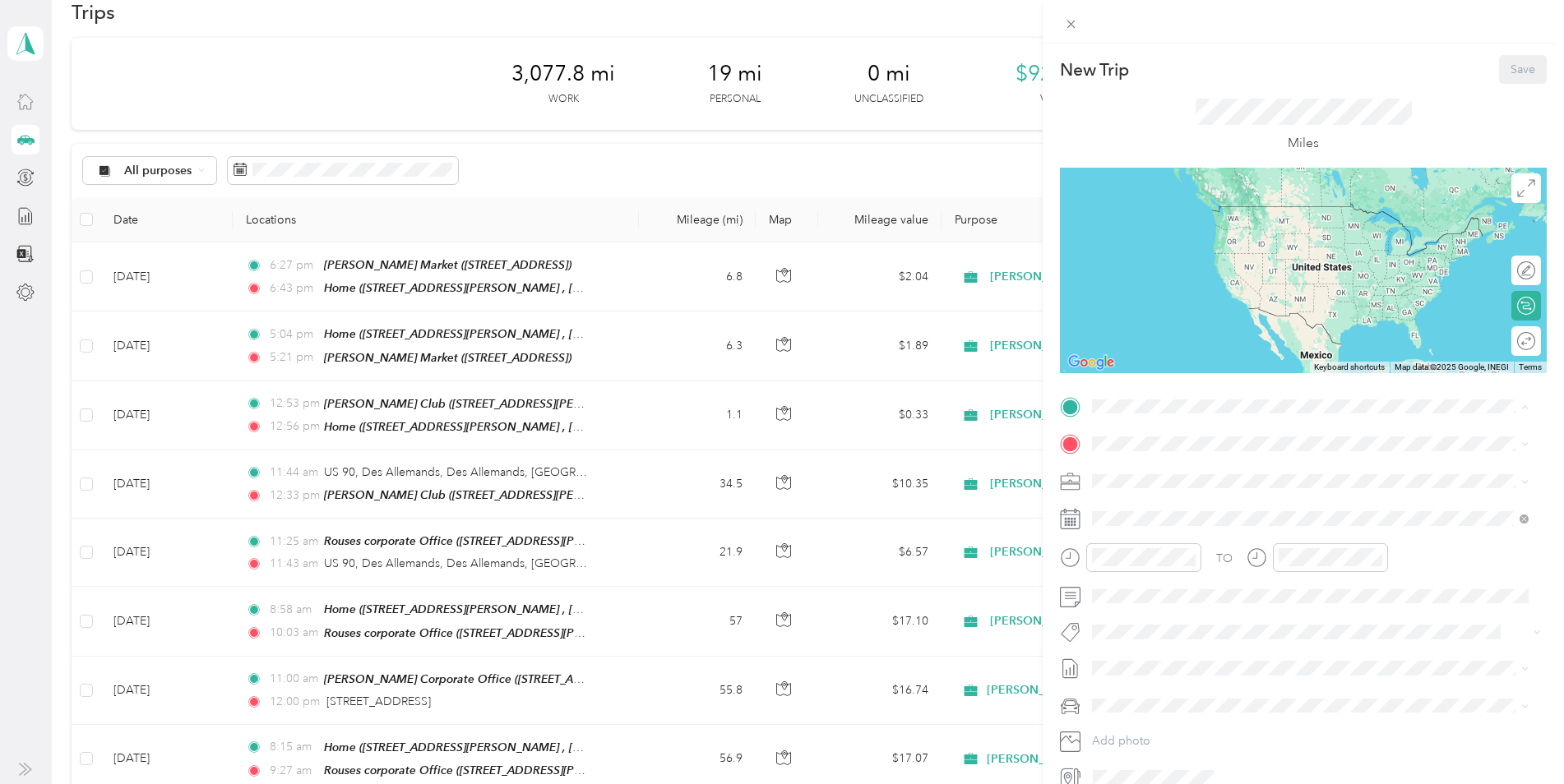
click at [1188, 497] on li "Home [STREET_ADDRESS]" at bounding box center [1311, 490] width 448 height 69
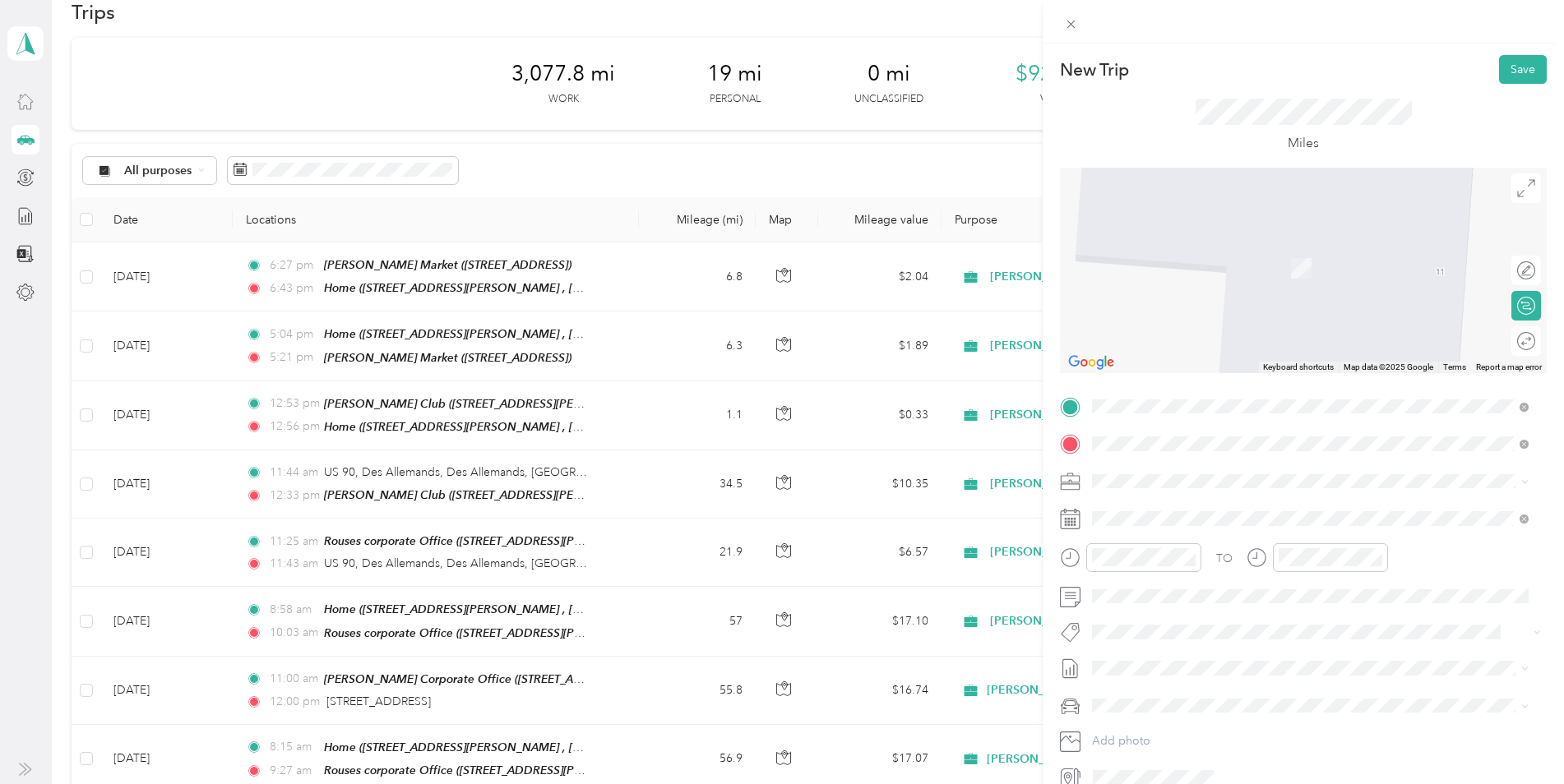
click at [1250, 588] on span "[STREET_ADDRESS][PERSON_NAME], [PERSON_NAME], [GEOGRAPHIC_DATA], [GEOGRAPHIC_DA…" at bounding box center [1271, 593] width 297 height 31
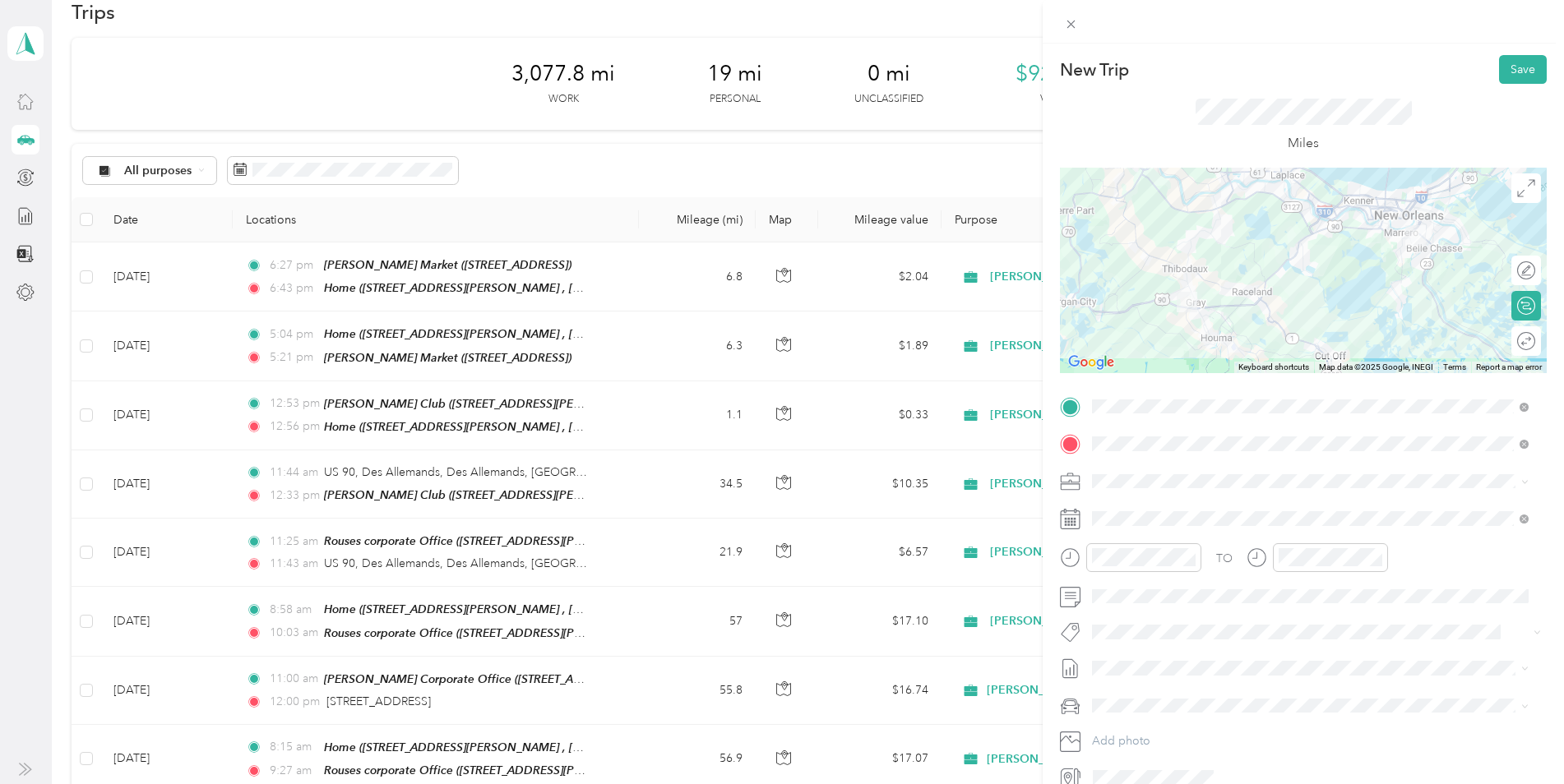
click at [1068, 521] on icon at bounding box center [1070, 519] width 21 height 21
click at [1072, 521] on icon at bounding box center [1070, 519] width 21 height 21
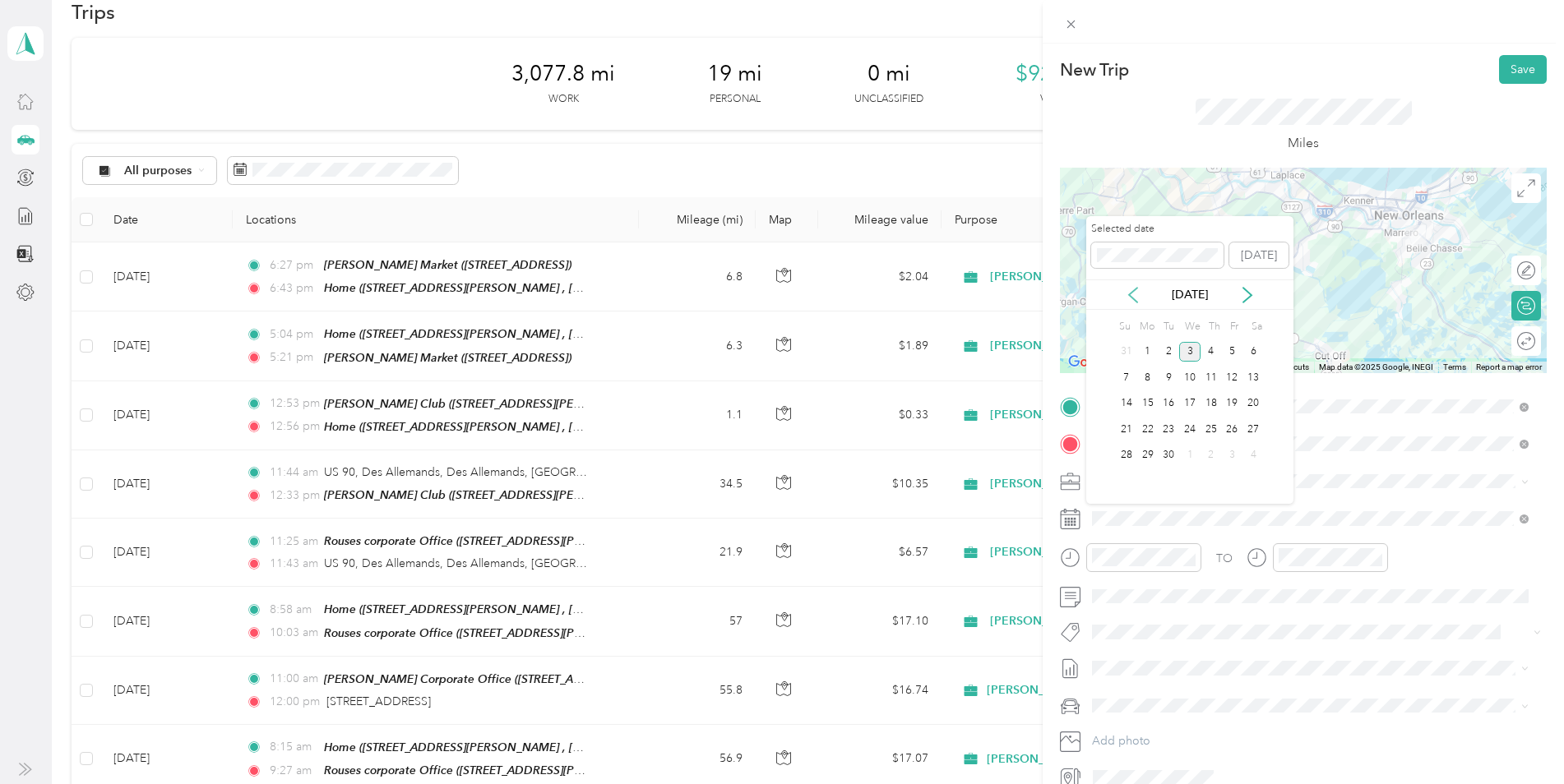
click at [1130, 296] on icon at bounding box center [1133, 295] width 8 height 15
click at [1171, 431] on div "19" at bounding box center [1169, 429] width 21 height 21
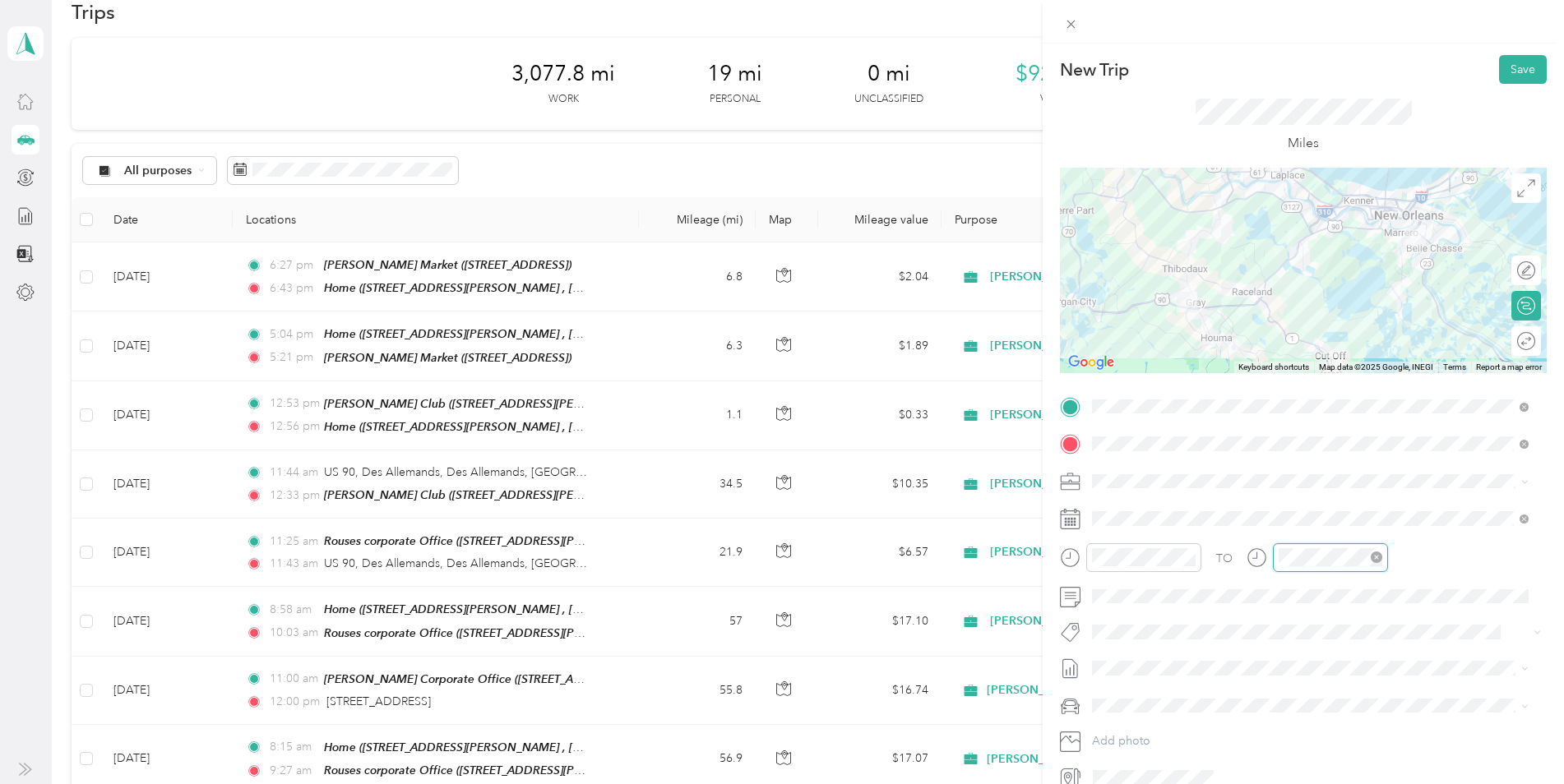
scroll to position [1204, 0]
click at [1301, 490] on div "11" at bounding box center [1295, 492] width 39 height 23
click at [1344, 336] on div "00" at bounding box center [1342, 338] width 39 height 23
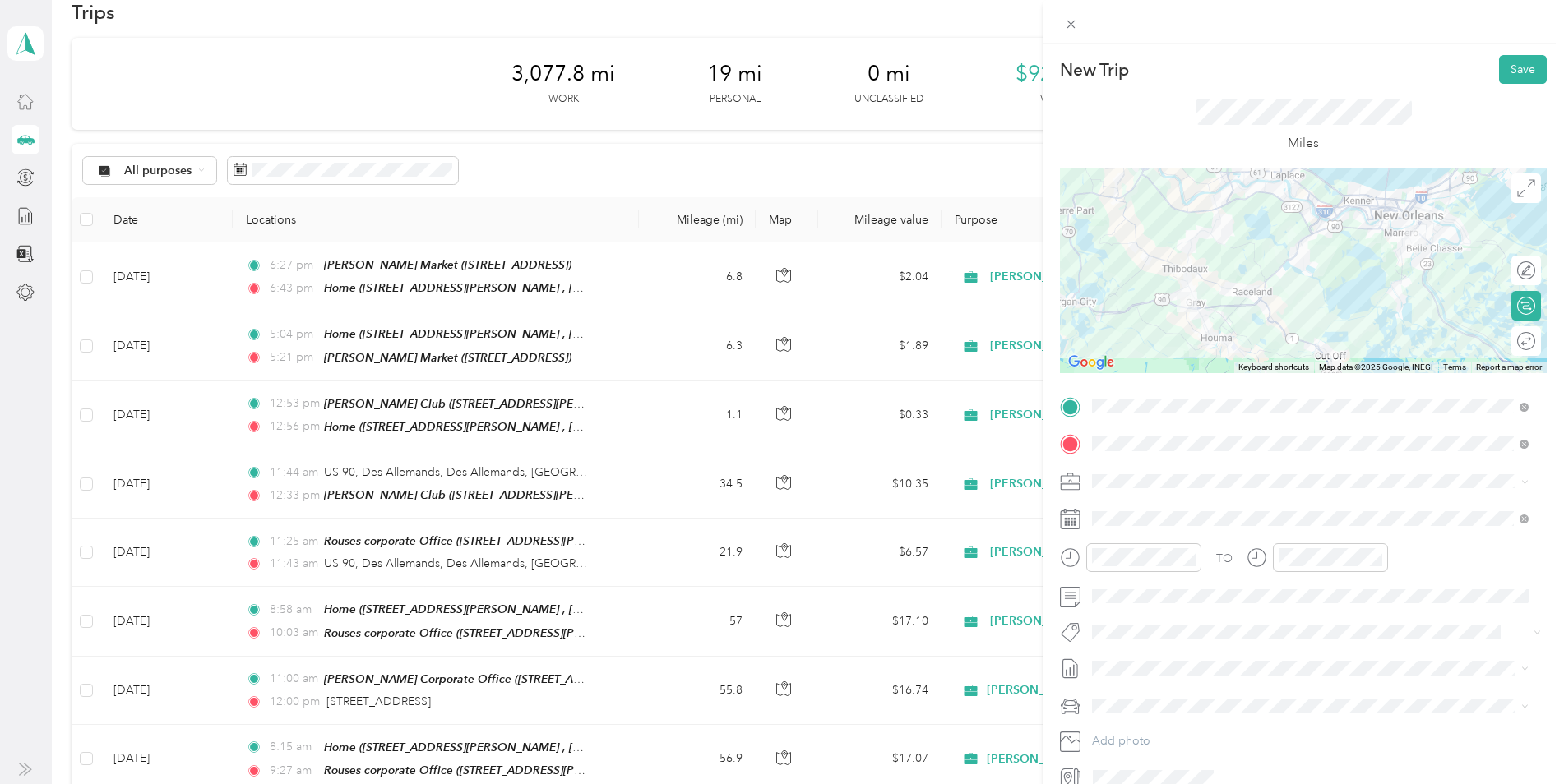
click at [1245, 714] on span at bounding box center [1317, 706] width 460 height 26
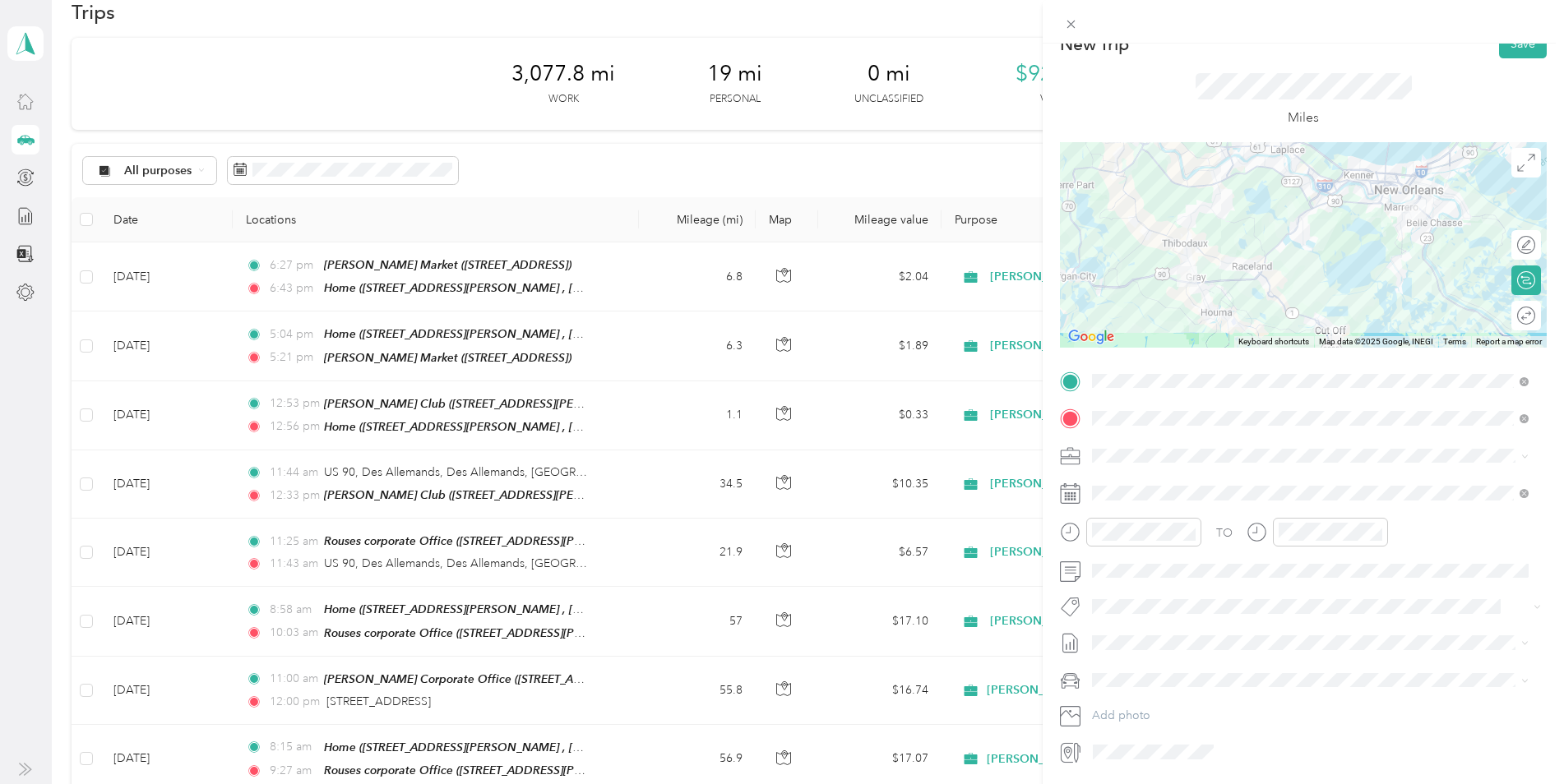
scroll to position [0, 0]
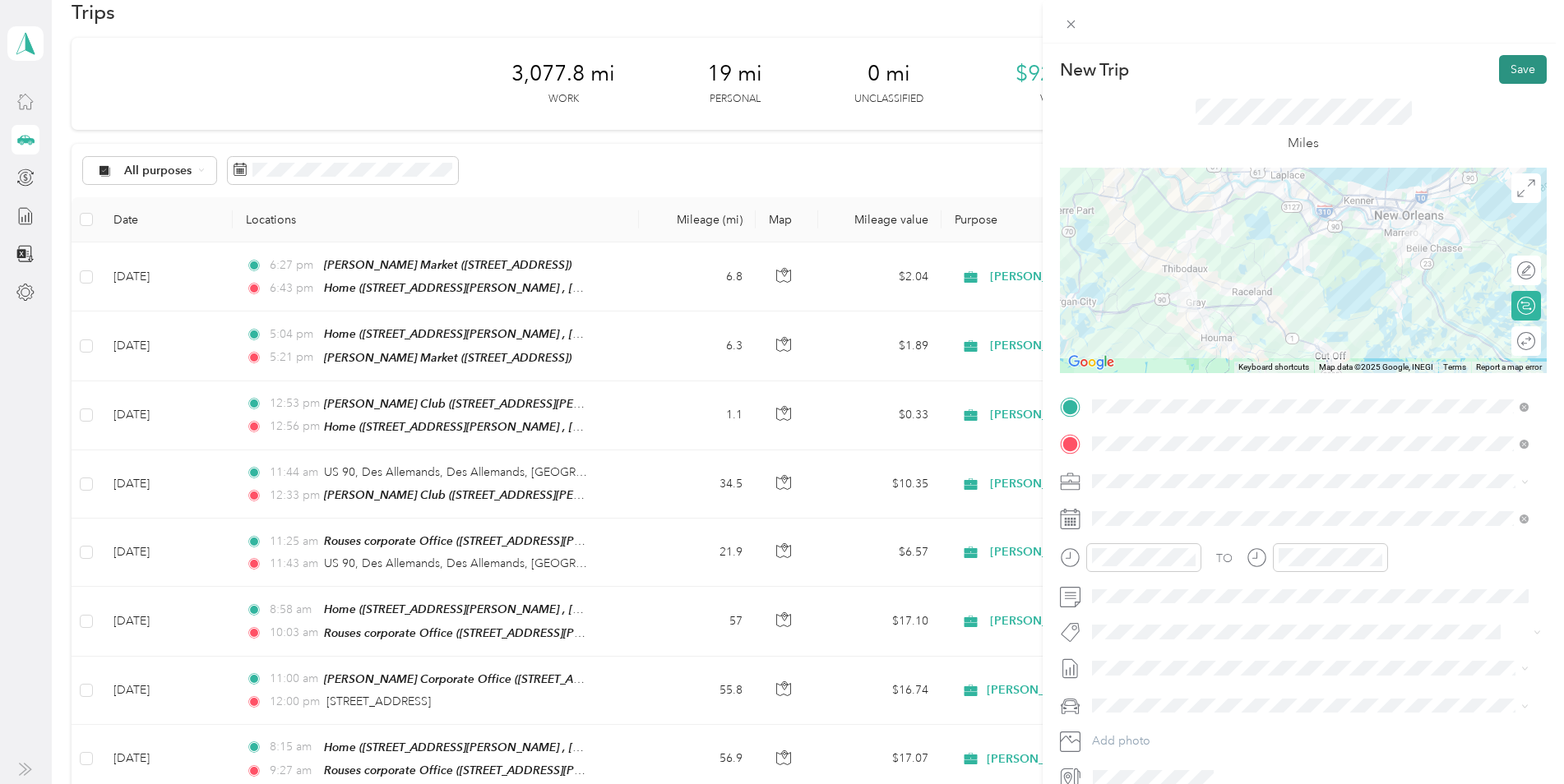
click at [1508, 73] on button "Save" at bounding box center [1523, 70] width 47 height 29
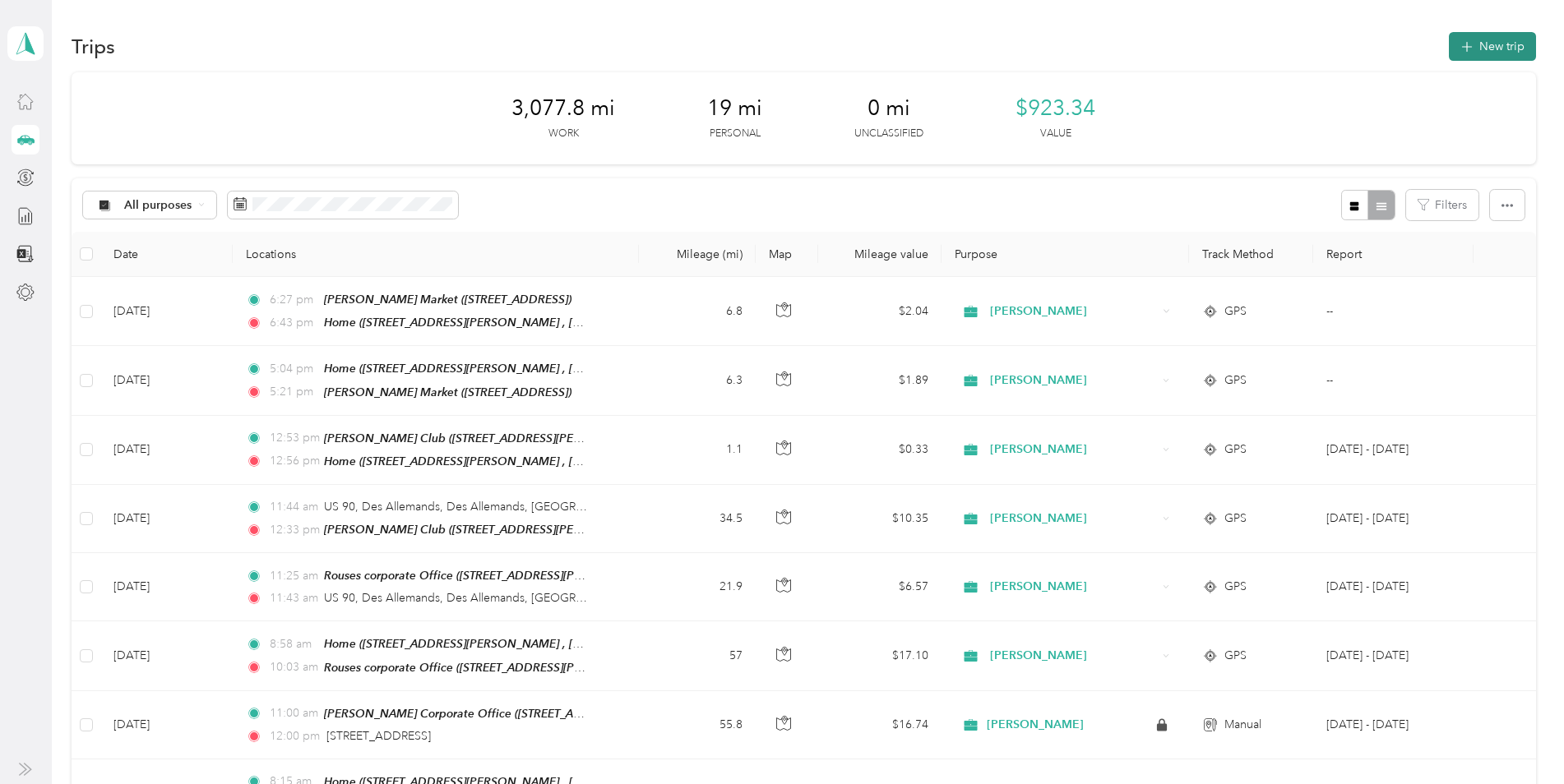
click at [1501, 49] on button "New trip" at bounding box center [1493, 46] width 87 height 29
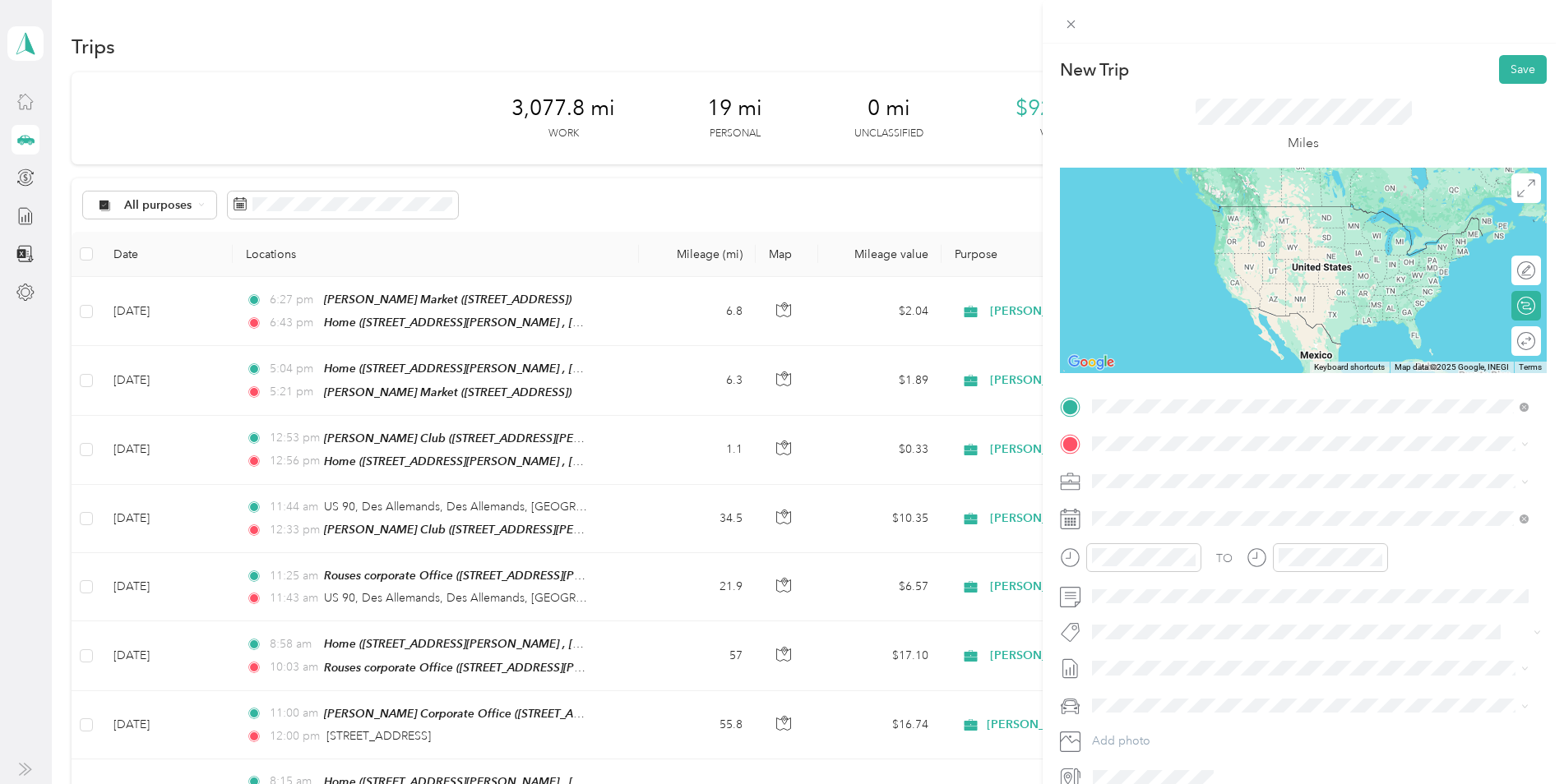
click at [1178, 540] on div "Rouses corporate Office [STREET_ADDRESS][PERSON_NAME], [PERSON_NAME], [GEOGRAPH…" at bounding box center [1323, 548] width 400 height 52
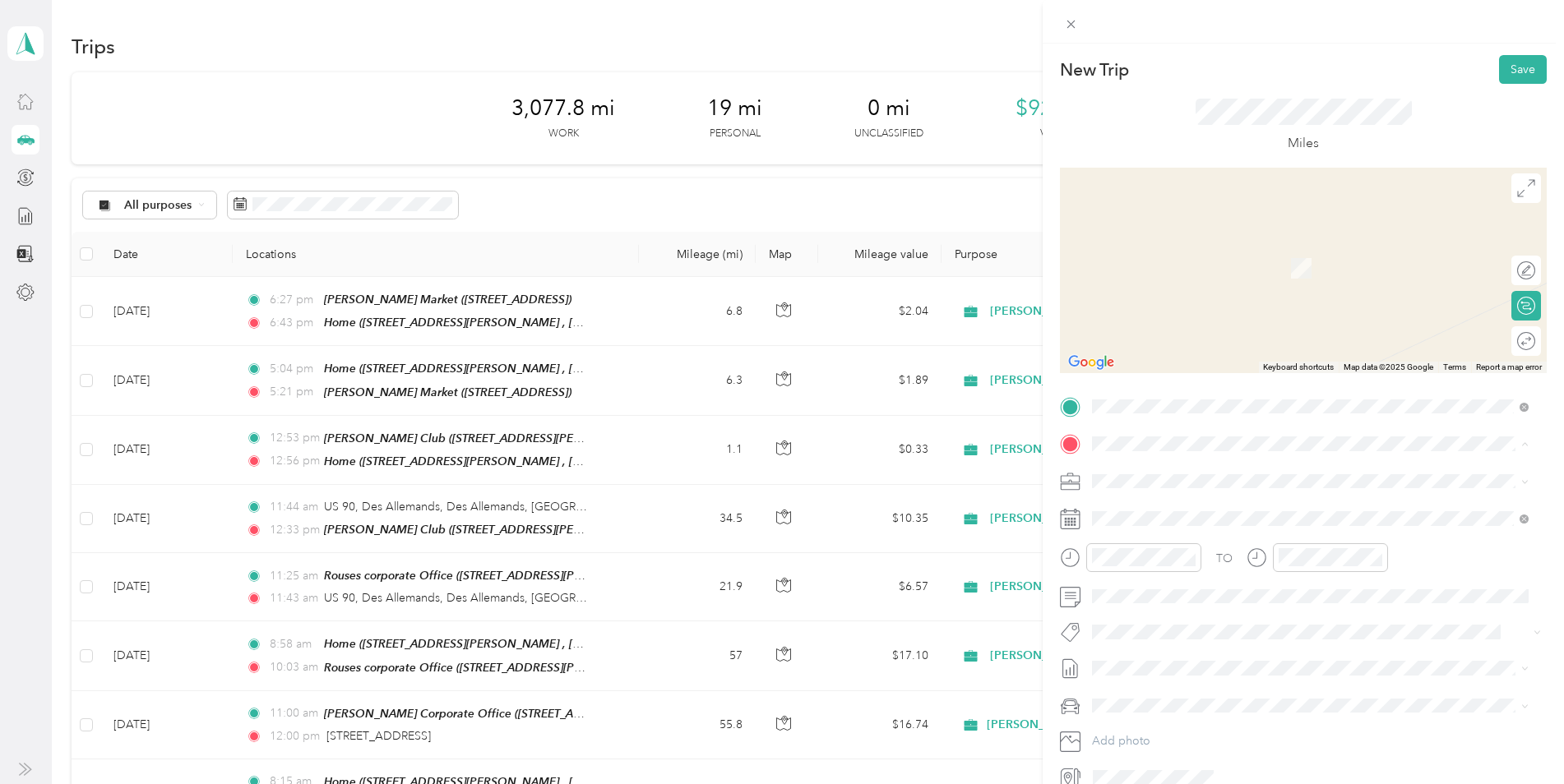
click at [1157, 533] on li "Home [STREET_ADDRESS]" at bounding box center [1311, 527] width 448 height 69
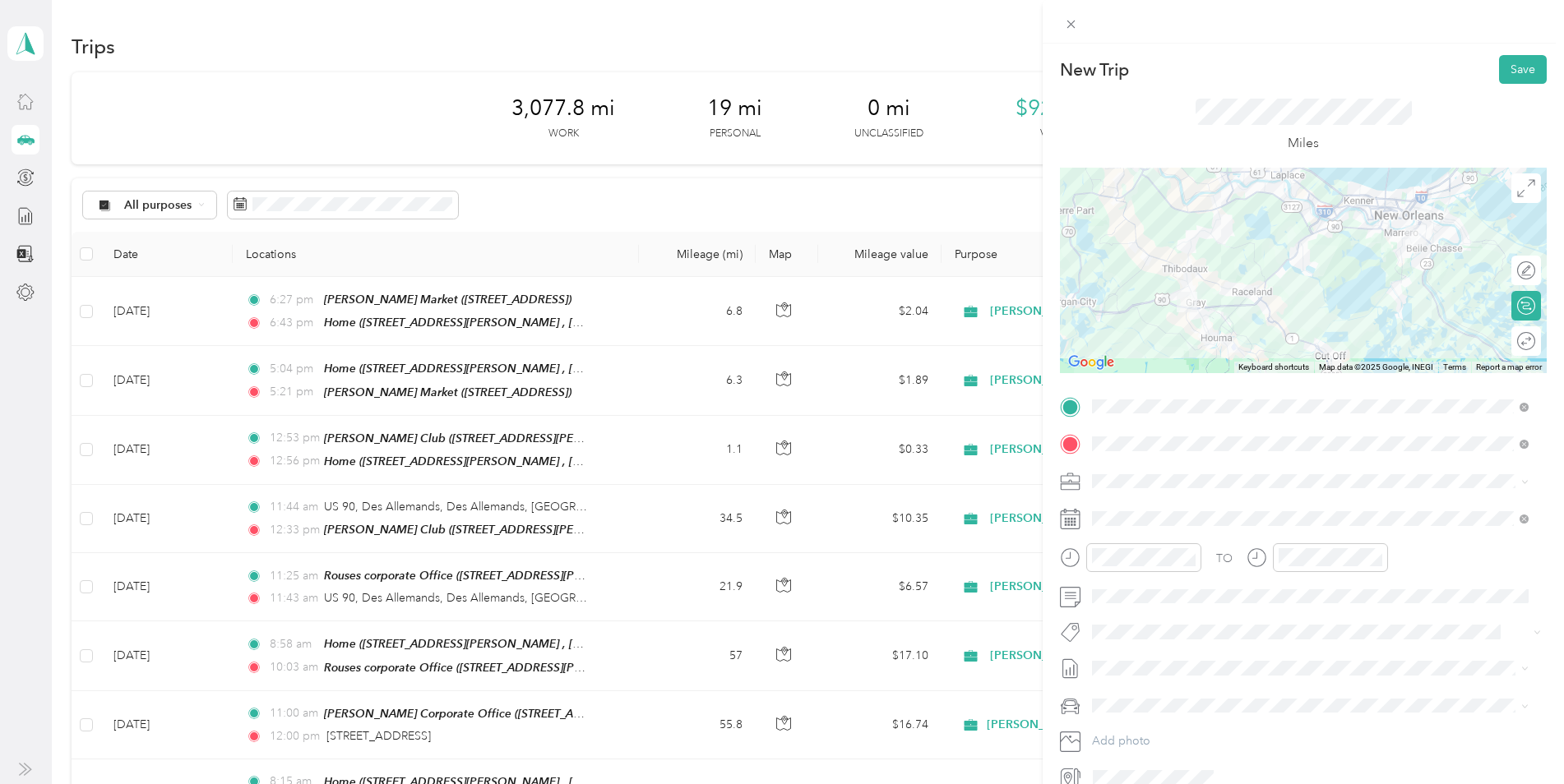
click at [1068, 521] on icon at bounding box center [1070, 519] width 21 height 21
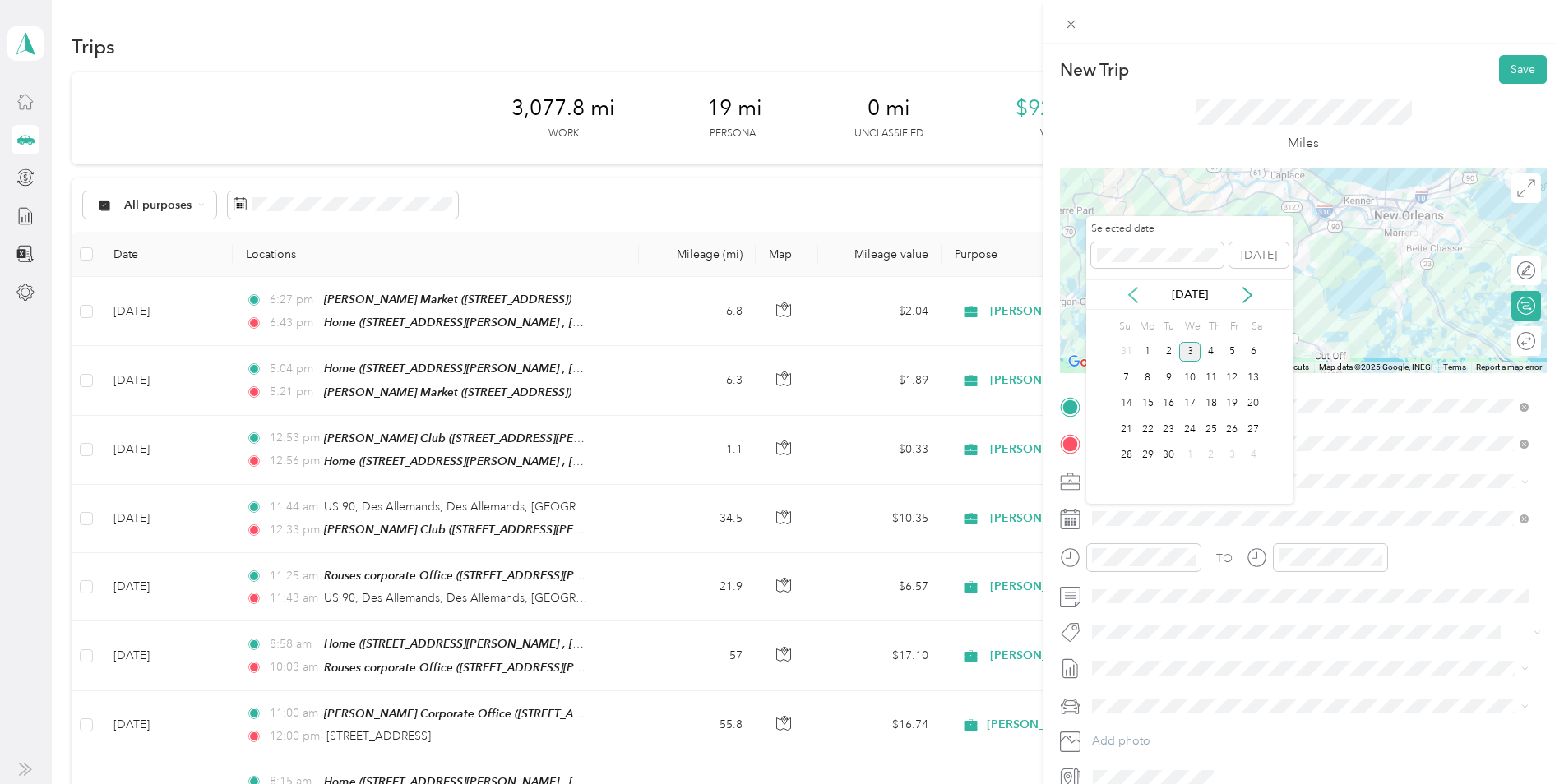
click at [1128, 290] on icon at bounding box center [1133, 295] width 16 height 16
click at [1173, 429] on div "19" at bounding box center [1169, 429] width 21 height 21
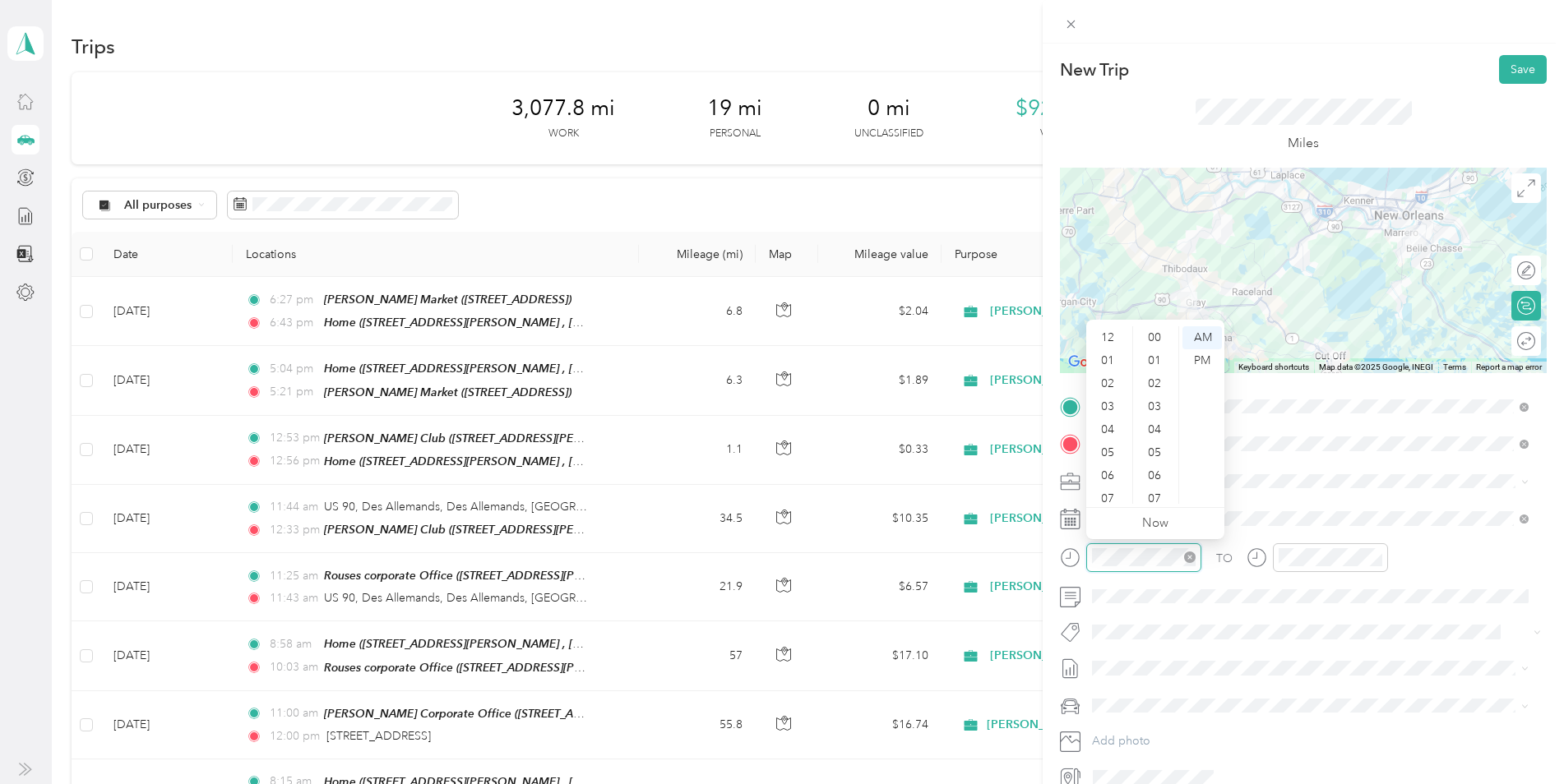
scroll to position [1204, 0]
click at [1111, 487] on div "11" at bounding box center [1109, 492] width 39 height 23
click at [1146, 364] on div "30" at bounding box center [1156, 367] width 39 height 23
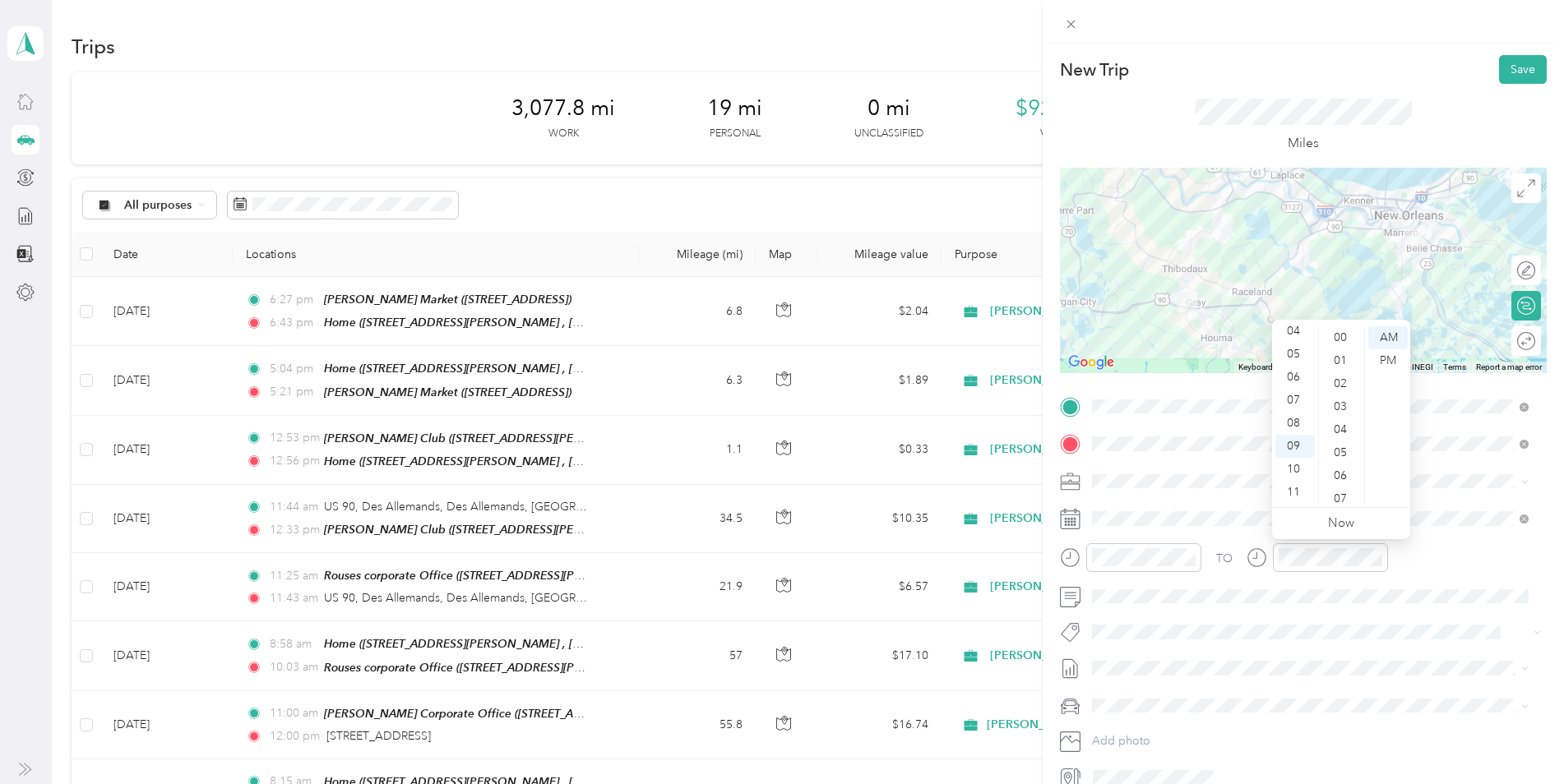
scroll to position [0, 0]
click at [1296, 336] on div "12" at bounding box center [1295, 338] width 39 height 23
click at [1339, 336] on div "00" at bounding box center [1342, 338] width 39 height 23
click at [1393, 359] on div "PM" at bounding box center [1388, 361] width 39 height 23
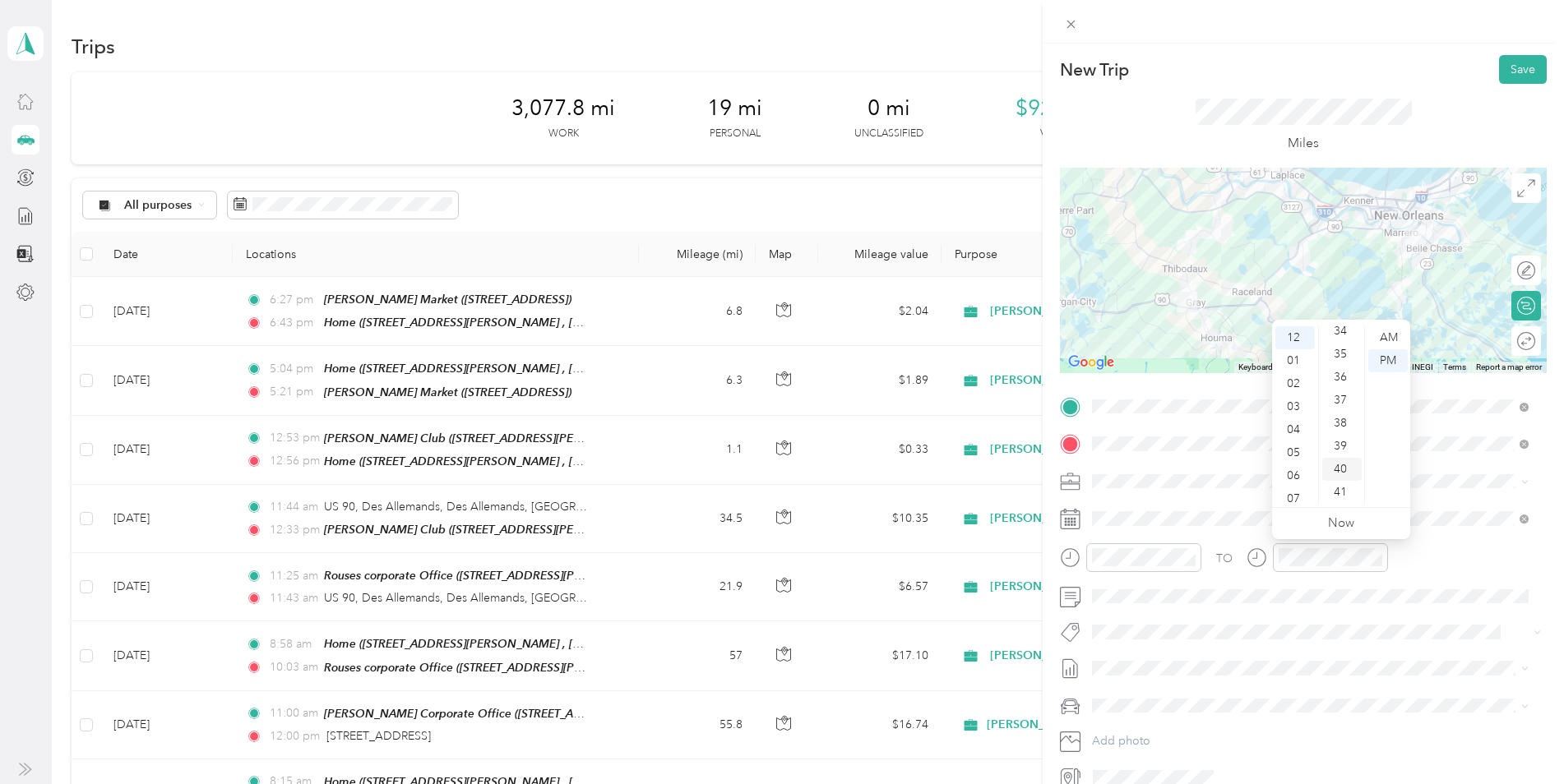
click at [1350, 471] on div "40" at bounding box center [1342, 469] width 39 height 23
click at [1512, 68] on button "Save" at bounding box center [1523, 70] width 47 height 29
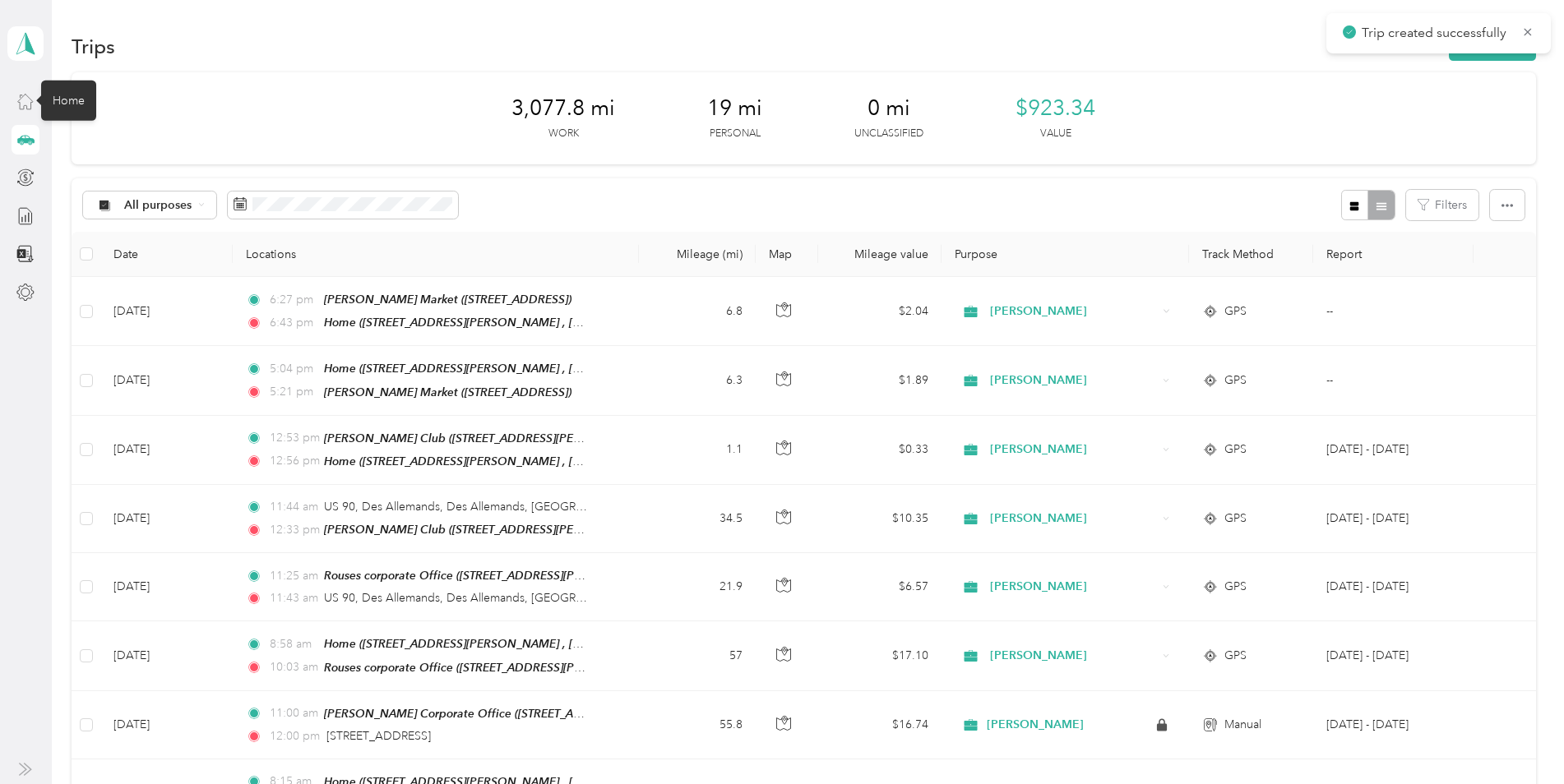
click at [23, 105] on icon at bounding box center [25, 101] width 18 height 18
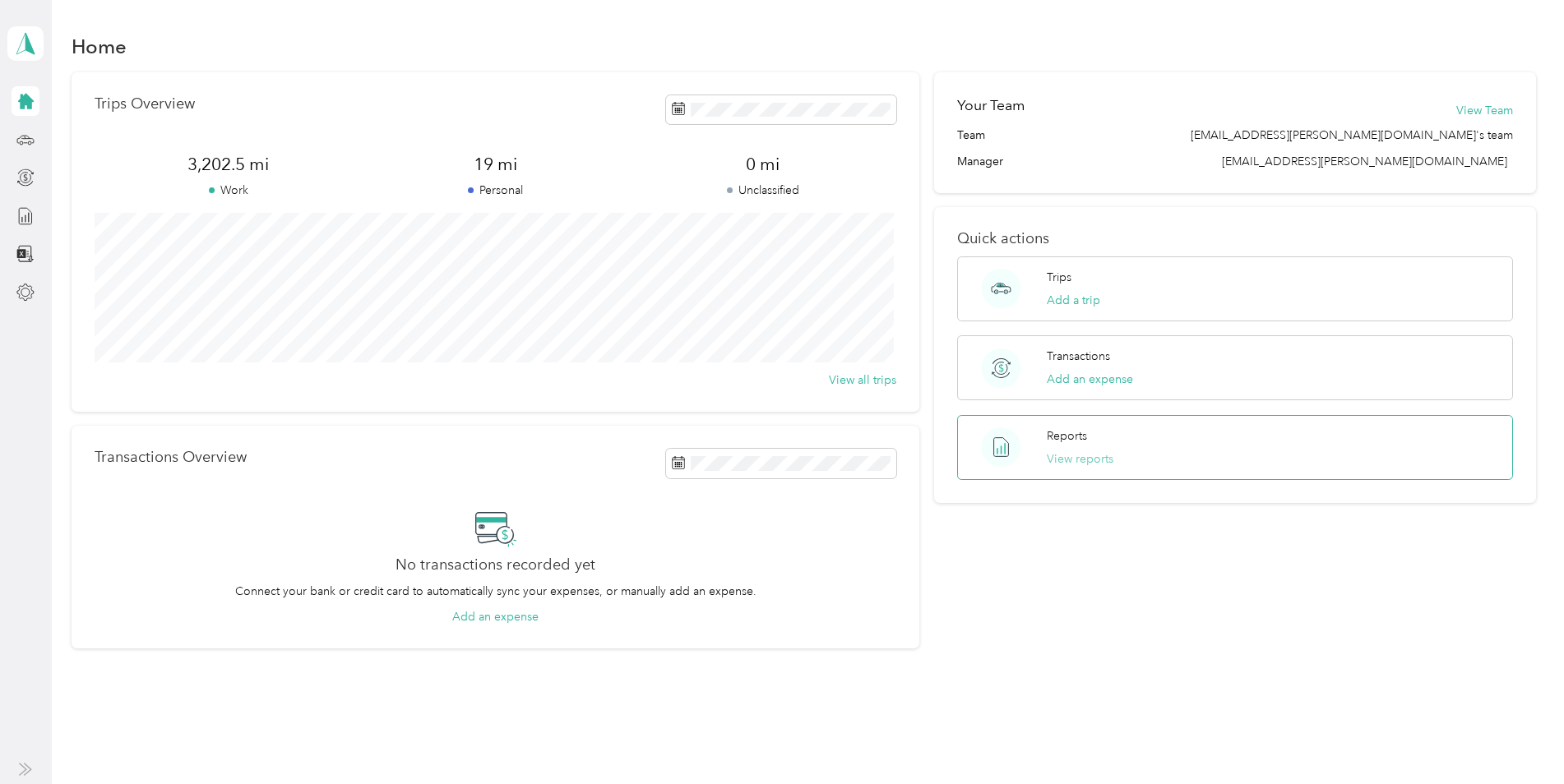
click at [1051, 464] on button "View reports" at bounding box center [1080, 458] width 67 height 17
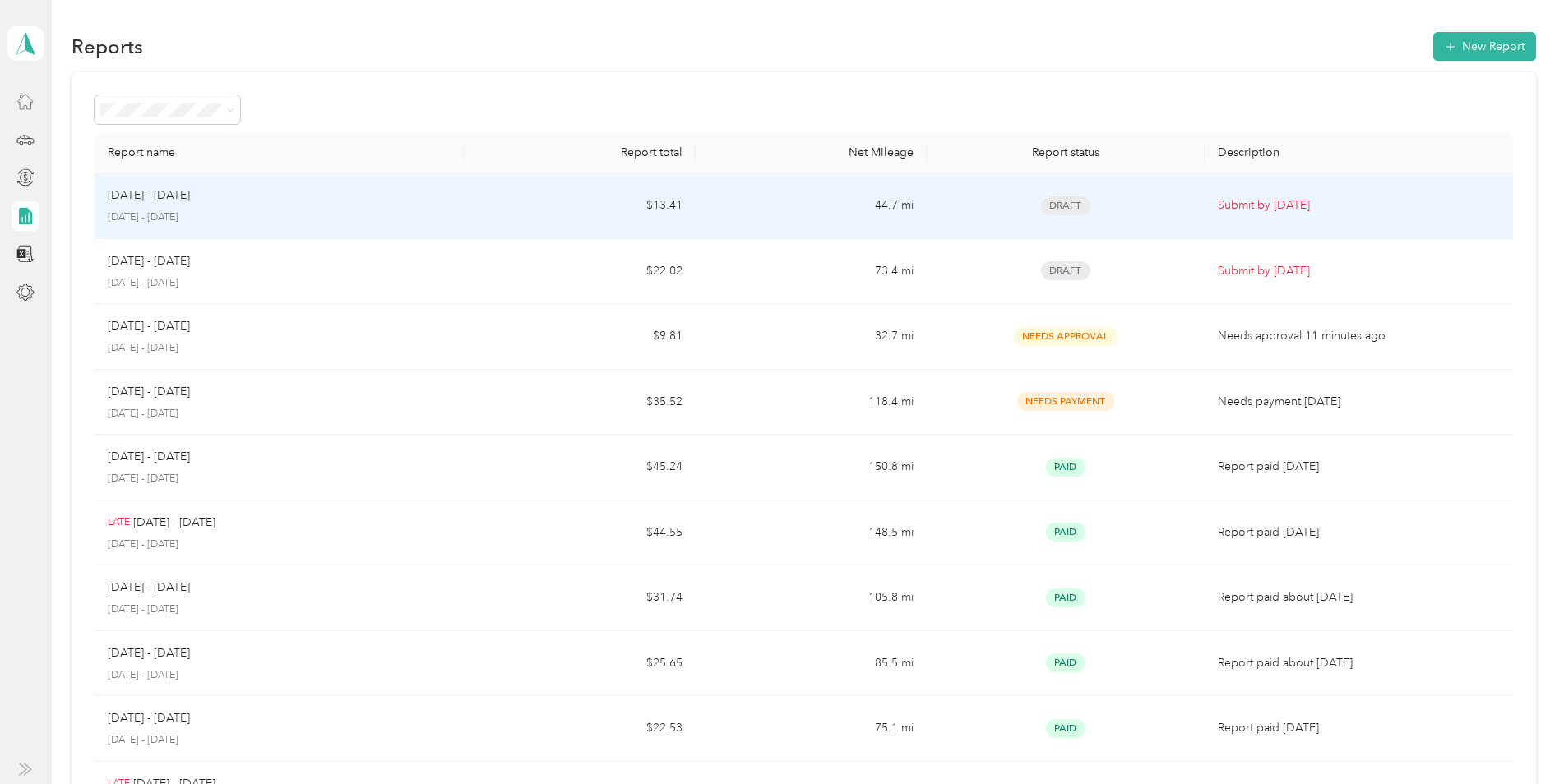
click at [291, 205] on div "[DATE] - [DATE] [DATE] - [DATE]" at bounding box center [279, 205] width 343 height 38
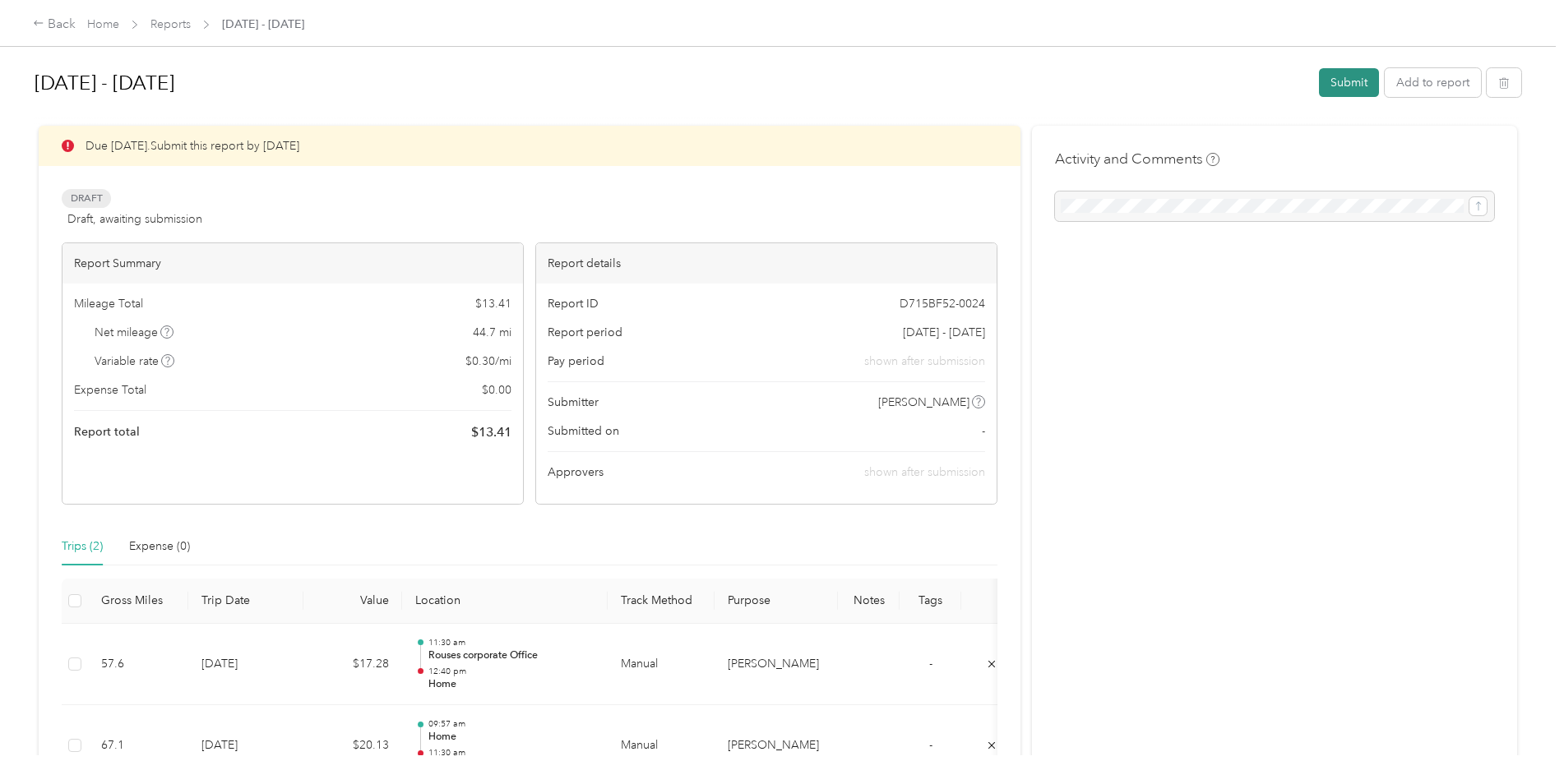
click at [1334, 82] on button "Submit" at bounding box center [1349, 83] width 60 height 29
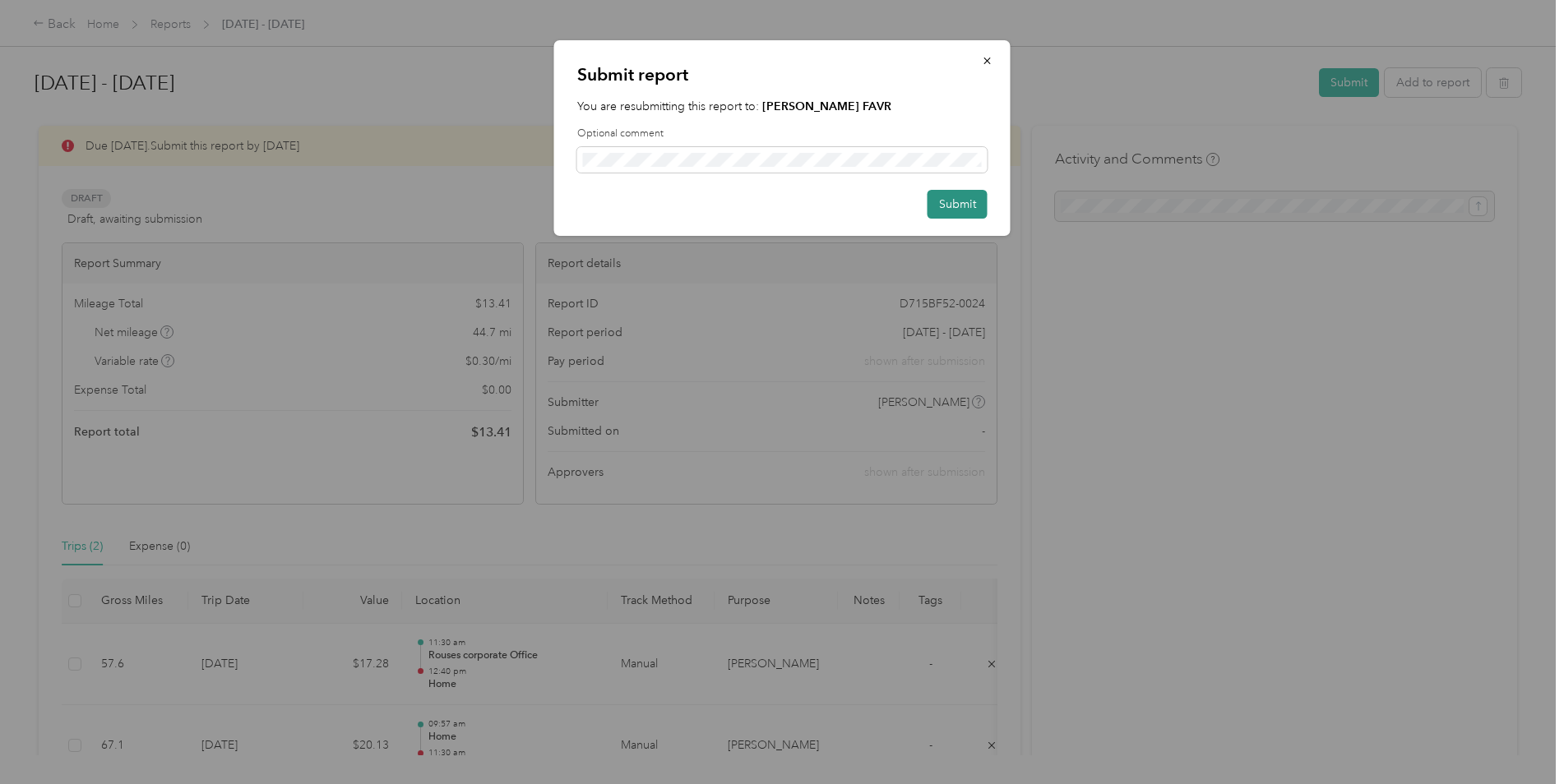
click at [947, 205] on button "Submit" at bounding box center [957, 204] width 60 height 29
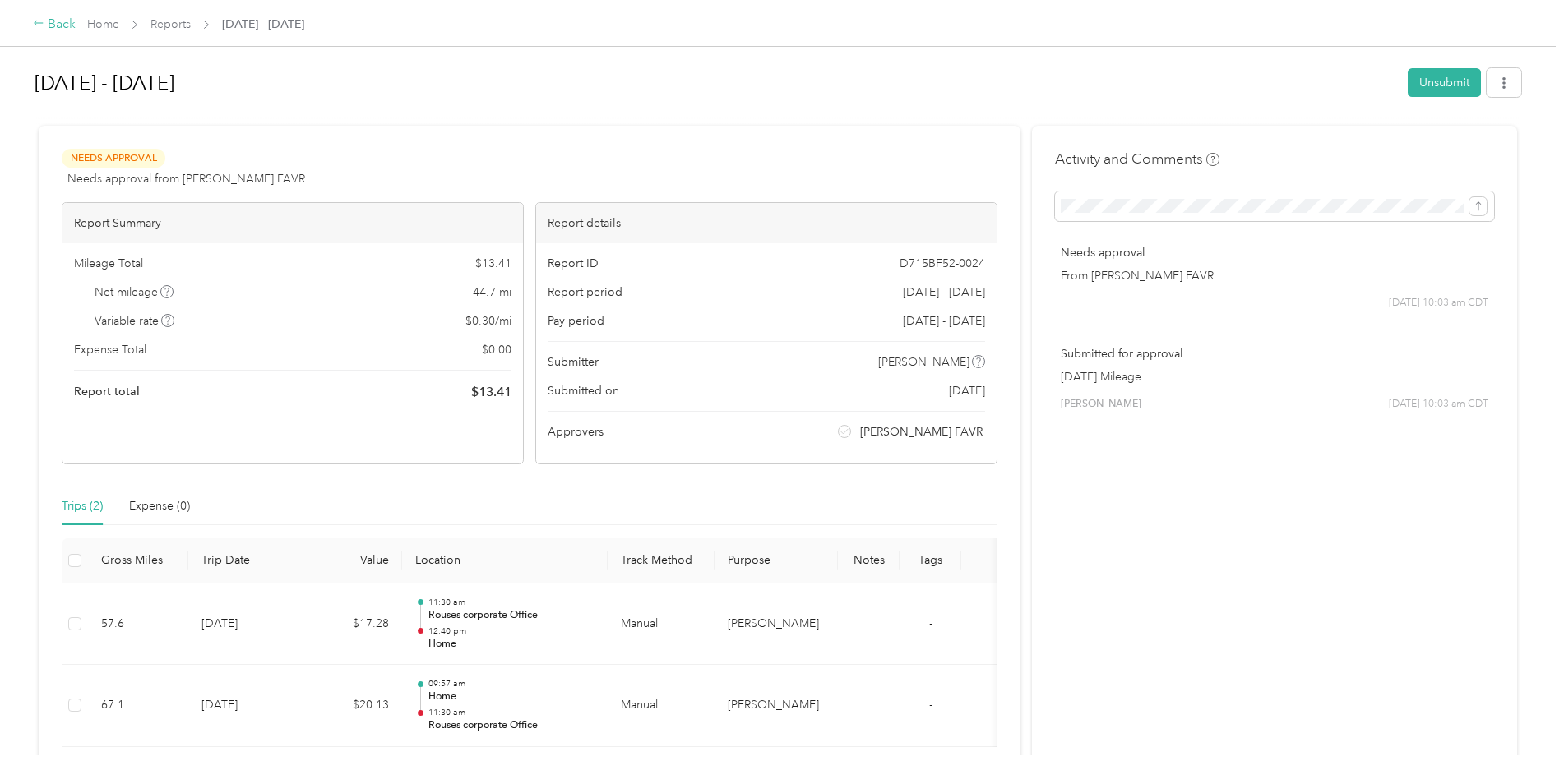
click at [49, 26] on div "Back" at bounding box center [54, 25] width 43 height 20
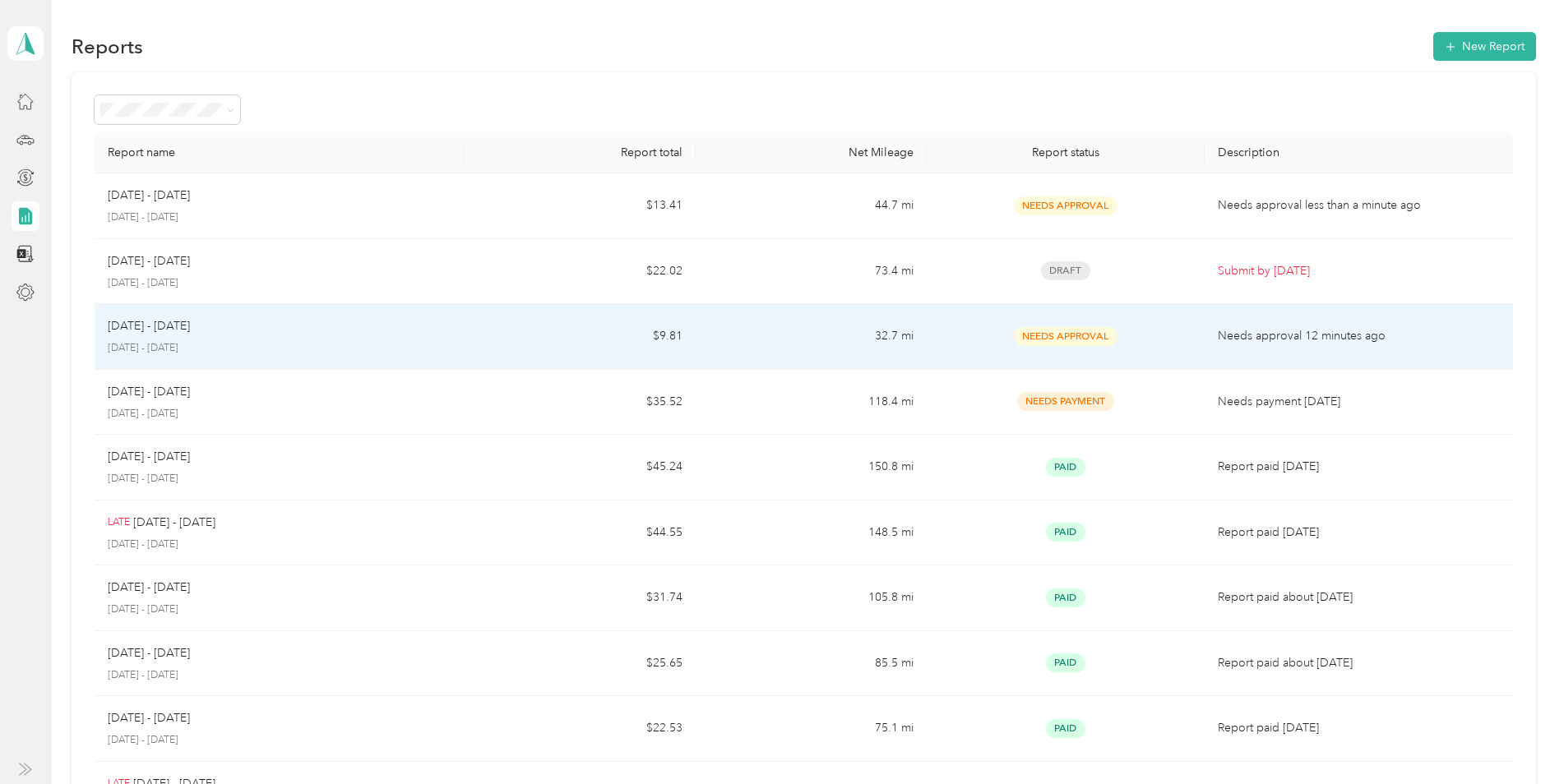
click at [243, 341] on div "[DATE] - [DATE] [DATE] - [DATE]" at bounding box center [279, 336] width 343 height 38
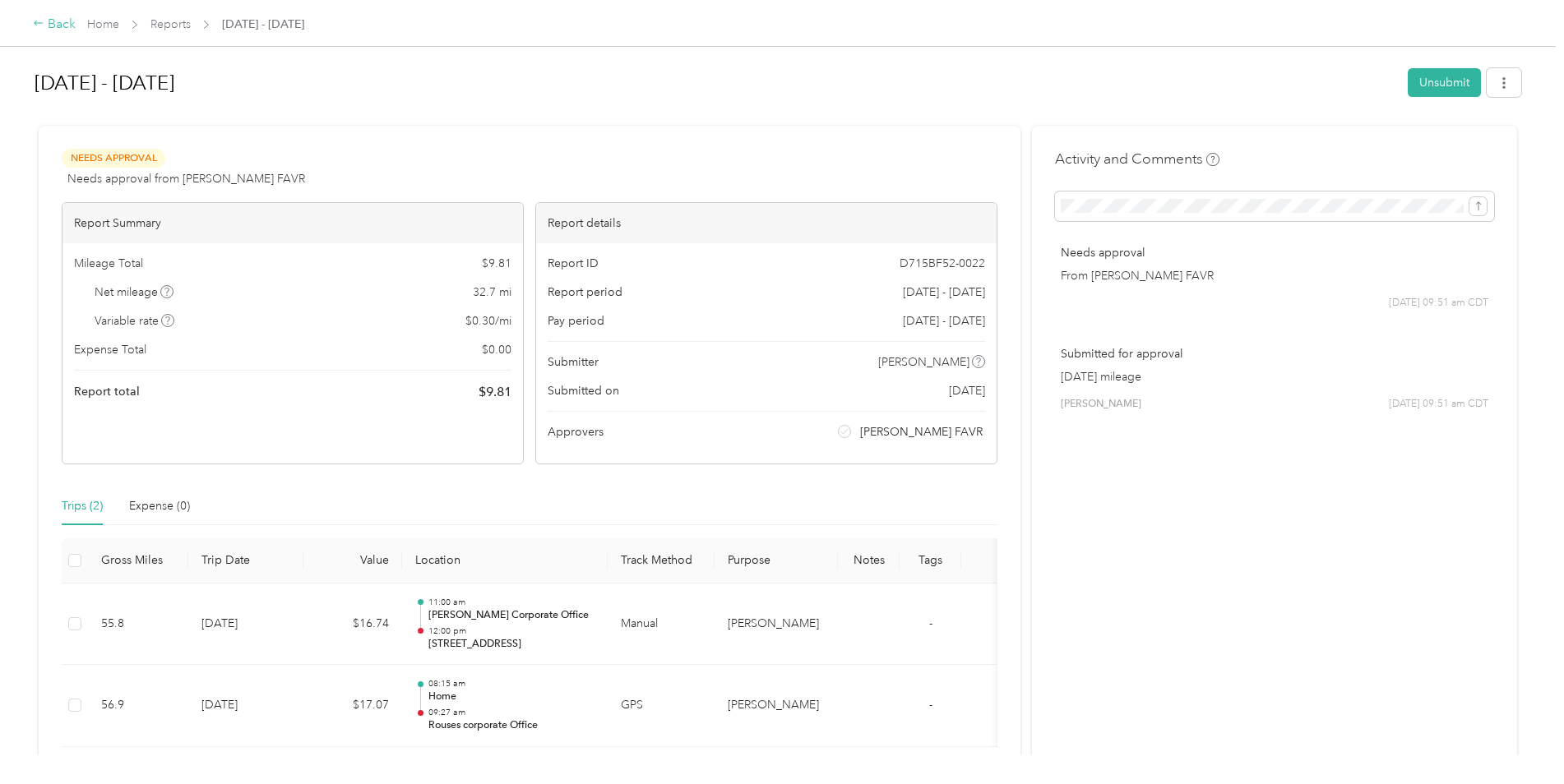
click at [51, 21] on div "Back" at bounding box center [54, 25] width 43 height 20
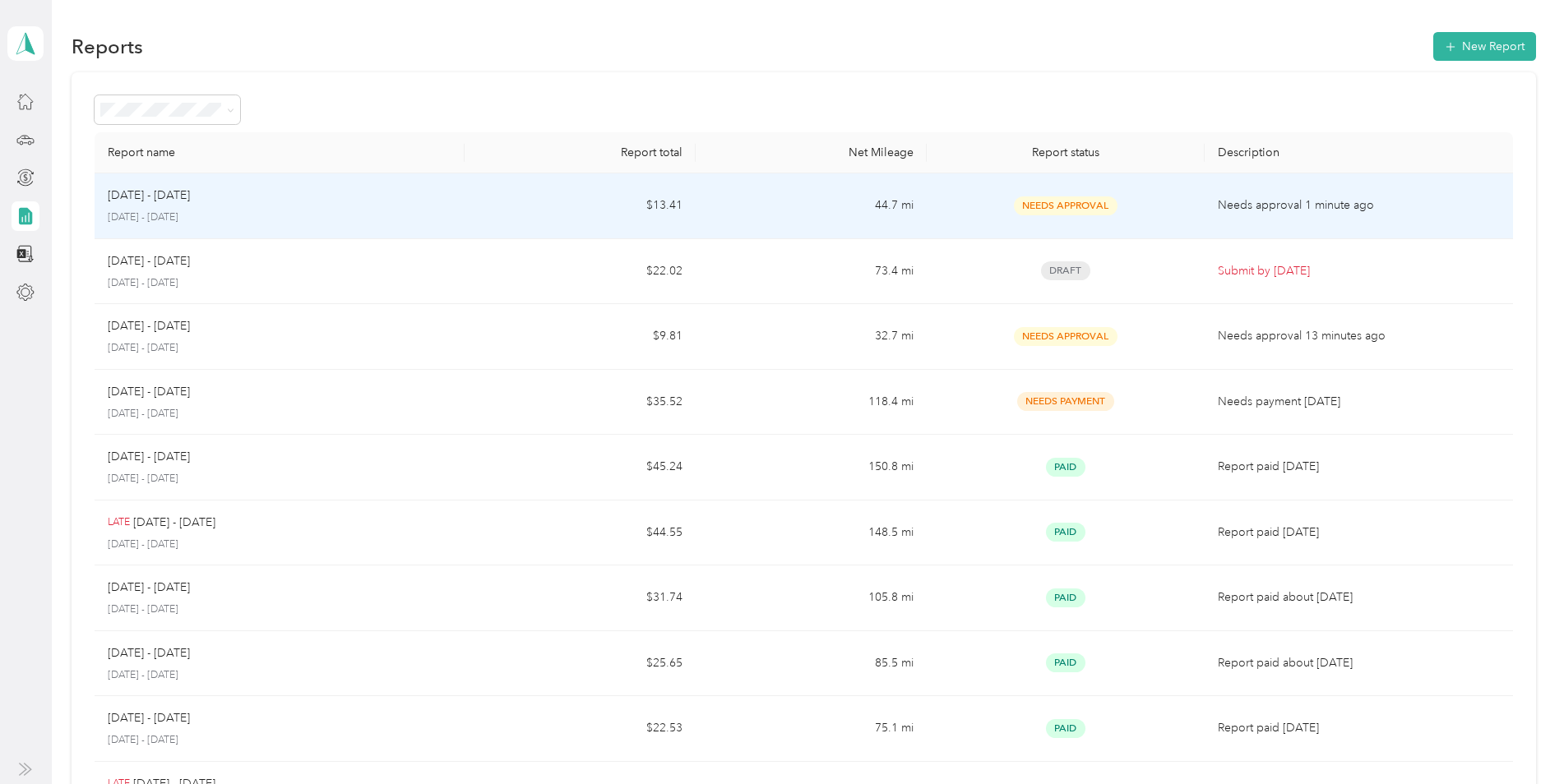
click at [190, 213] on p "[DATE] - [DATE]" at bounding box center [279, 218] width 343 height 15
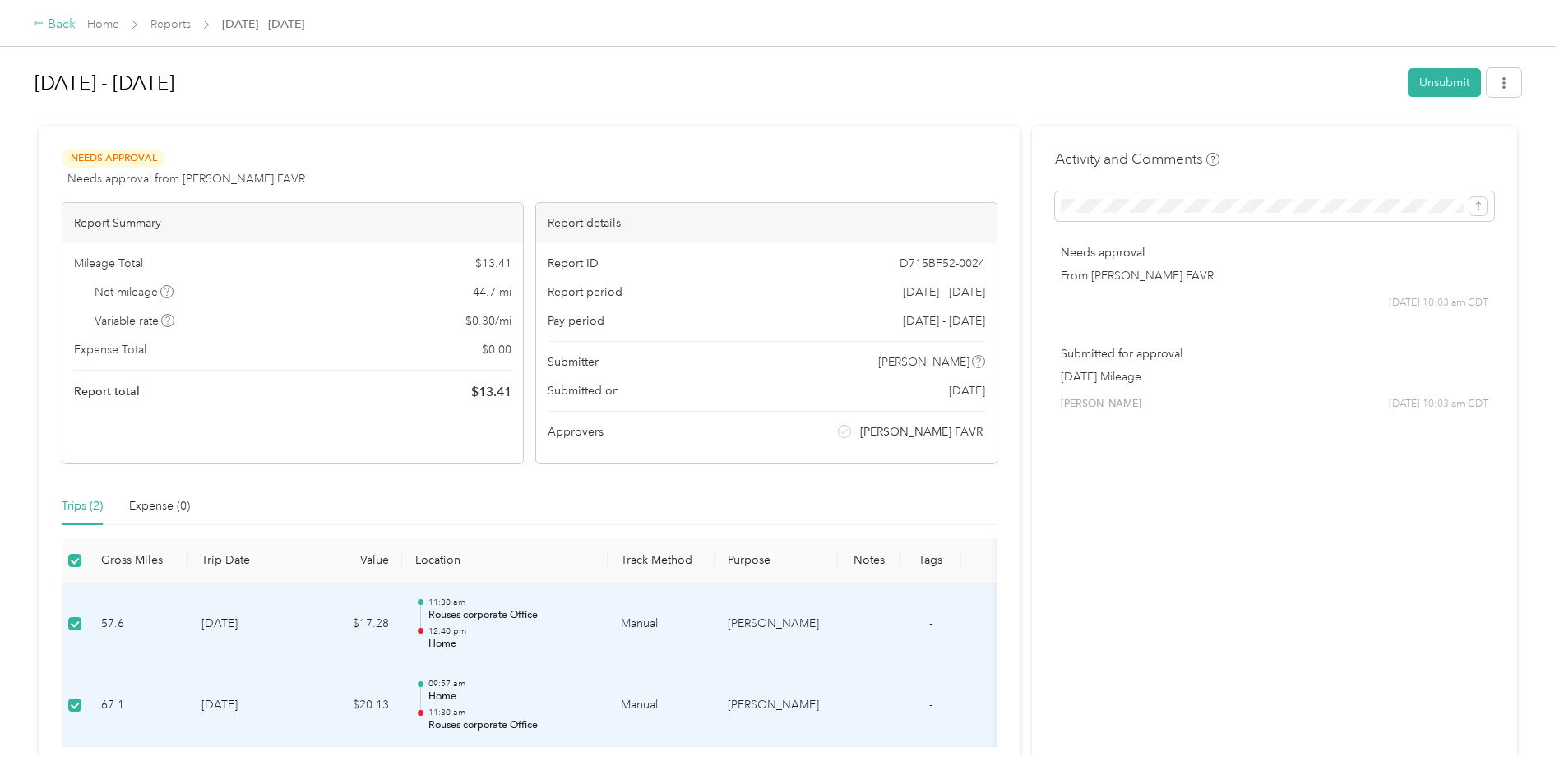
click at [48, 25] on div "Back" at bounding box center [54, 25] width 43 height 20
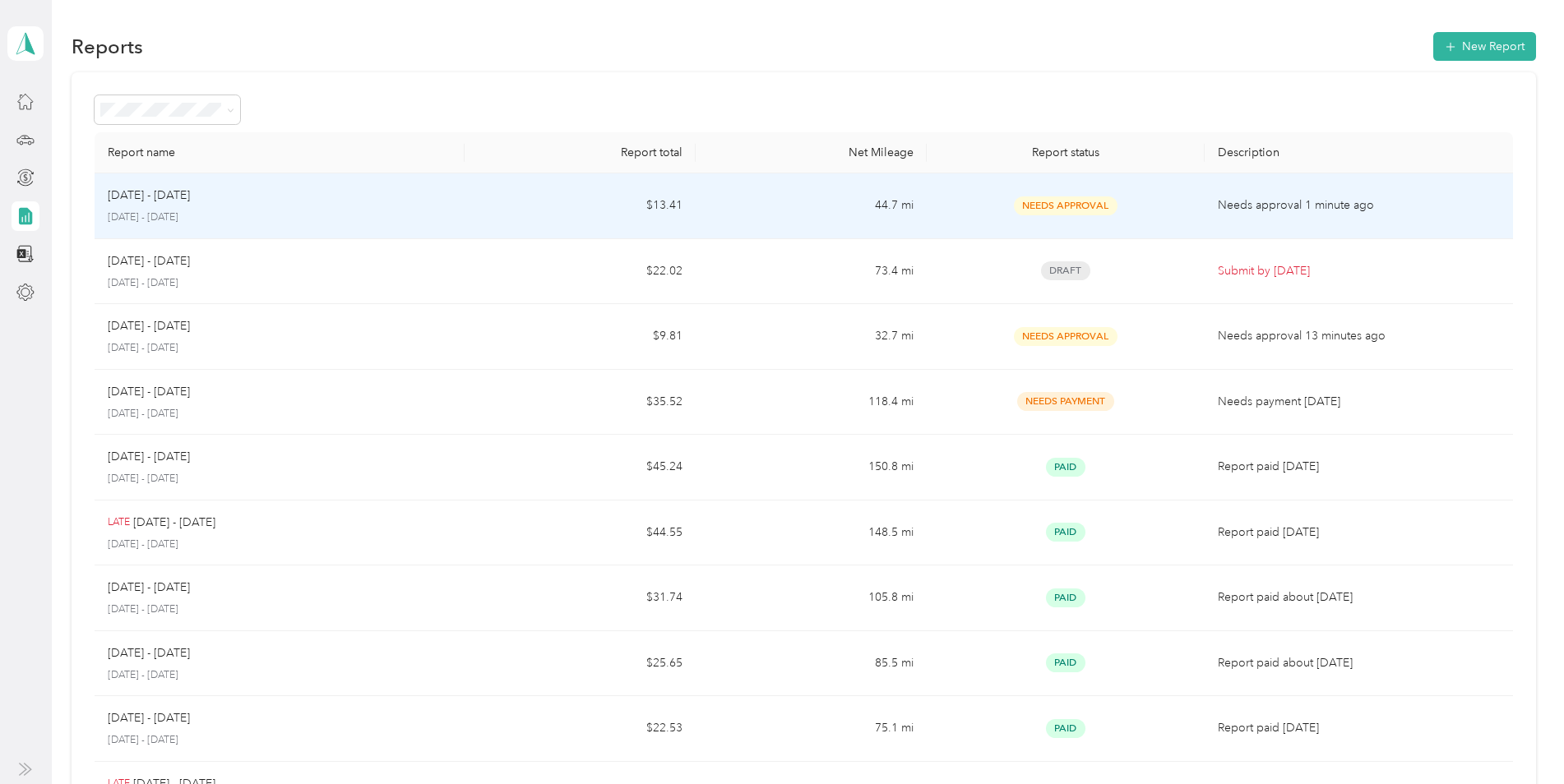
click at [430, 210] on p "[DATE] - [DATE]" at bounding box center [279, 218] width 343 height 15
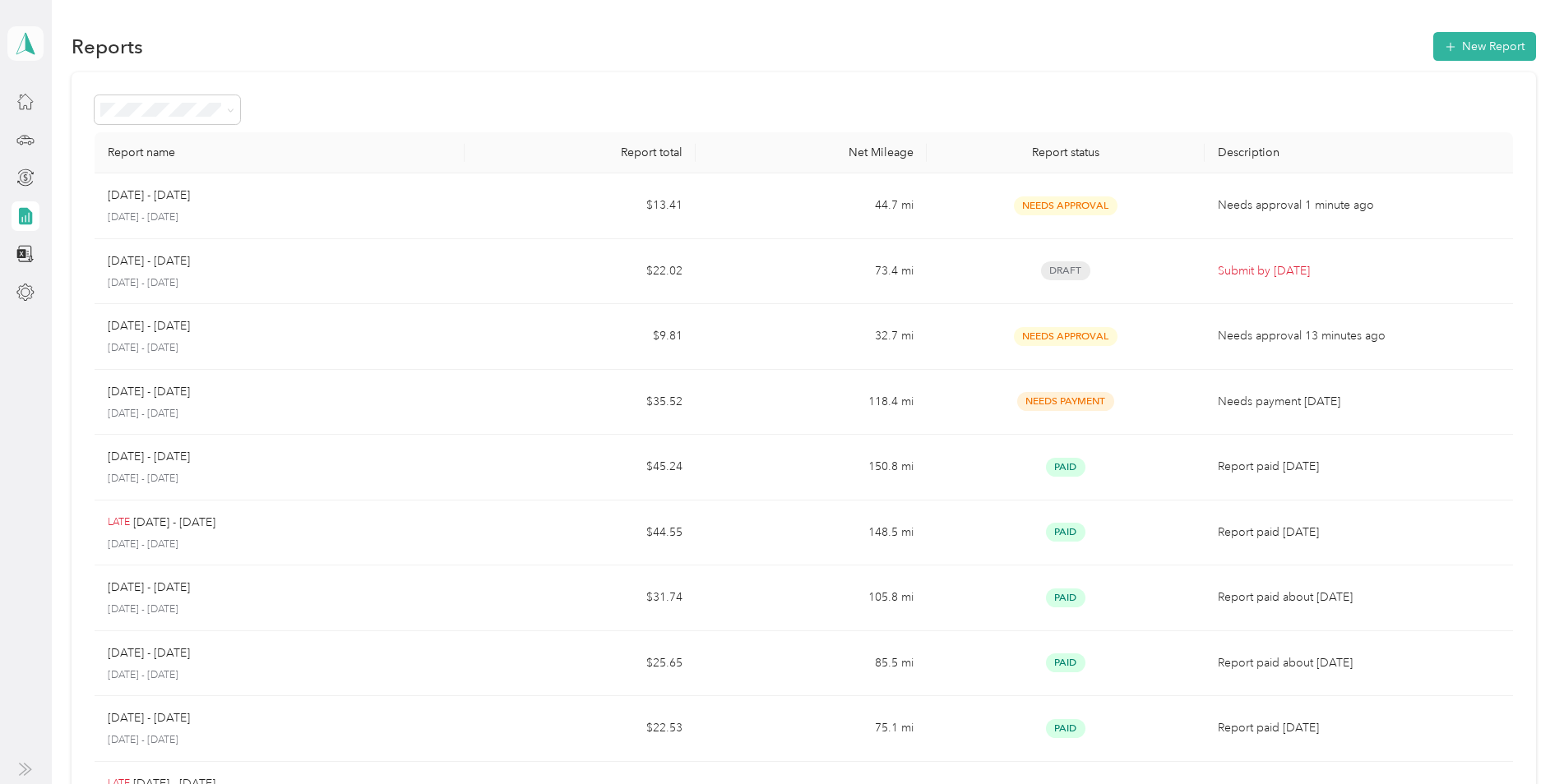
click at [34, 48] on icon at bounding box center [26, 44] width 25 height 23
click at [37, 135] on div "Log out" at bounding box center [54, 135] width 63 height 17
